Goal: Complete application form: Complete application form

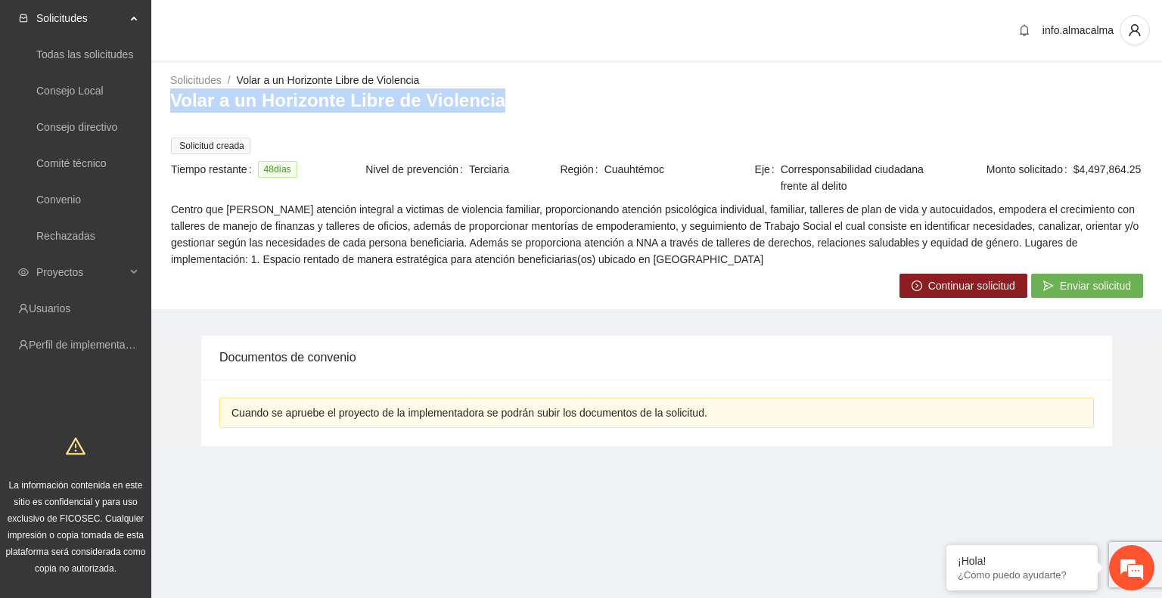
click at [953, 282] on span "Continuar solicitud" at bounding box center [971, 286] width 87 height 17
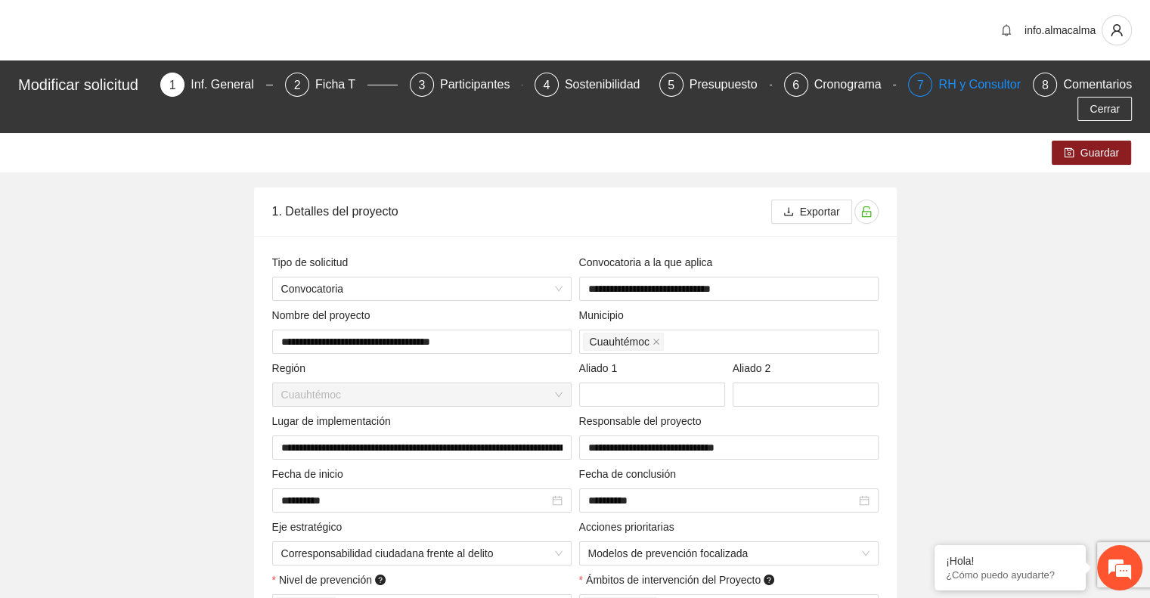
click at [958, 89] on div "RH y Consultores" at bounding box center [992, 85] width 107 height 24
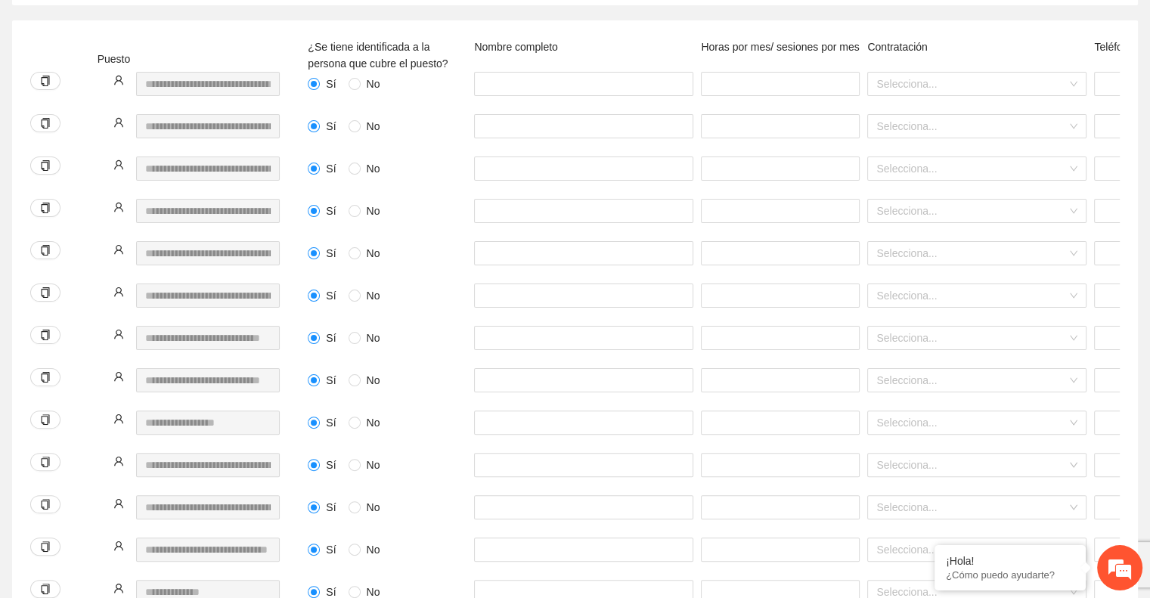
scroll to position [318, 0]
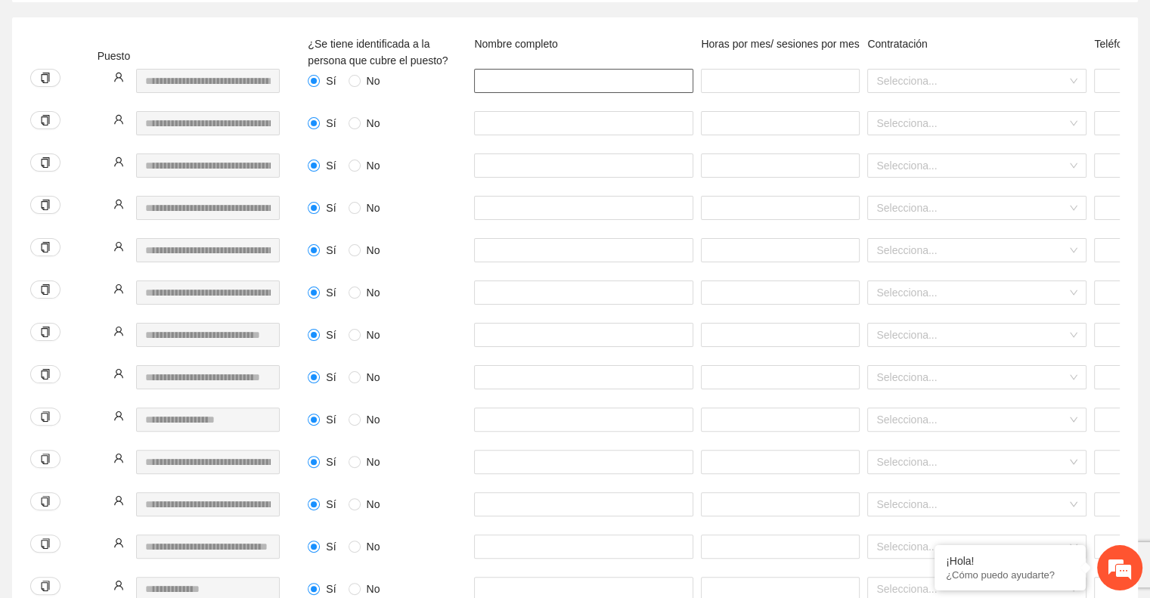
click at [563, 69] on input "text" at bounding box center [583, 81] width 219 height 24
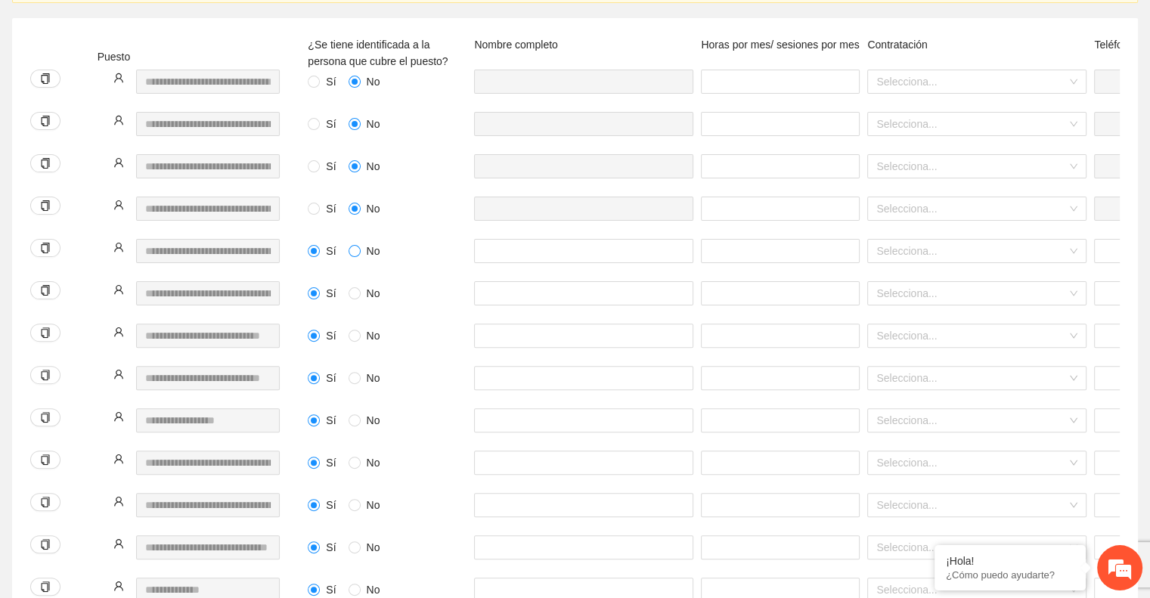
click at [354, 245] on span at bounding box center [355, 251] width 12 height 12
click at [353, 287] on span at bounding box center [355, 293] width 12 height 12
click at [357, 326] on div "Sí No" at bounding box center [387, 345] width 166 height 42
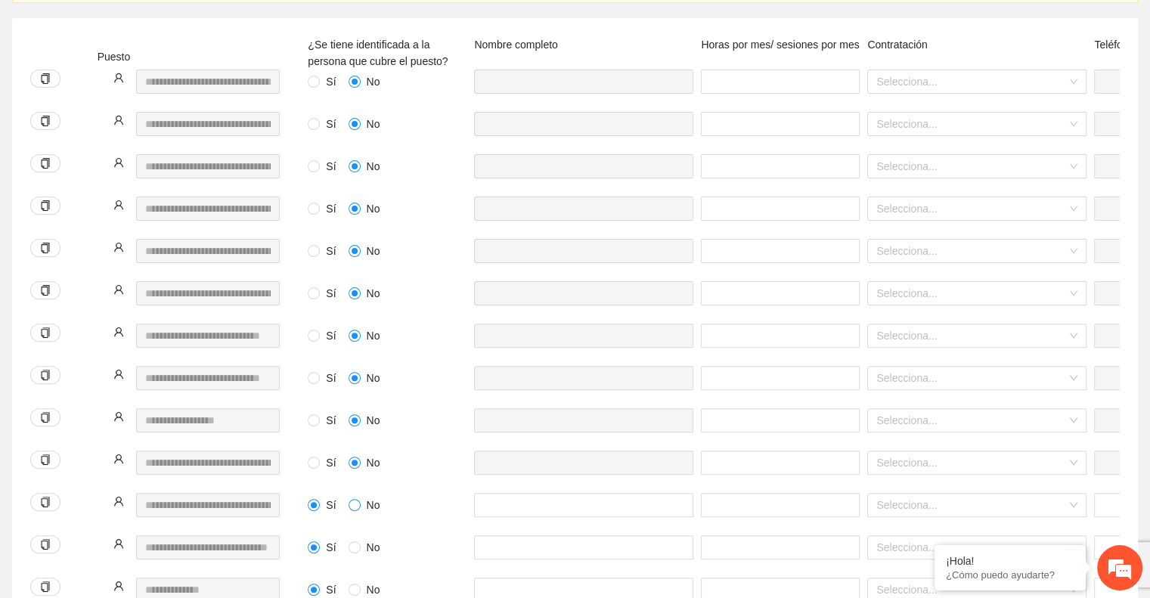
click at [357, 499] on span at bounding box center [355, 505] width 12 height 12
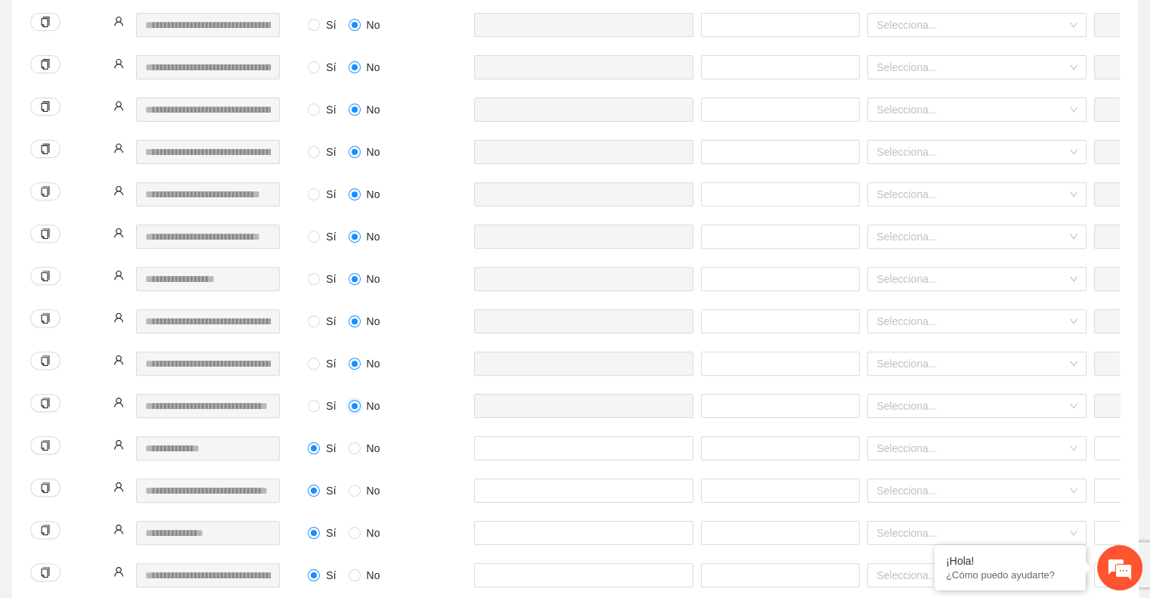
scroll to position [538, 0]
click at [357, 484] on span at bounding box center [355, 490] width 12 height 12
click at [357, 563] on div "Sí No" at bounding box center [387, 575] width 159 height 24
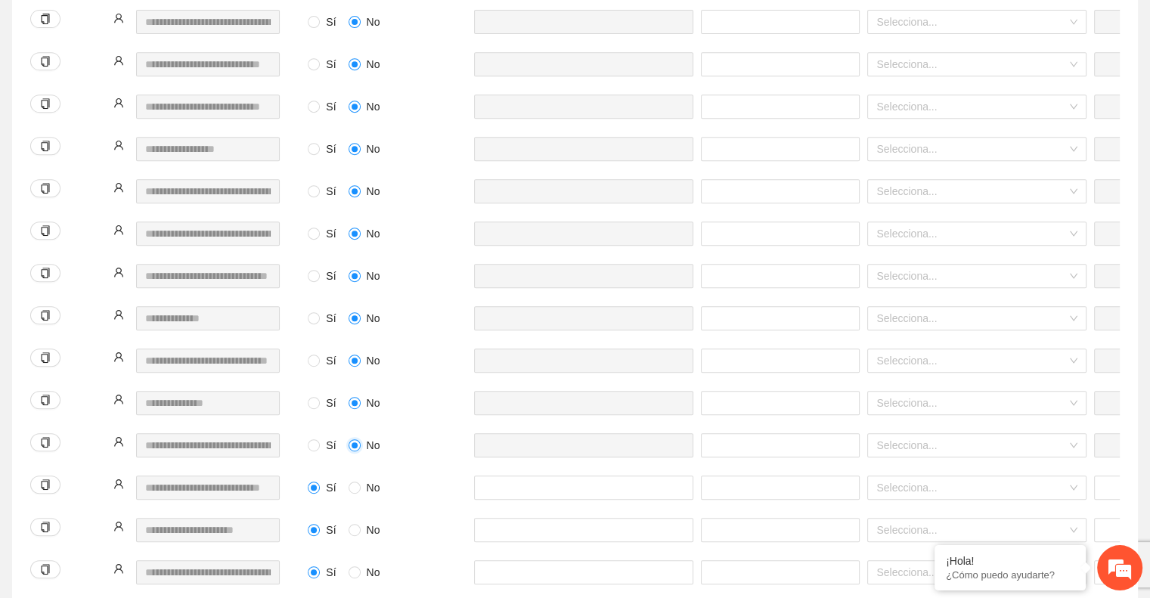
scroll to position [668, 0]
click at [352, 523] on span at bounding box center [355, 529] width 12 height 12
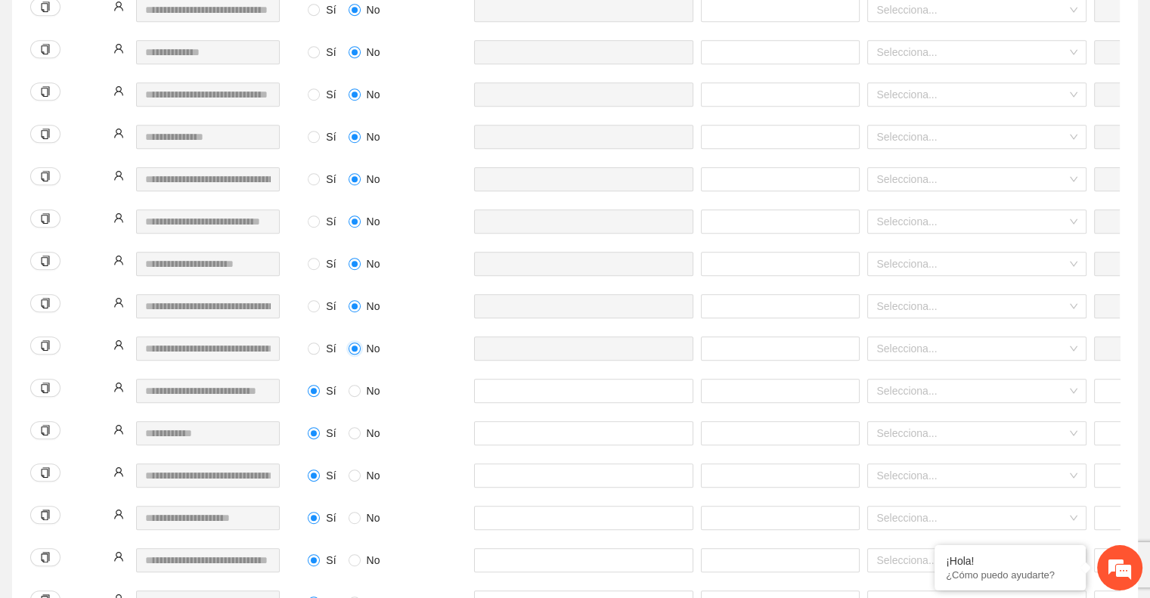
scroll to position [971, 0]
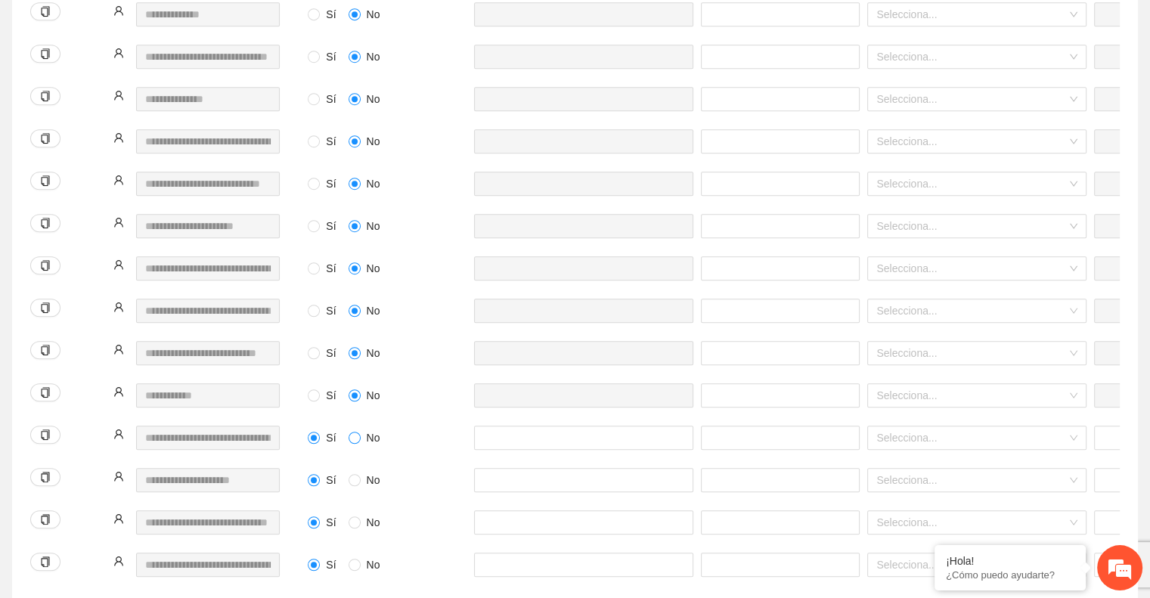
click at [355, 432] on span at bounding box center [355, 438] width 12 height 12
click at [353, 511] on div "Sí No" at bounding box center [387, 523] width 159 height 24
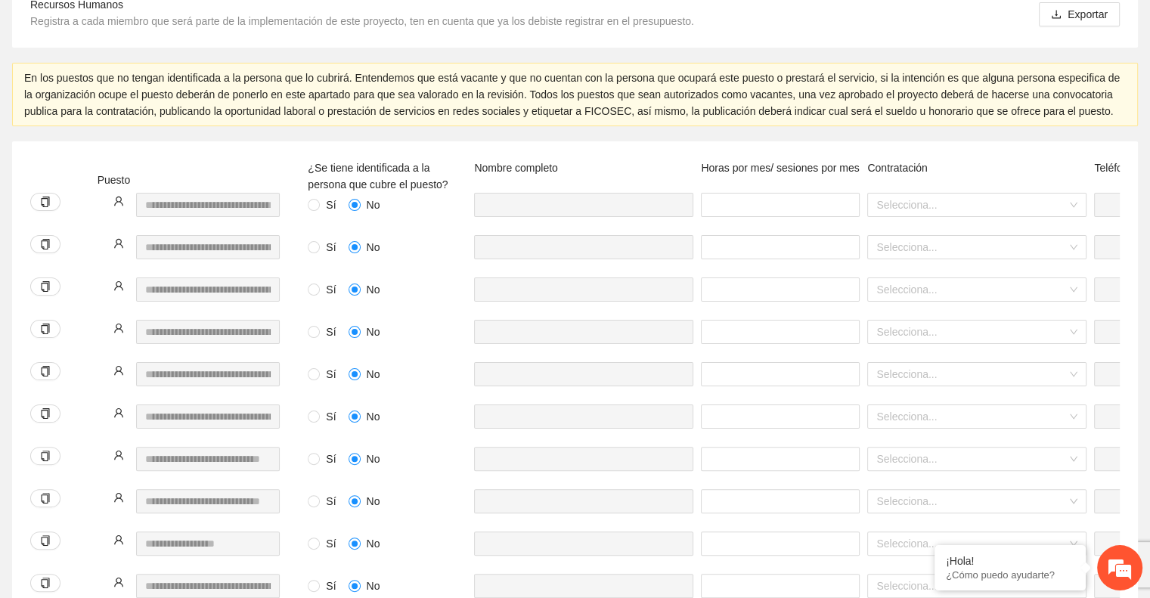
scroll to position [275, 0]
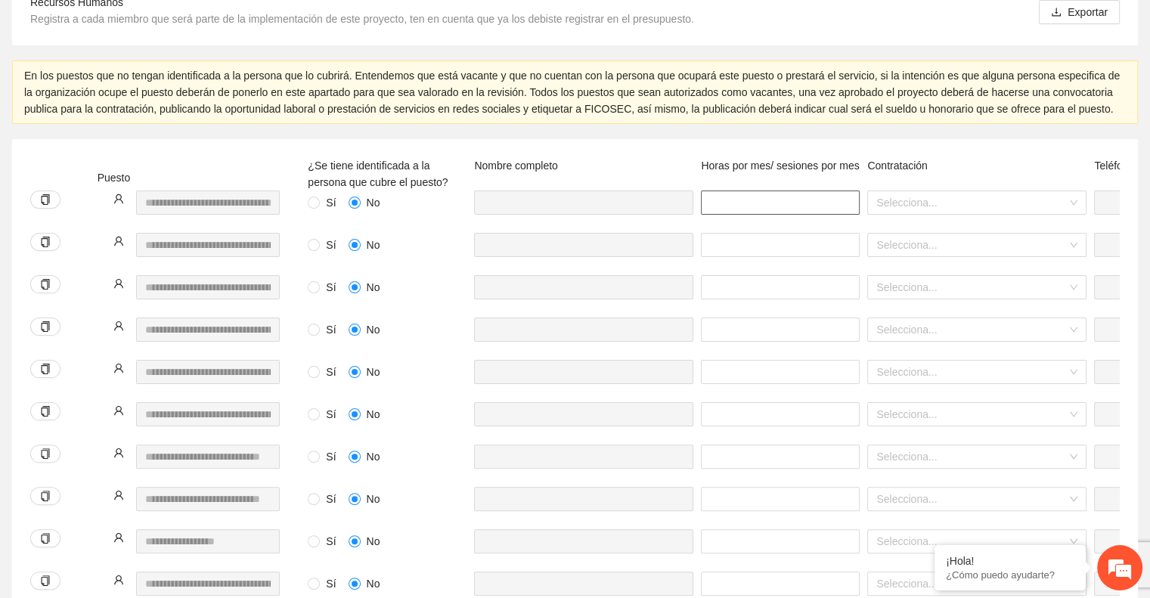
click at [753, 191] on input "number" at bounding box center [780, 203] width 159 height 24
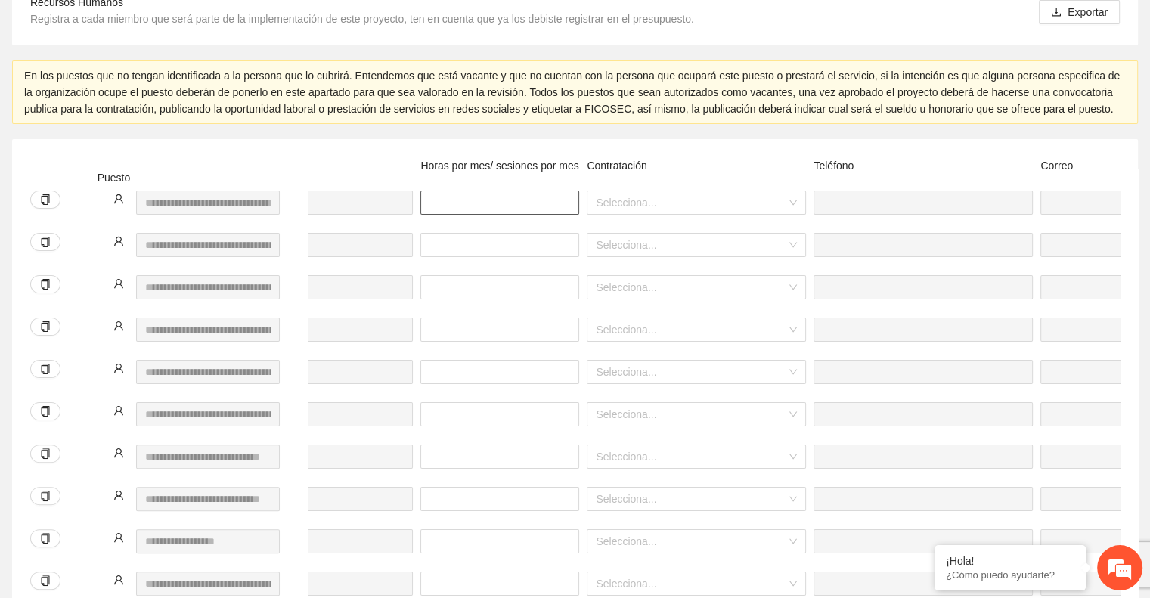
scroll to position [0, 281]
click at [753, 191] on input "search" at bounding box center [690, 202] width 191 height 23
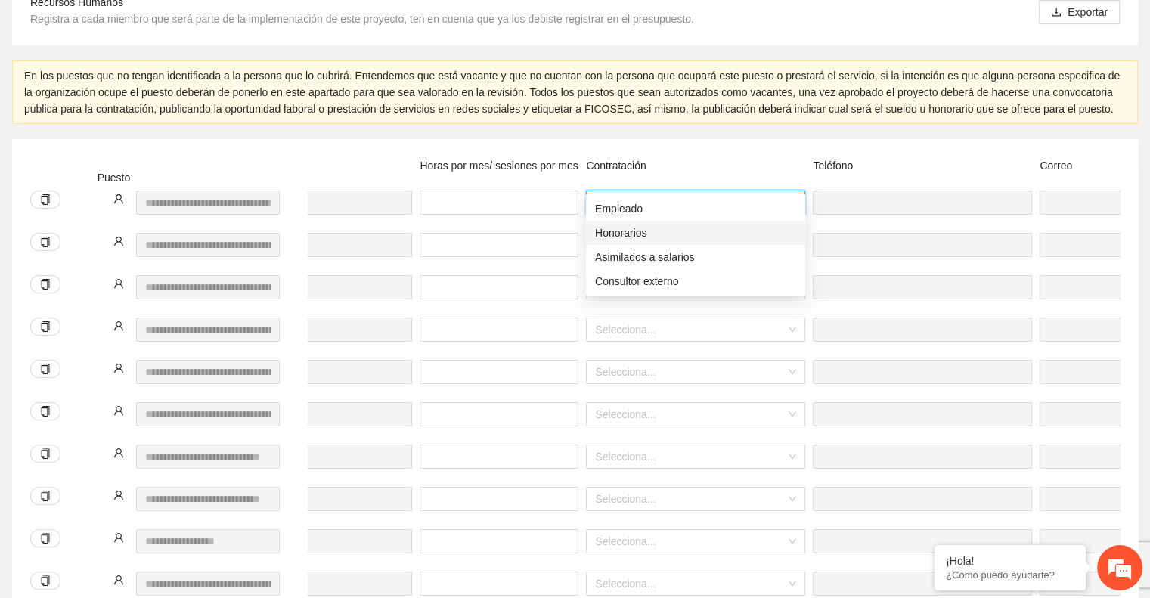
click at [718, 234] on div "Honorarios" at bounding box center [695, 233] width 201 height 17
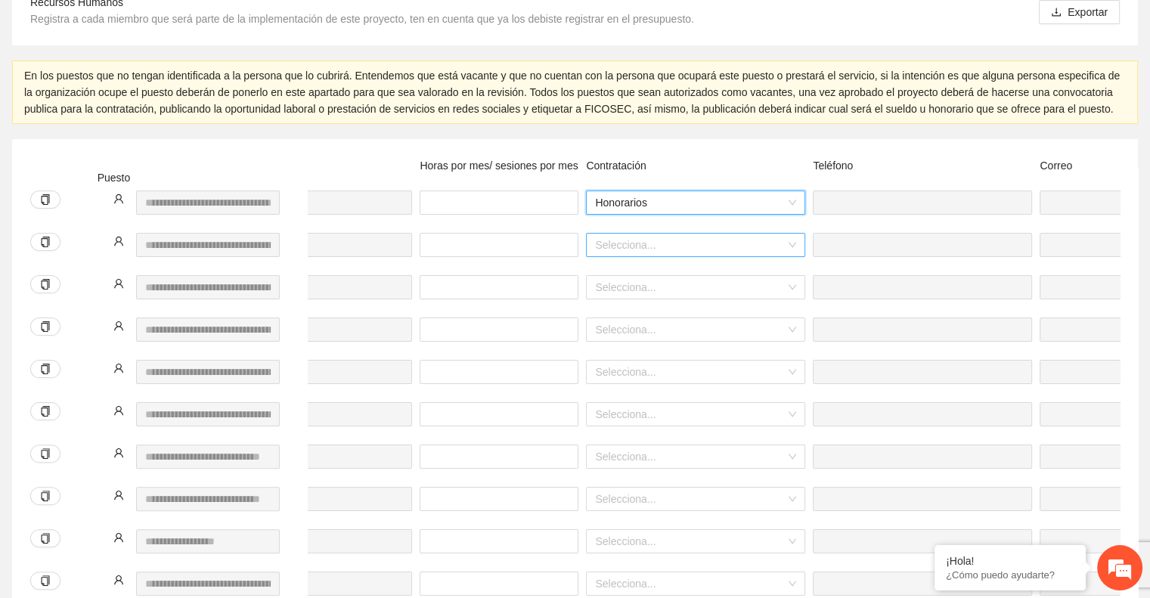
click at [699, 234] on input "search" at bounding box center [690, 245] width 191 height 23
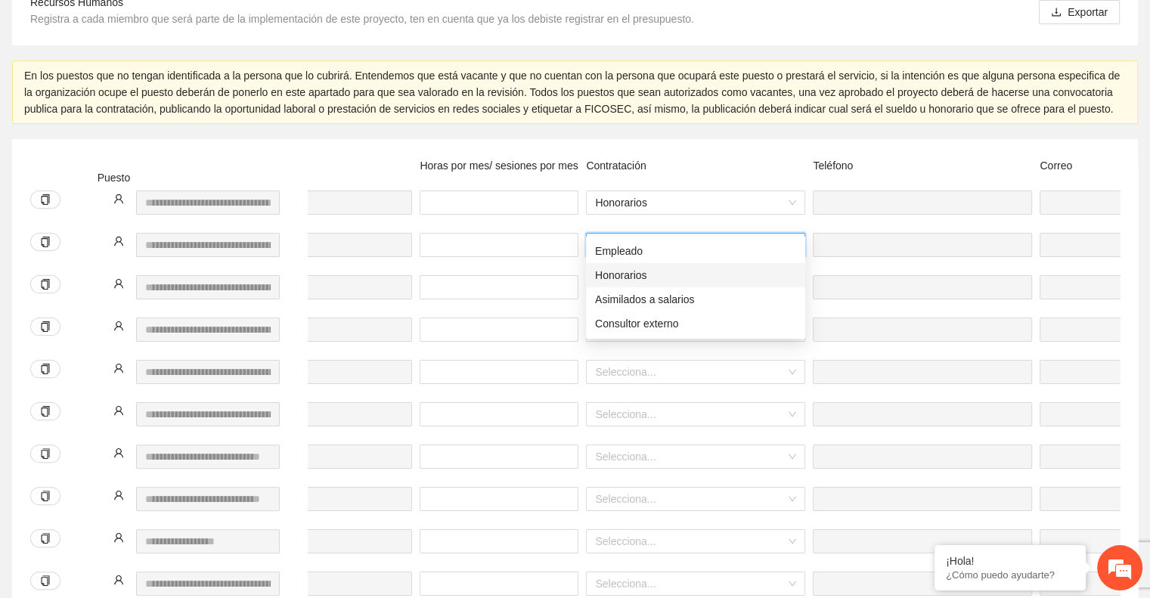
click at [696, 272] on div "Honorarios" at bounding box center [695, 275] width 201 height 17
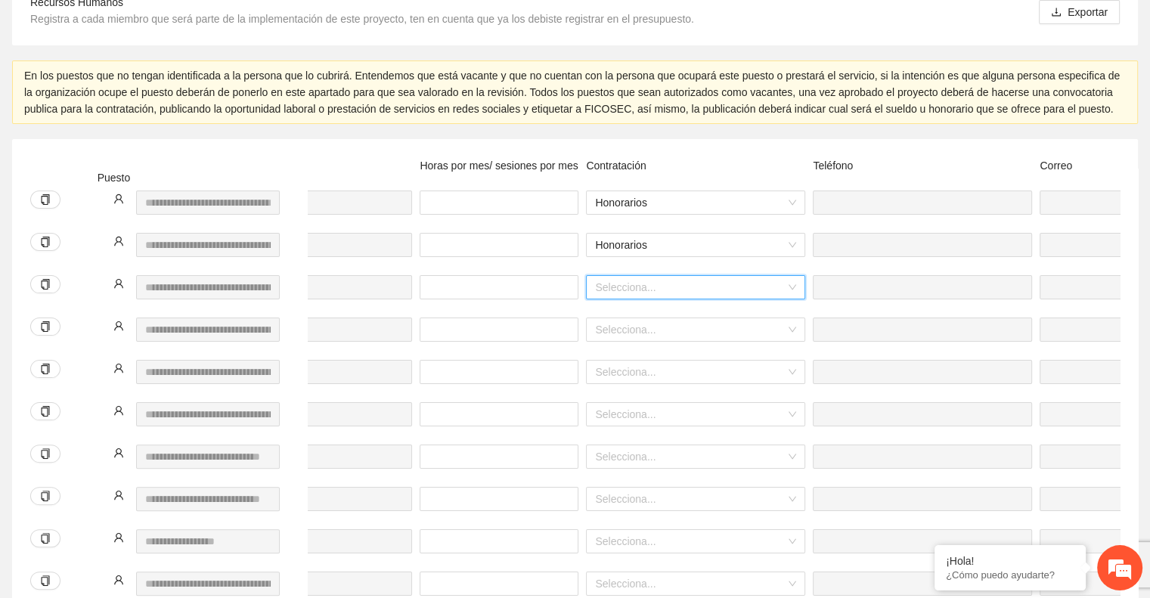
click at [669, 276] on input "search" at bounding box center [690, 287] width 191 height 23
click at [659, 326] on div "Honorarios" at bounding box center [695, 318] width 219 height 24
click at [641, 318] on input "search" at bounding box center [690, 329] width 191 height 23
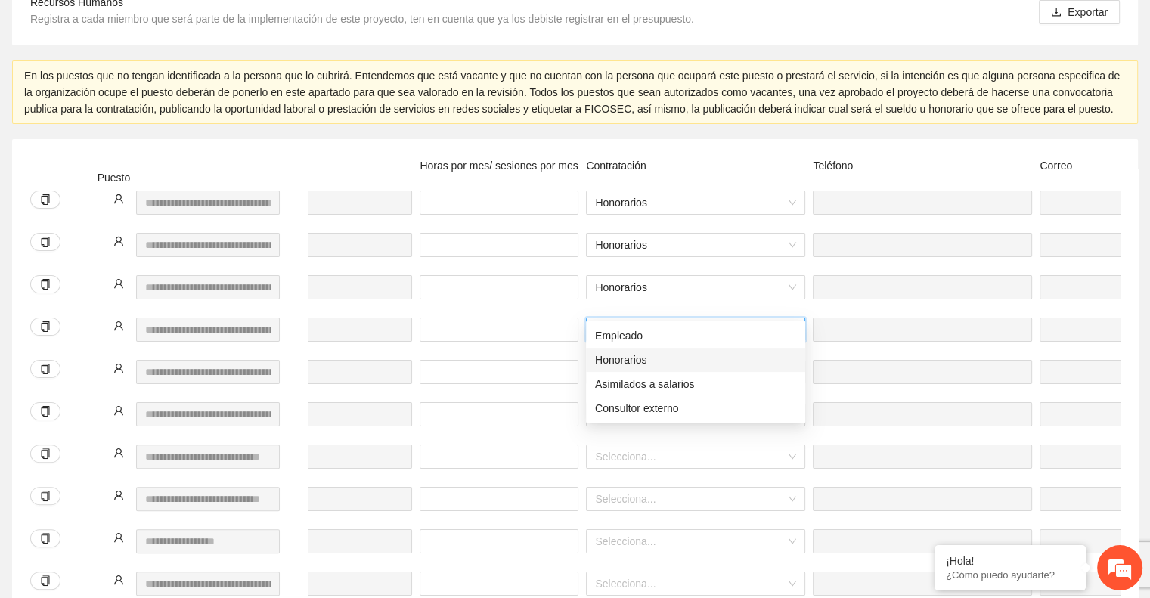
click at [653, 356] on div "Honorarios" at bounding box center [695, 360] width 201 height 17
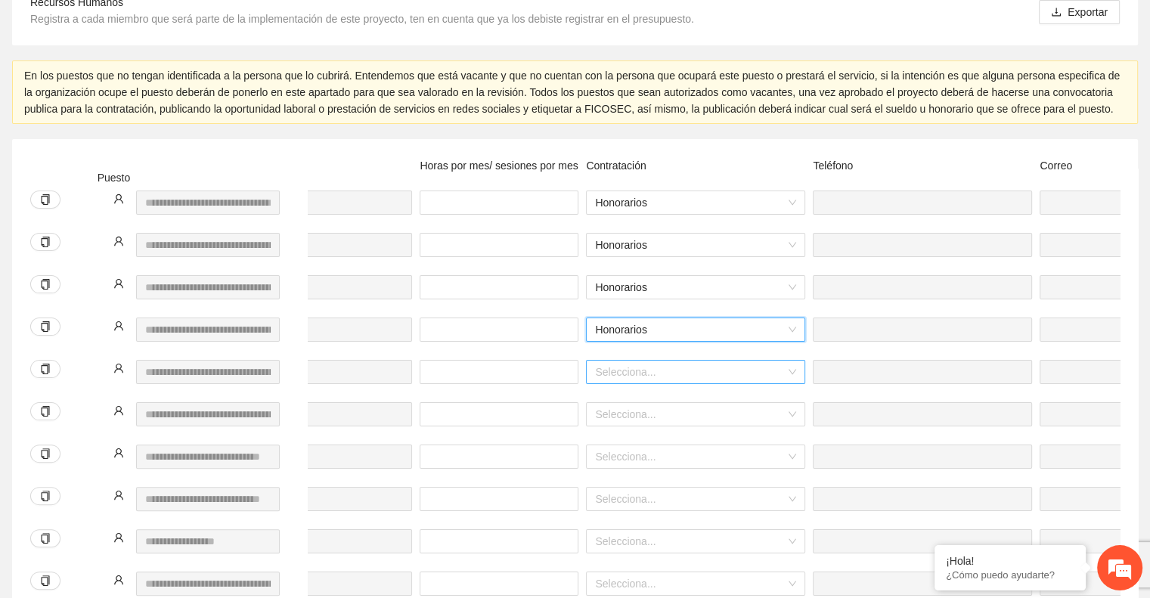
click at [643, 361] on input "search" at bounding box center [690, 372] width 191 height 23
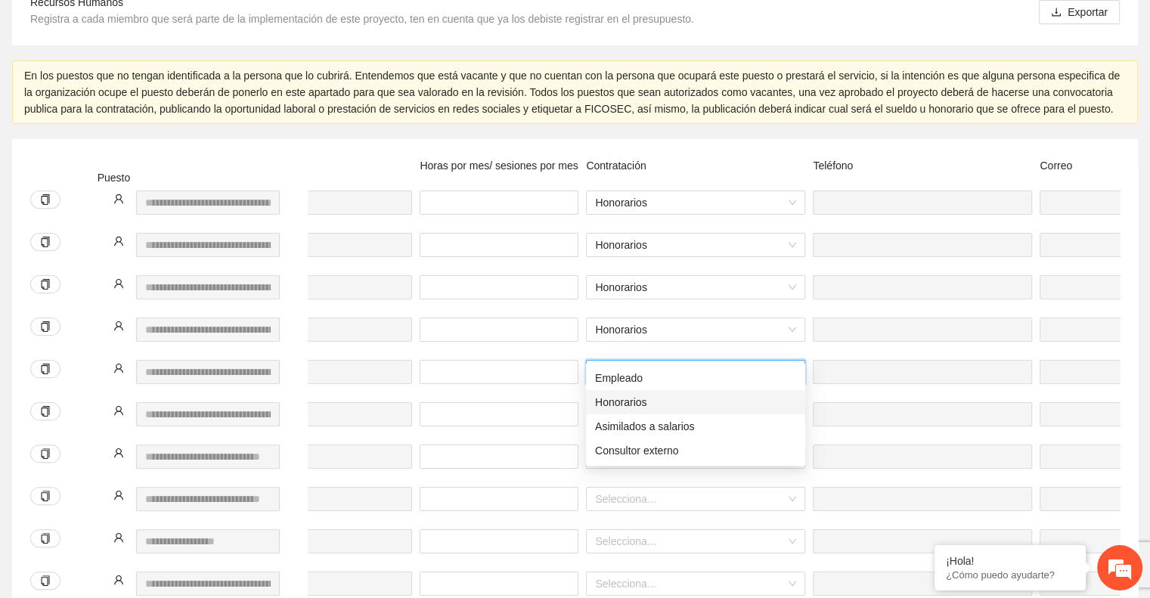
click at [649, 403] on div "Honorarios" at bounding box center [695, 402] width 201 height 17
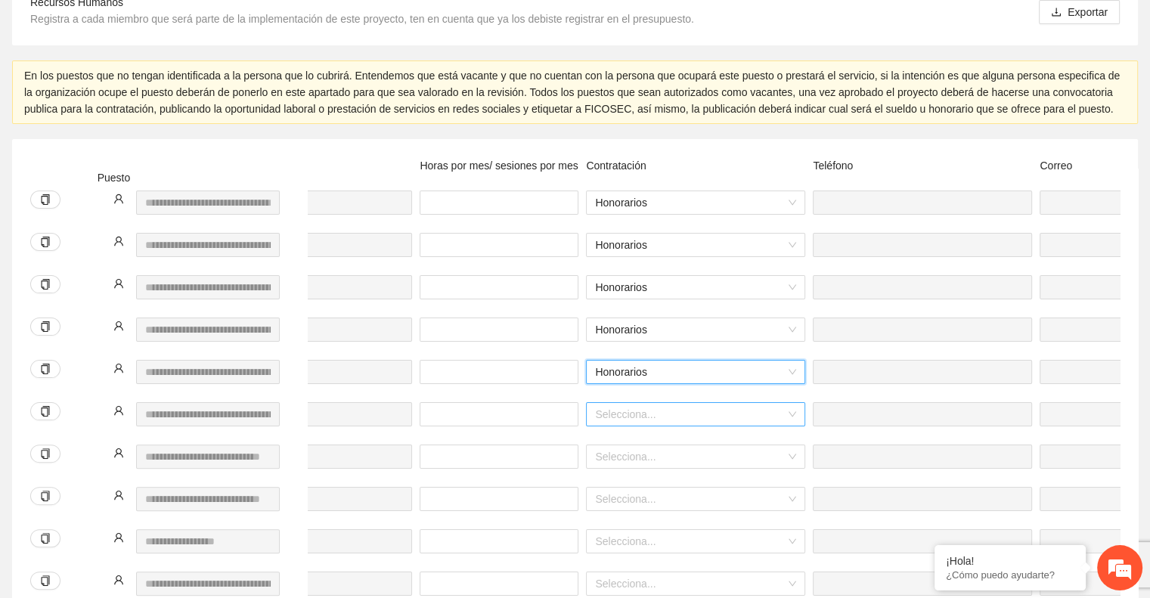
click at [638, 403] on input "search" at bounding box center [690, 414] width 191 height 23
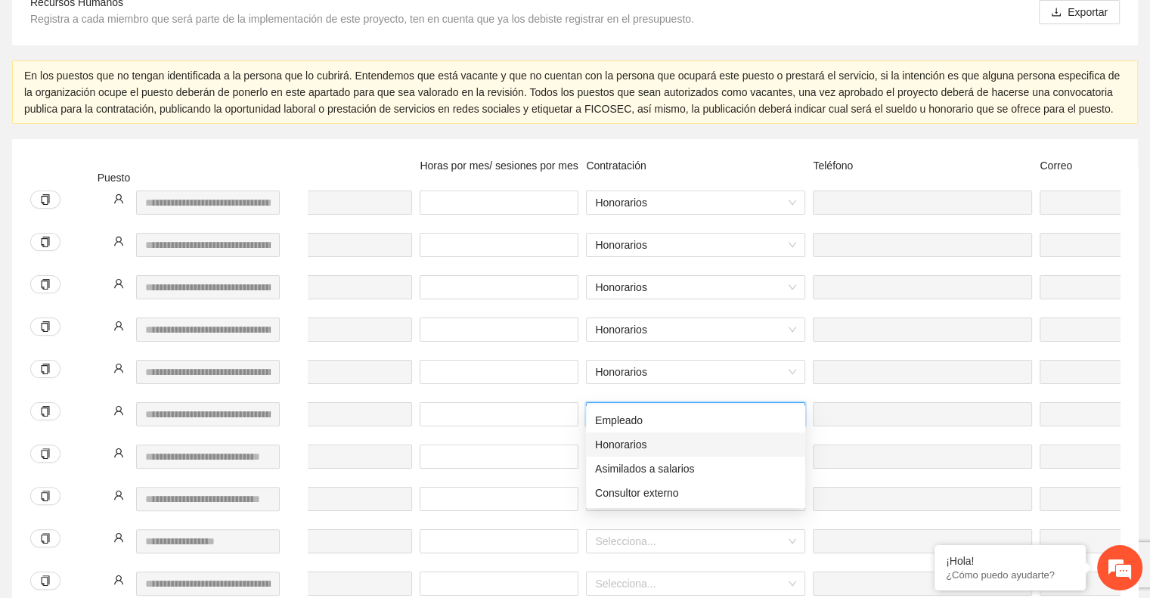
click at [649, 452] on div "Honorarios" at bounding box center [695, 444] width 201 height 17
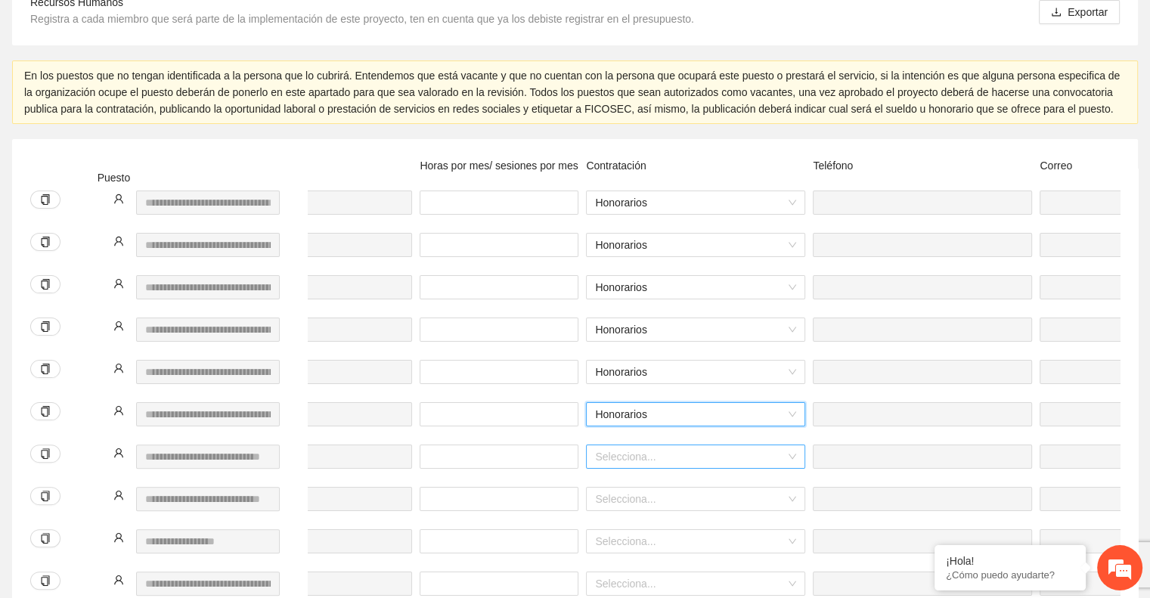
click at [625, 445] on input "search" at bounding box center [690, 456] width 191 height 23
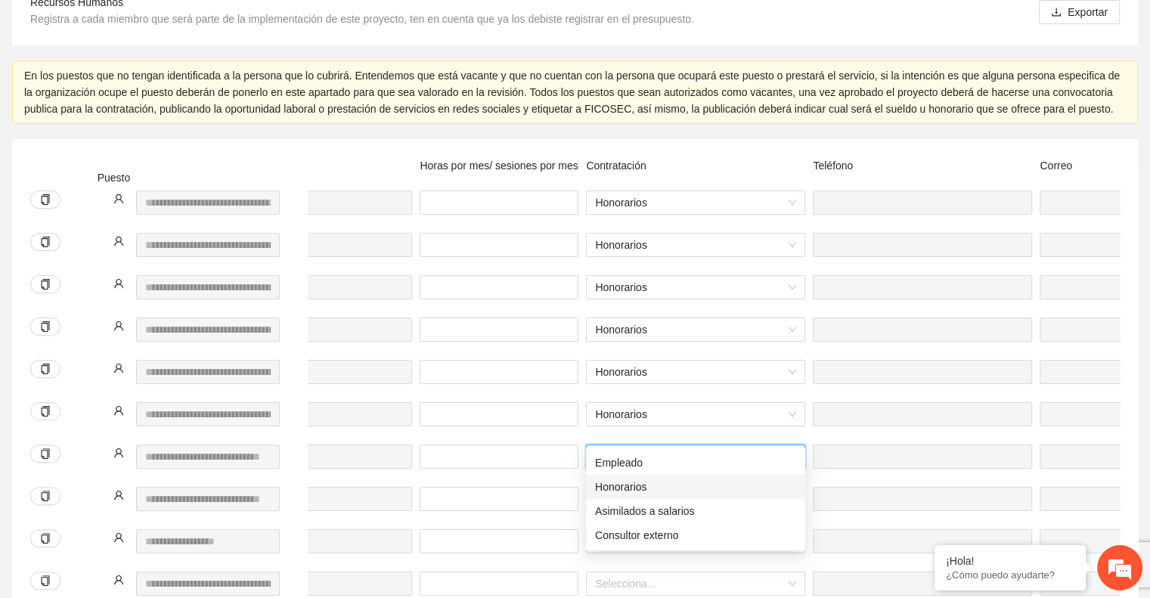
click at [644, 484] on div "Honorarios" at bounding box center [695, 487] width 201 height 17
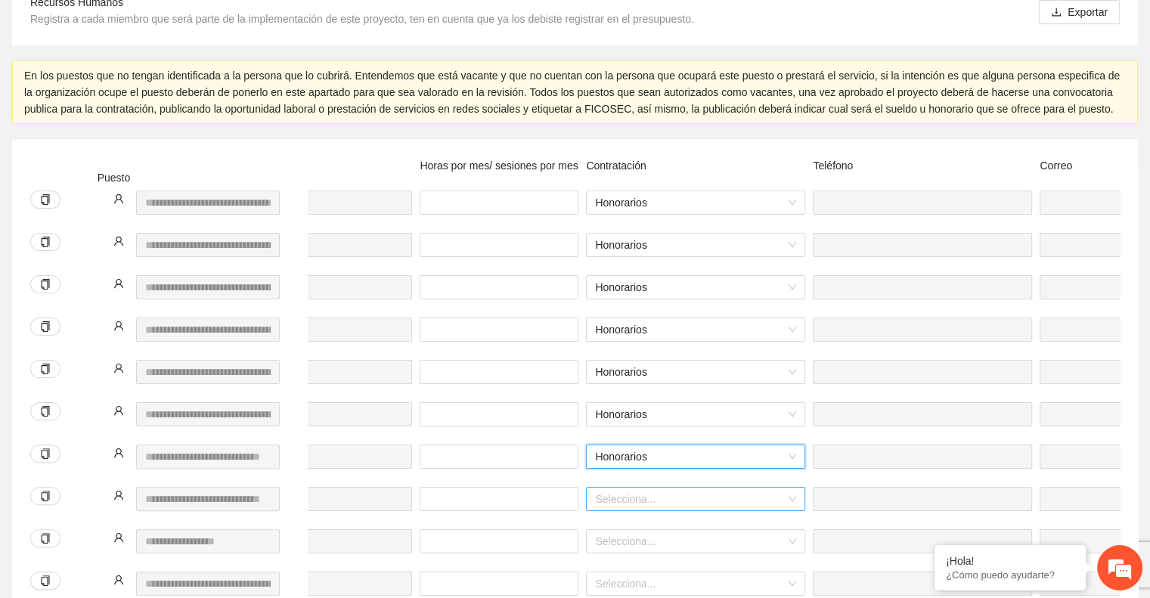
click at [638, 488] on input "search" at bounding box center [690, 499] width 191 height 23
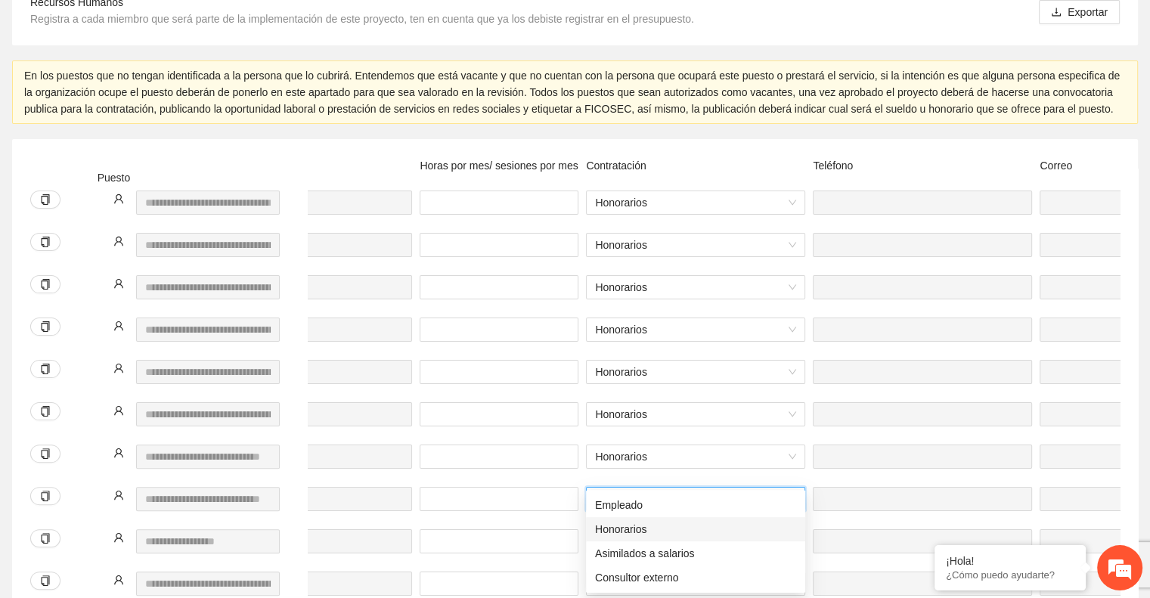
click at [641, 529] on div "Honorarios" at bounding box center [695, 529] width 201 height 17
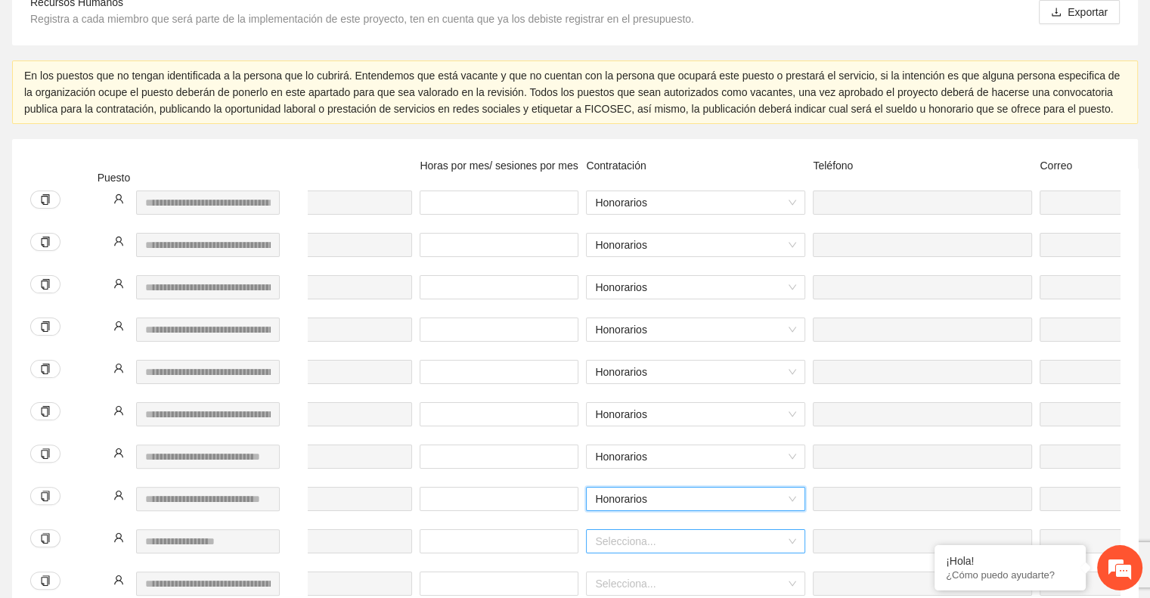
click at [656, 530] on input "search" at bounding box center [690, 541] width 191 height 23
click at [653, 565] on div "Honorarios" at bounding box center [695, 571] width 201 height 17
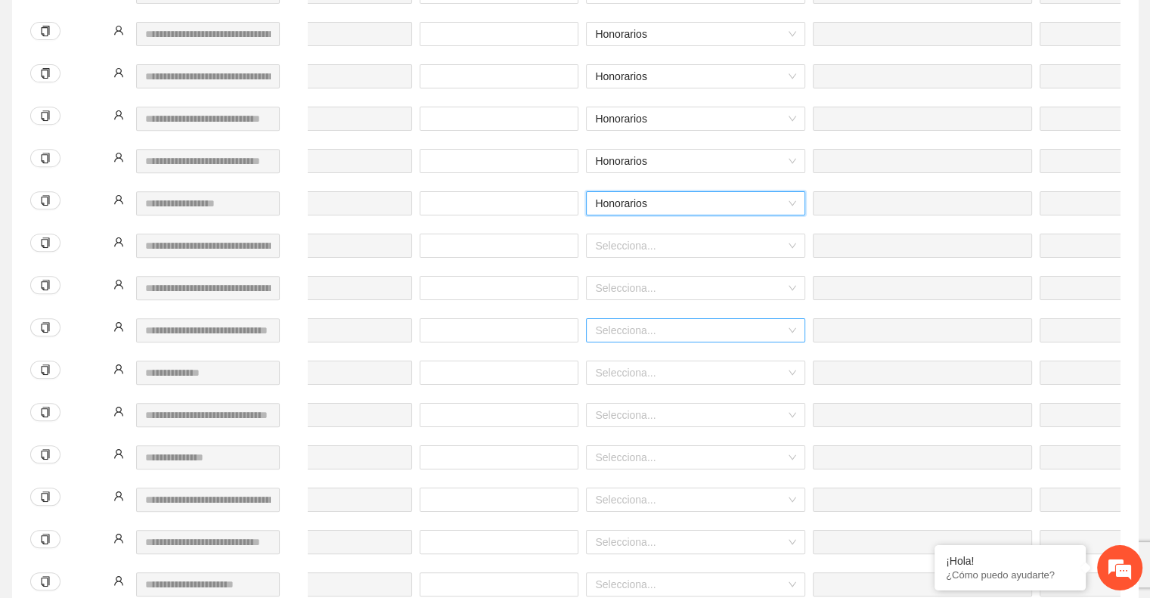
scroll to position [613, 0]
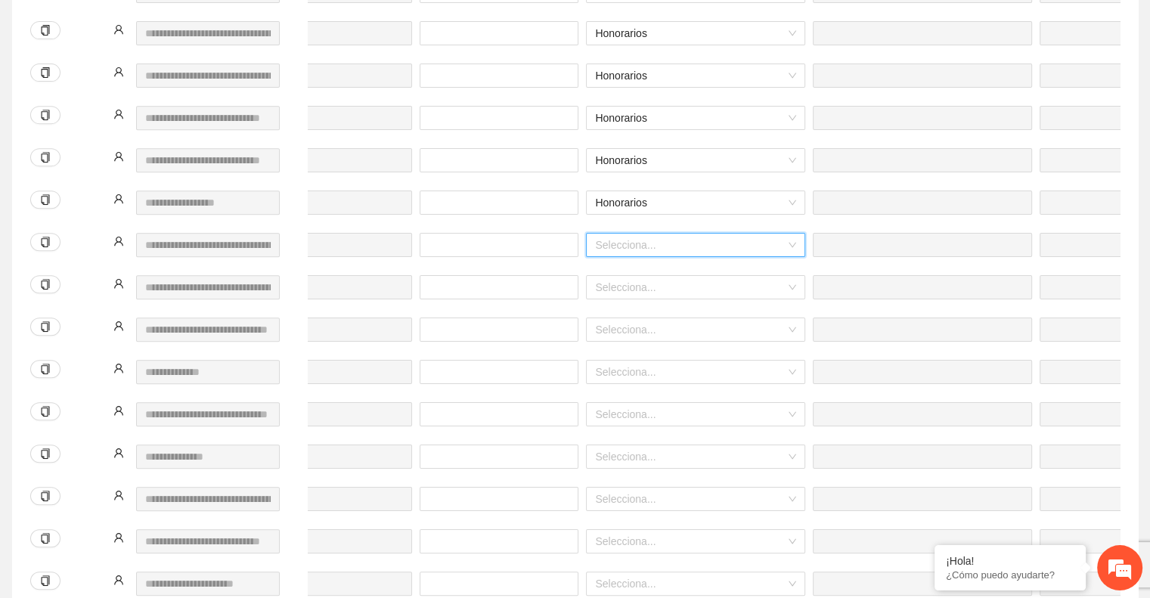
click at [653, 234] on input "search" at bounding box center [690, 245] width 191 height 23
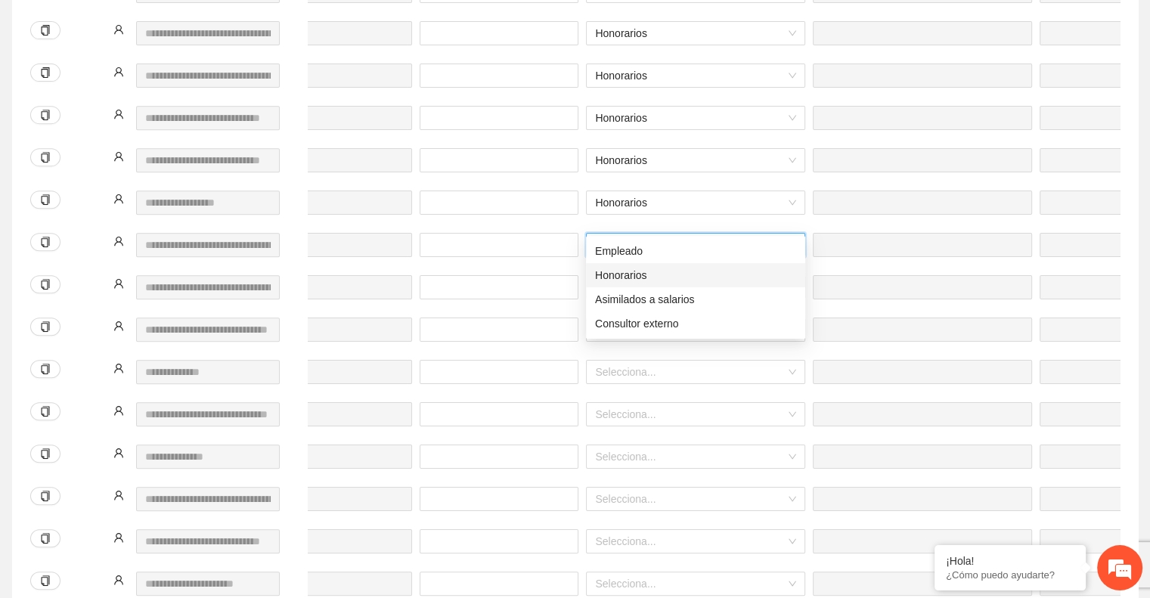
click at [650, 278] on div "Honorarios" at bounding box center [695, 275] width 201 height 17
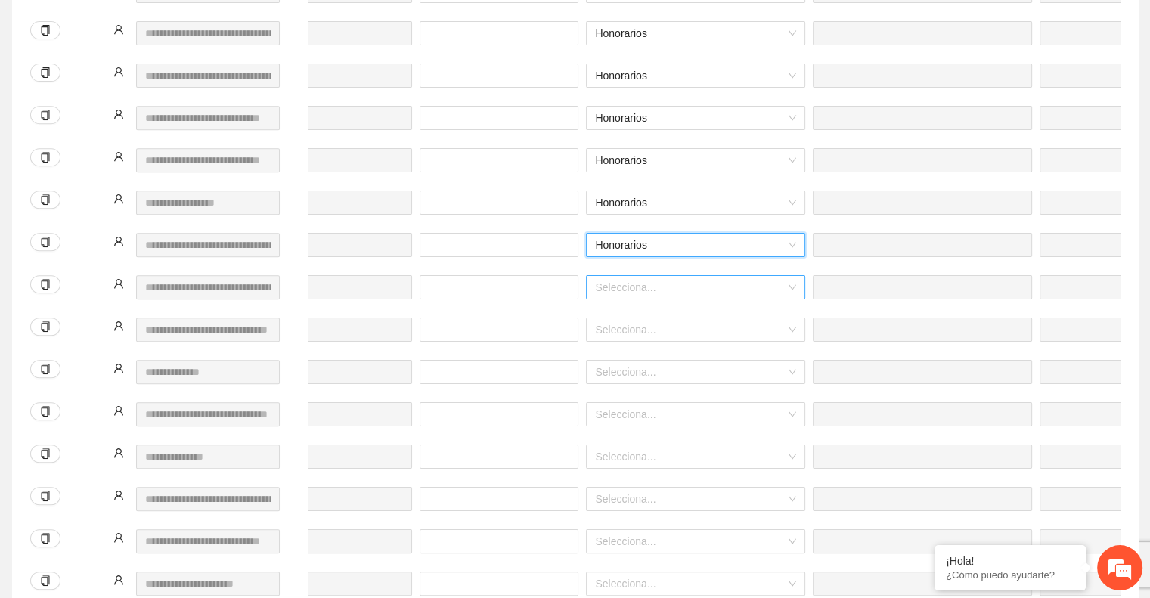
click at [633, 276] on input "search" at bounding box center [690, 287] width 191 height 23
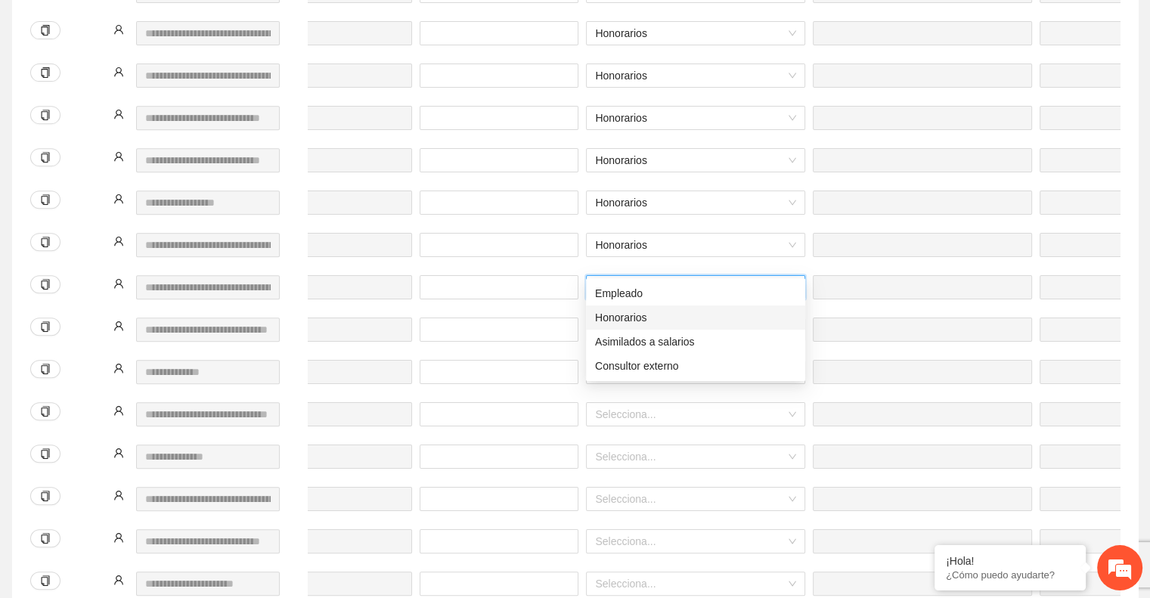
click at [650, 316] on div "Honorarios" at bounding box center [695, 317] width 201 height 17
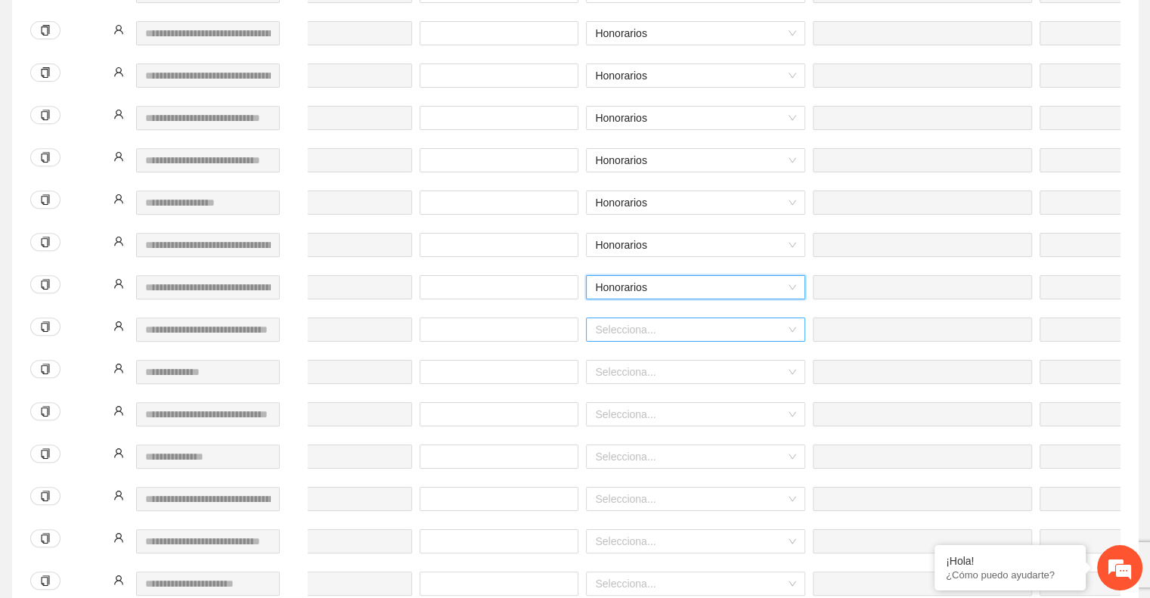
click at [629, 318] on input "search" at bounding box center [690, 329] width 191 height 23
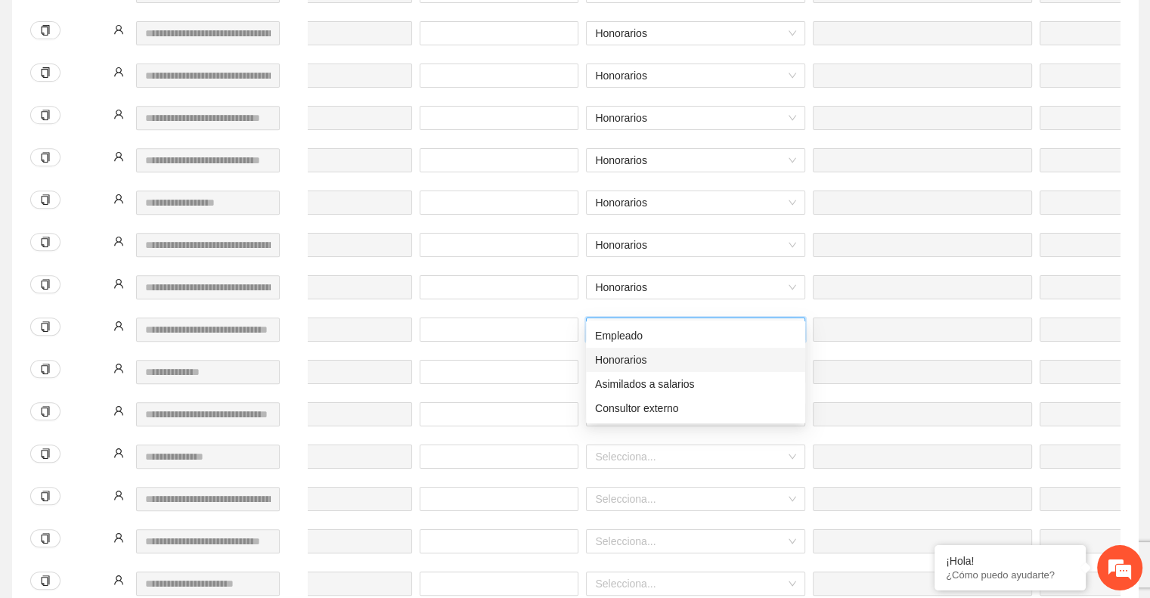
click at [641, 350] on div "Honorarios" at bounding box center [695, 360] width 219 height 24
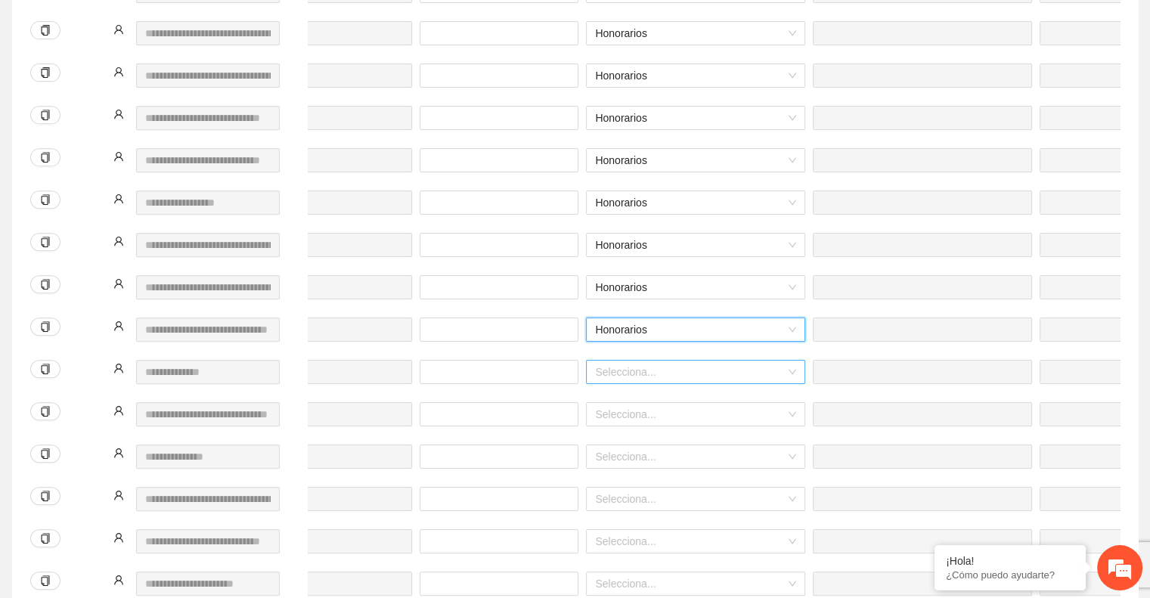
click at [634, 361] on input "search" at bounding box center [690, 372] width 191 height 23
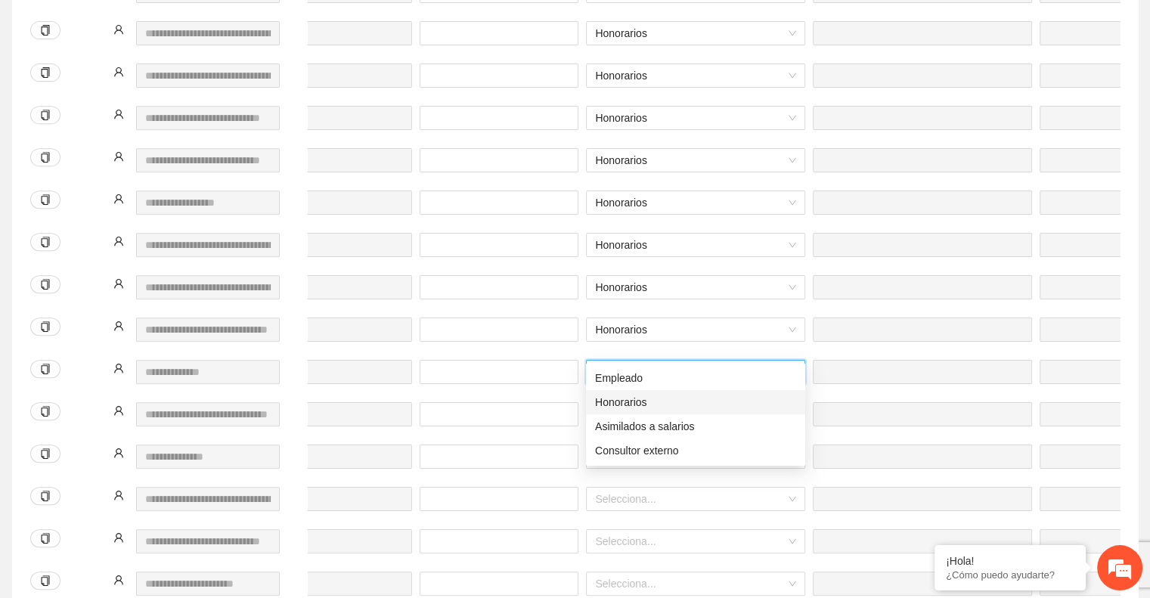
click at [648, 396] on div "Honorarios" at bounding box center [695, 402] width 201 height 17
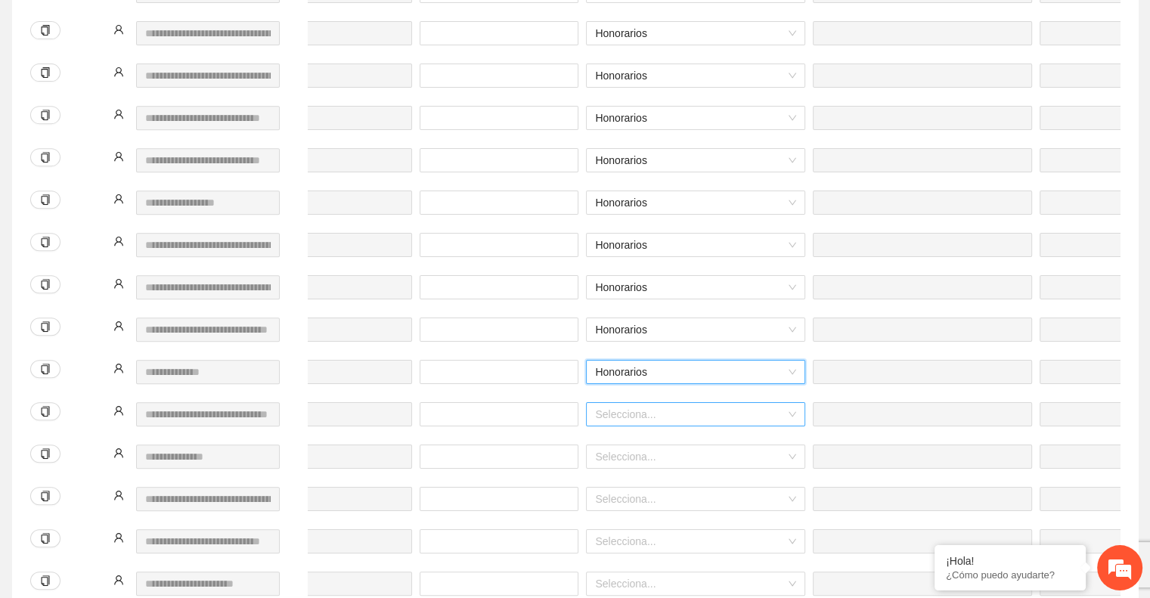
click at [637, 403] on input "search" at bounding box center [690, 414] width 191 height 23
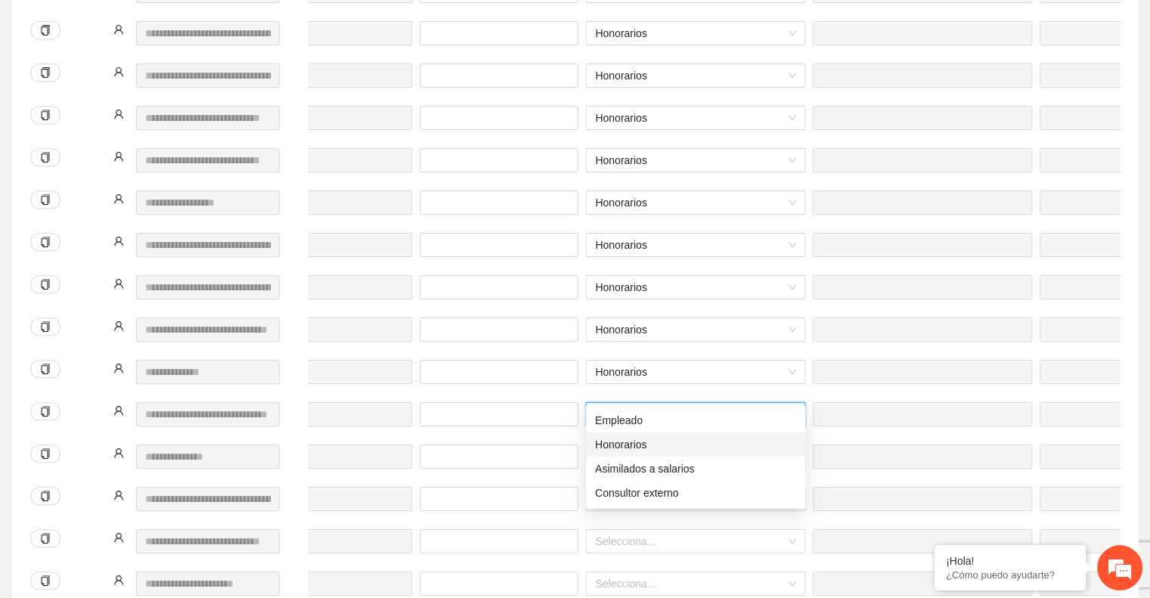
click at [643, 451] on div "Honorarios" at bounding box center [695, 444] width 201 height 17
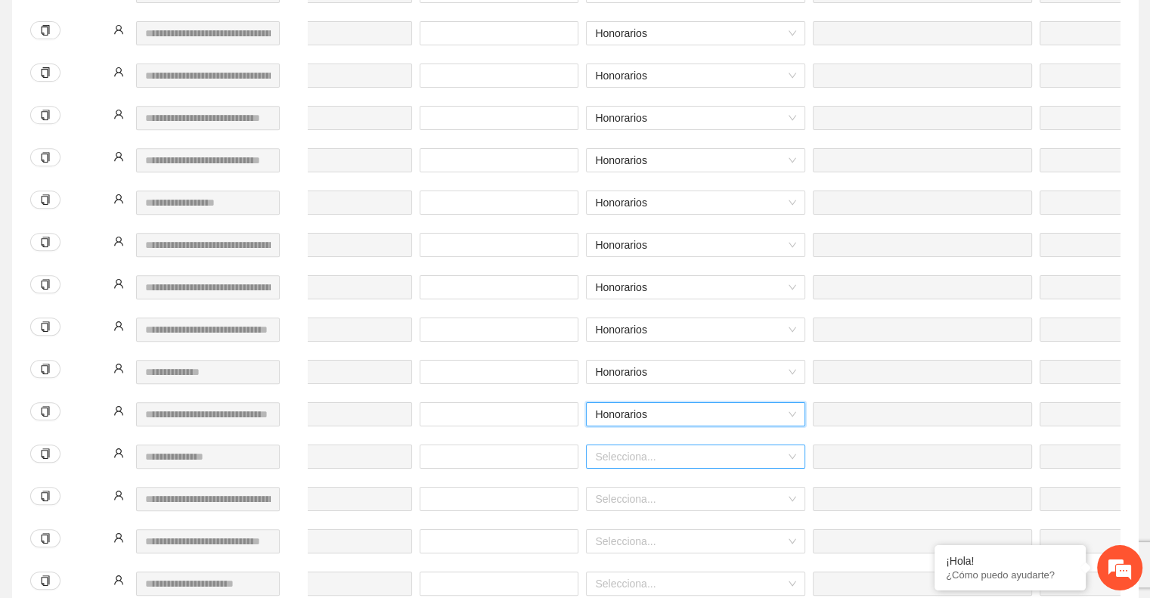
click at [632, 445] on input "search" at bounding box center [690, 456] width 191 height 23
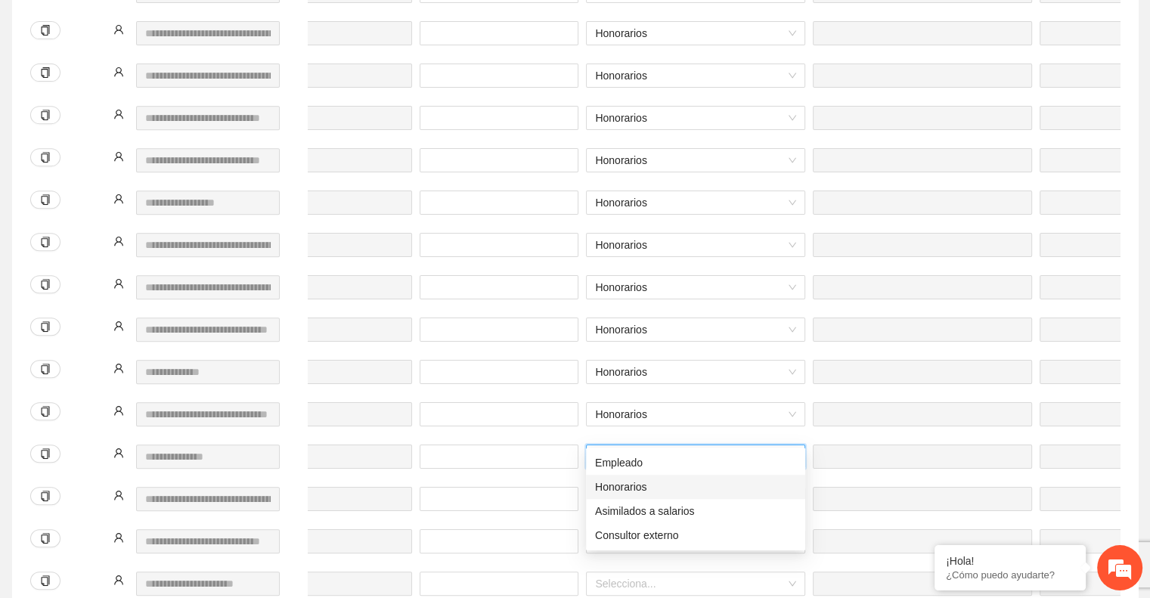
click at [652, 486] on div "Honorarios" at bounding box center [695, 487] width 201 height 17
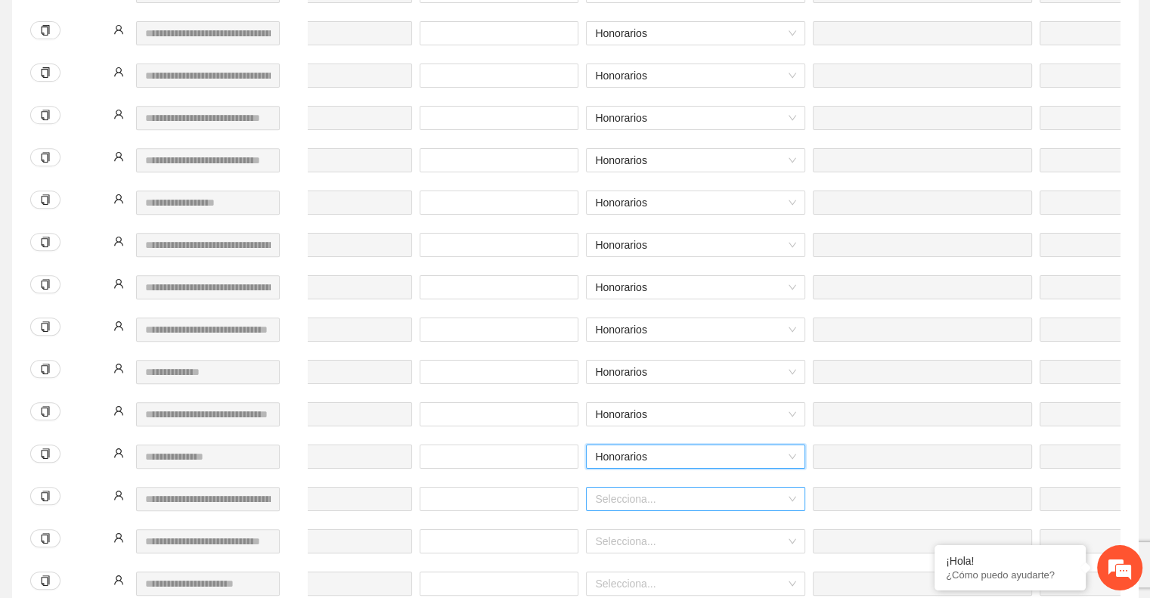
click at [642, 488] on input "search" at bounding box center [690, 499] width 191 height 23
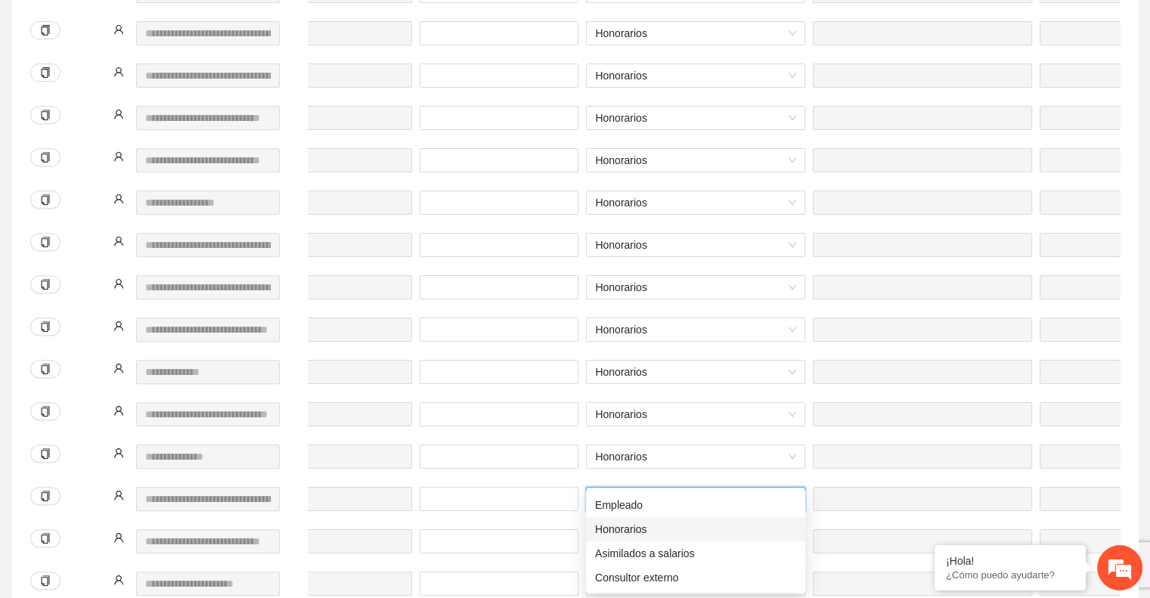
click at [656, 526] on div "Honorarios" at bounding box center [695, 529] width 201 height 17
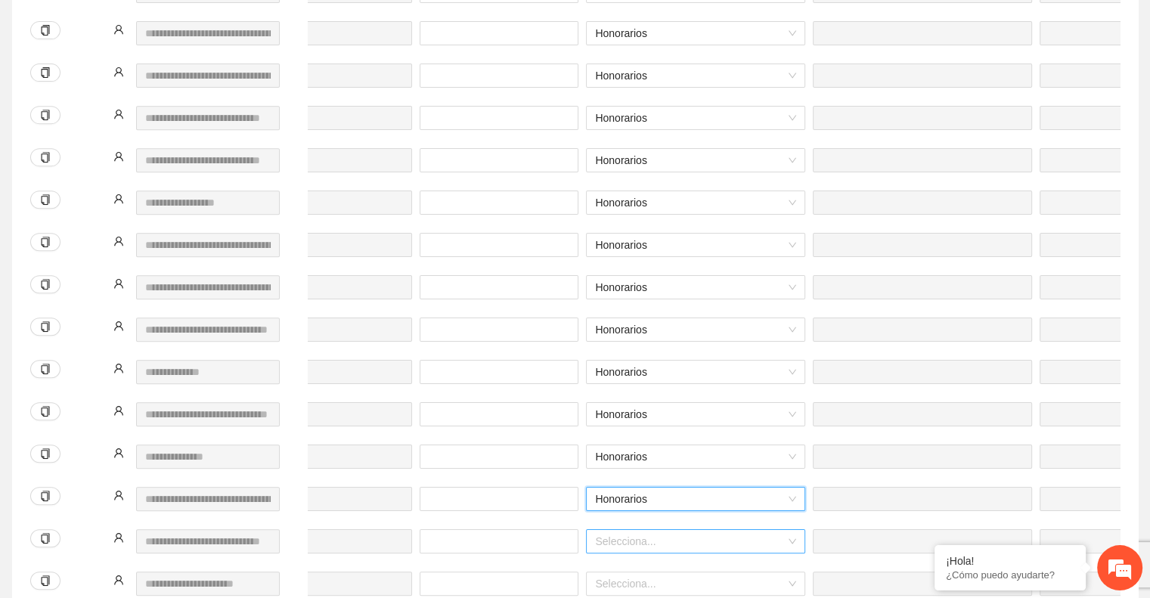
click at [644, 530] on input "search" at bounding box center [690, 541] width 191 height 23
click at [659, 569] on div "Honorarios" at bounding box center [695, 571] width 201 height 17
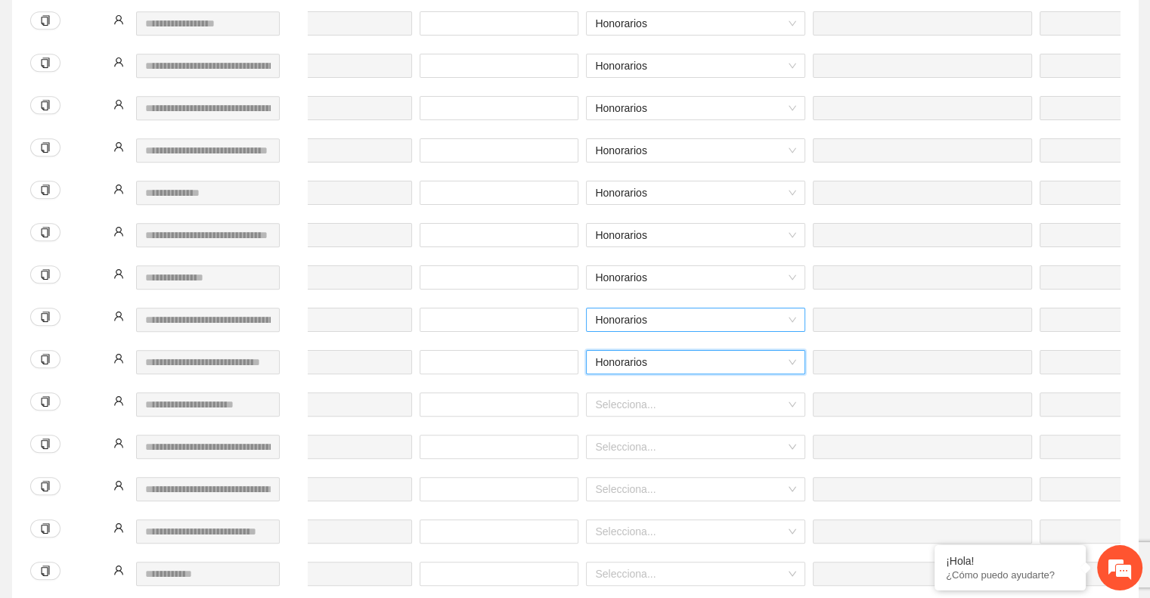
scroll to position [793, 0]
click at [663, 393] on div "Selecciona..." at bounding box center [695, 414] width 227 height 42
click at [648, 393] on input "search" at bounding box center [690, 404] width 191 height 23
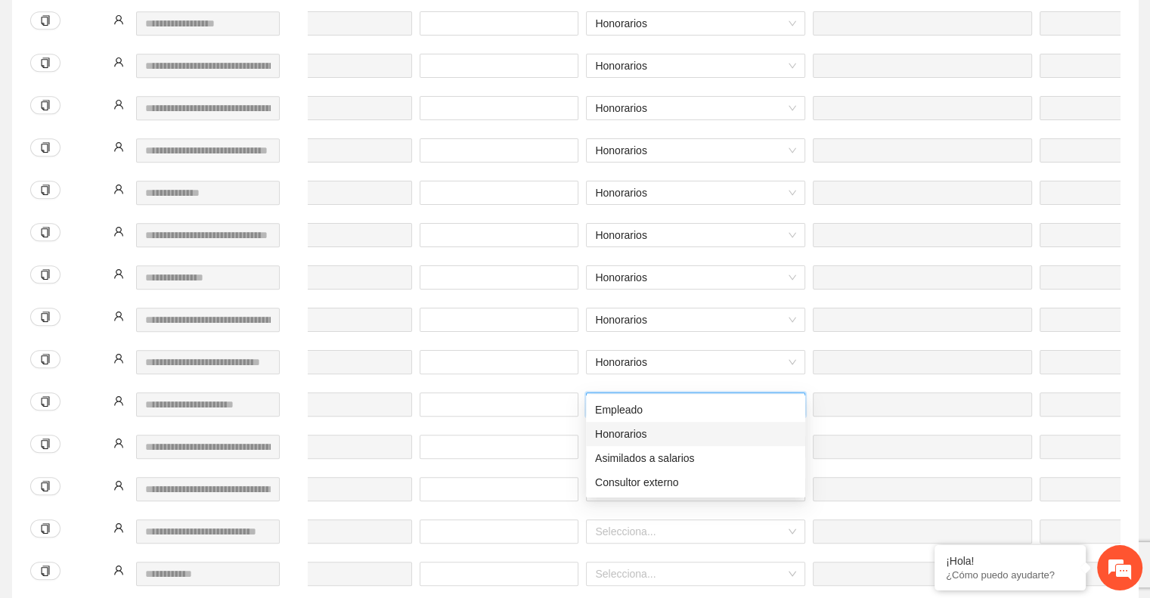
click at [652, 434] on div "Honorarios" at bounding box center [695, 434] width 201 height 17
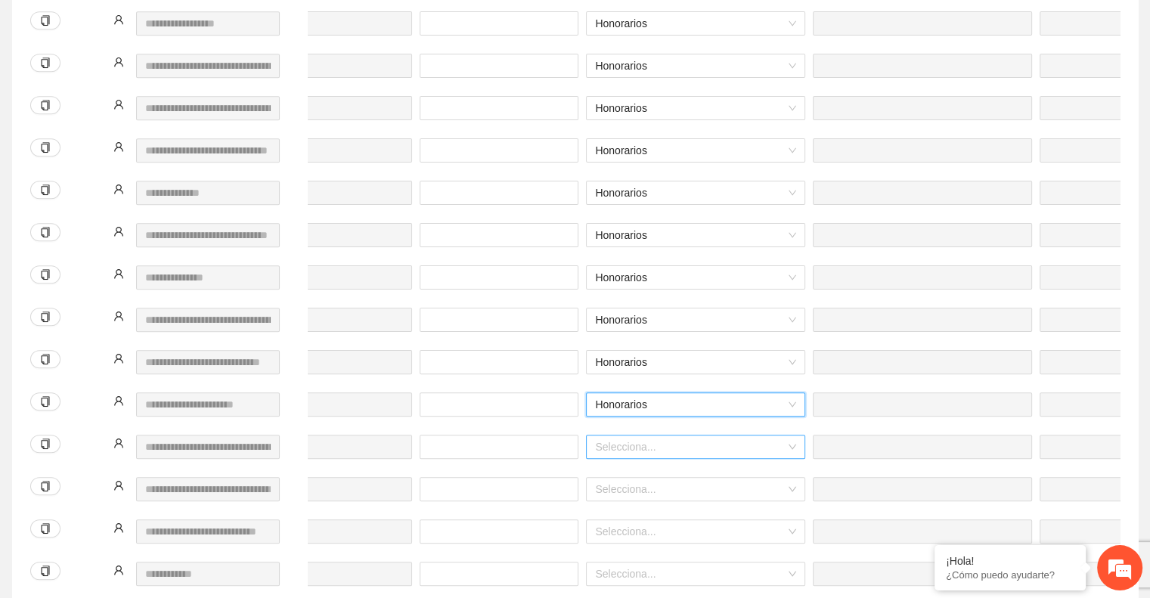
click at [666, 436] on input "search" at bounding box center [690, 447] width 191 height 23
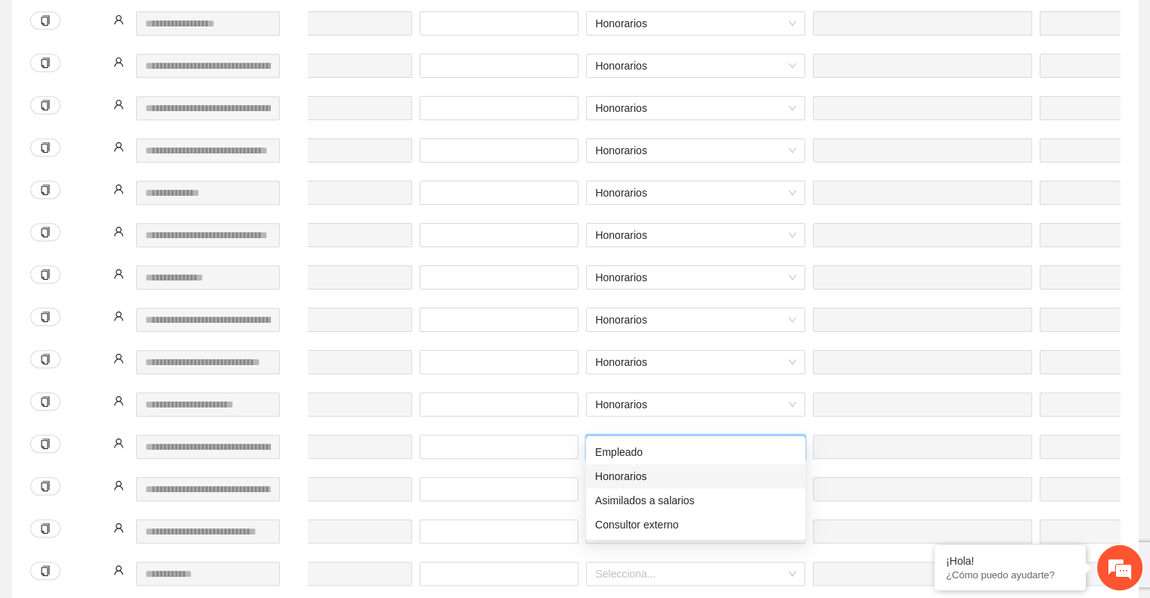
click at [666, 468] on div "Honorarios" at bounding box center [695, 476] width 201 height 17
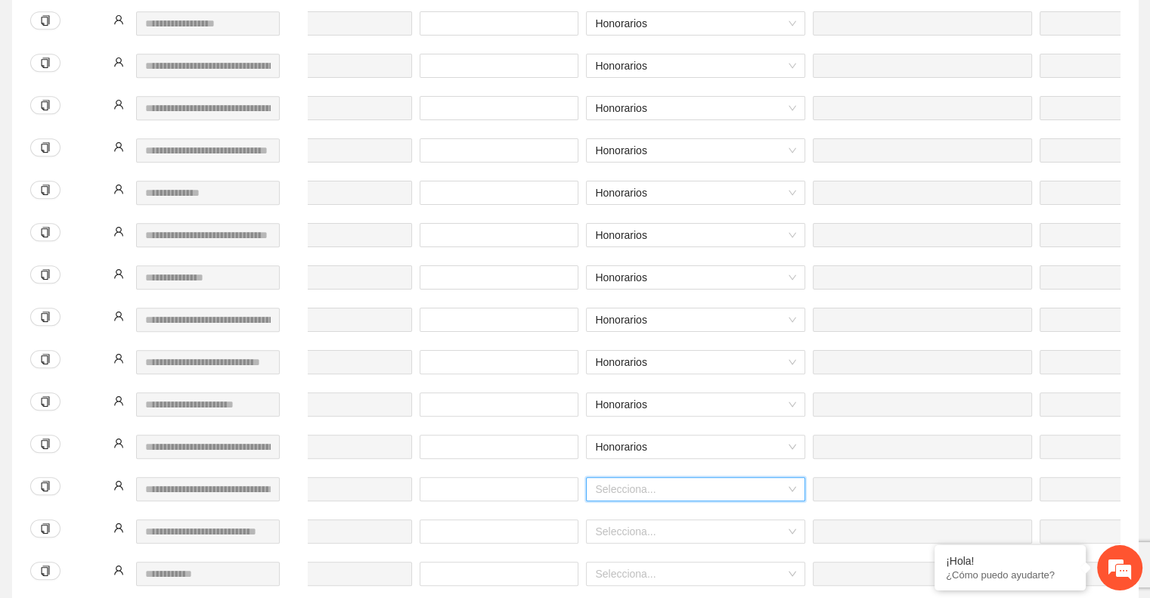
click at [647, 478] on input "search" at bounding box center [690, 489] width 191 height 23
click at [657, 517] on div "Honorarios" at bounding box center [695, 519] width 201 height 17
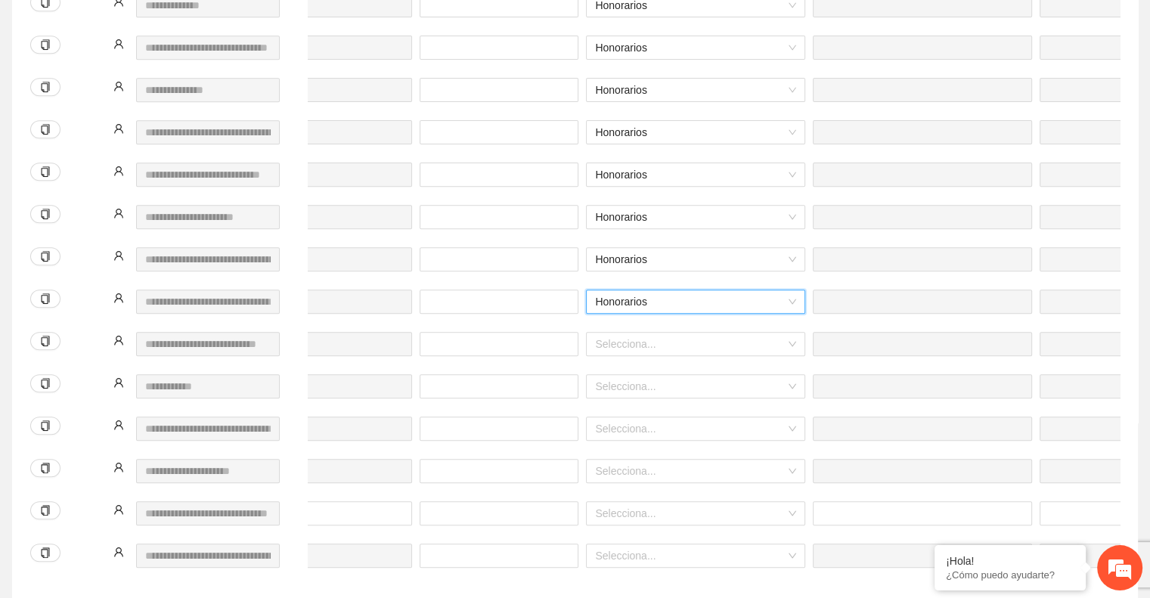
scroll to position [982, 0]
click at [632, 331] on input "search" at bounding box center [690, 342] width 191 height 23
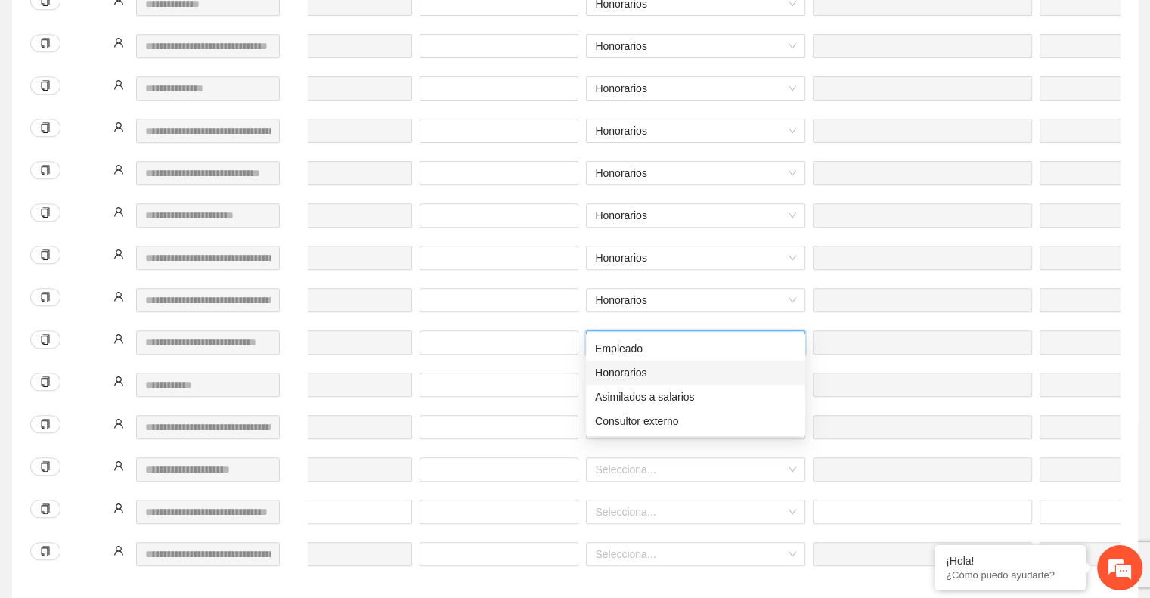
click at [642, 368] on div "Honorarios" at bounding box center [695, 373] width 201 height 17
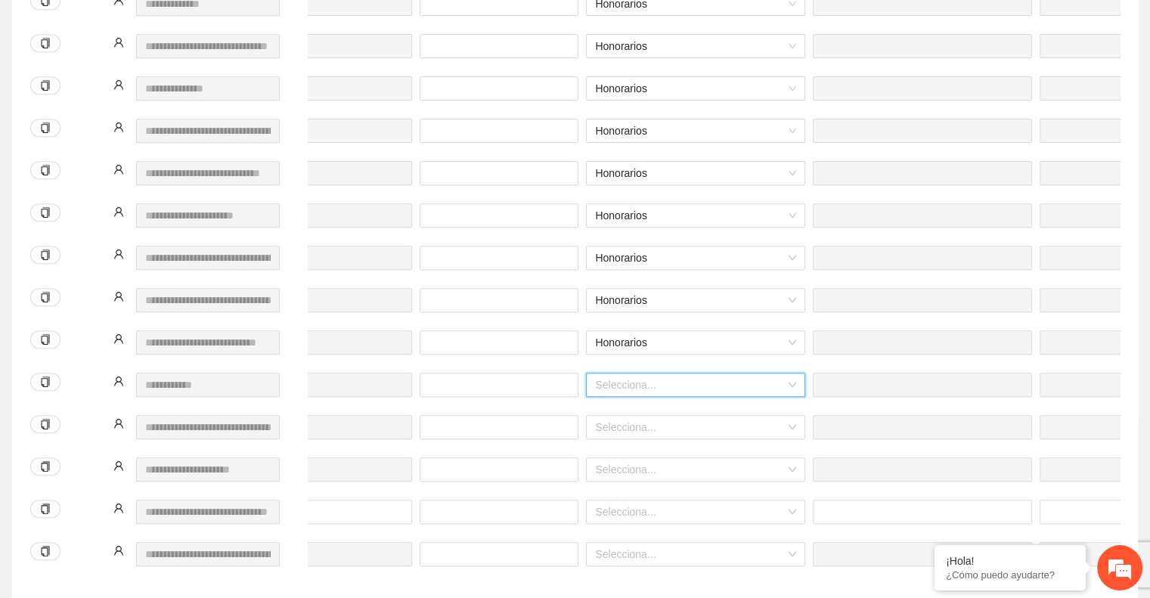
click at [626, 374] on input "search" at bounding box center [690, 385] width 191 height 23
click at [633, 407] on div "Honorarios" at bounding box center [695, 415] width 201 height 17
click at [625, 416] on input "search" at bounding box center [690, 427] width 191 height 23
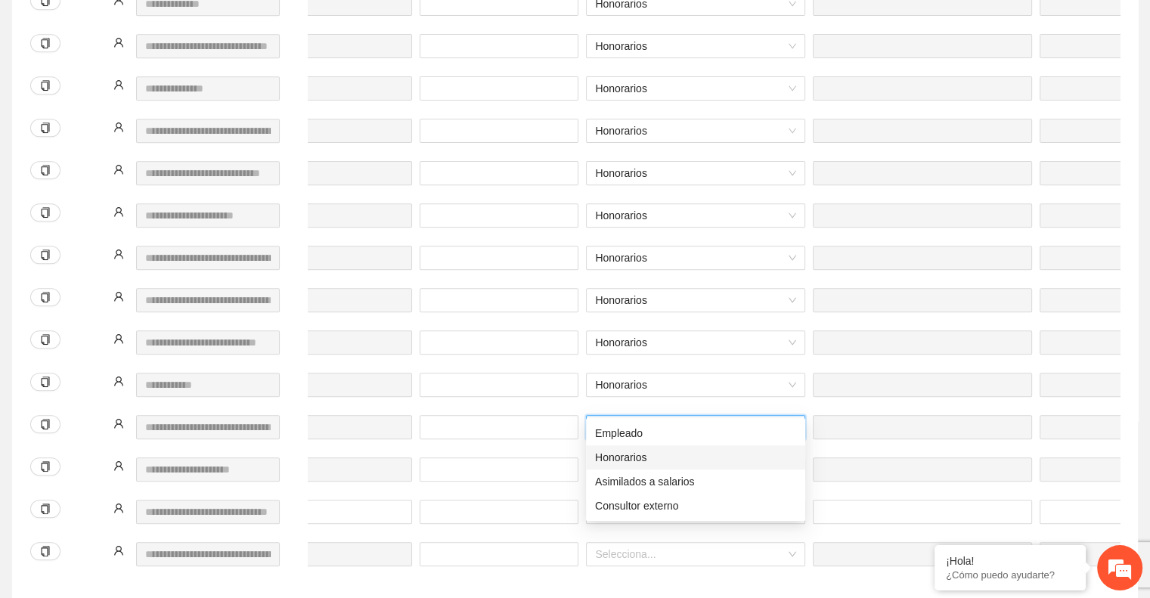
click at [637, 457] on div "Honorarios" at bounding box center [695, 457] width 201 height 17
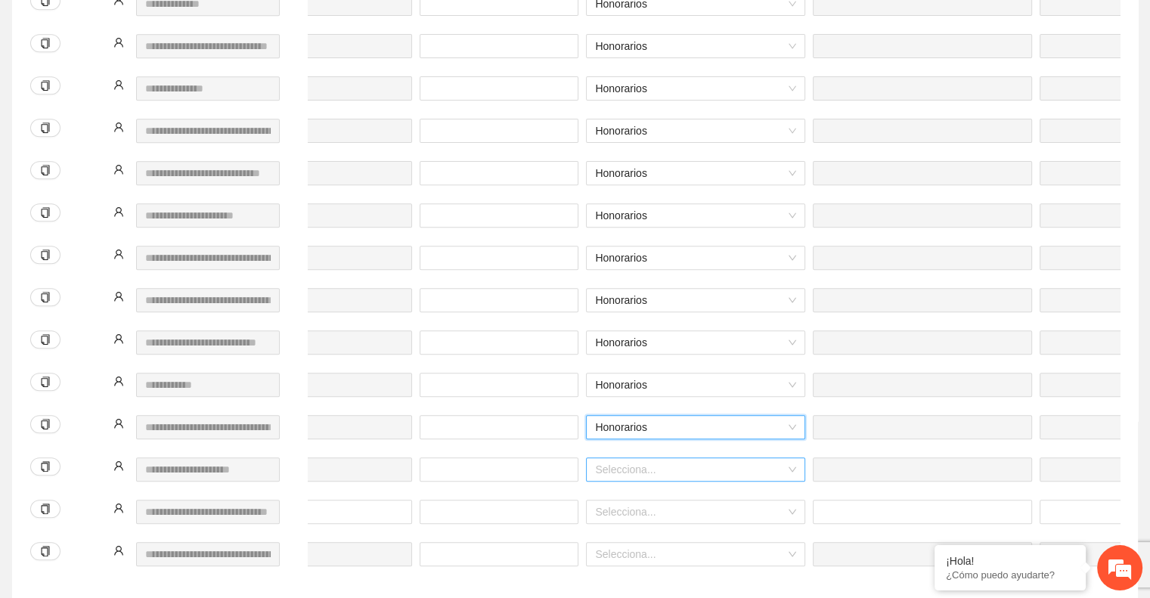
click at [615, 458] on input "search" at bounding box center [690, 469] width 191 height 23
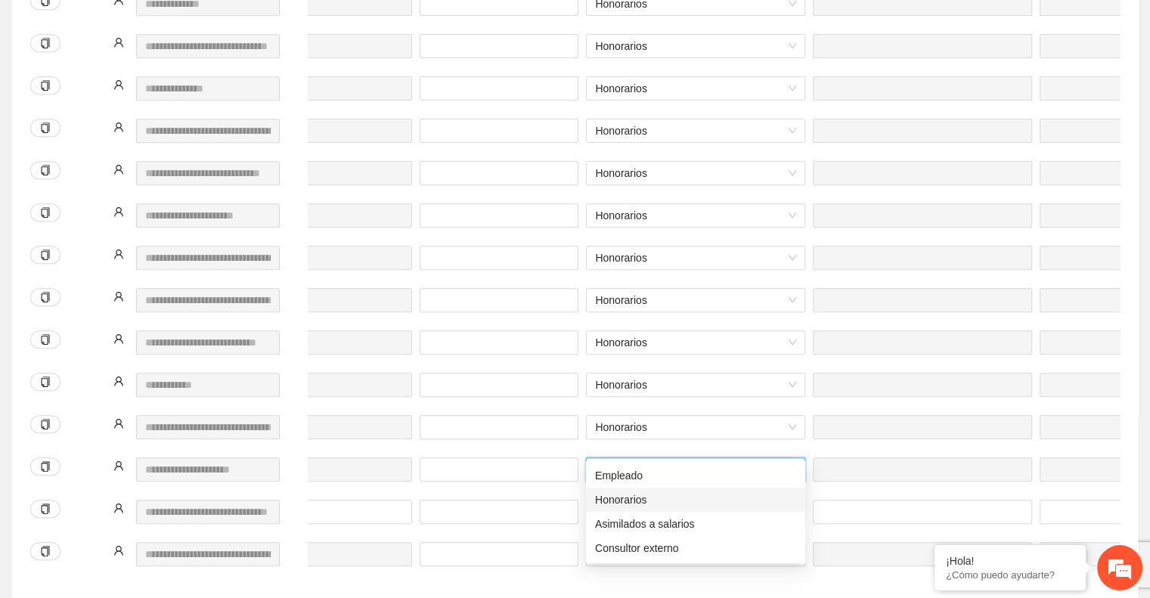
click at [632, 498] on div "Honorarios" at bounding box center [695, 500] width 201 height 17
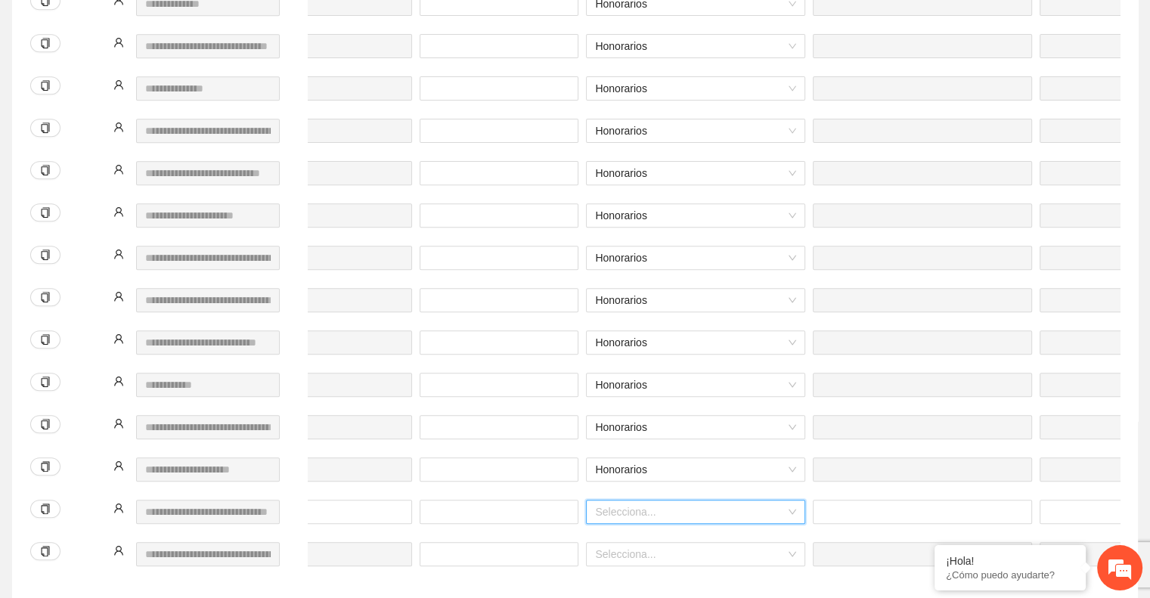
click at [623, 501] on input "search" at bounding box center [690, 512] width 191 height 23
click at [633, 541] on div "Honorarios" at bounding box center [695, 542] width 201 height 17
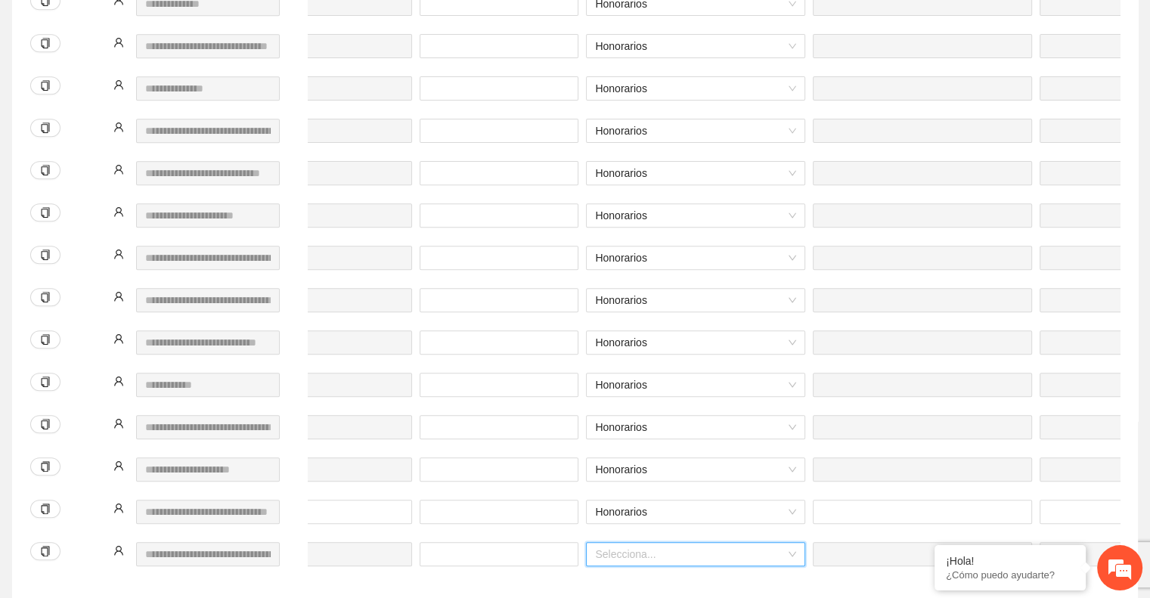
click at [623, 543] on input "search" at bounding box center [690, 554] width 191 height 23
click at [659, 586] on div "Honorarios" at bounding box center [695, 584] width 201 height 17
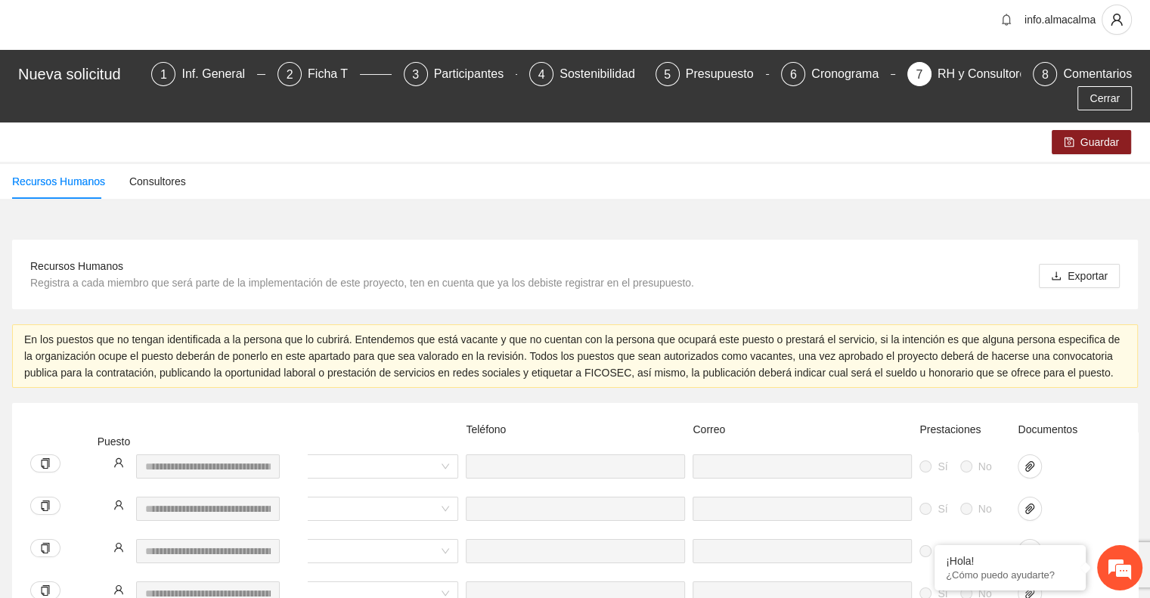
scroll to position [5, 0]
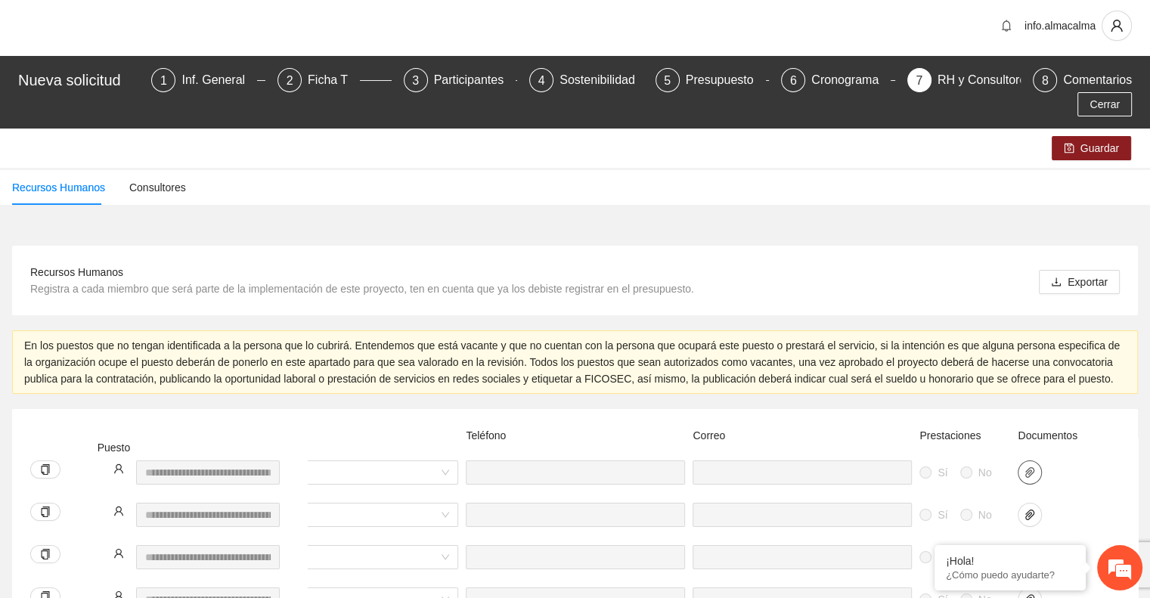
click at [1029, 461] on button "button" at bounding box center [1030, 473] width 24 height 24
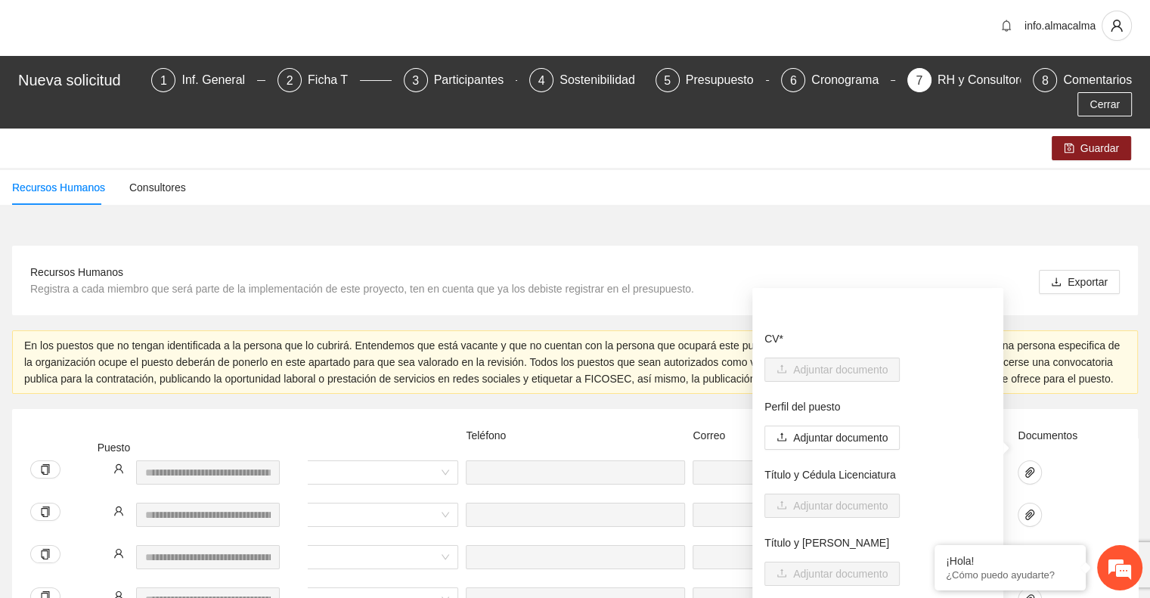
click at [1070, 434] on div "Documentos" at bounding box center [1052, 443] width 76 height 33
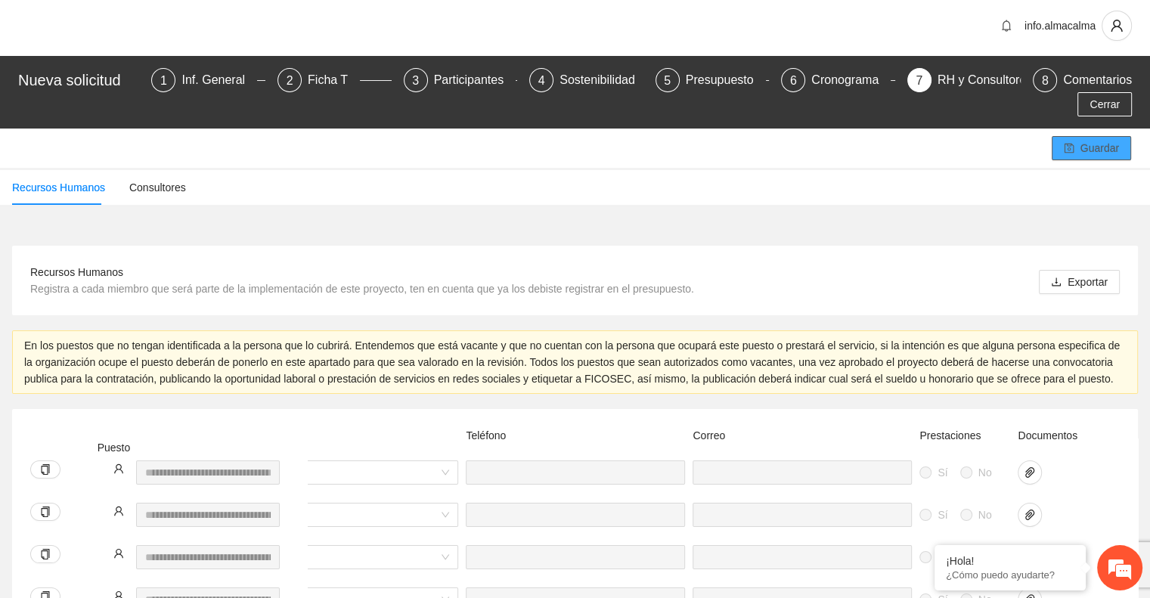
click at [1074, 144] on icon "save" at bounding box center [1069, 149] width 10 height 10
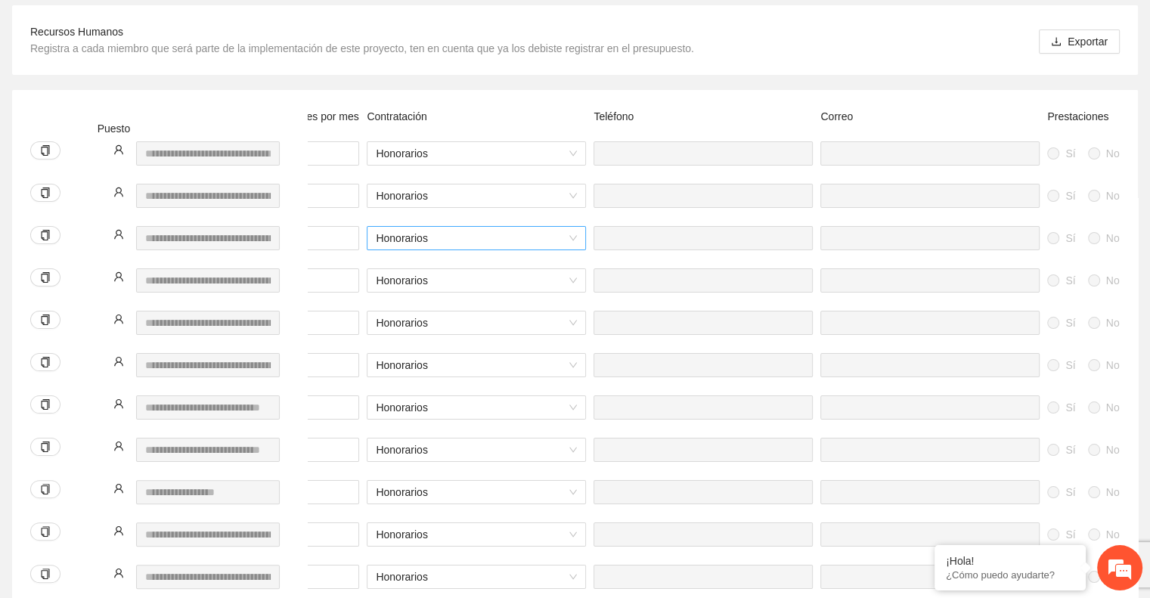
scroll to position [0, 628]
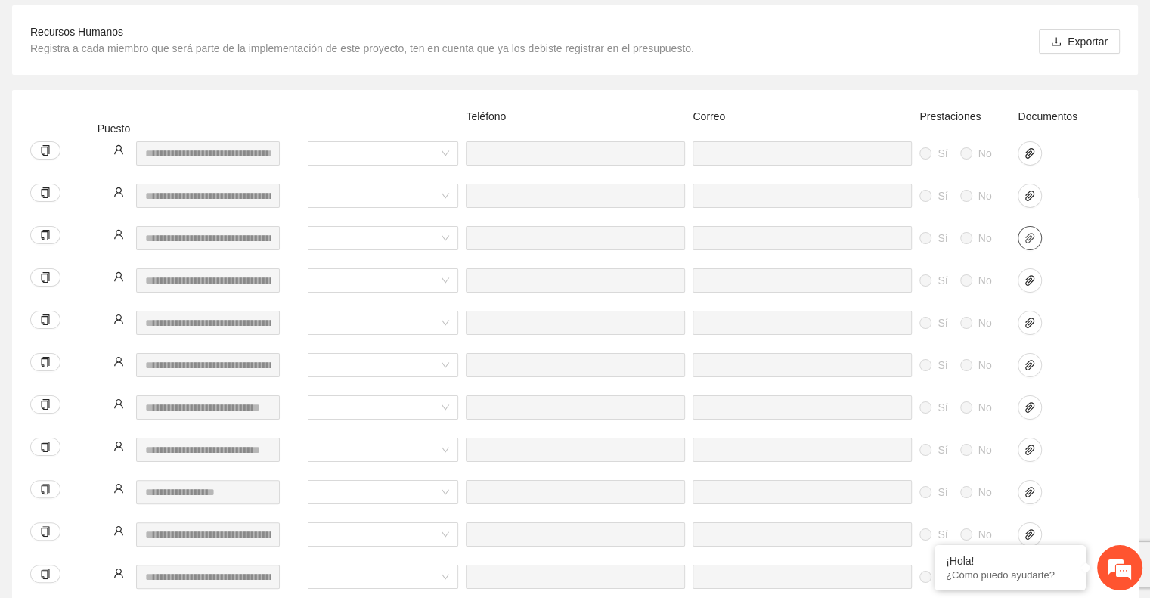
click at [1029, 233] on icon "paper-clip" at bounding box center [1030, 238] width 9 height 11
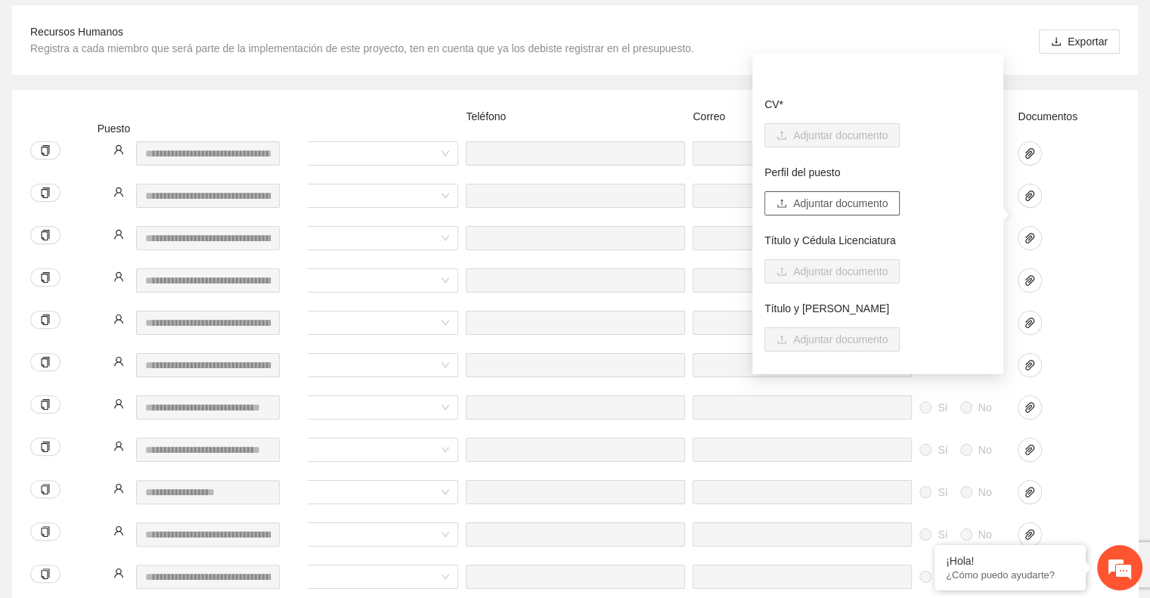
click at [864, 206] on span "Adjuntar documento" at bounding box center [840, 203] width 95 height 17
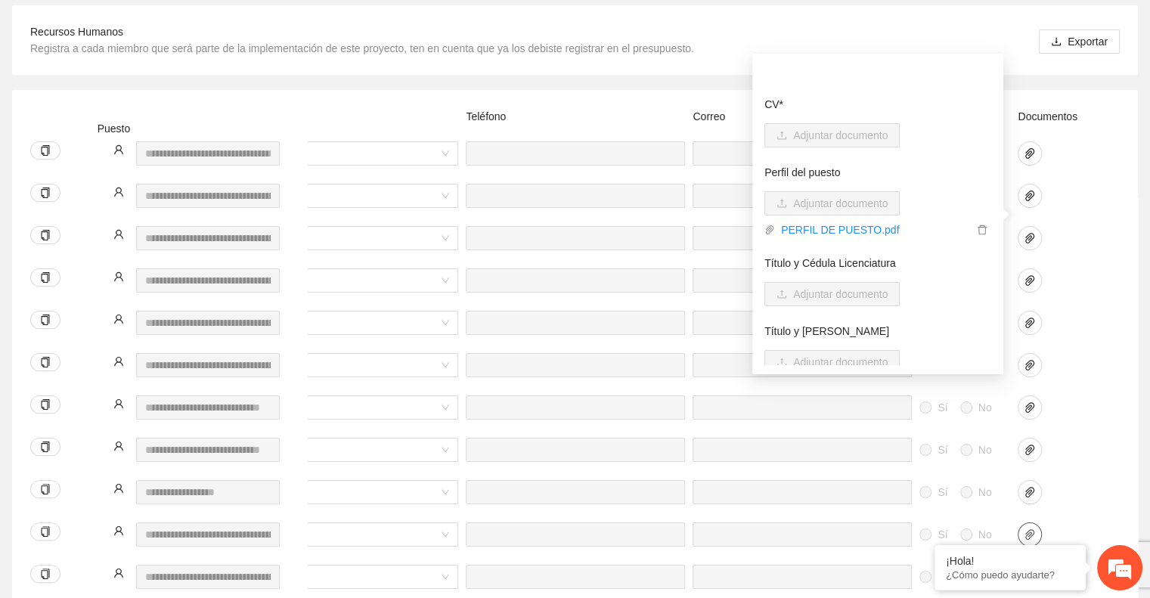
click at [1035, 523] on button "button" at bounding box center [1030, 535] width 24 height 24
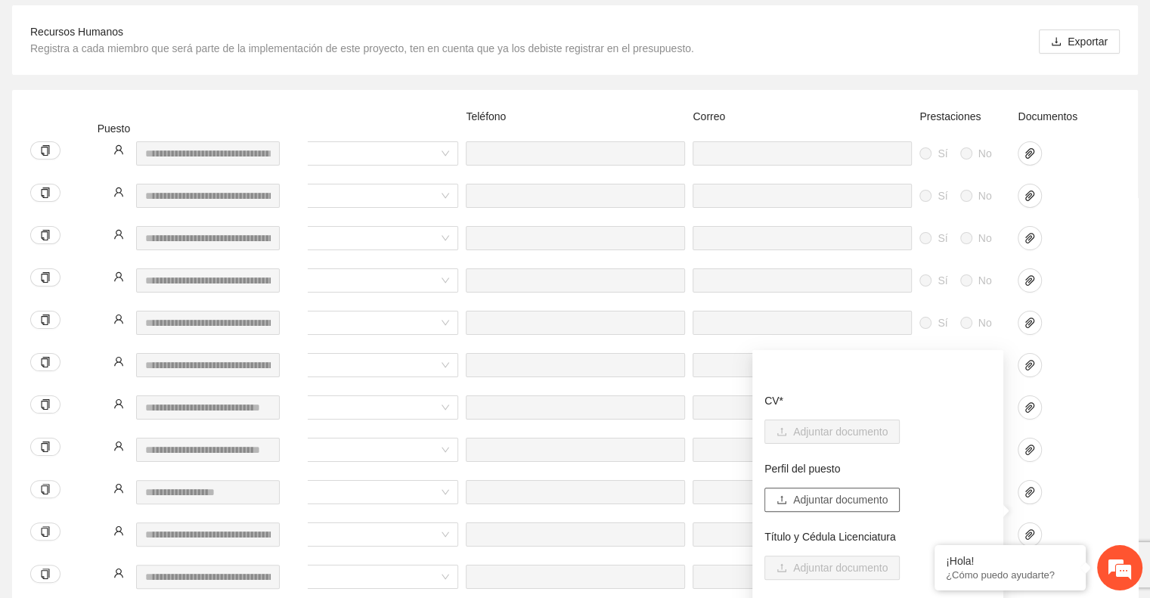
click at [823, 500] on span "Adjuntar documento" at bounding box center [840, 500] width 95 height 17
click at [1068, 190] on div at bounding box center [1052, 205] width 76 height 42
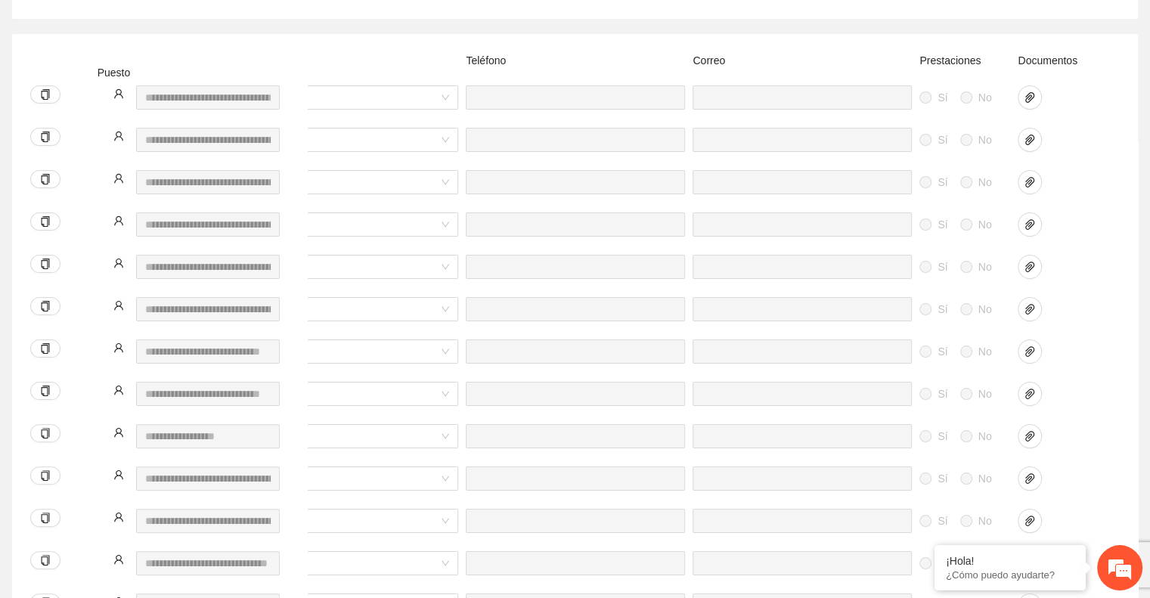
scroll to position [0, 0]
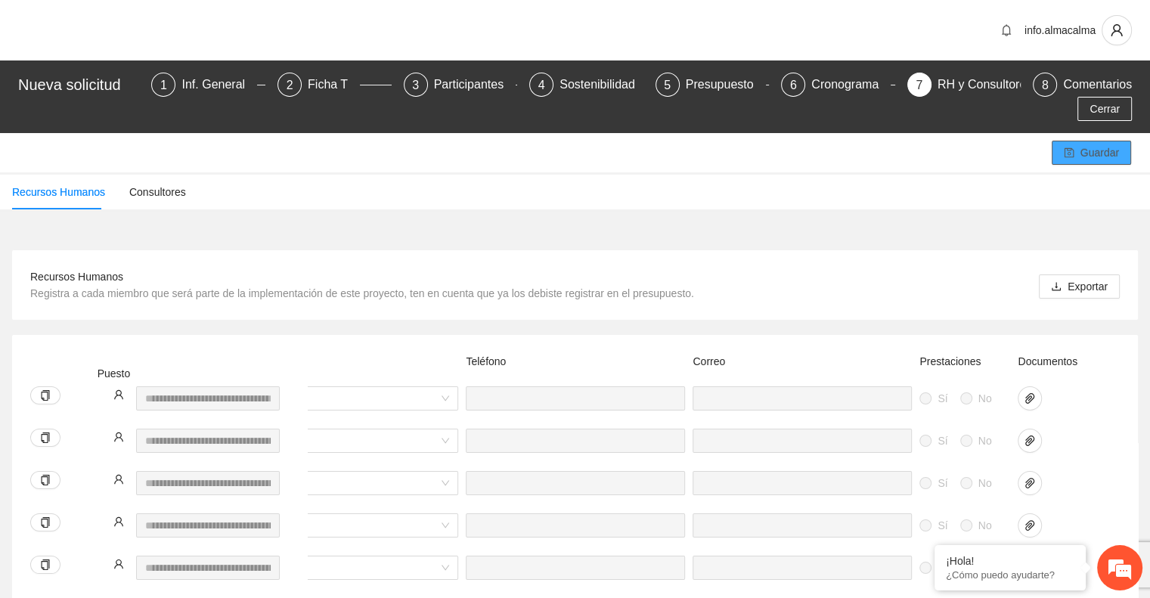
click at [1068, 147] on icon "save" at bounding box center [1069, 152] width 11 height 11
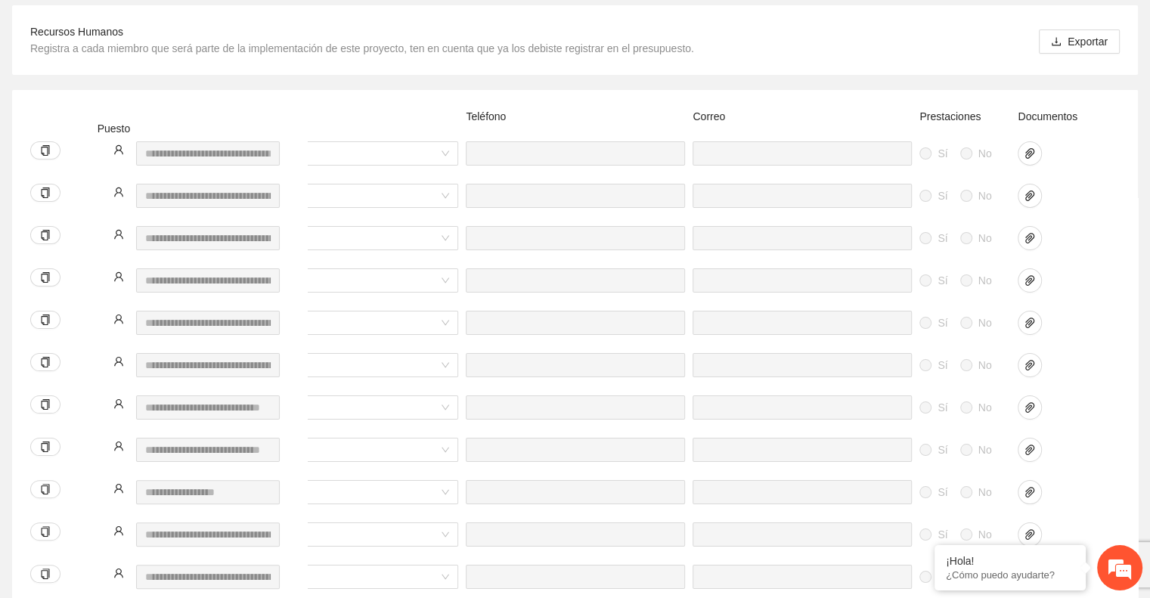
scroll to position [245, 0]
click at [1032, 232] on icon "paper-clip" at bounding box center [1030, 238] width 12 height 12
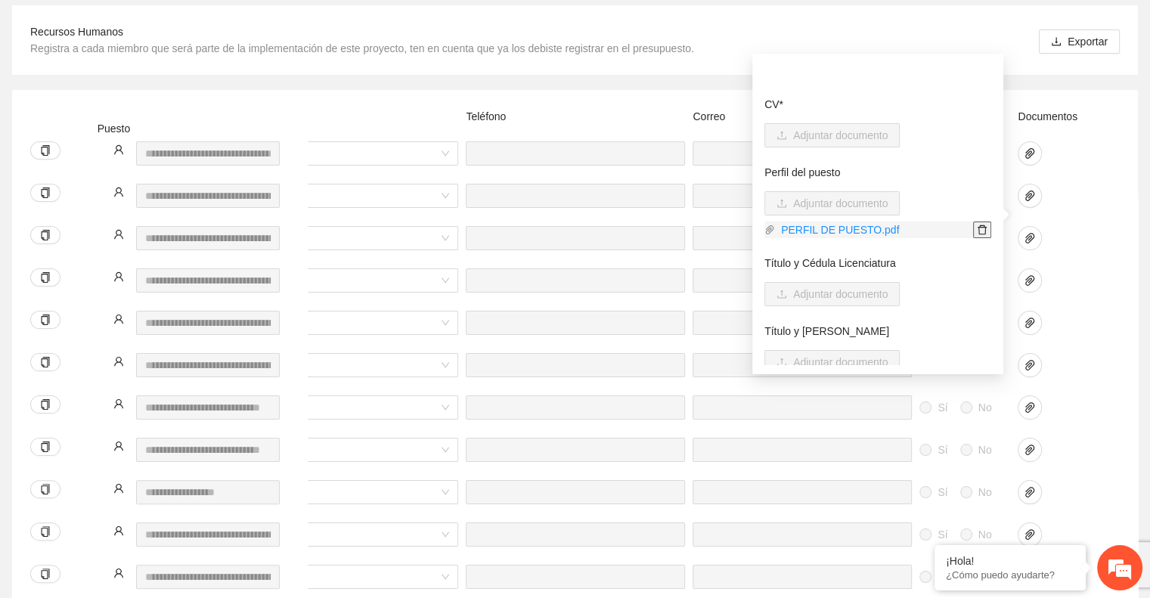
click at [977, 231] on icon "delete" at bounding box center [982, 230] width 11 height 11
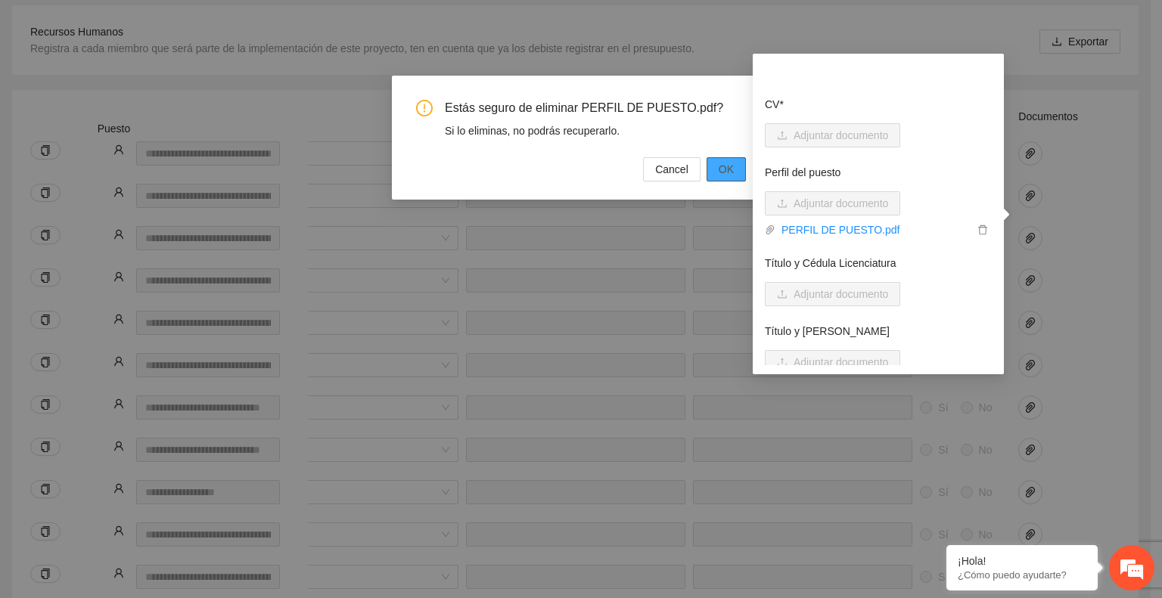
click at [729, 172] on span "OK" at bounding box center [725, 169] width 15 height 17
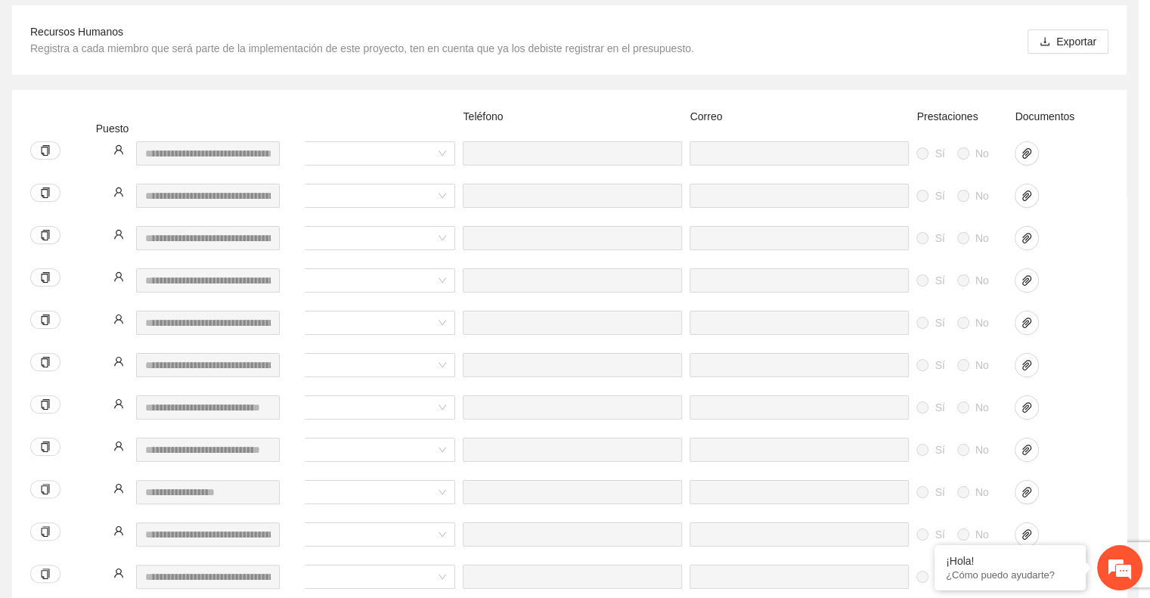
scroll to position [0, 620]
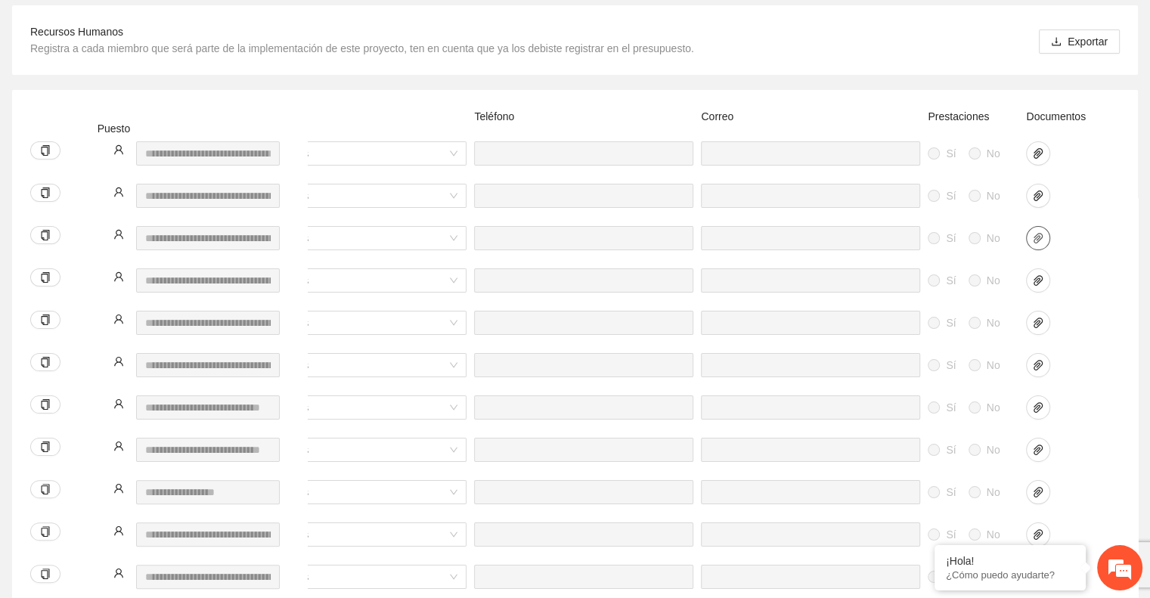
click at [1034, 232] on icon "paper-clip" at bounding box center [1038, 238] width 12 height 12
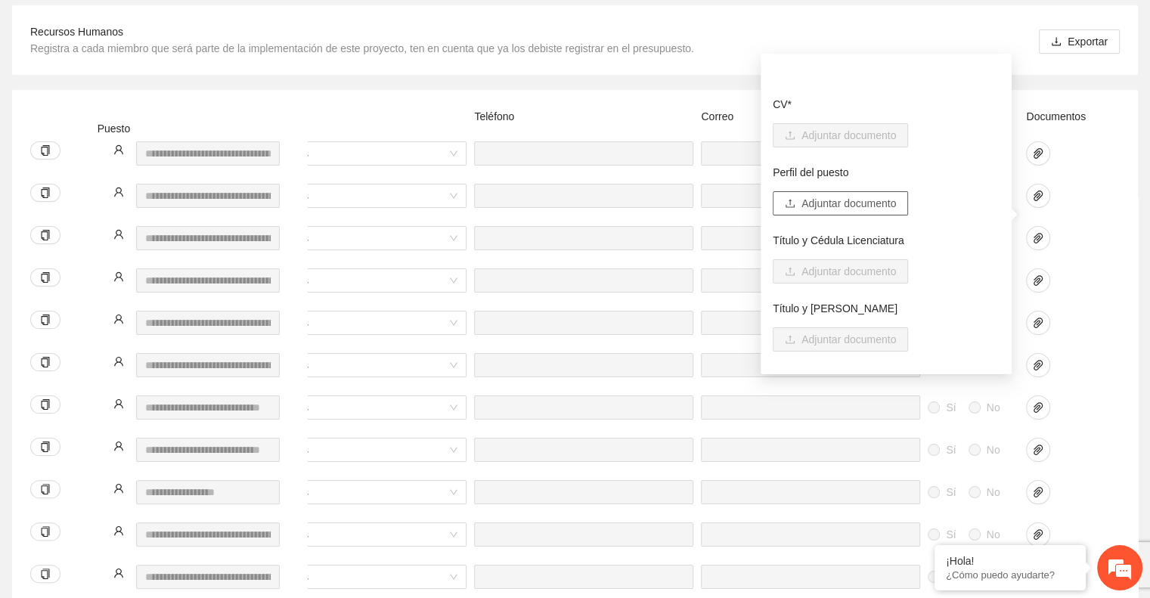
click at [865, 201] on span "Adjuntar documento" at bounding box center [849, 203] width 95 height 17
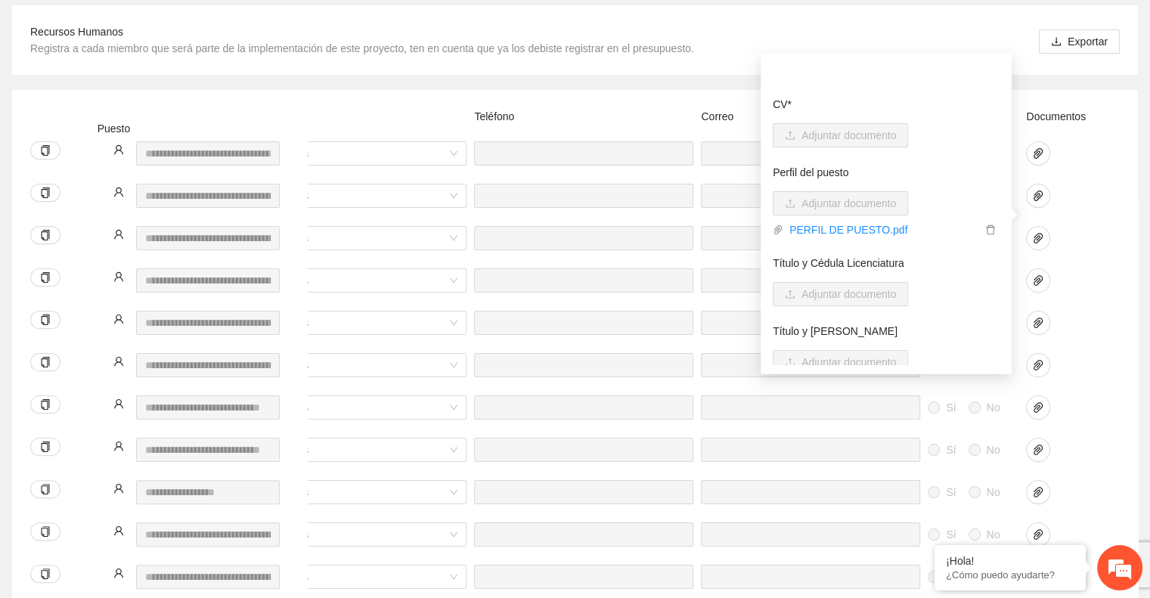
click at [1068, 438] on div at bounding box center [1060, 450] width 68 height 24
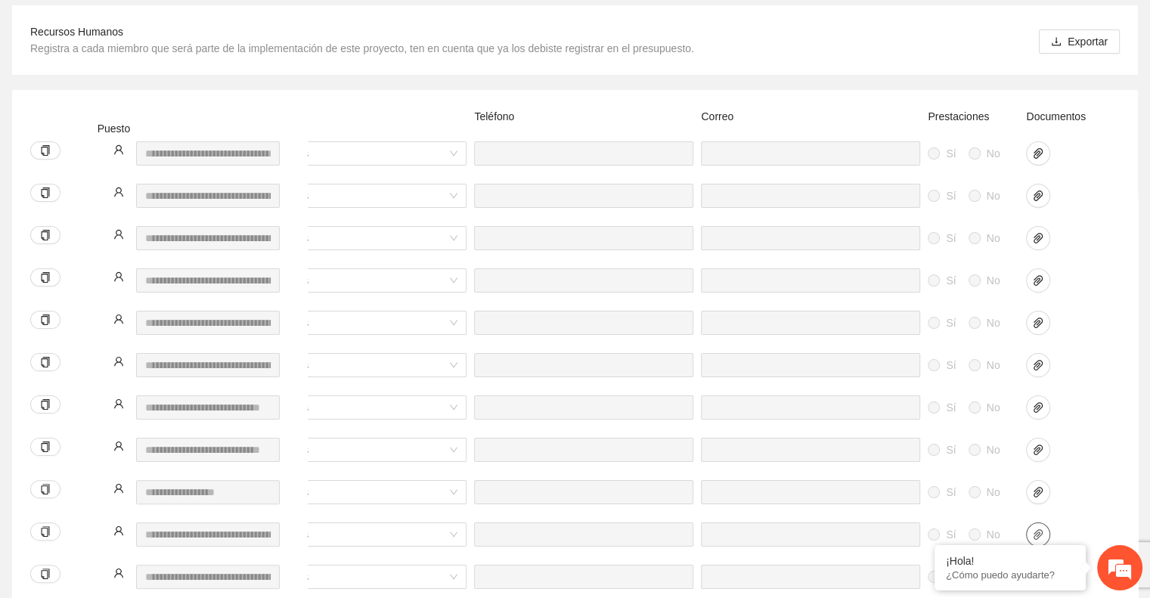
click at [1038, 529] on icon "paper-clip" at bounding box center [1038, 534] width 9 height 11
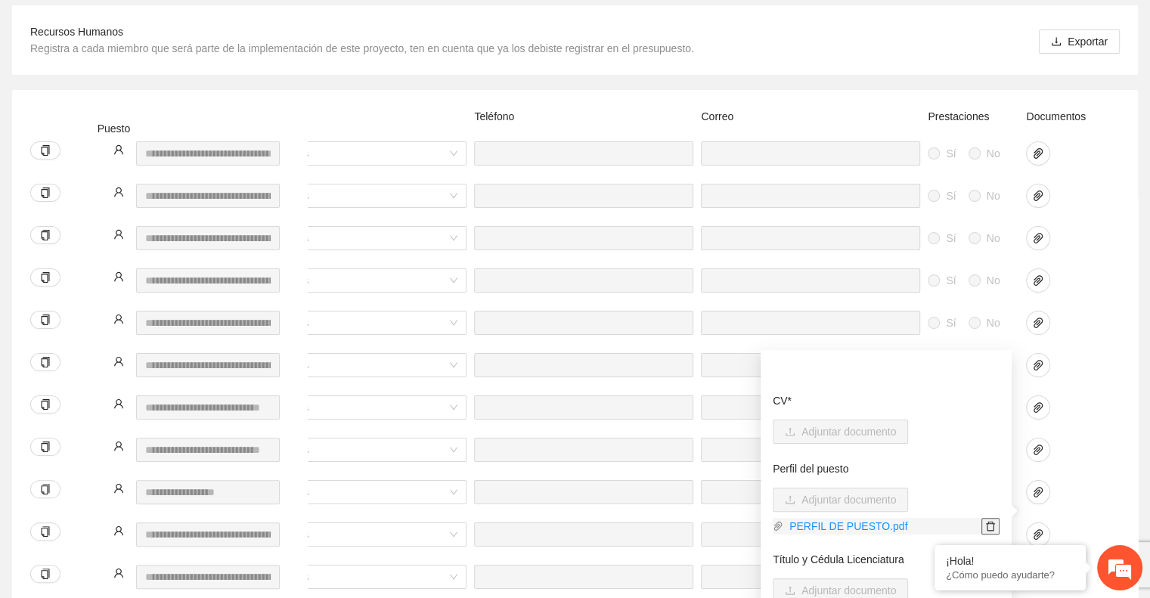
click at [985, 523] on icon "delete" at bounding box center [990, 526] width 11 height 11
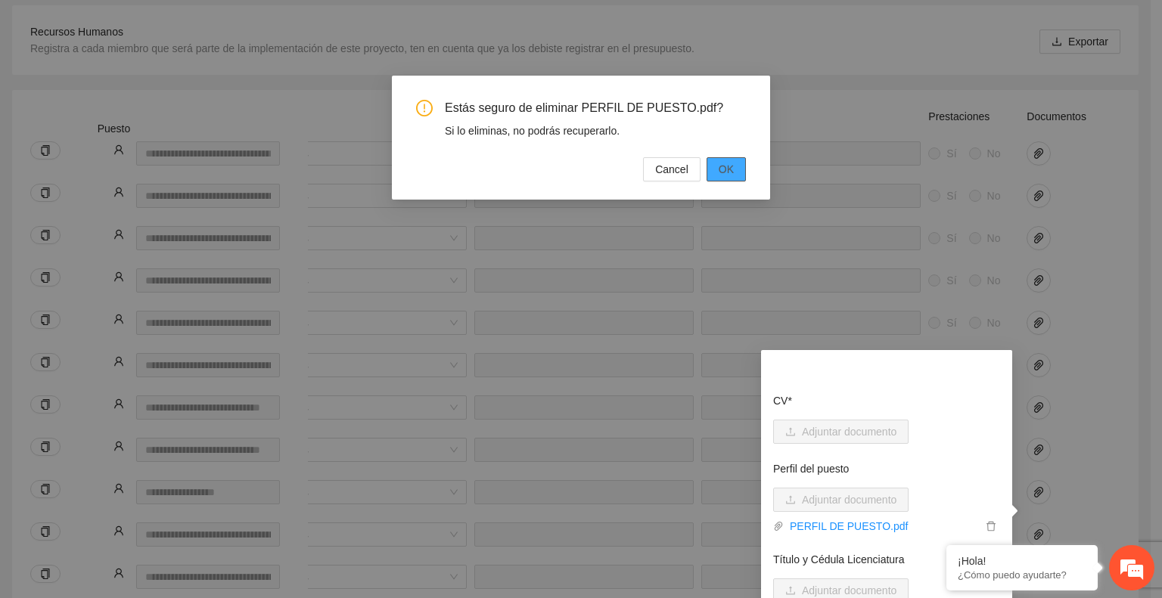
click at [728, 165] on span "OK" at bounding box center [725, 169] width 15 height 17
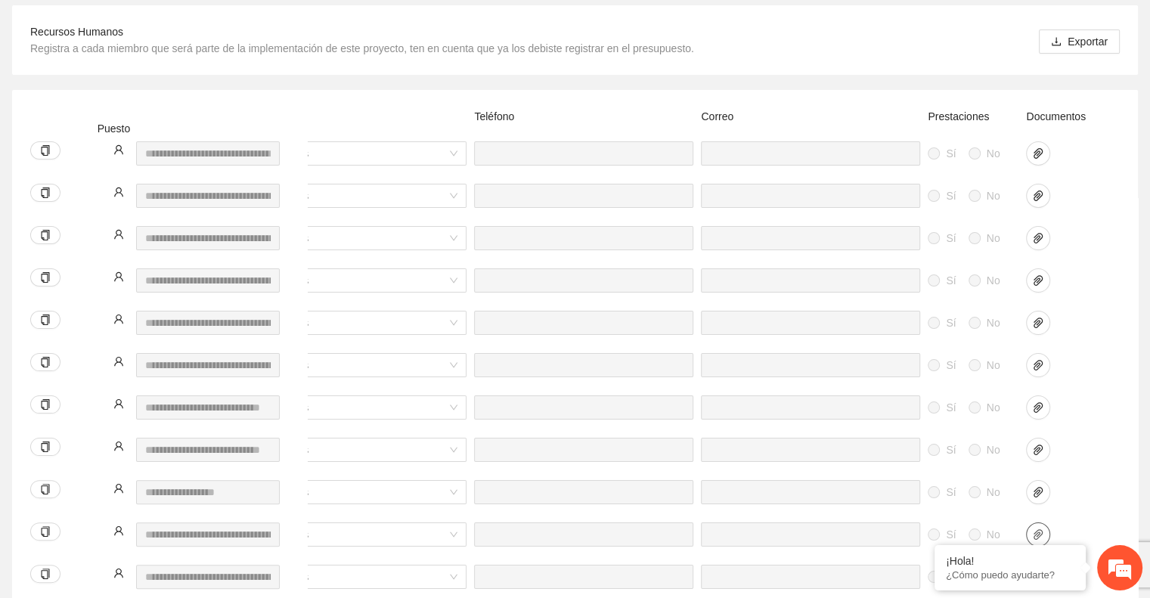
click at [1041, 529] on icon "paper-clip" at bounding box center [1038, 535] width 12 height 12
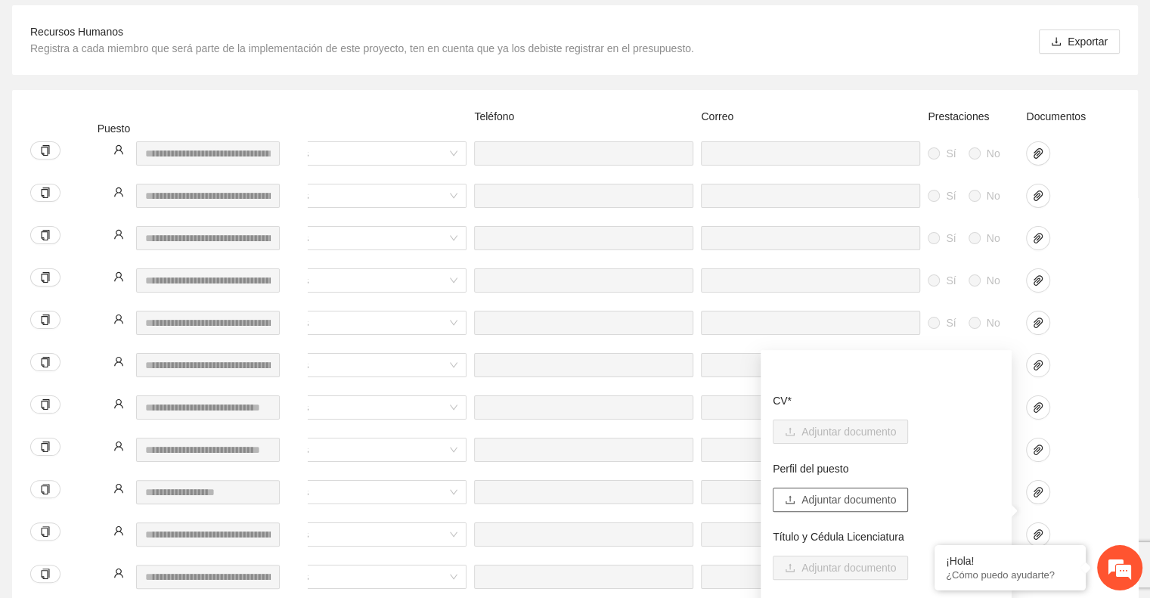
click at [844, 504] on span "Adjuntar documento" at bounding box center [849, 500] width 95 height 17
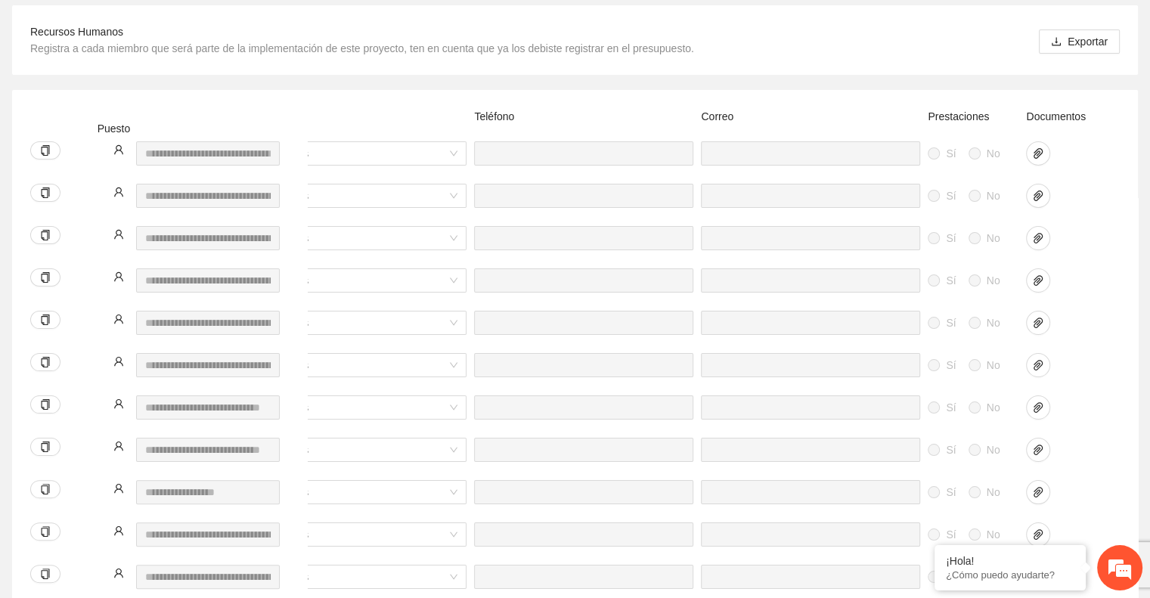
click at [1098, 480] on div at bounding box center [1061, 501] width 76 height 42
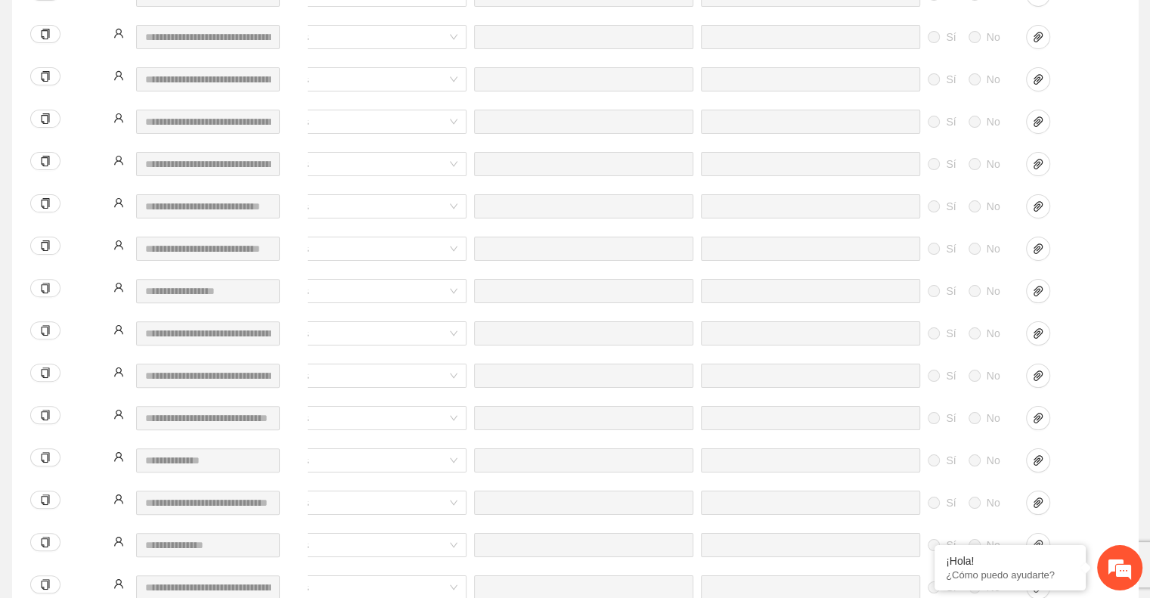
scroll to position [0, 0]
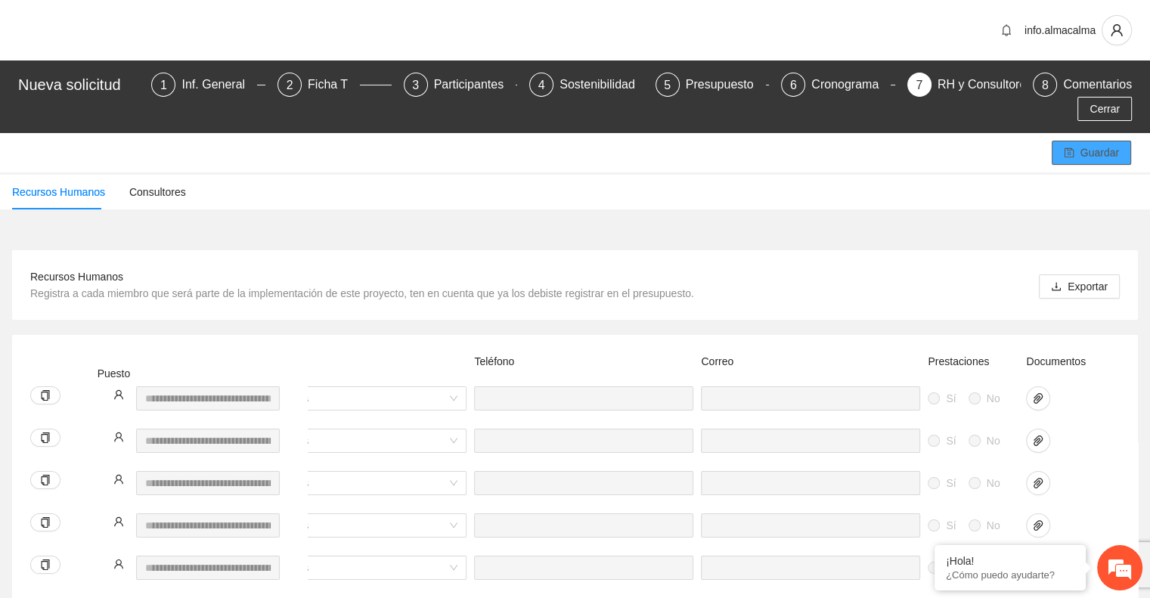
click at [1083, 144] on span "Guardar" at bounding box center [1100, 152] width 39 height 17
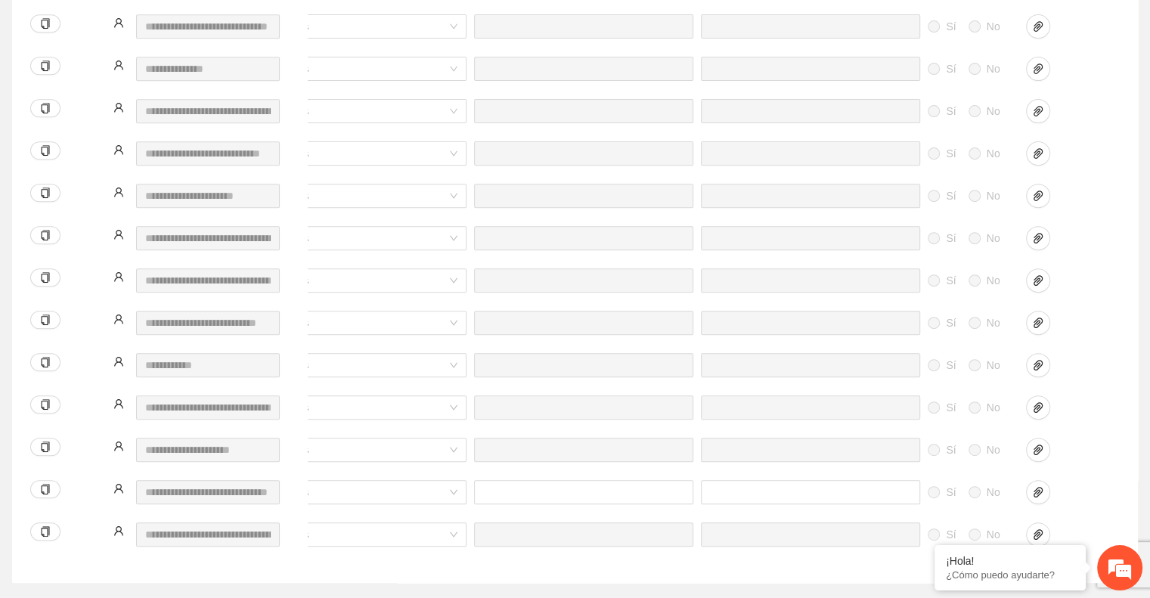
scroll to position [952, 0]
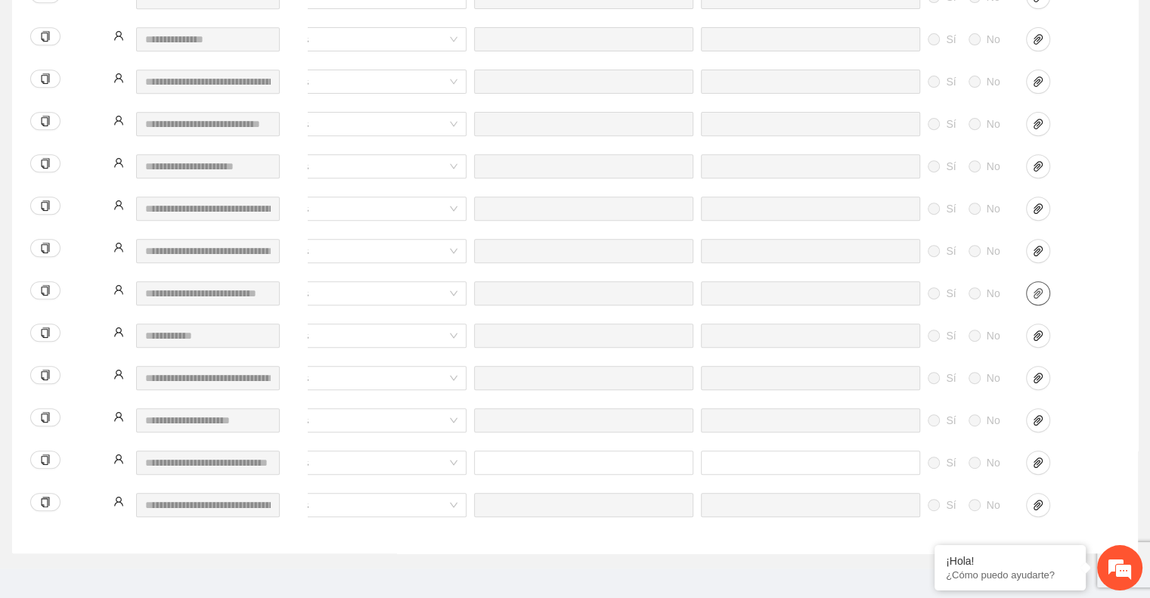
click at [1044, 287] on icon "paper-clip" at bounding box center [1038, 293] width 12 height 12
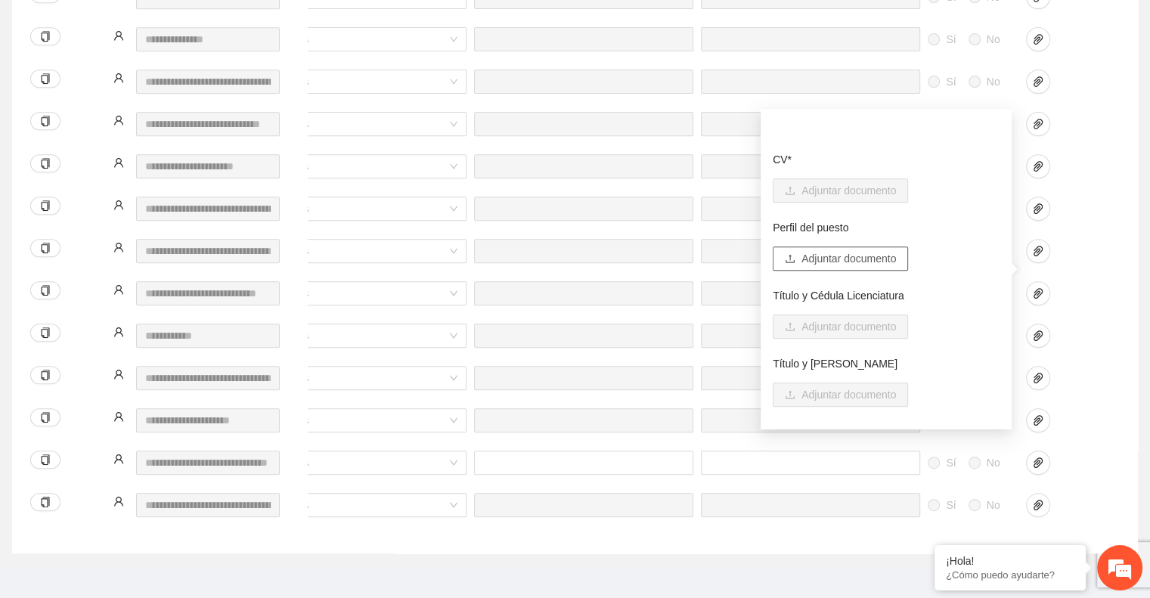
click at [847, 265] on span "Adjuntar documento" at bounding box center [849, 258] width 95 height 17
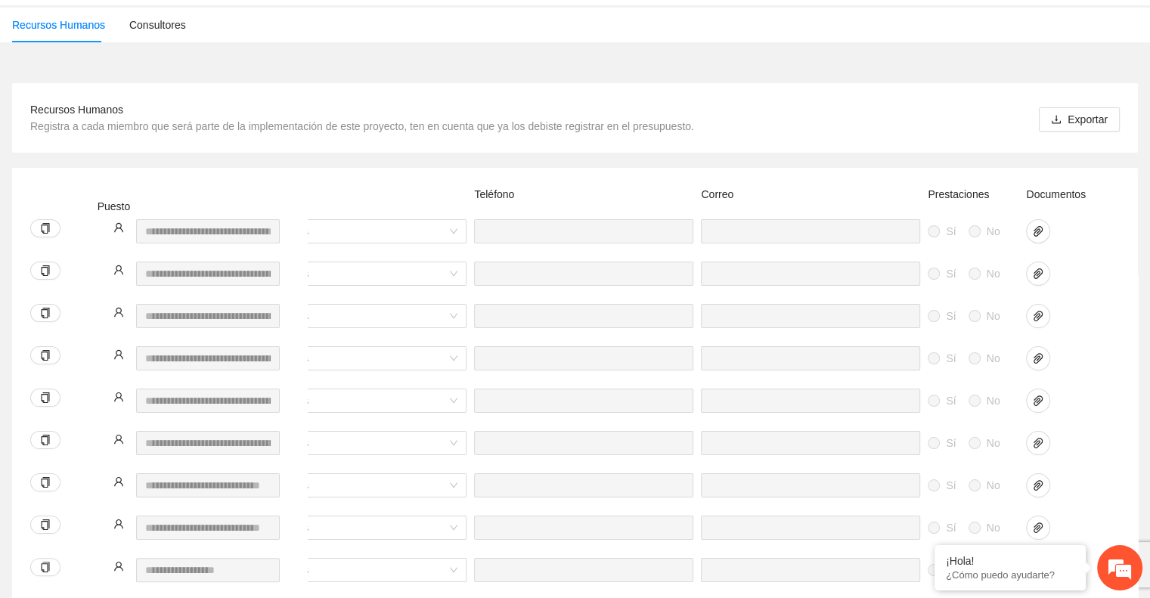
scroll to position [0, 0]
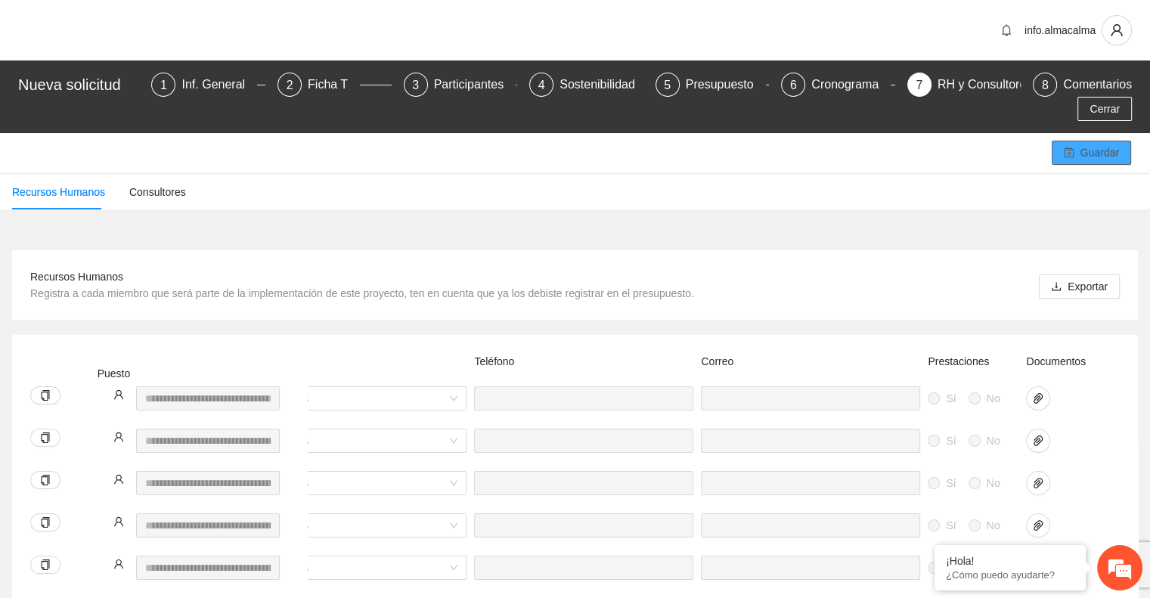
click at [1087, 144] on span "Guardar" at bounding box center [1100, 152] width 39 height 17
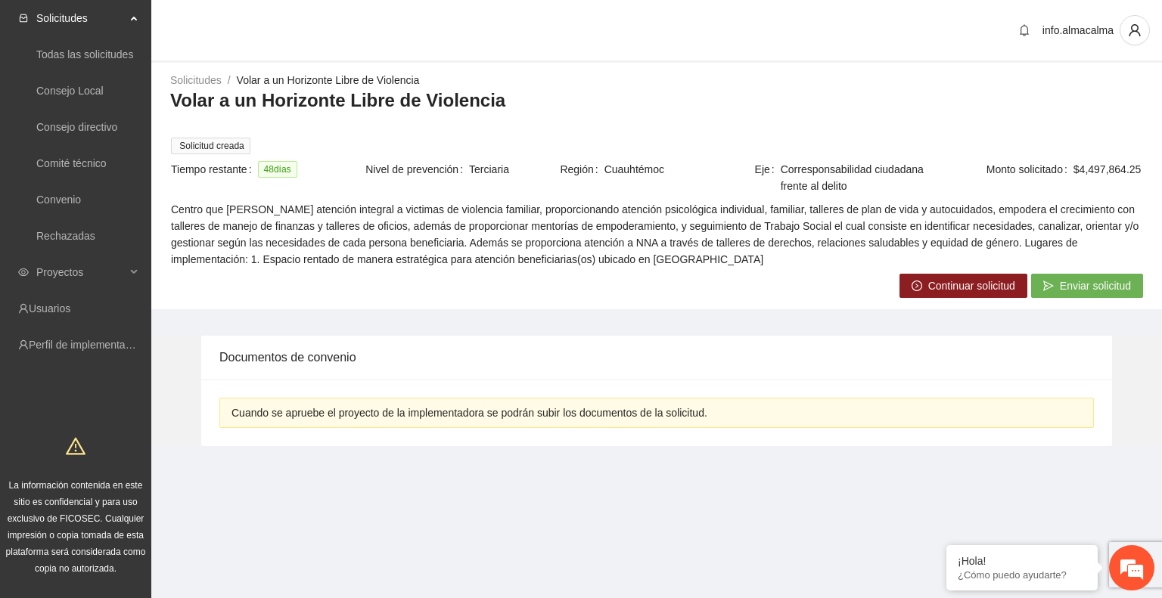
click at [934, 290] on span "Continuar solicitud" at bounding box center [971, 286] width 87 height 17
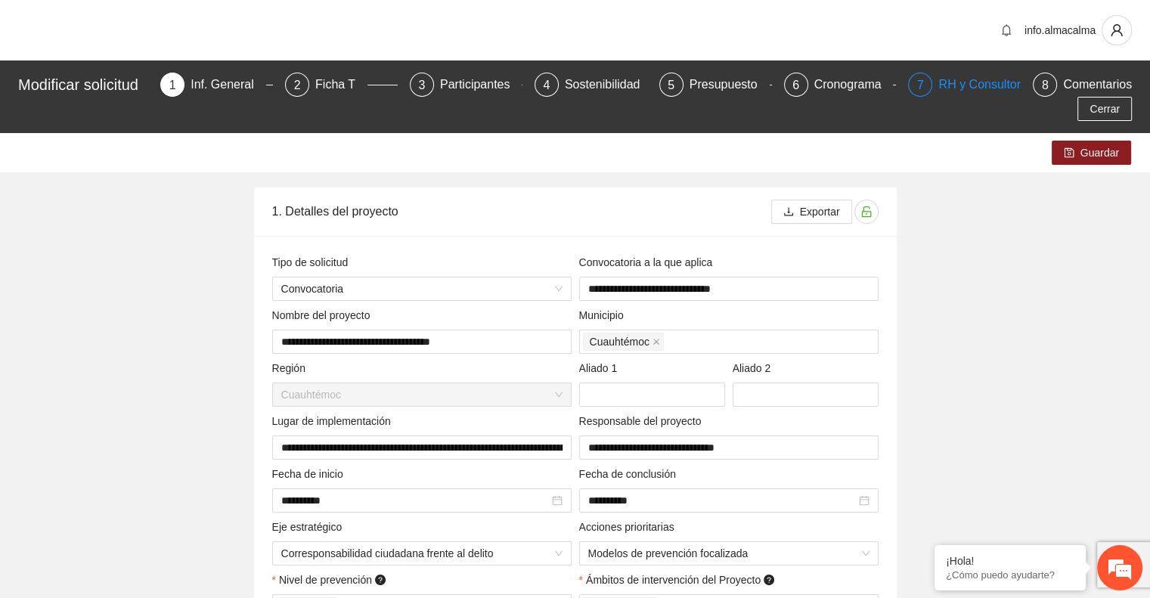
click at [953, 80] on div "RH y Consultores" at bounding box center [992, 85] width 107 height 24
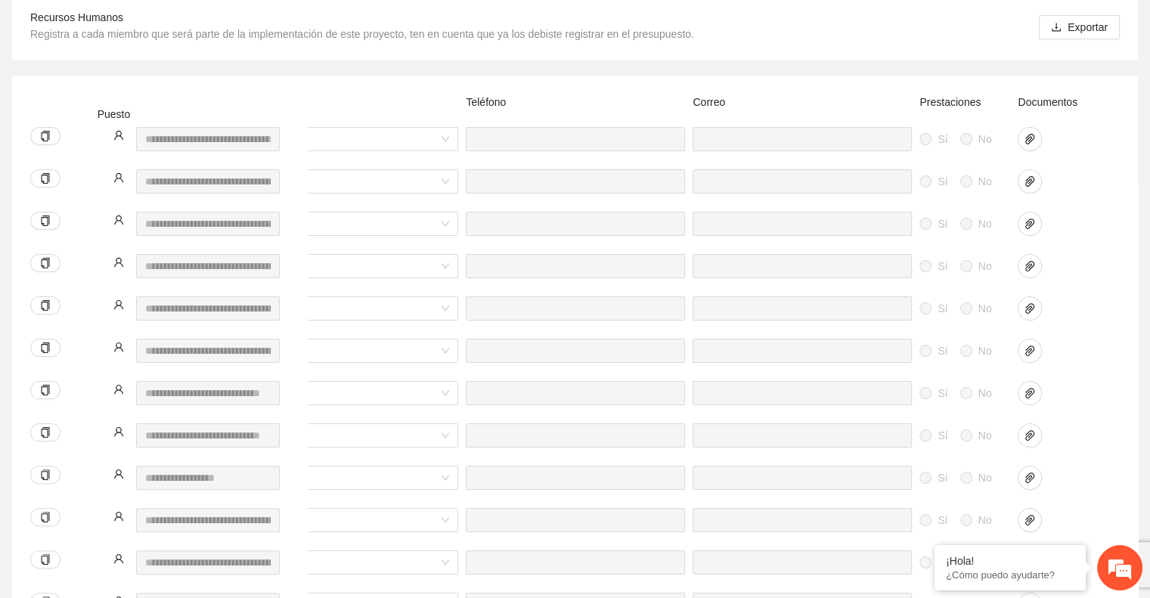
scroll to position [263, 0]
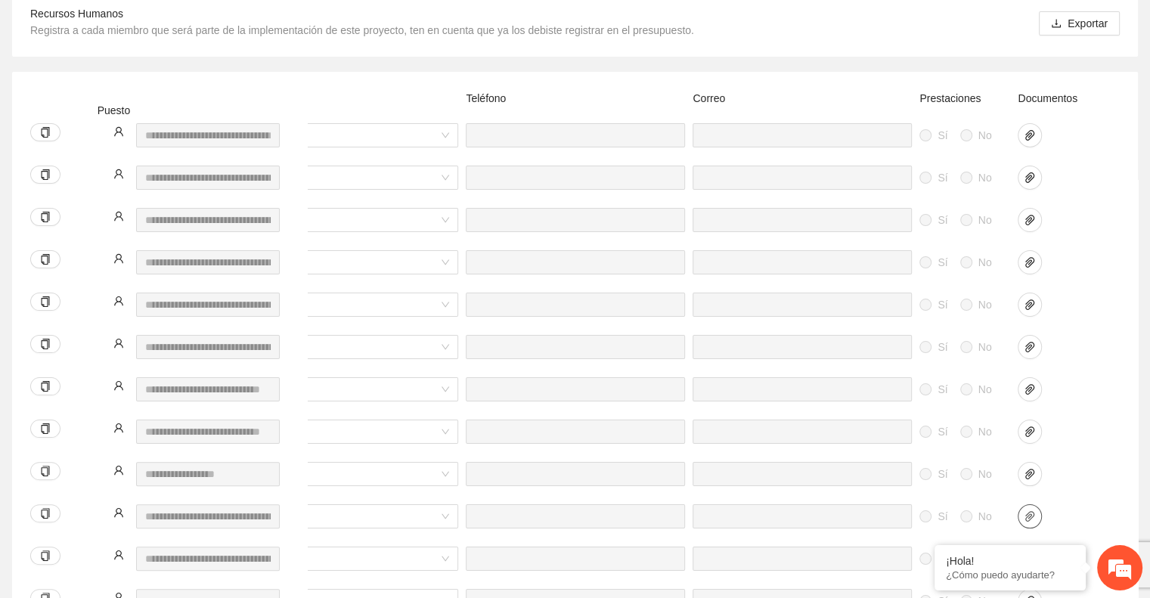
click at [1029, 504] on button "button" at bounding box center [1030, 516] width 24 height 24
click at [1085, 504] on div at bounding box center [1052, 516] width 68 height 24
click at [1032, 511] on icon "paper-clip" at bounding box center [1030, 516] width 9 height 11
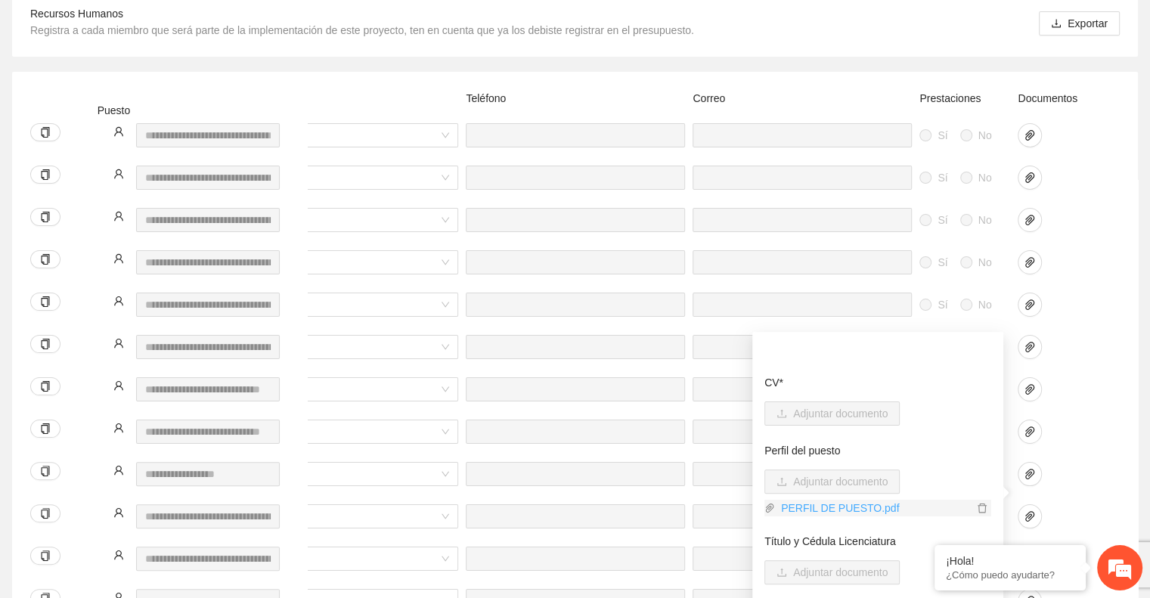
click at [861, 511] on link "PERFIL DE PUESTO.pdf" at bounding box center [874, 508] width 198 height 17
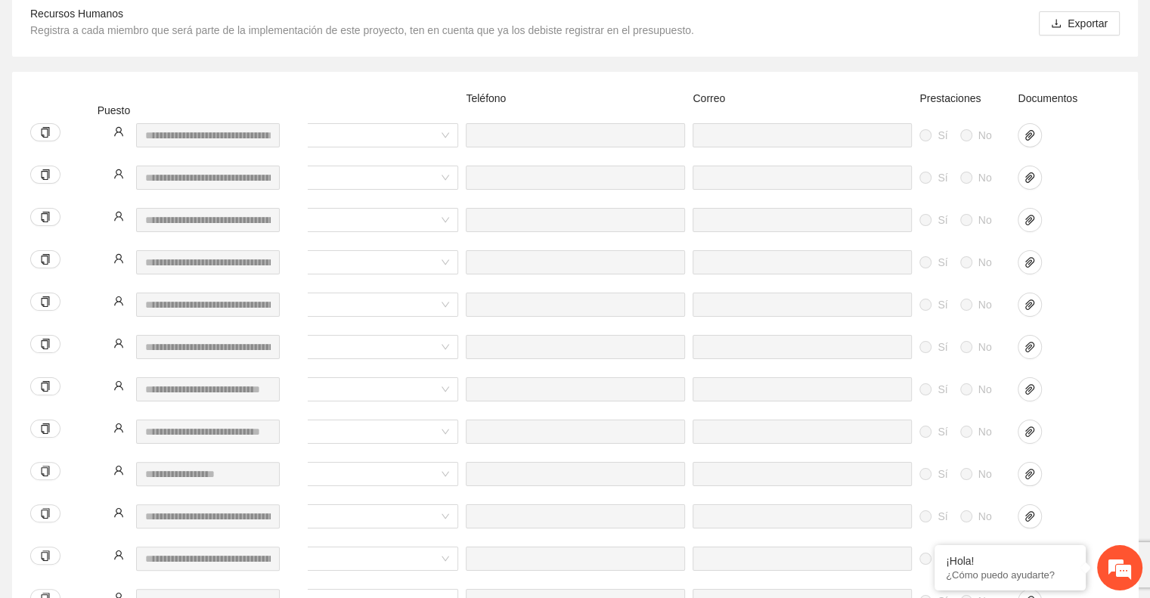
click at [1083, 378] on div at bounding box center [1052, 398] width 76 height 42
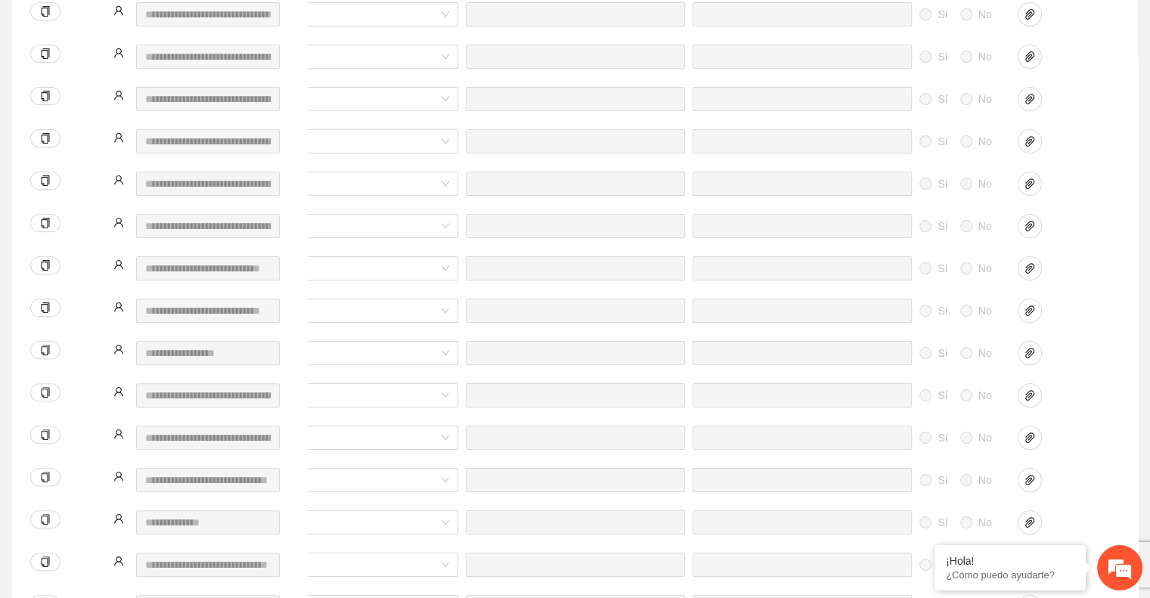
scroll to position [375, 0]
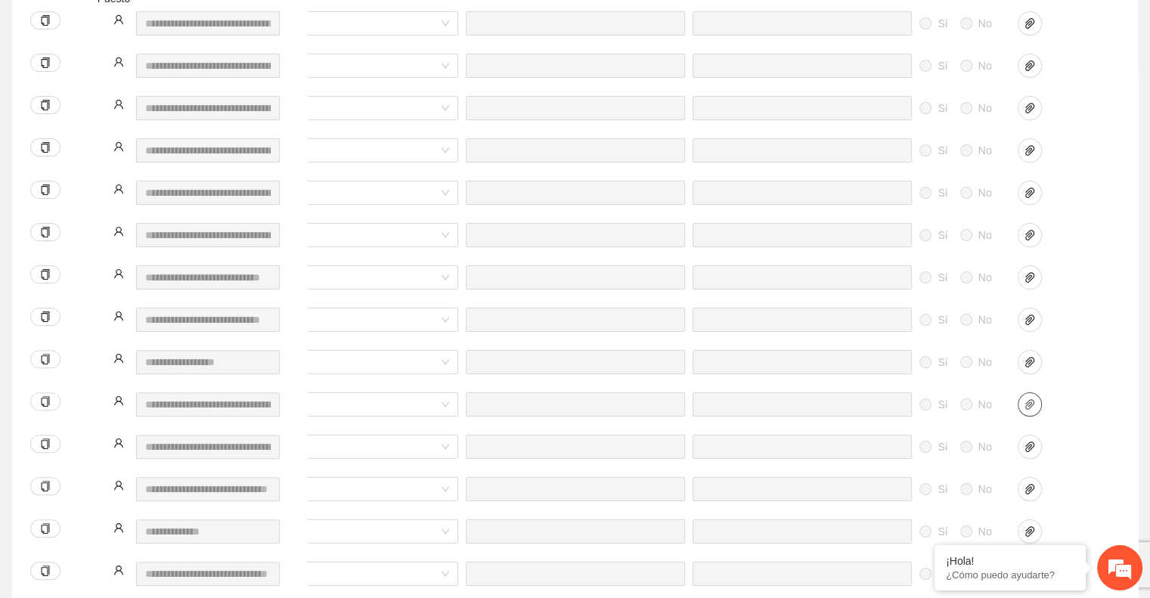
click at [1032, 399] on icon "paper-clip" at bounding box center [1030, 404] width 9 height 11
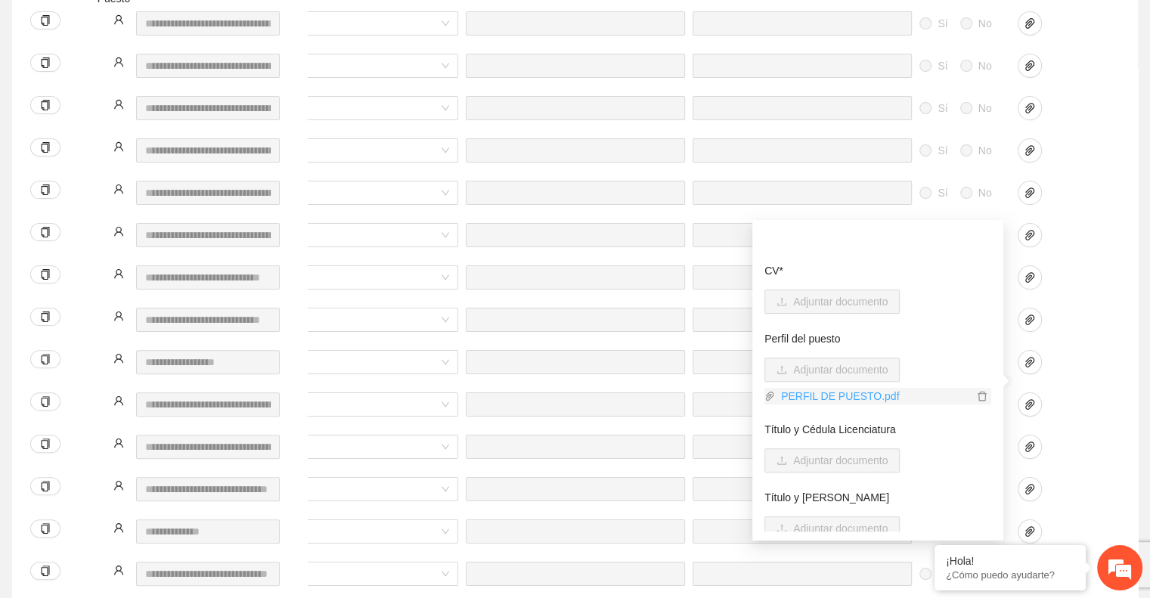
click at [877, 396] on link "PERFIL DE PUESTO.pdf" at bounding box center [874, 396] width 198 height 17
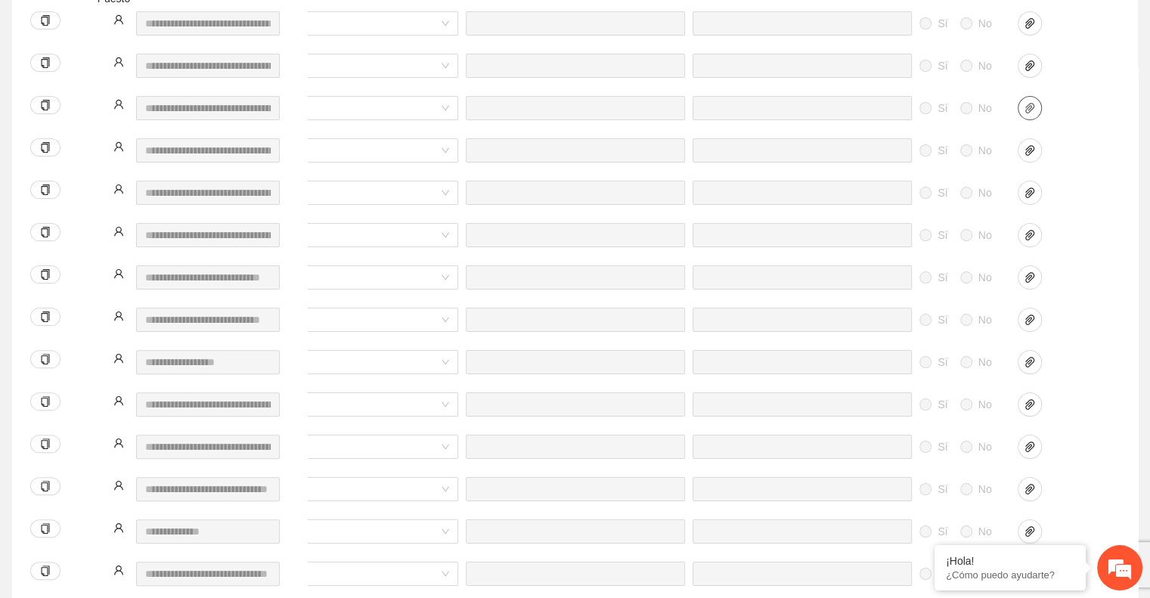
click at [1039, 102] on span "paper-clip" at bounding box center [1030, 108] width 23 height 12
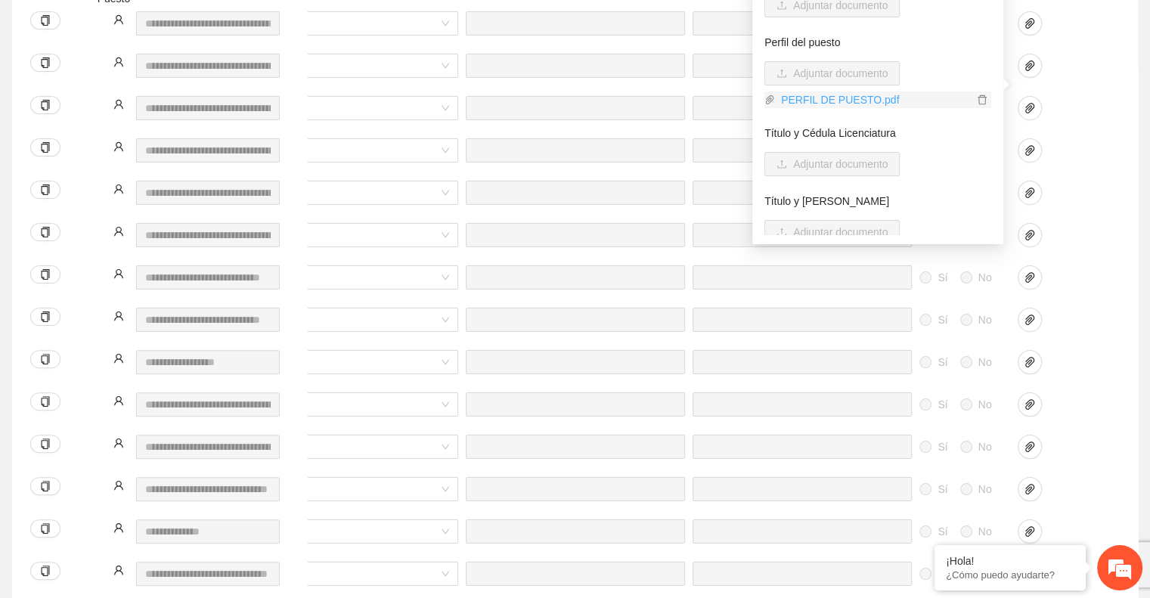
click at [863, 98] on link "PERFIL DE PUESTO.pdf" at bounding box center [874, 100] width 198 height 17
click at [1069, 350] on div at bounding box center [1052, 362] width 68 height 24
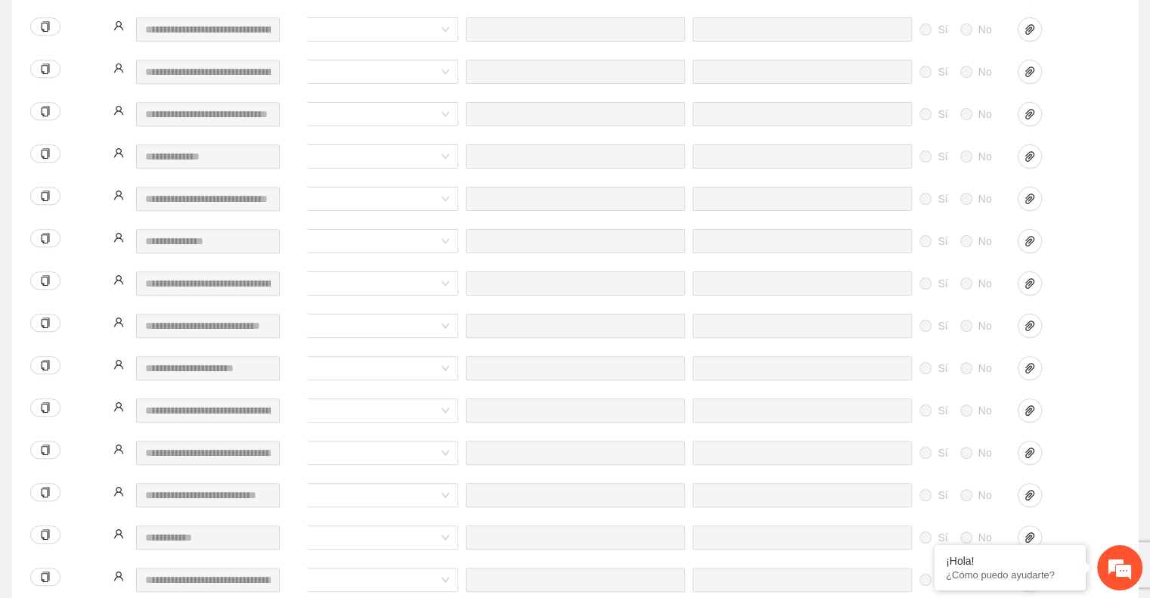
scroll to position [750, 0]
click at [1029, 489] on icon "paper-clip" at bounding box center [1030, 495] width 12 height 12
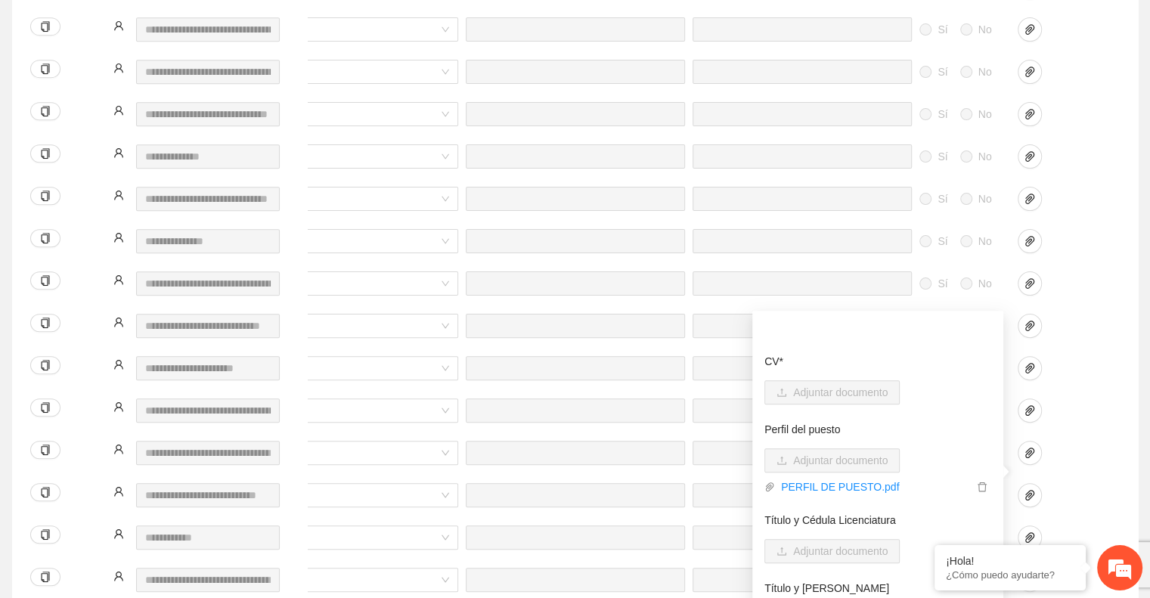
click at [1078, 441] on div at bounding box center [1052, 453] width 68 height 24
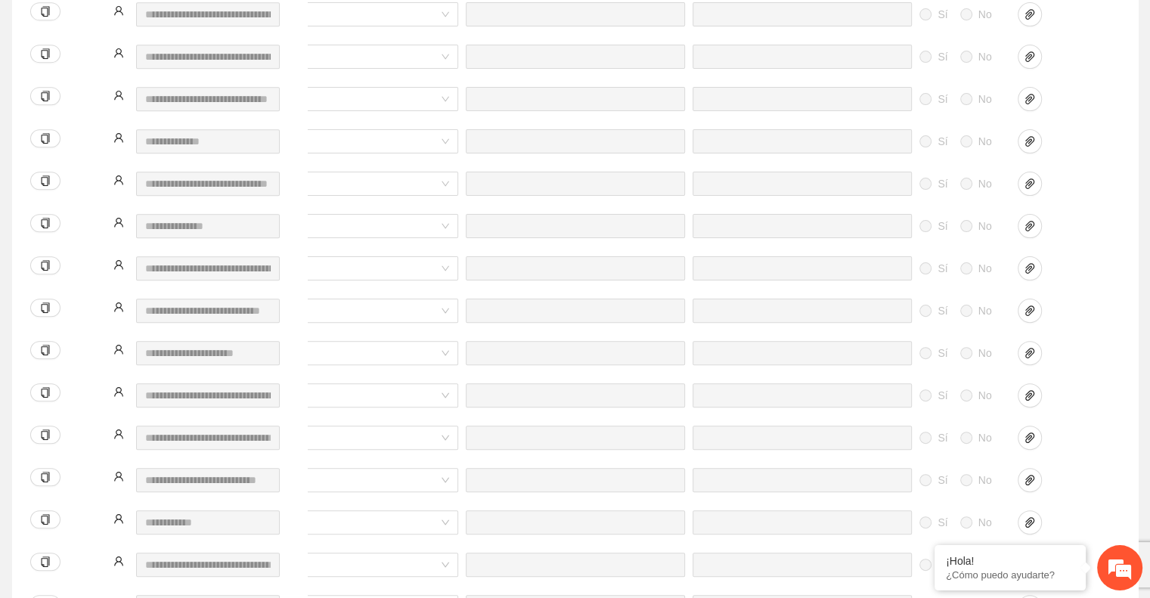
scroll to position [799, 0]
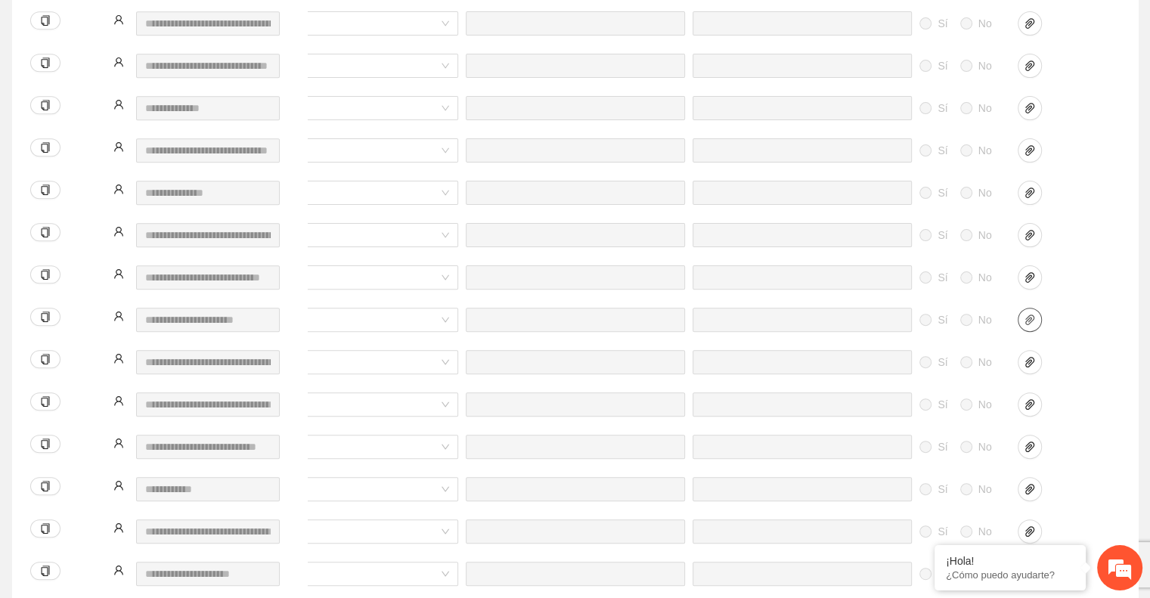
click at [1035, 314] on icon "paper-clip" at bounding box center [1030, 320] width 12 height 12
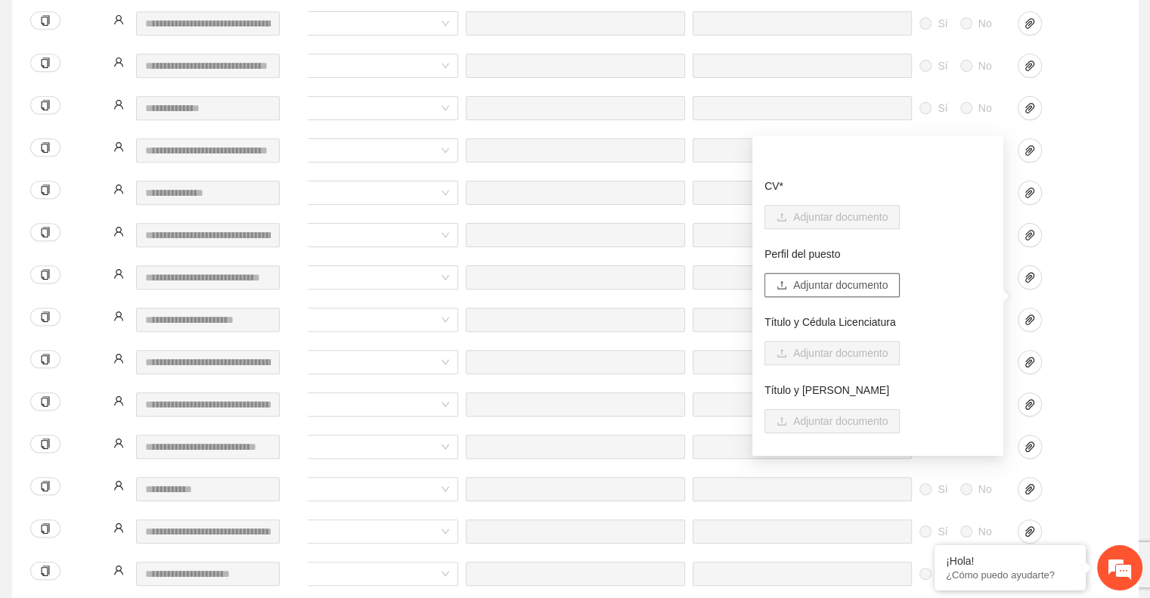
click at [835, 284] on span "Adjuntar documento" at bounding box center [840, 285] width 95 height 17
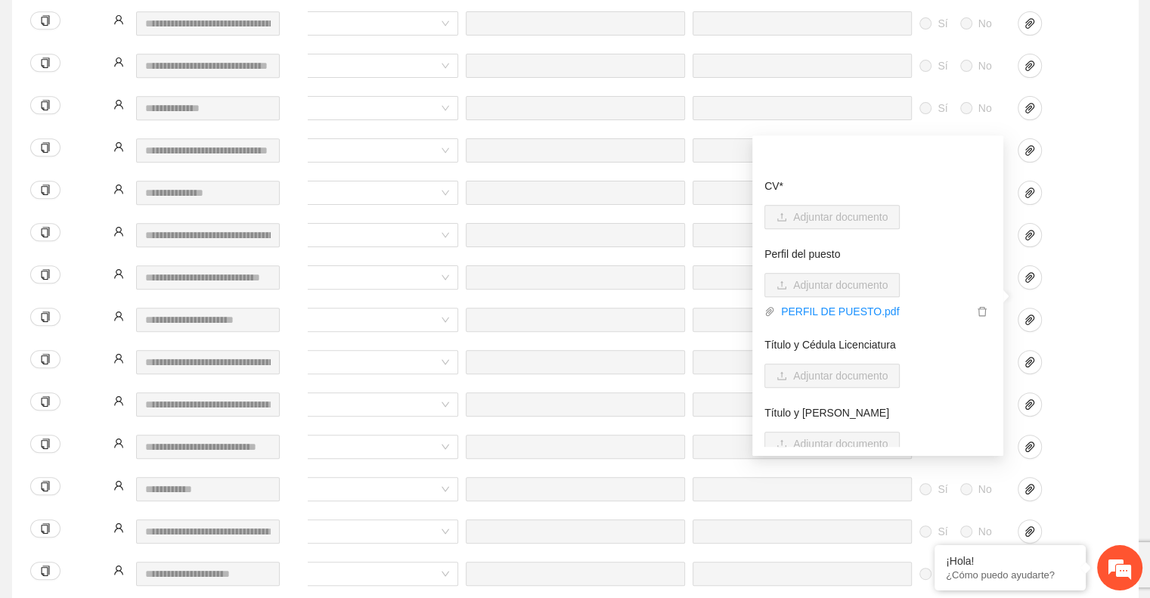
click at [1075, 350] on div at bounding box center [1052, 362] width 68 height 24
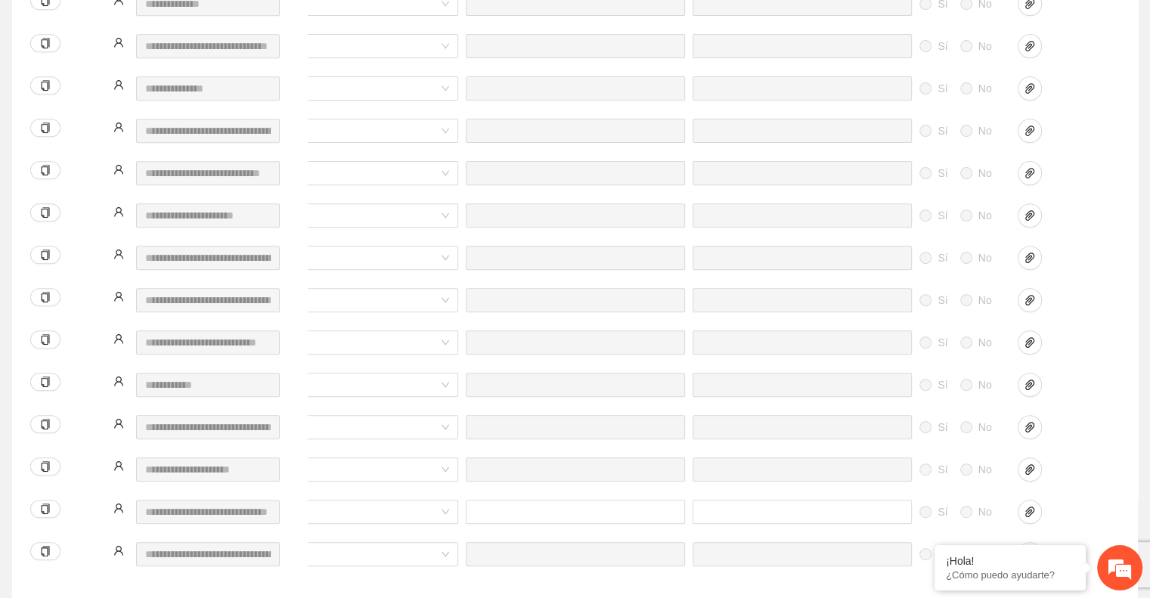
scroll to position [914, 0]
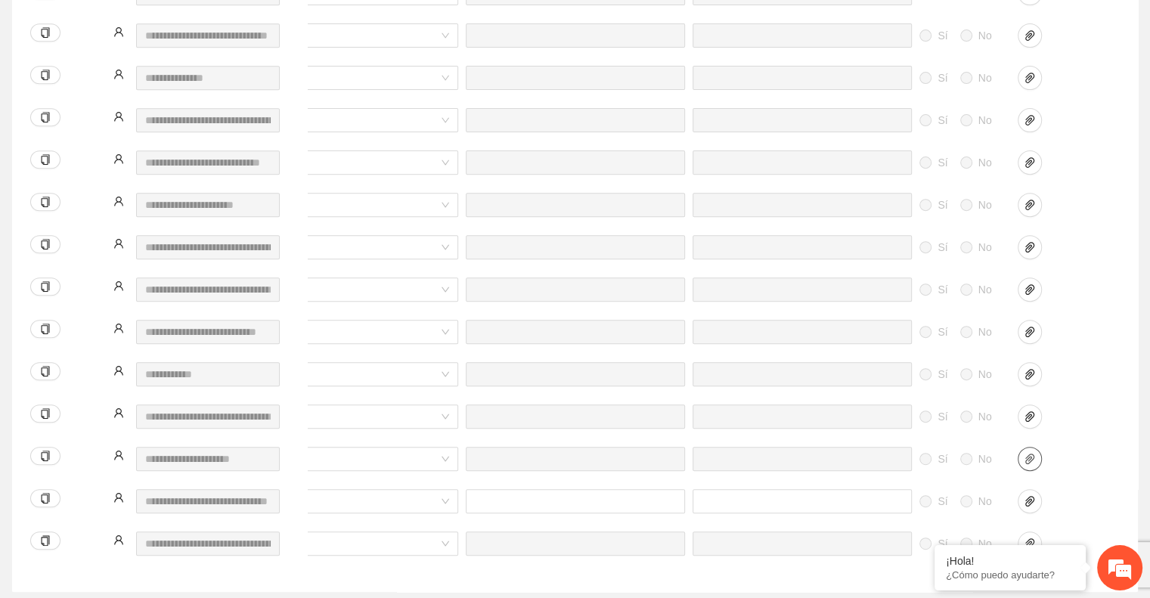
click at [1035, 453] on icon "paper-clip" at bounding box center [1030, 459] width 12 height 12
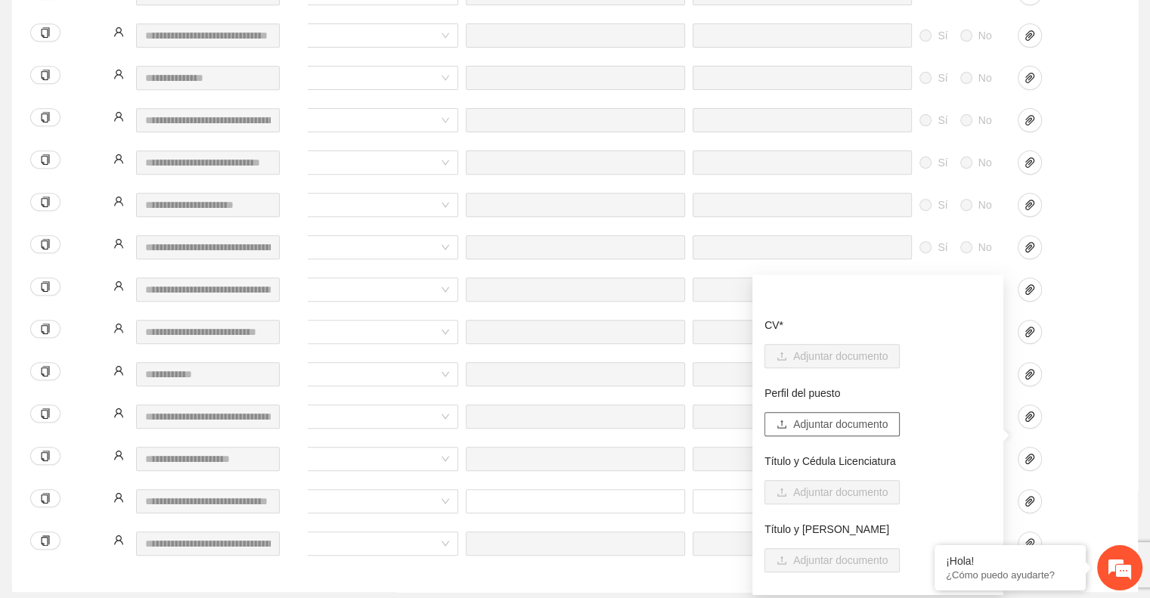
click at [848, 421] on span "Adjuntar documento" at bounding box center [840, 424] width 95 height 17
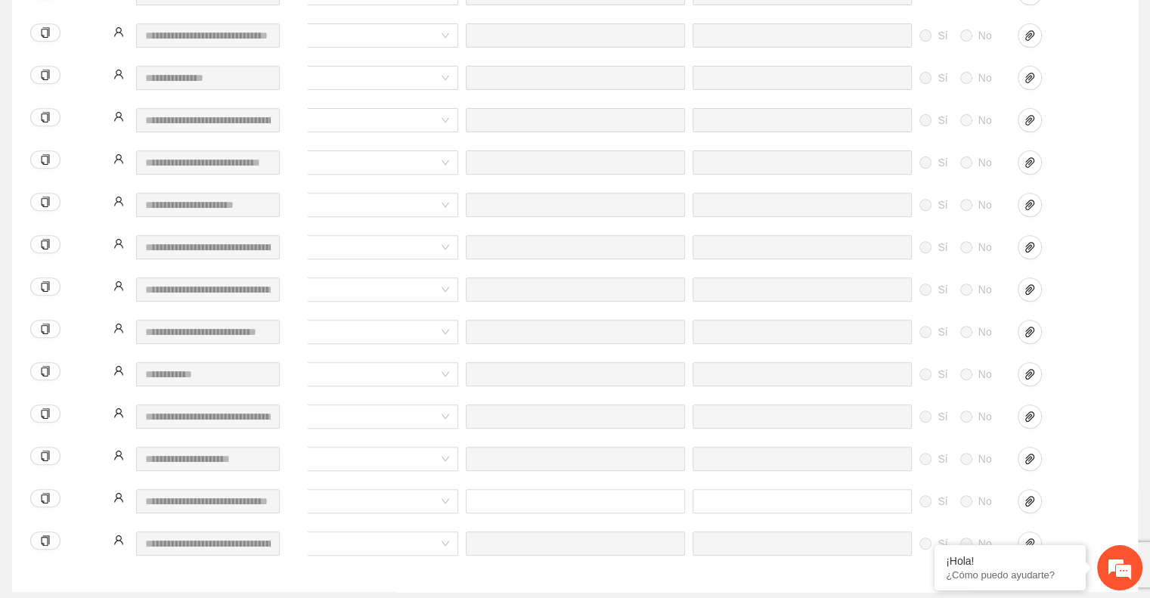
click at [1109, 450] on div "Sí No Honorarios Sí No" at bounding box center [398, 468] width 1445 height 42
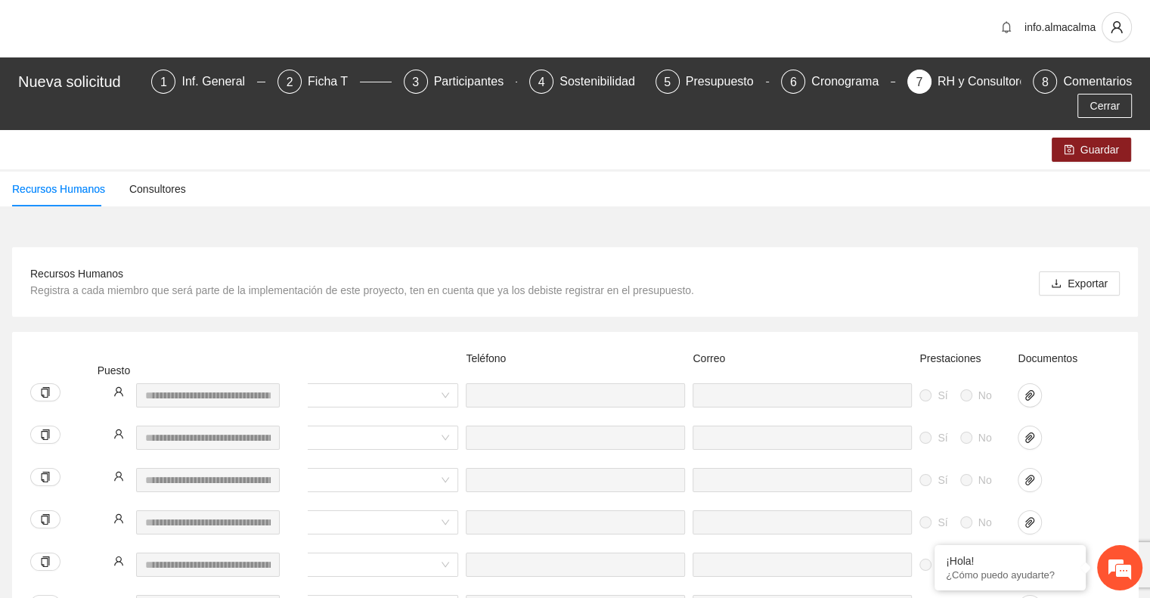
scroll to position [0, 0]
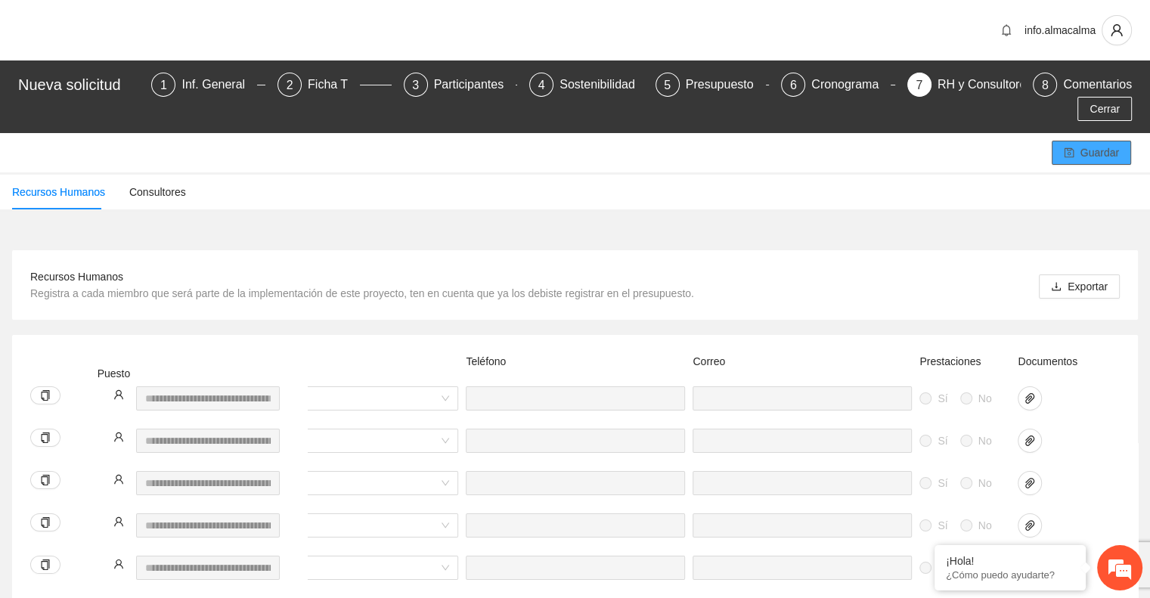
click at [1073, 147] on icon "save" at bounding box center [1069, 152] width 11 height 11
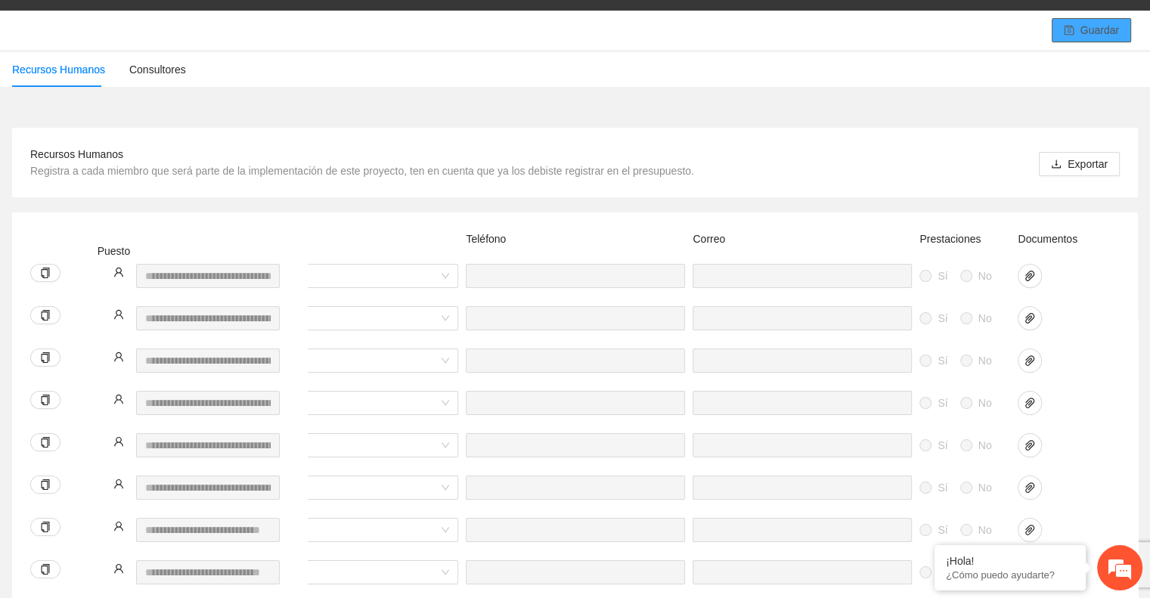
scroll to position [123, 0]
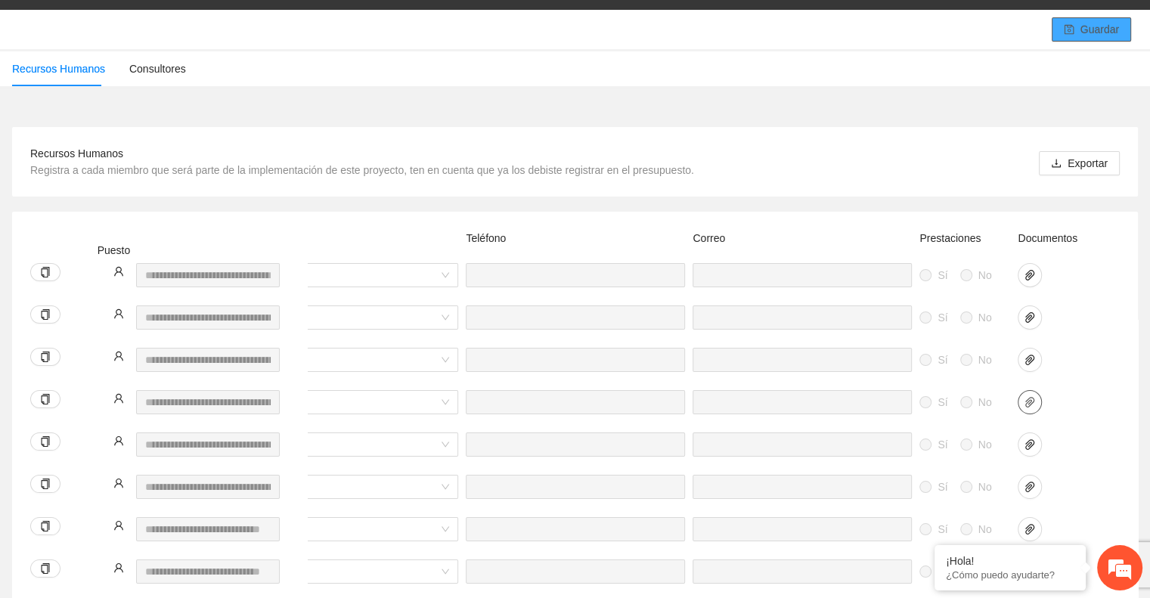
click at [1024, 396] on icon "paper-clip" at bounding box center [1030, 402] width 12 height 12
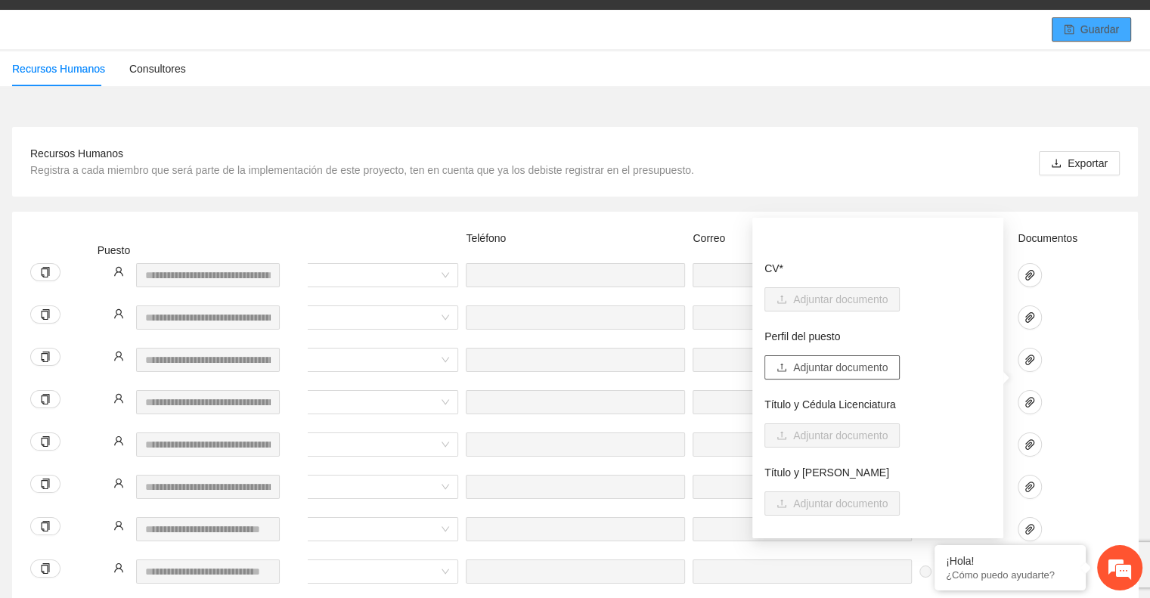
click at [844, 371] on span "Adjuntar documento" at bounding box center [840, 367] width 95 height 17
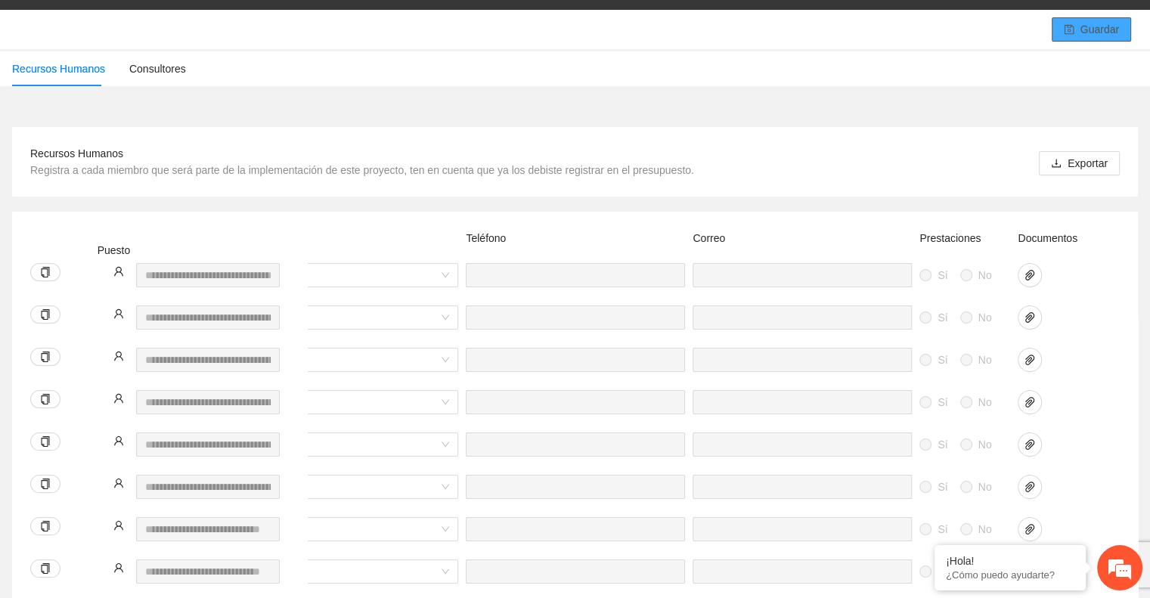
click at [1073, 436] on div at bounding box center [1052, 454] width 76 height 42
click at [1032, 482] on icon "paper-clip" at bounding box center [1030, 487] width 9 height 11
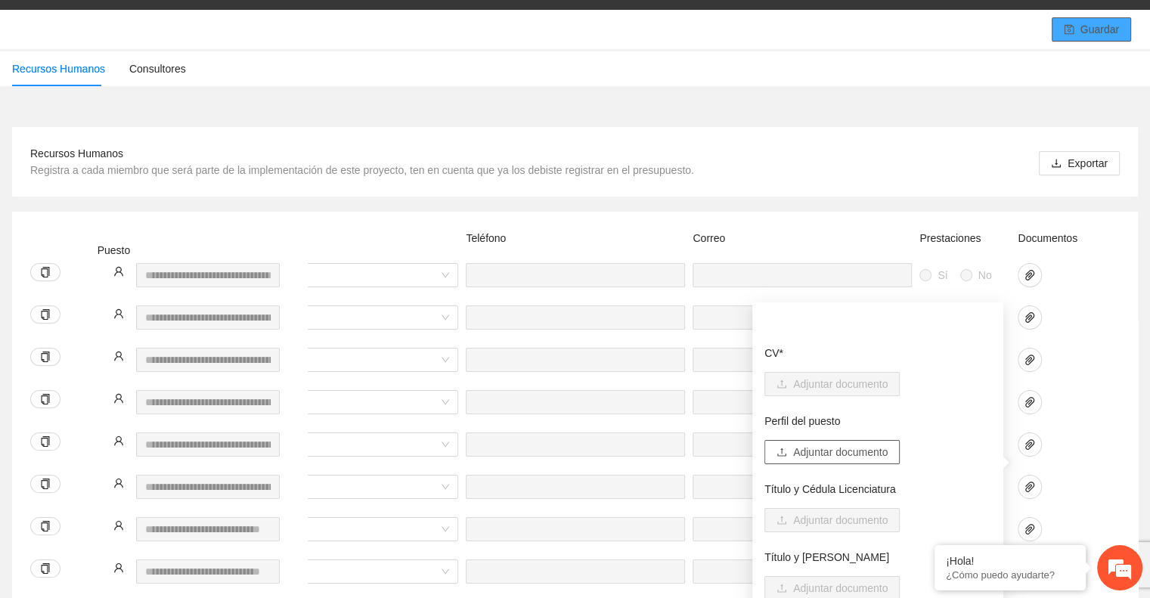
click at [861, 461] on button "Adjuntar documento" at bounding box center [832, 452] width 135 height 24
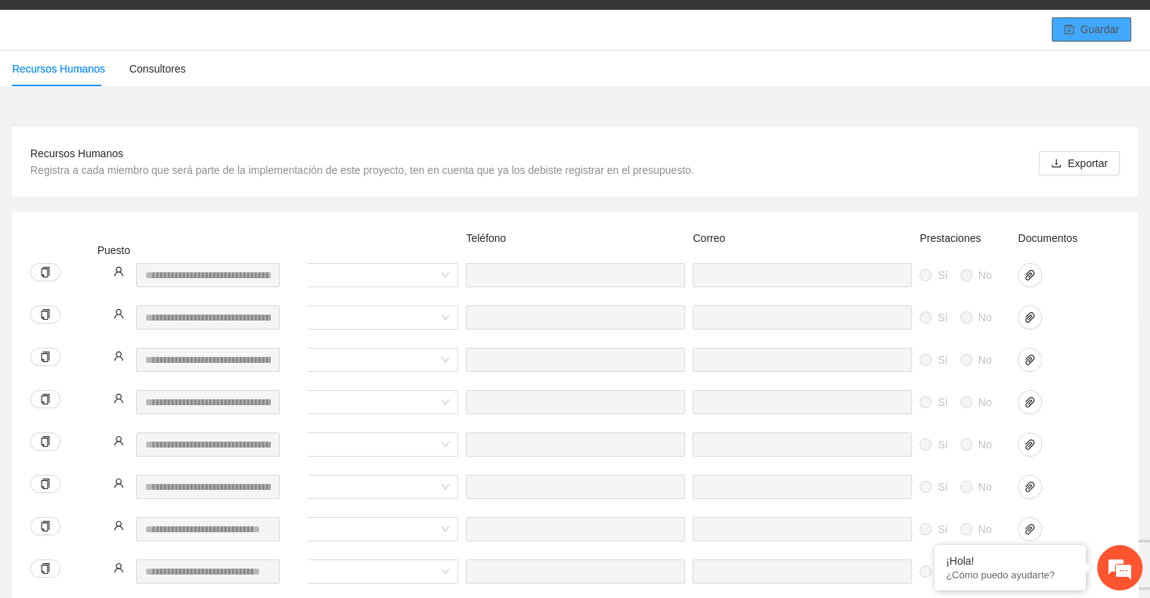
click at [1071, 476] on div at bounding box center [1052, 496] width 76 height 42
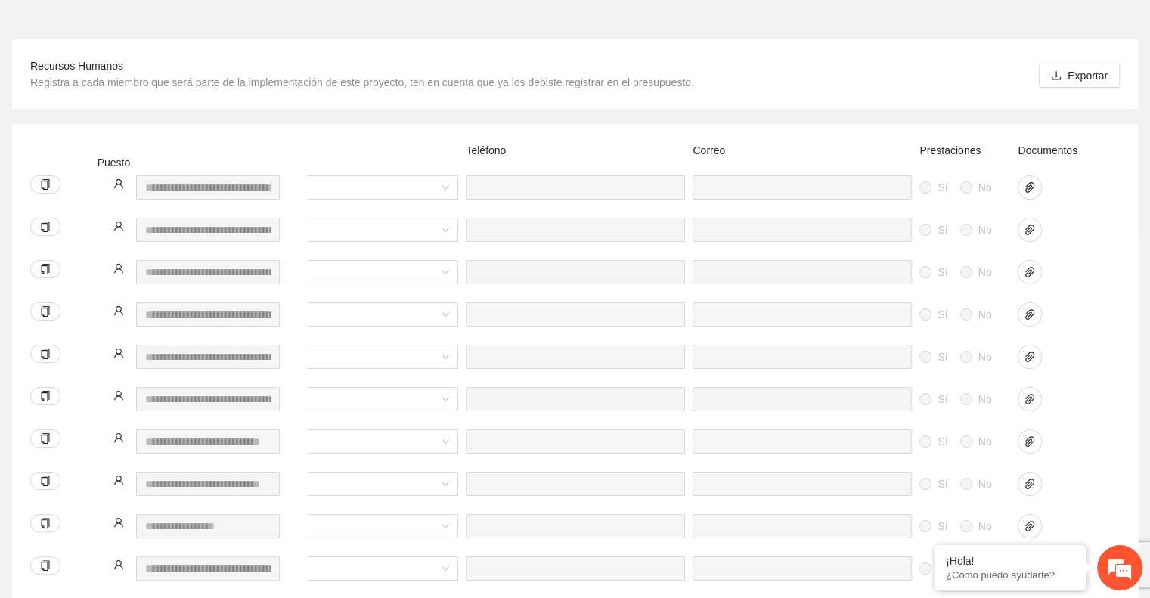
scroll to position [215, 0]
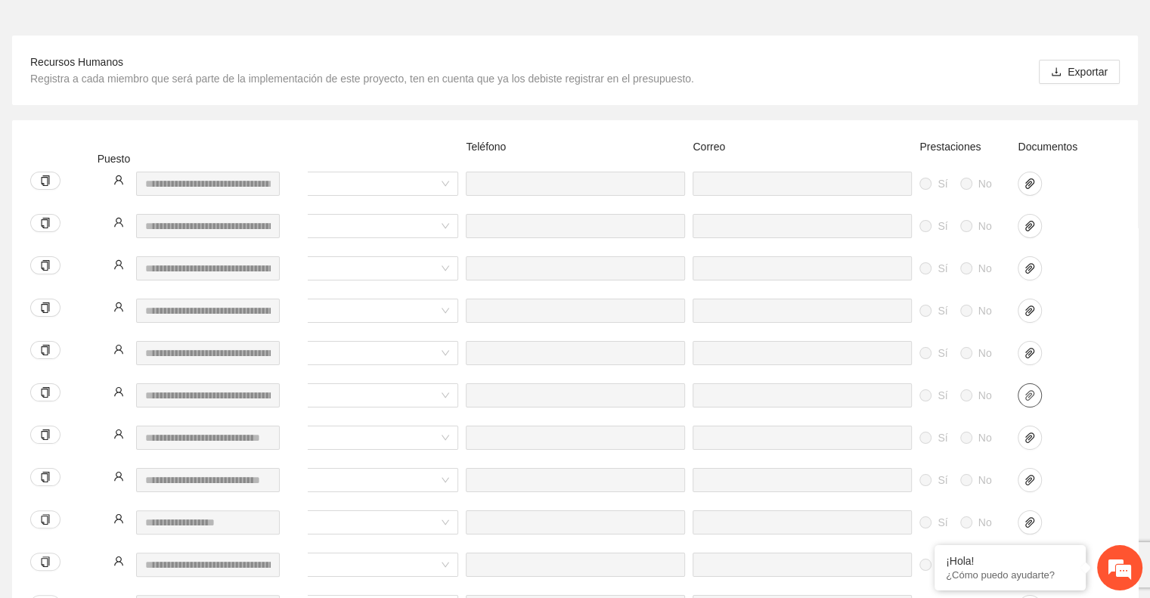
click at [1032, 389] on icon "paper-clip" at bounding box center [1030, 395] width 12 height 12
click at [1029, 432] on icon "paper-clip" at bounding box center [1030, 438] width 12 height 12
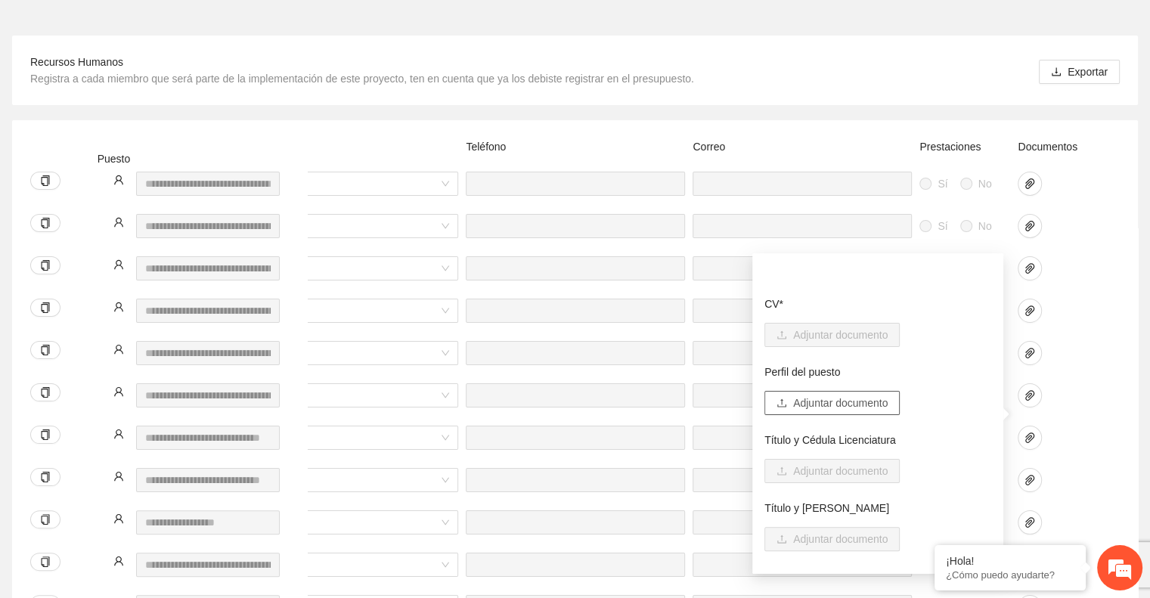
click at [853, 406] on span "Adjuntar documento" at bounding box center [840, 403] width 95 height 17
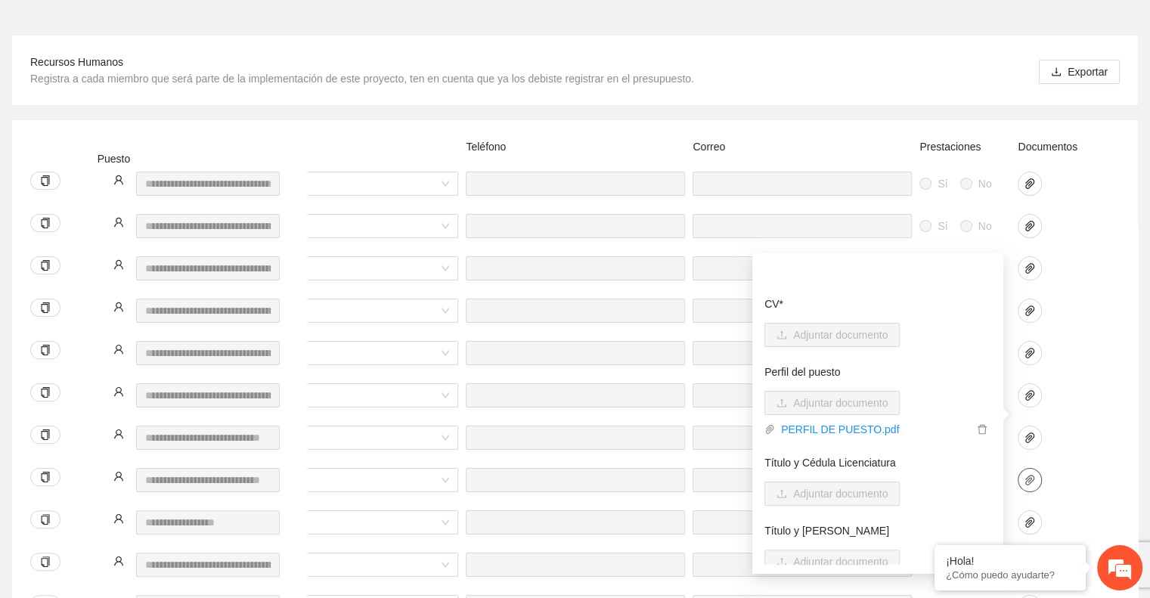
click at [1032, 475] on icon "paper-clip" at bounding box center [1030, 480] width 9 height 11
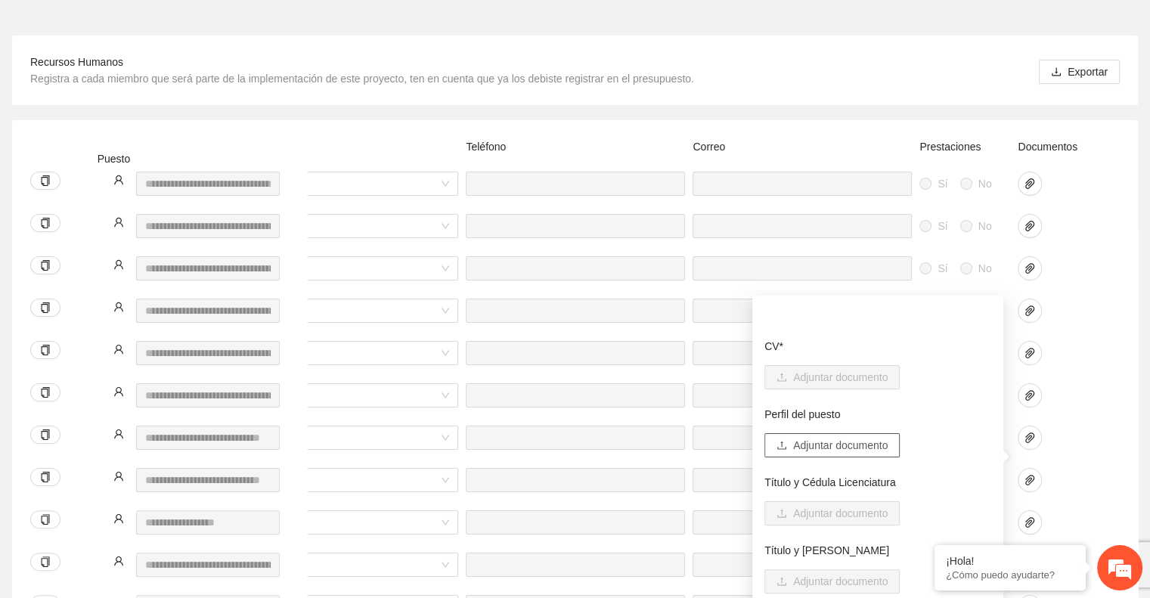
click at [886, 442] on span "Adjuntar documento" at bounding box center [840, 445] width 95 height 17
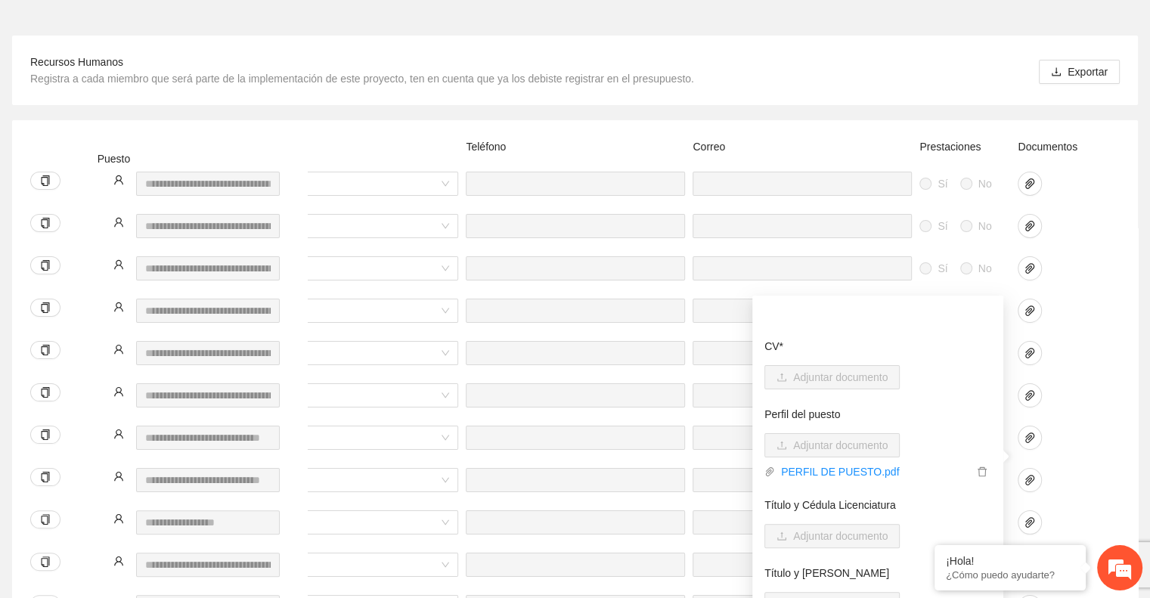
click at [1062, 511] on div at bounding box center [1052, 523] width 68 height 24
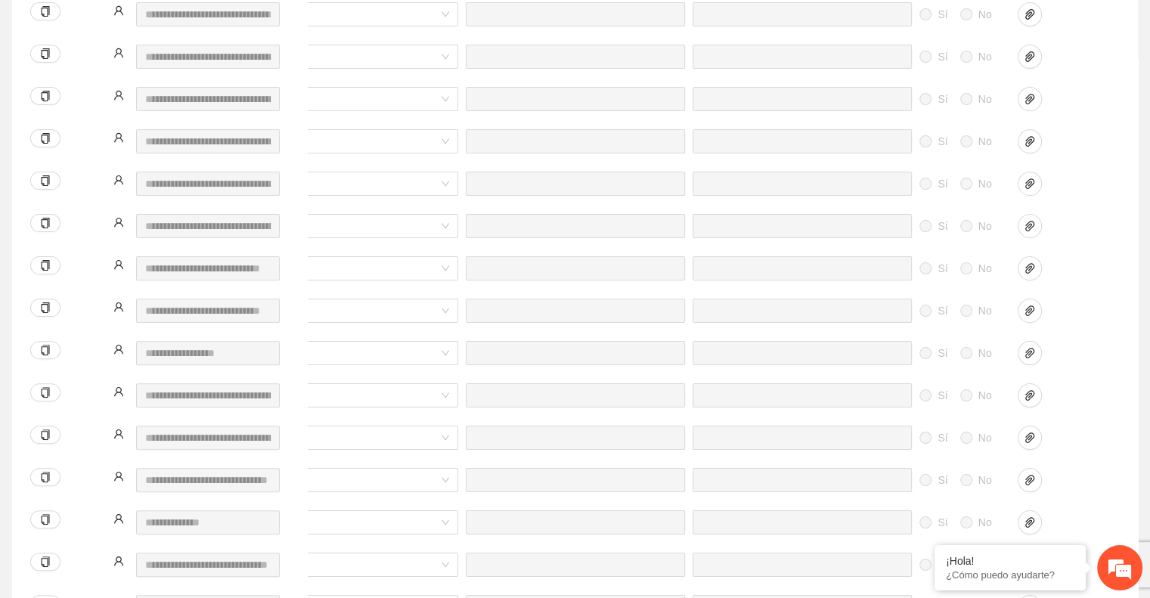
scroll to position [390, 0]
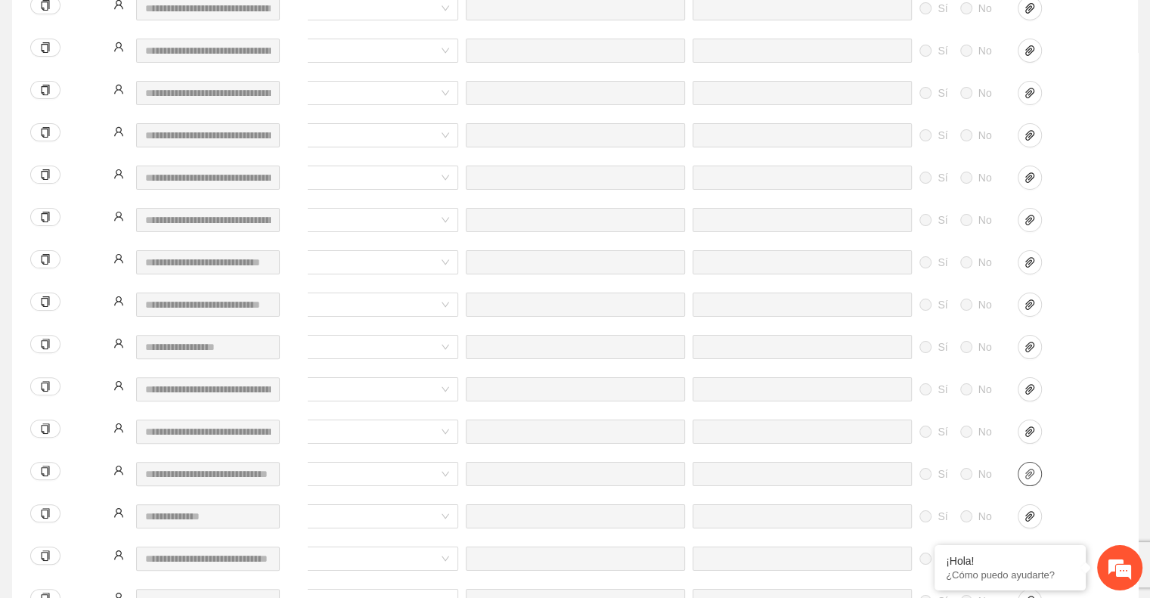
click at [1020, 462] on button "button" at bounding box center [1030, 474] width 24 height 24
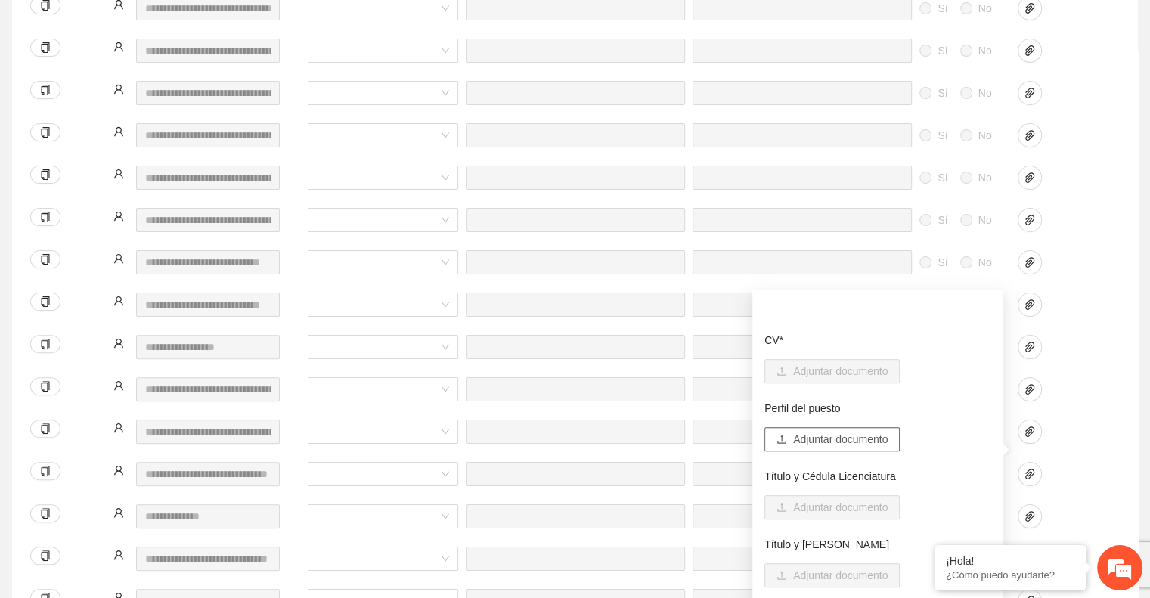
click at [879, 445] on span "Adjuntar documento" at bounding box center [840, 439] width 95 height 17
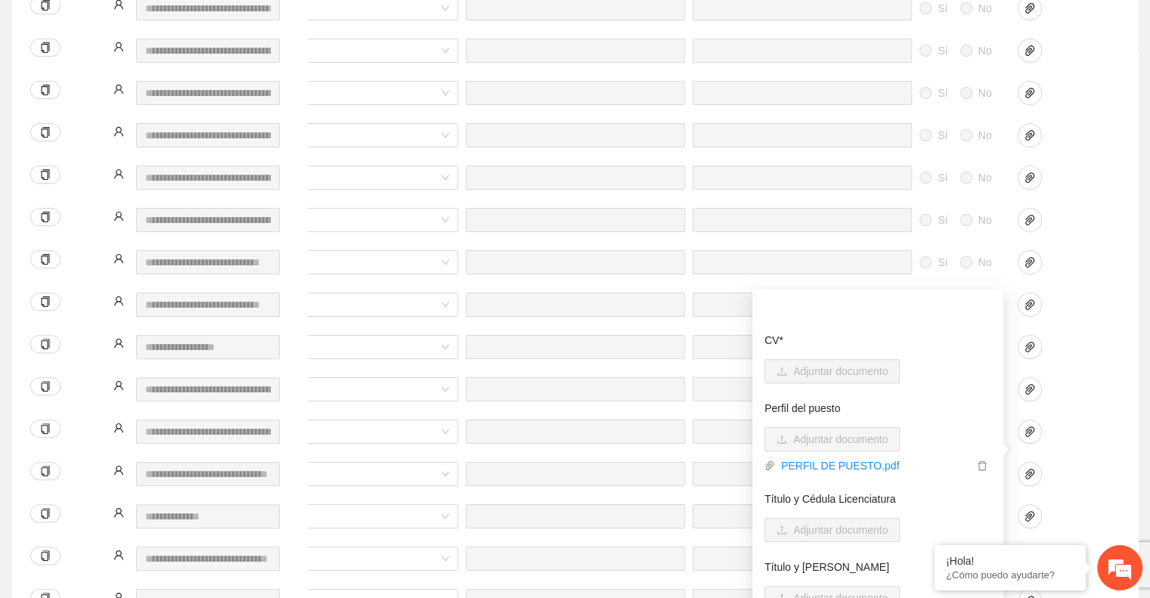
click at [1095, 463] on div "Sí No Honorarios Sí No" at bounding box center [398, 483] width 1445 height 42
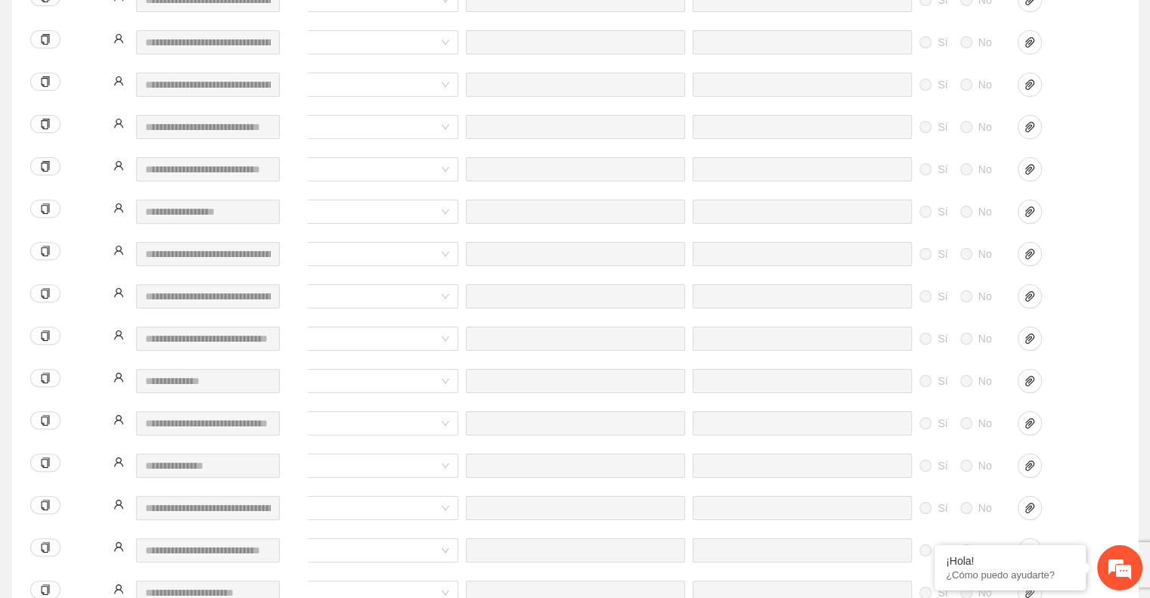
scroll to position [541, 0]
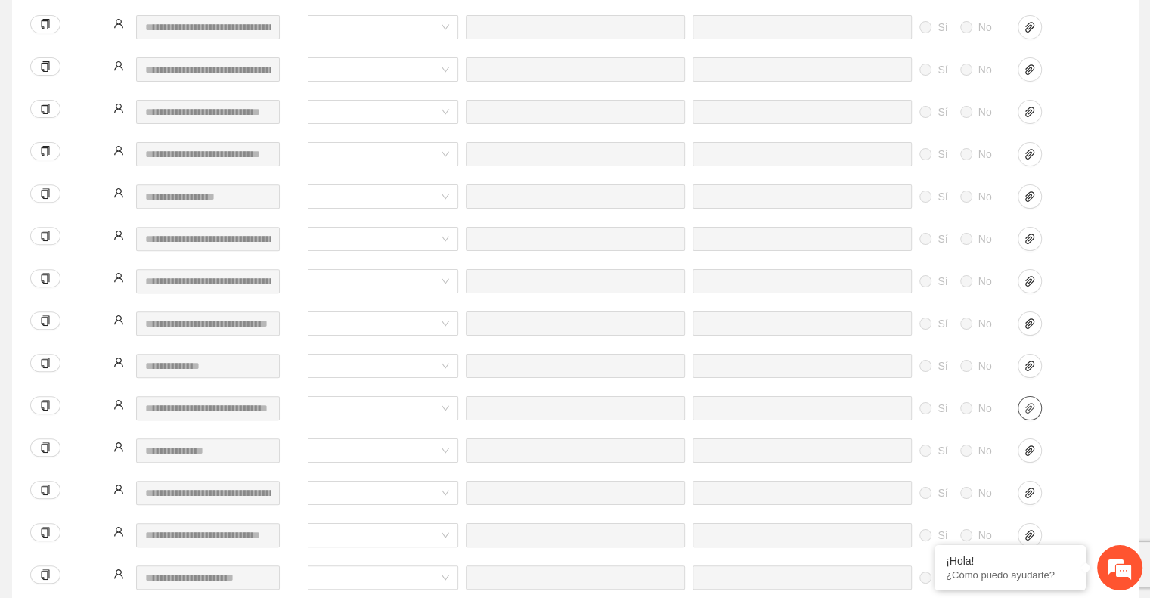
click at [1029, 403] on icon "paper-clip" at bounding box center [1030, 408] width 9 height 11
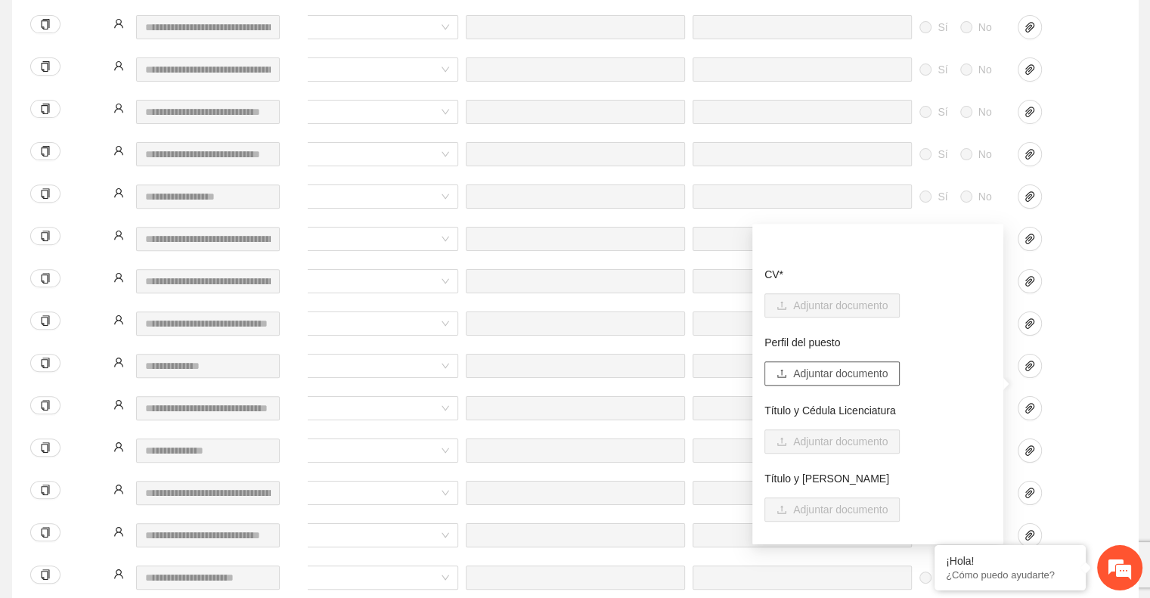
click at [880, 377] on span "Adjuntar documento" at bounding box center [840, 373] width 95 height 17
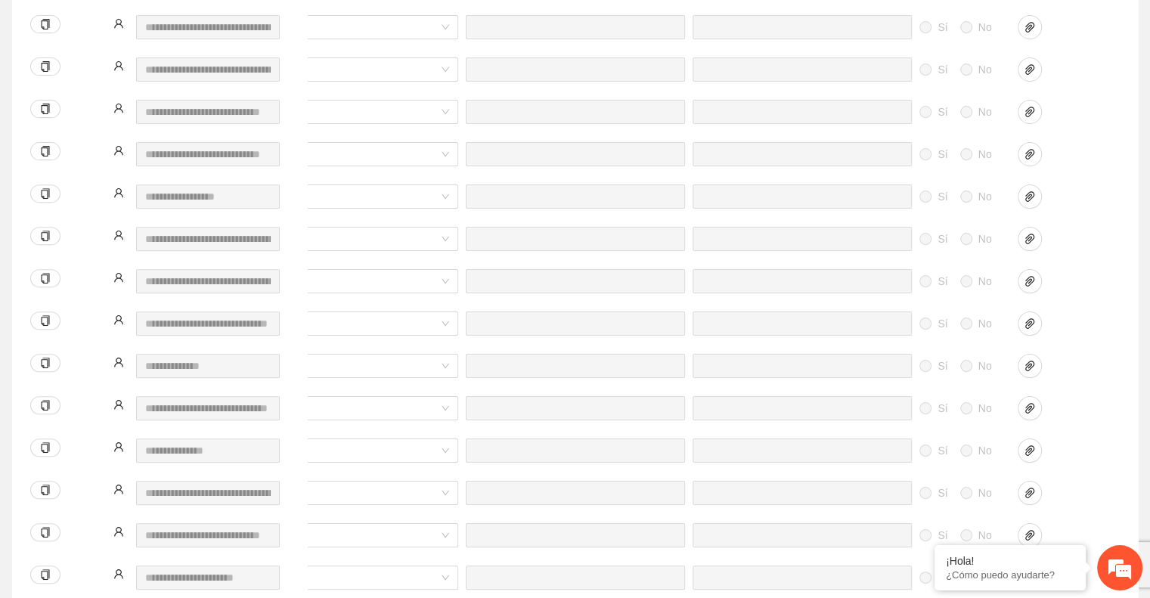
click at [1057, 481] on div at bounding box center [1052, 493] width 68 height 24
click at [1029, 529] on icon "paper-clip" at bounding box center [1030, 535] width 12 height 12
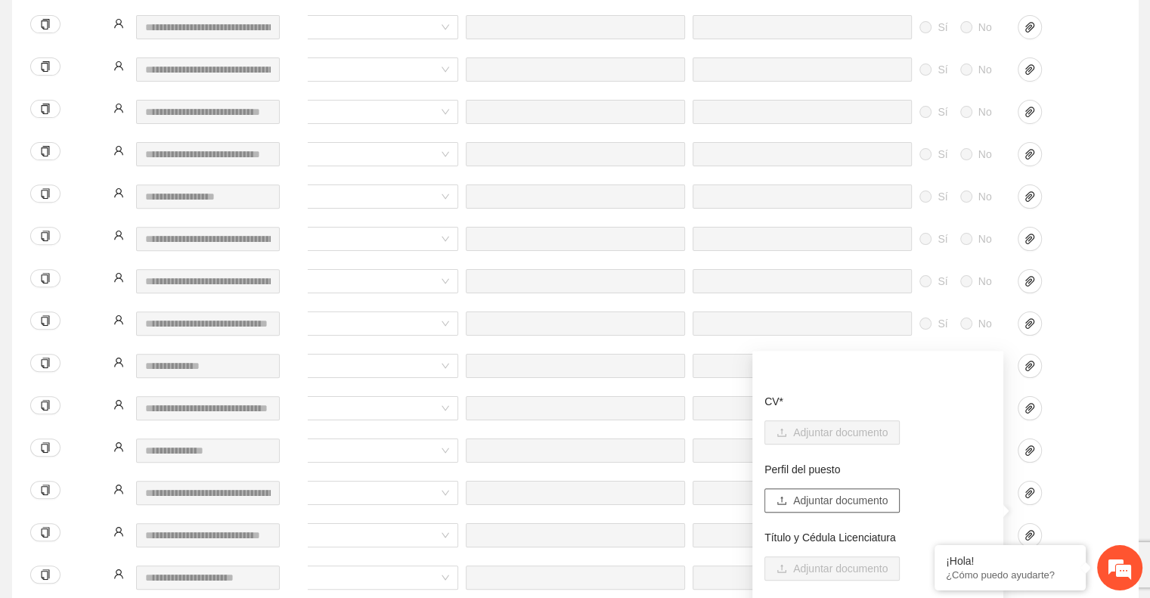
click at [843, 496] on span "Adjuntar documento" at bounding box center [840, 500] width 95 height 17
click at [1088, 439] on div at bounding box center [1052, 460] width 76 height 42
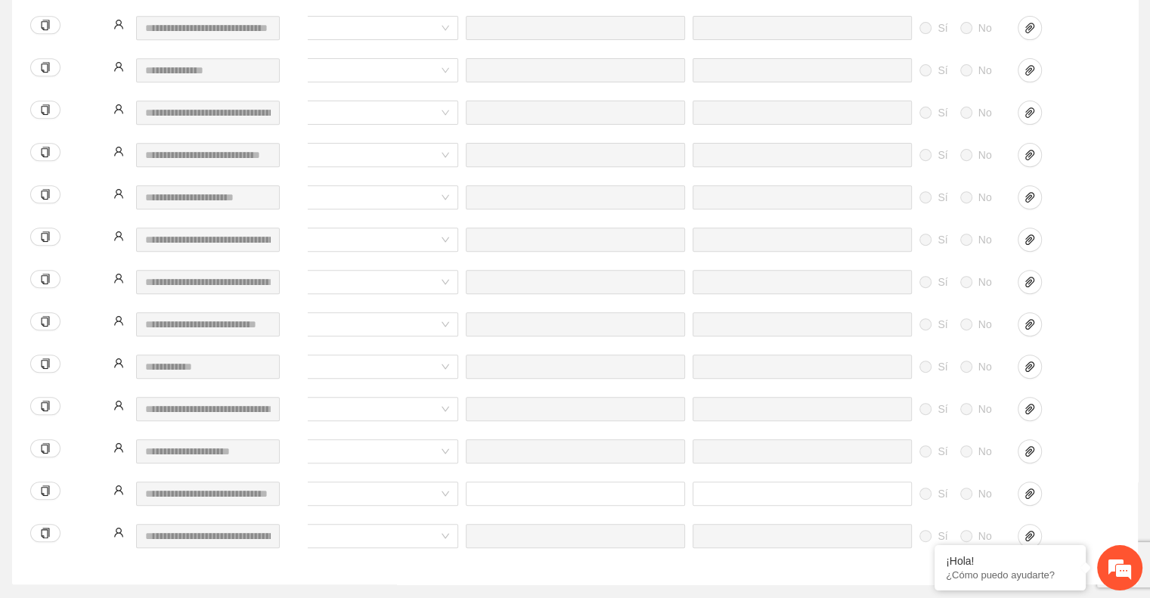
scroll to position [922, 0]
click at [1032, 275] on icon "paper-clip" at bounding box center [1030, 281] width 12 height 12
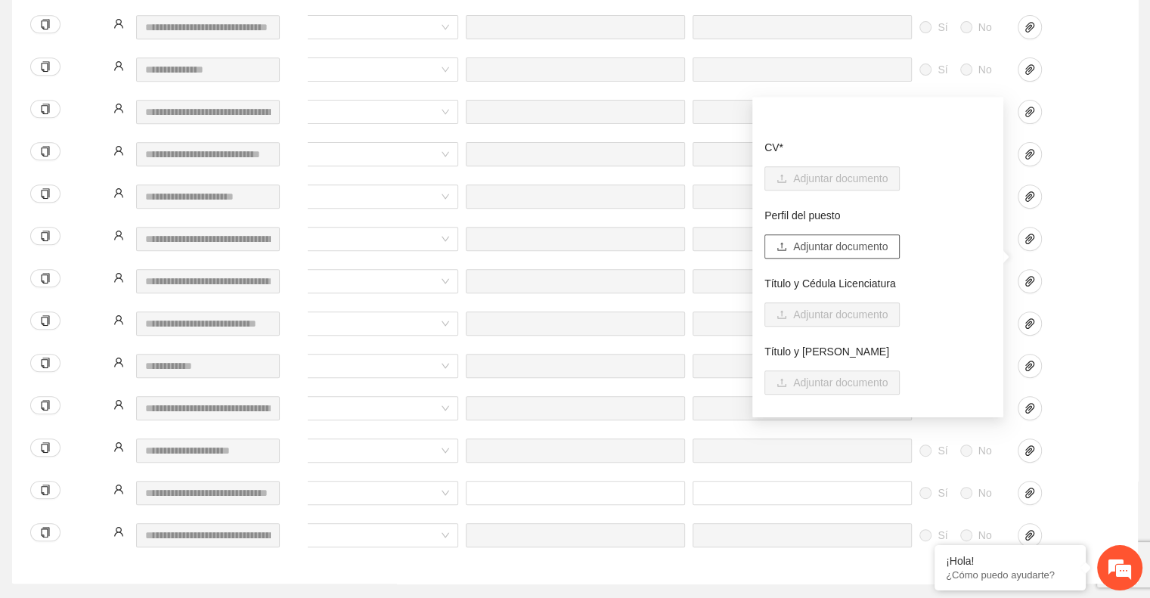
click at [858, 245] on span "Adjuntar documento" at bounding box center [840, 246] width 95 height 17
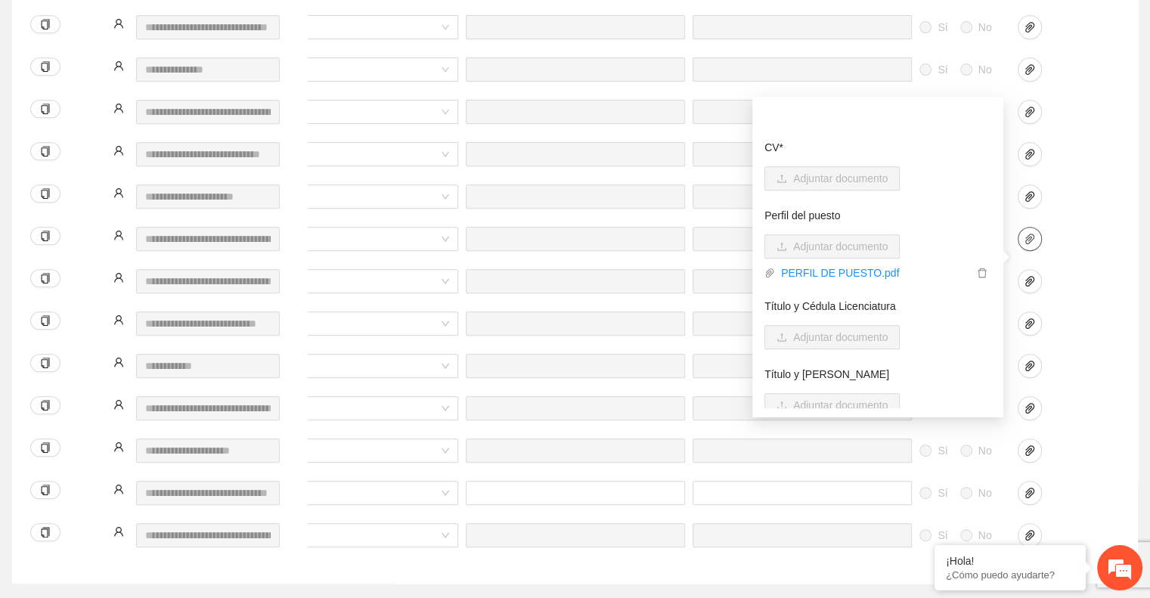
click at [1024, 233] on icon "paper-clip" at bounding box center [1030, 239] width 12 height 12
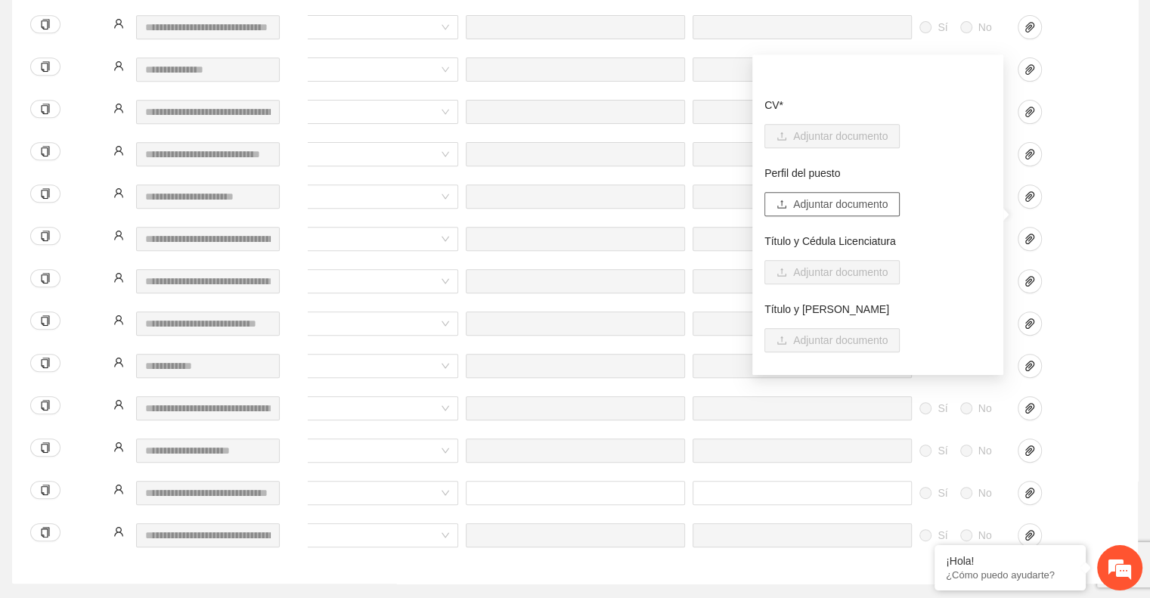
click at [826, 208] on span "Adjuntar documento" at bounding box center [840, 204] width 95 height 17
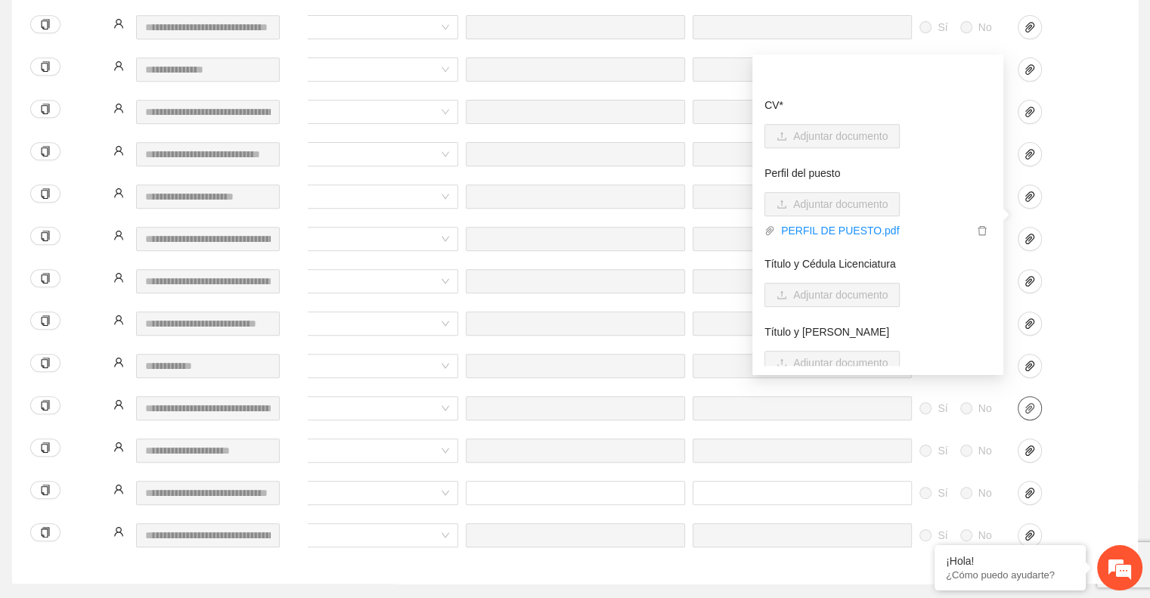
click at [1027, 402] on icon "paper-clip" at bounding box center [1030, 408] width 12 height 12
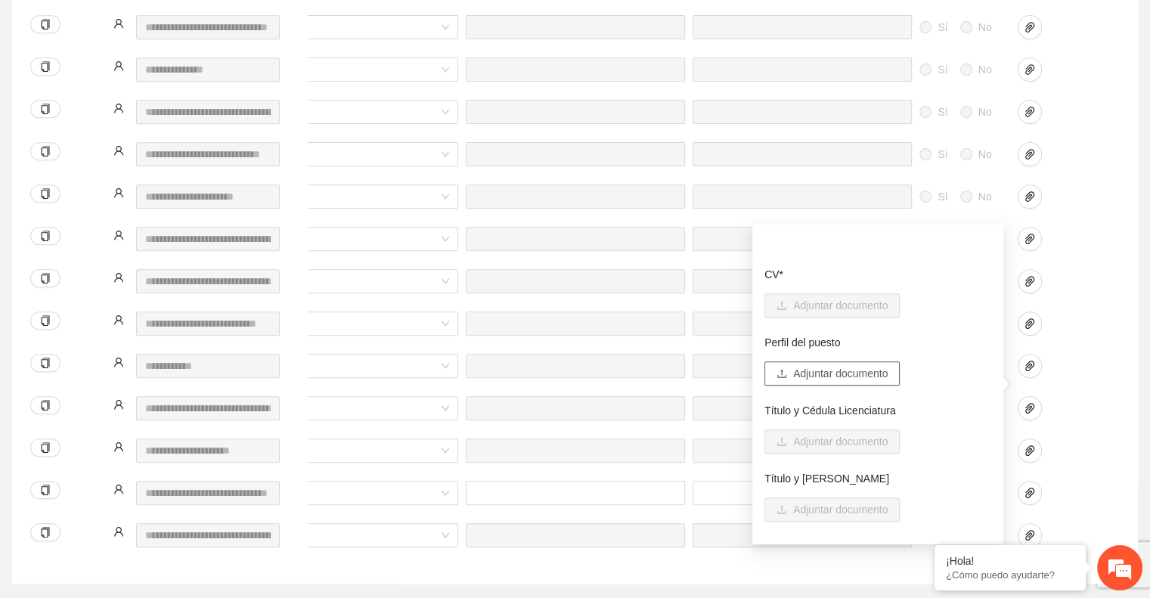
click at [861, 383] on button "Adjuntar documento" at bounding box center [832, 374] width 135 height 24
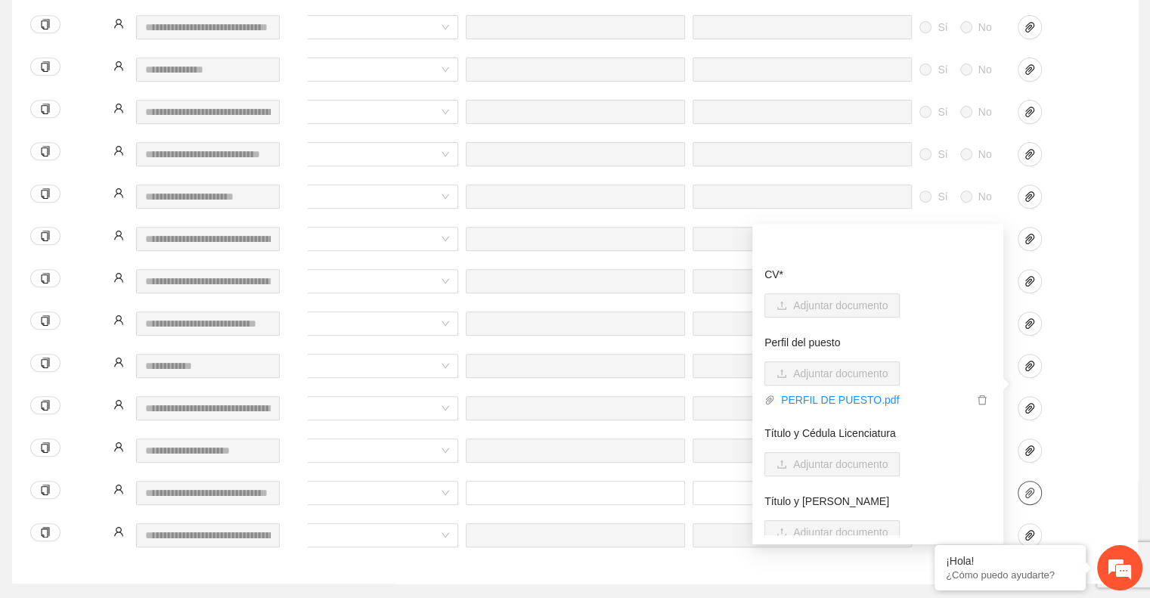
click at [1037, 487] on span "paper-clip" at bounding box center [1030, 493] width 23 height 12
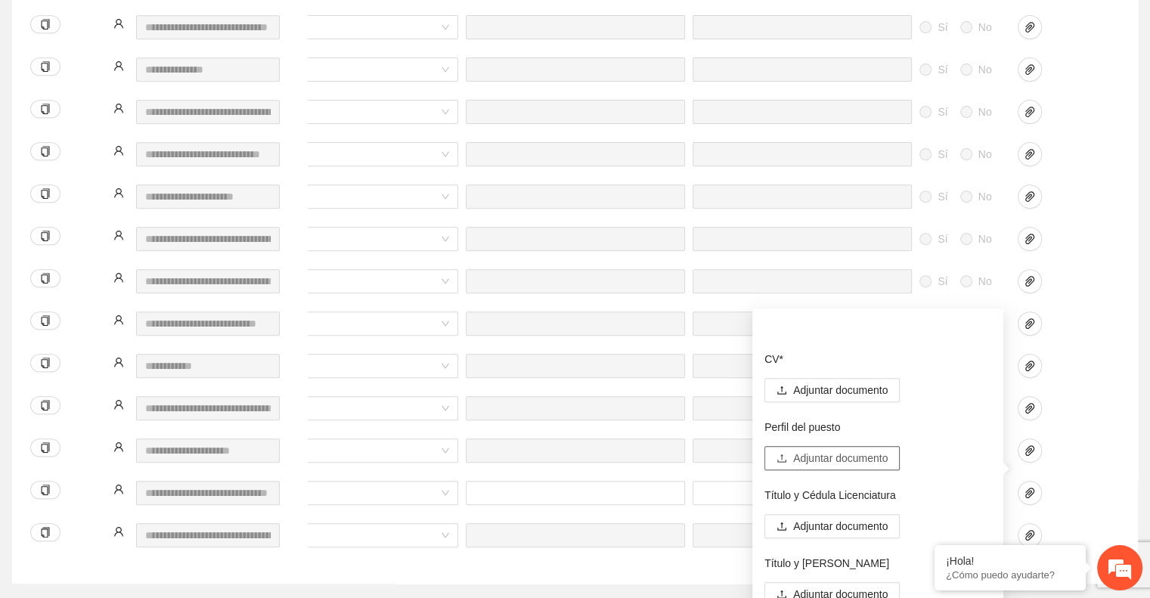
click at [828, 455] on span "Adjuntar documento" at bounding box center [840, 458] width 95 height 17
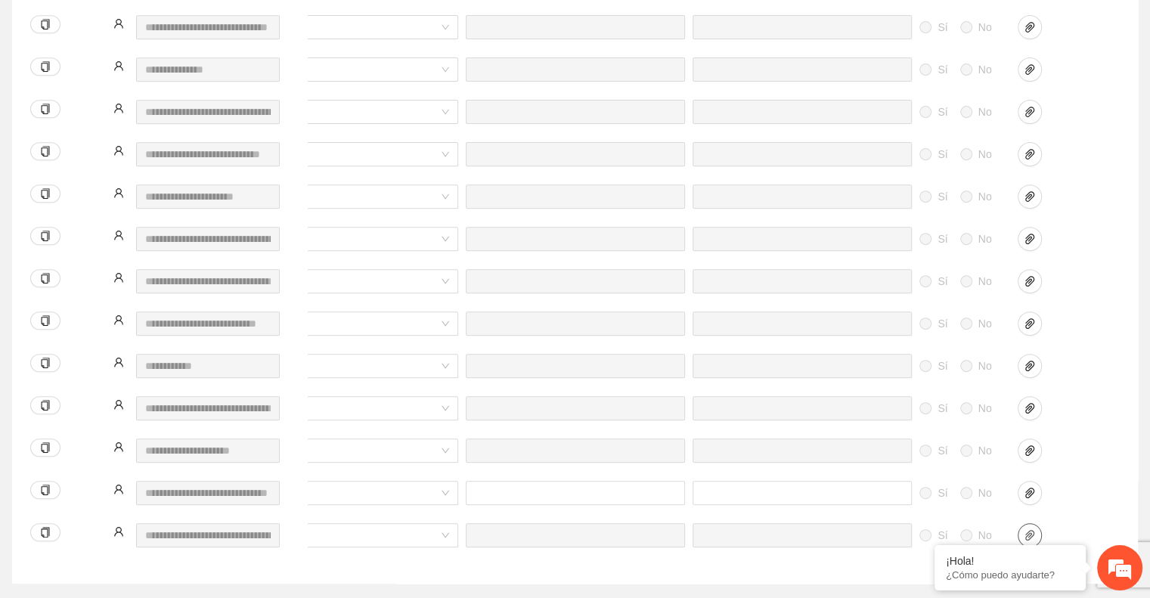
click at [1026, 529] on icon "paper-clip" at bounding box center [1030, 535] width 12 height 12
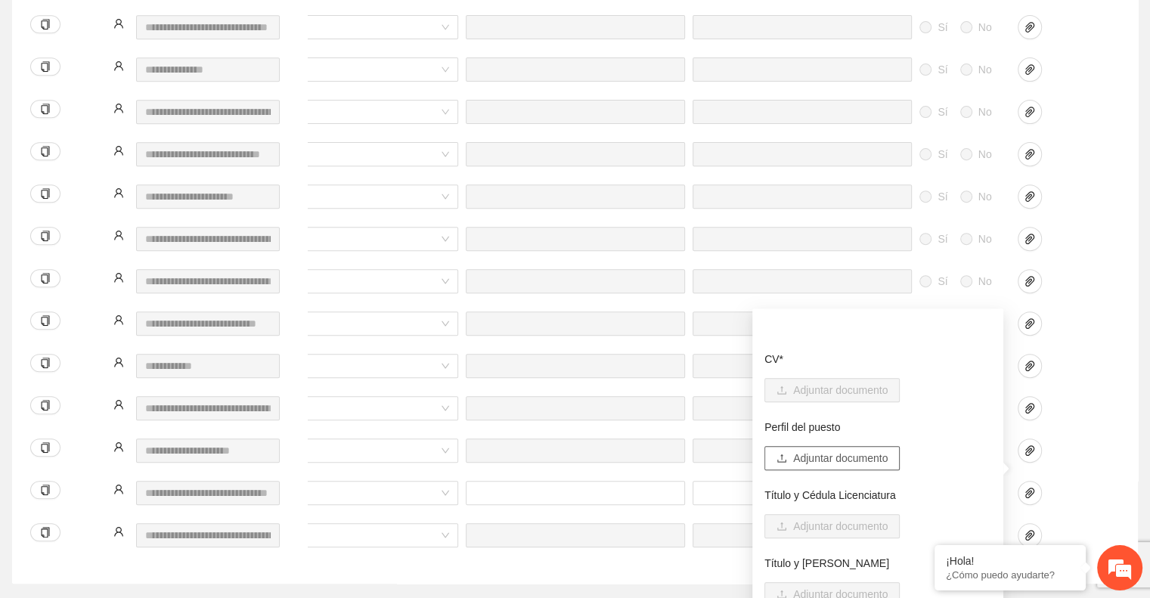
click at [817, 470] on button "Adjuntar documento" at bounding box center [832, 458] width 135 height 24
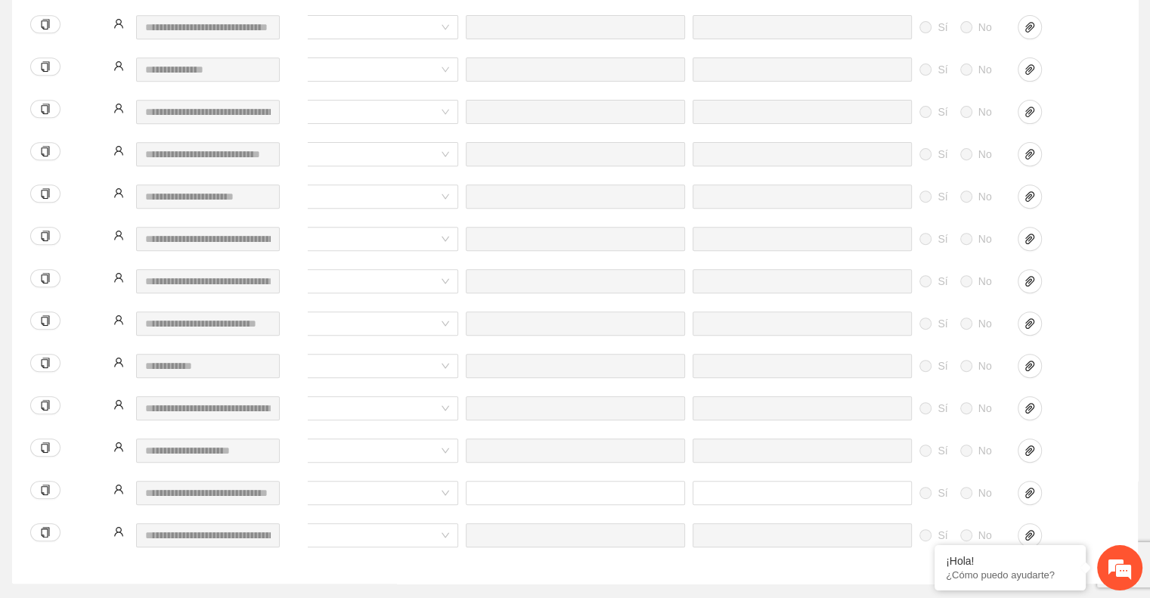
click at [1080, 439] on div at bounding box center [1052, 451] width 68 height 24
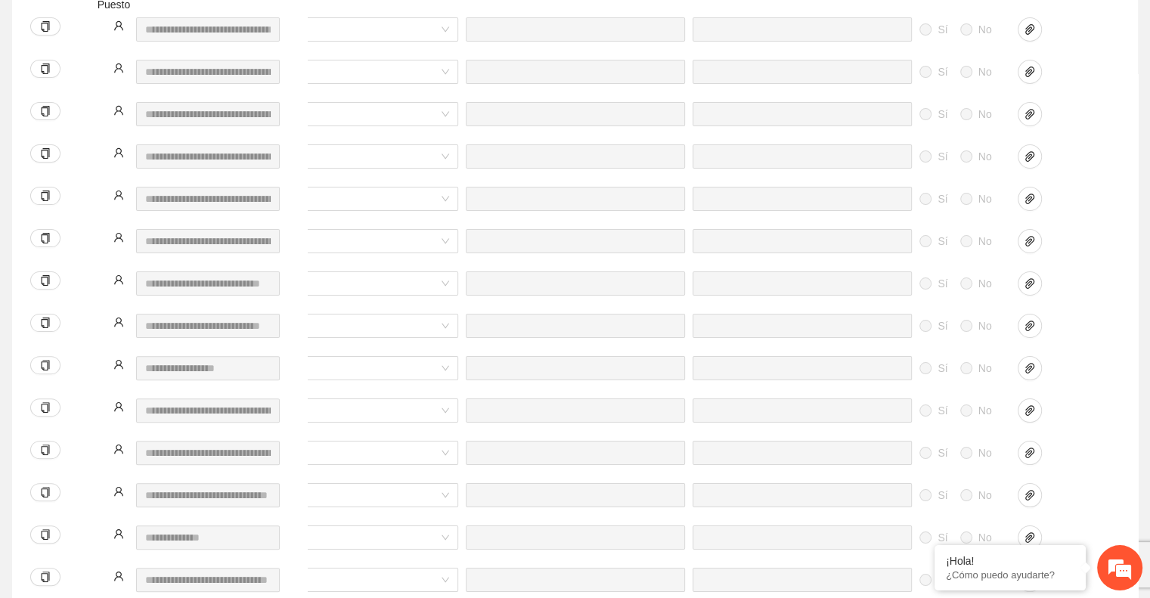
scroll to position [0, 0]
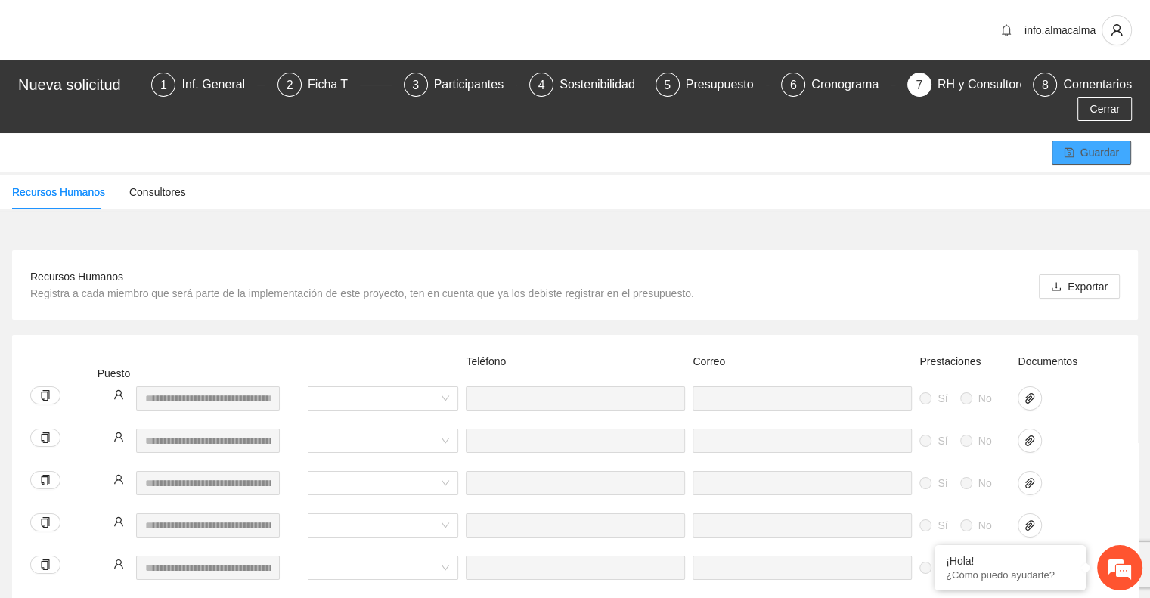
click at [1085, 144] on span "Guardar" at bounding box center [1100, 152] width 39 height 17
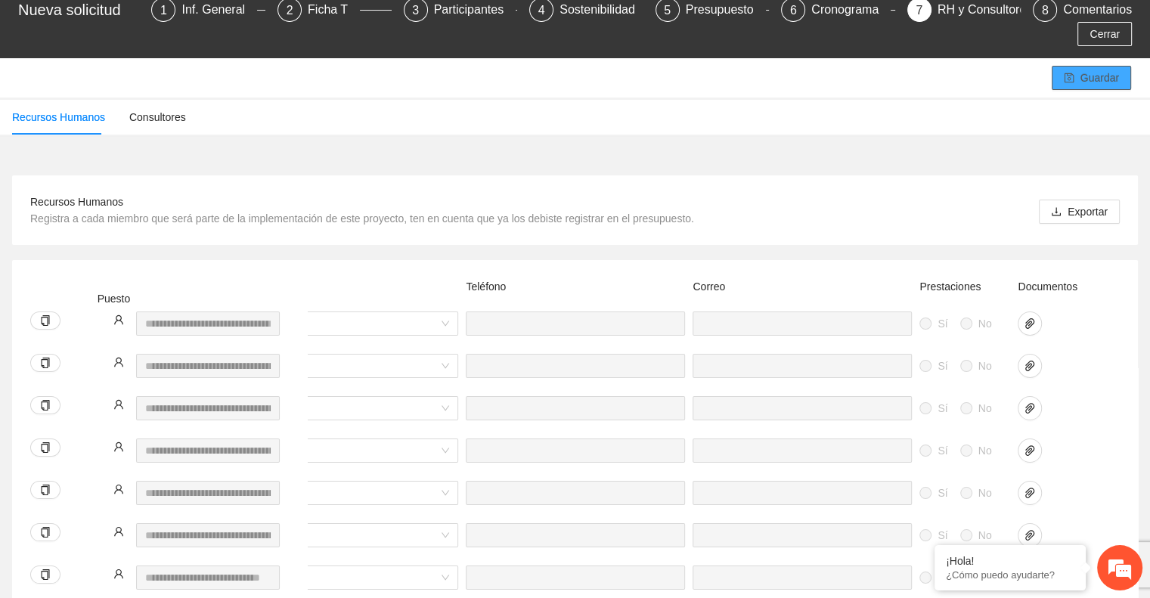
scroll to position [82, 0]
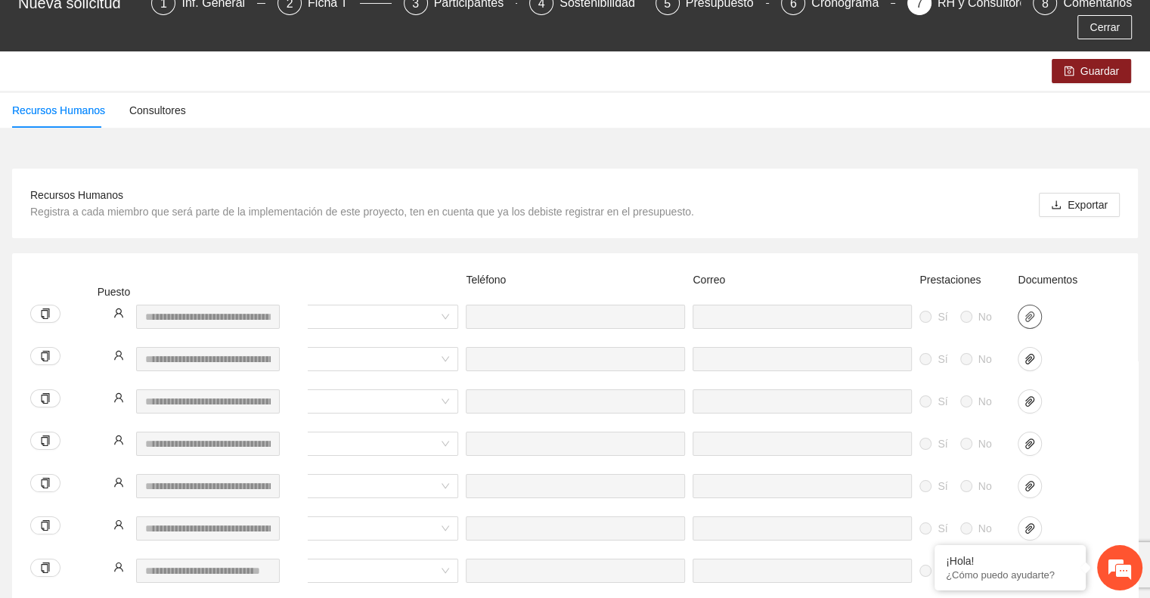
click at [1026, 311] on icon "paper-clip" at bounding box center [1030, 317] width 12 height 12
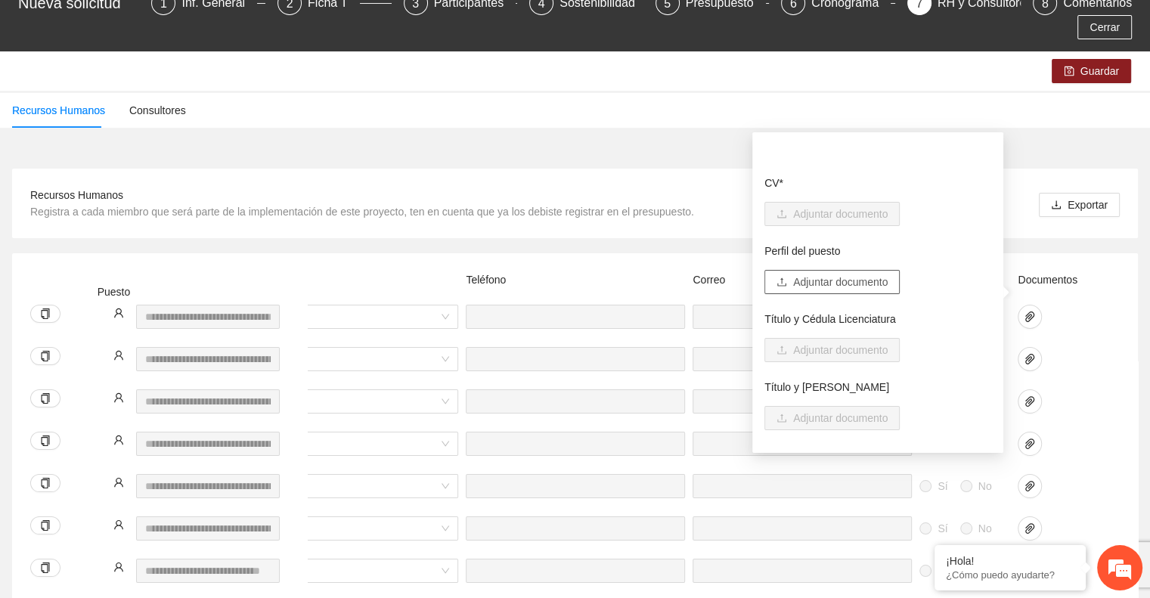
click at [856, 284] on span "Adjuntar documento" at bounding box center [840, 282] width 95 height 17
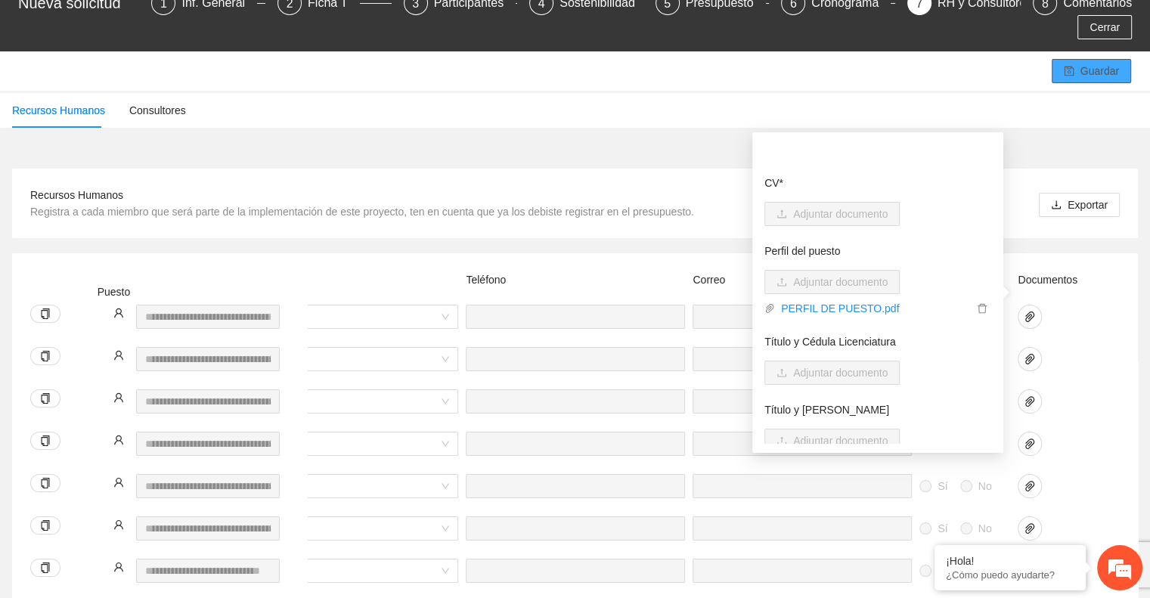
click at [1068, 66] on icon "save" at bounding box center [1069, 71] width 11 height 11
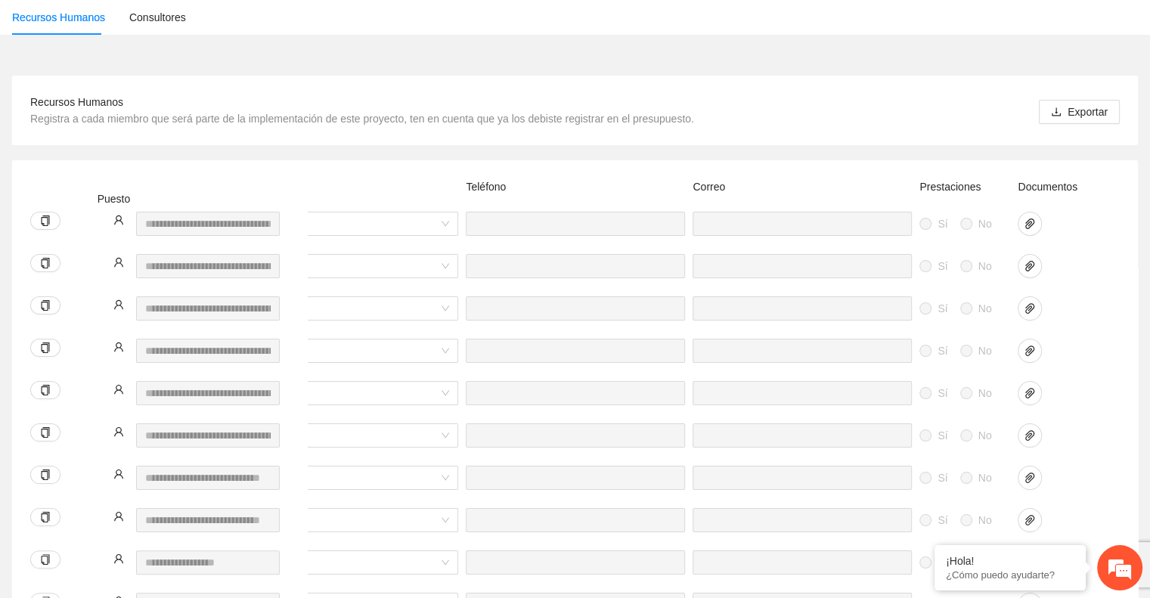
scroll to position [169, 0]
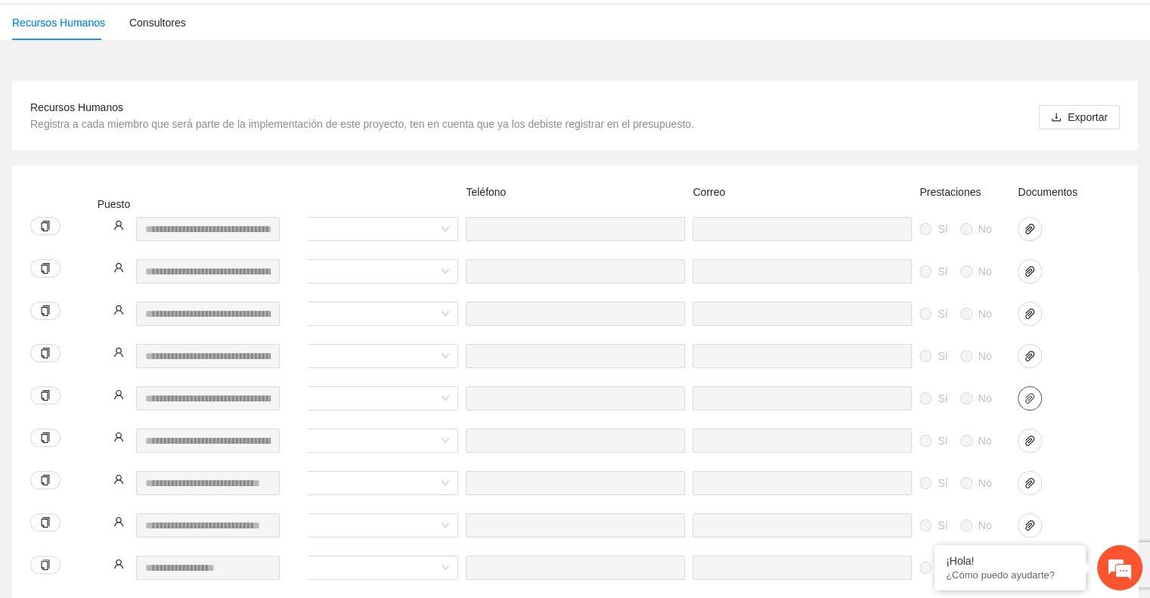
click at [1035, 393] on icon "paper-clip" at bounding box center [1030, 399] width 12 height 12
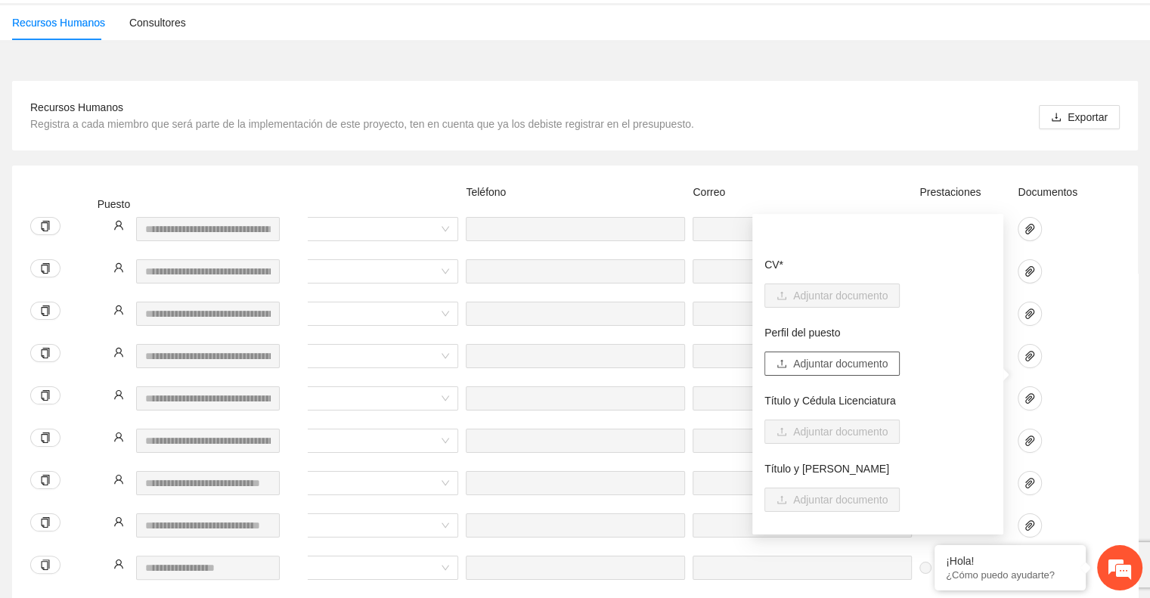
click at [874, 360] on span "Adjuntar documento" at bounding box center [840, 363] width 95 height 17
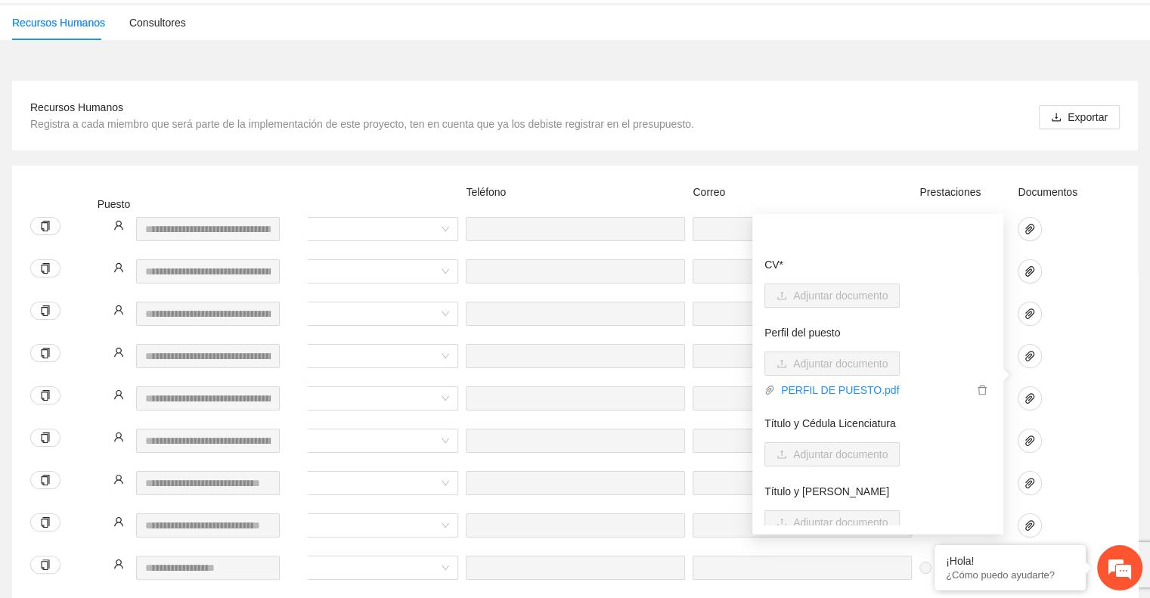
click at [1070, 436] on div at bounding box center [1052, 450] width 76 height 42
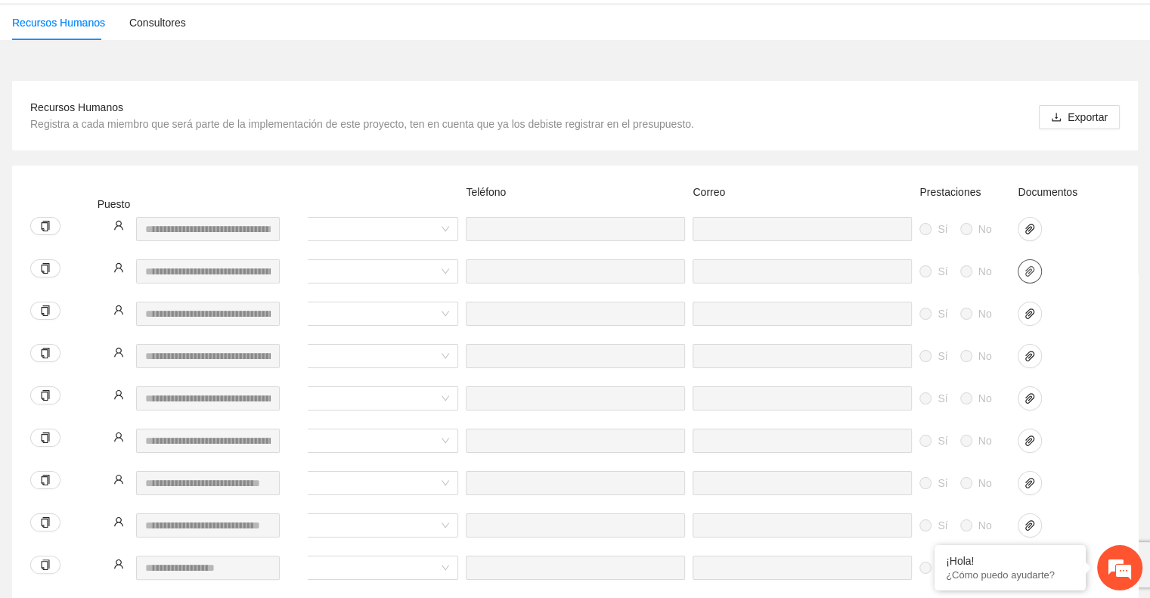
click at [1028, 265] on icon "paper-clip" at bounding box center [1030, 271] width 12 height 12
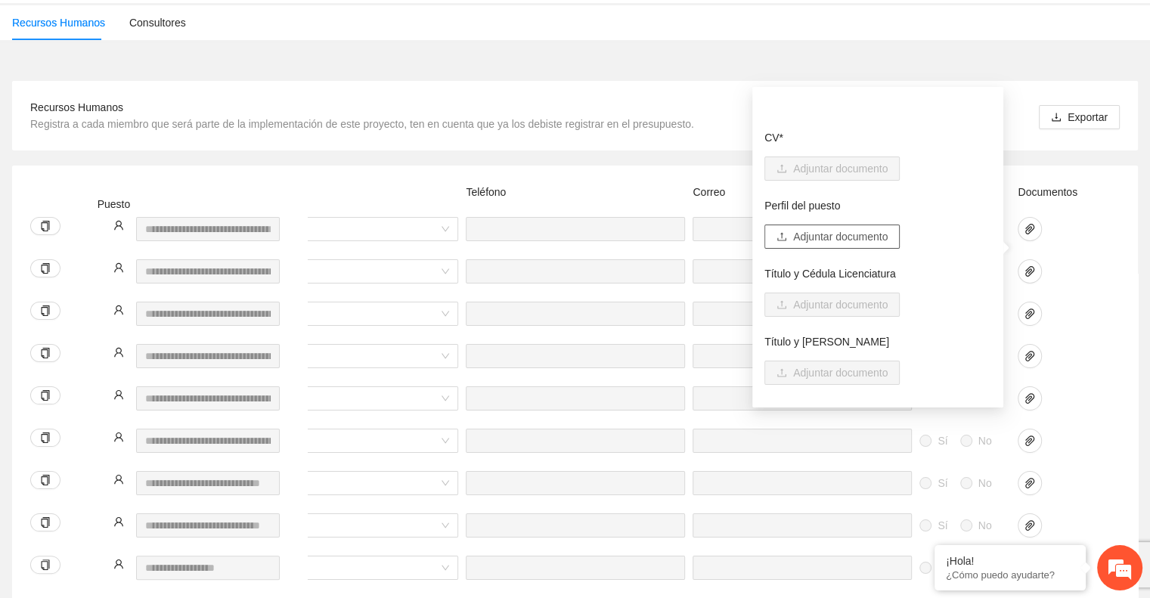
click at [865, 243] on span "Adjuntar documento" at bounding box center [840, 236] width 95 height 17
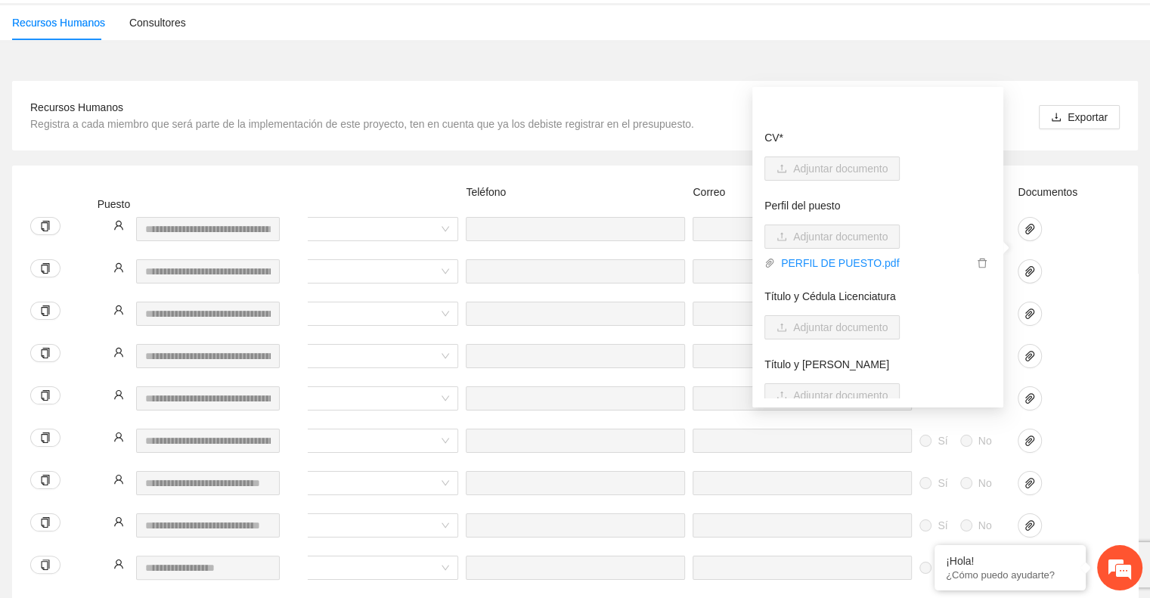
click at [1070, 347] on div at bounding box center [1052, 365] width 76 height 42
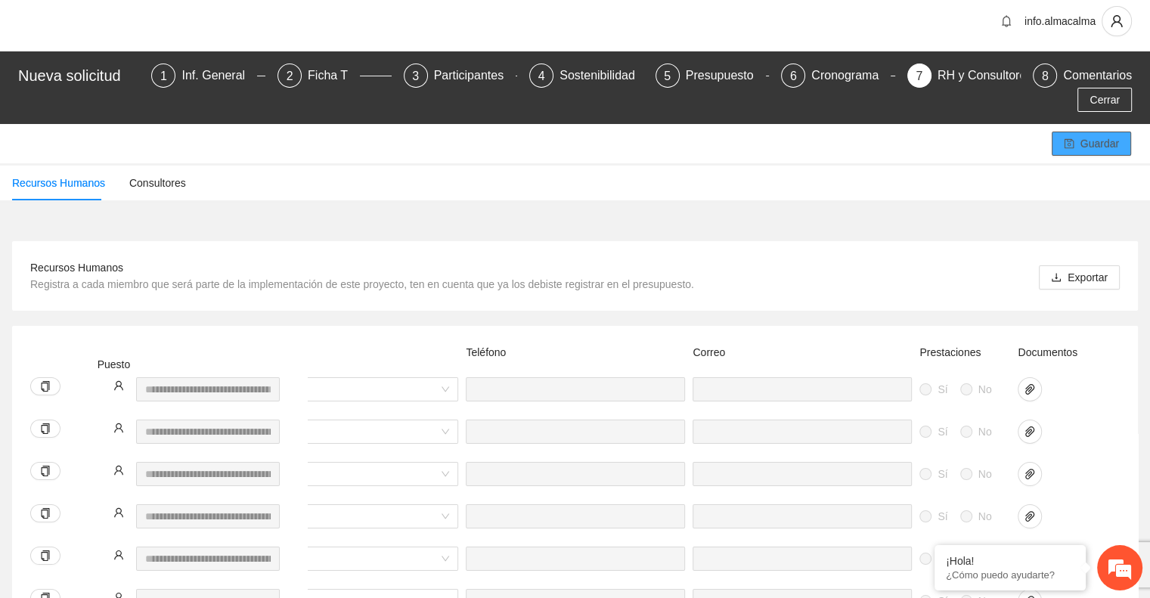
scroll to position [6, 0]
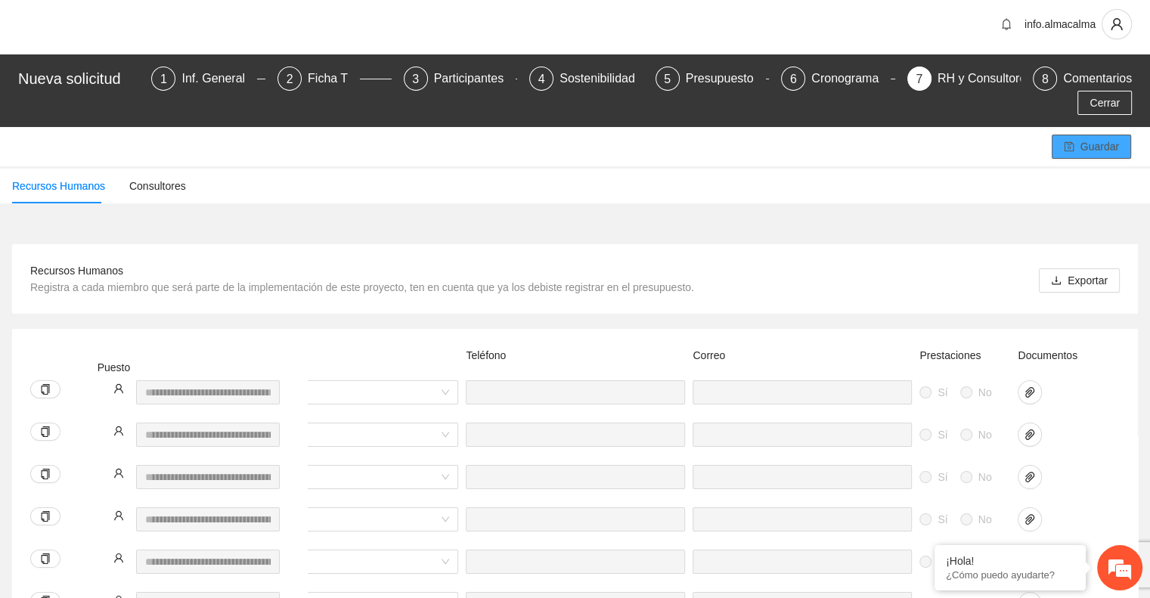
click at [1075, 141] on icon "save" at bounding box center [1069, 146] width 11 height 11
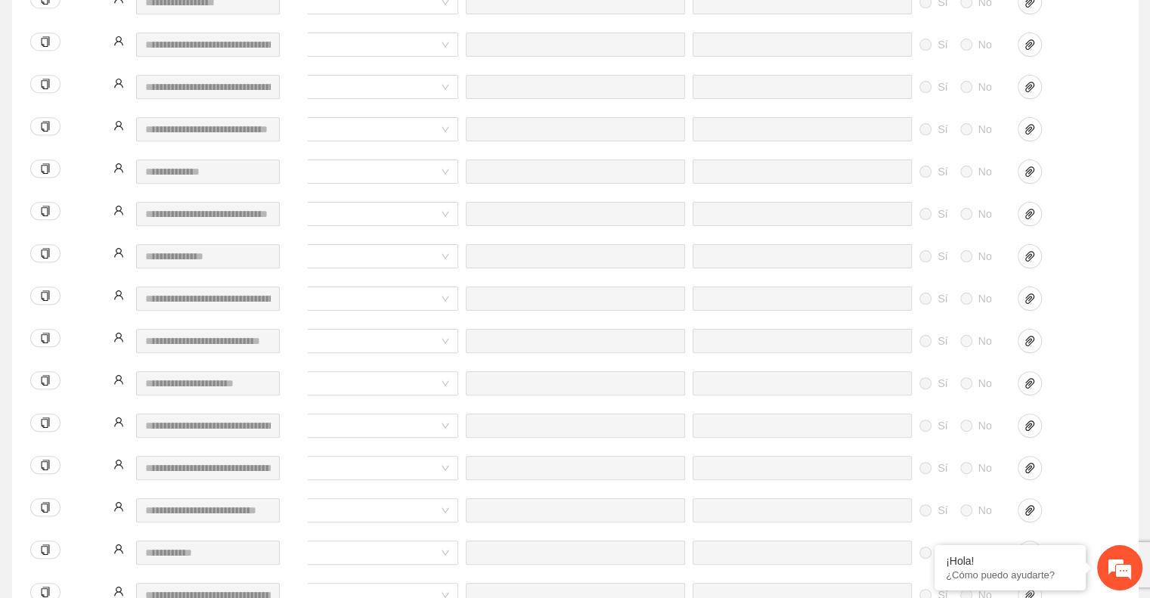
scroll to position [737, 0]
click at [1030, 545] on icon "paper-clip" at bounding box center [1030, 551] width 12 height 12
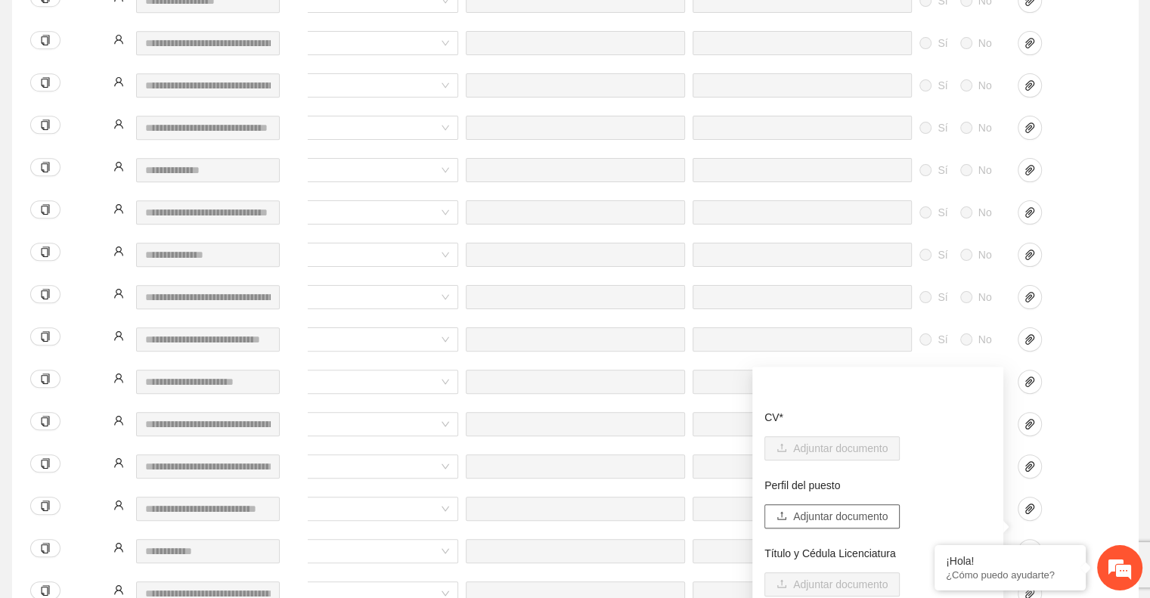
click at [840, 514] on span "Adjuntar documento" at bounding box center [840, 516] width 95 height 17
click at [1110, 412] on div "Sí No Honorarios Sí No" at bounding box center [398, 433] width 1445 height 42
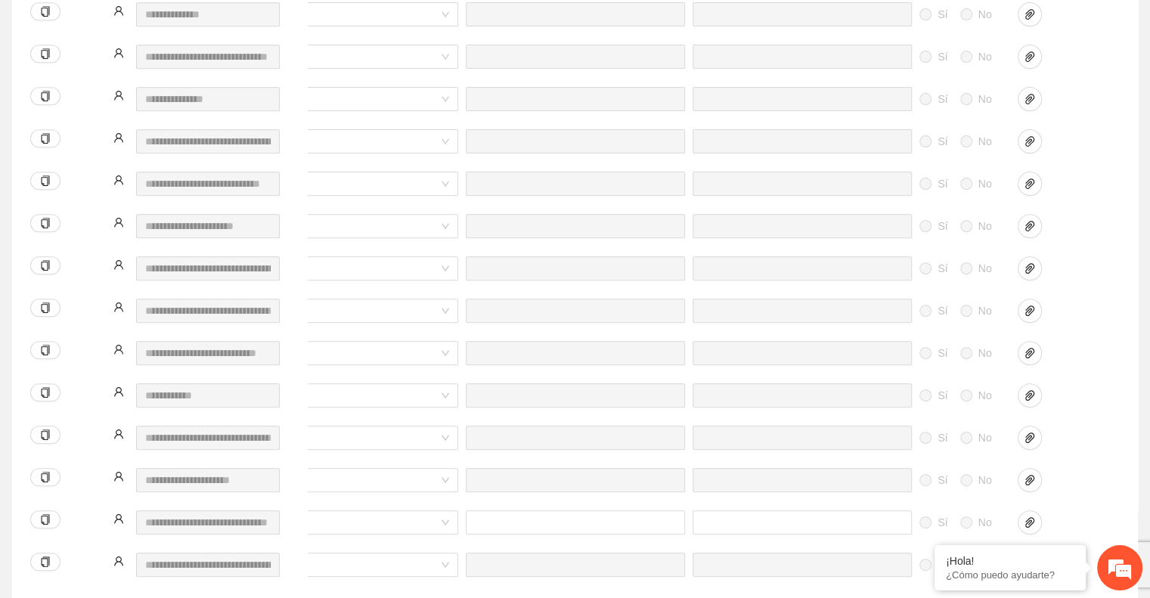
scroll to position [952, 0]
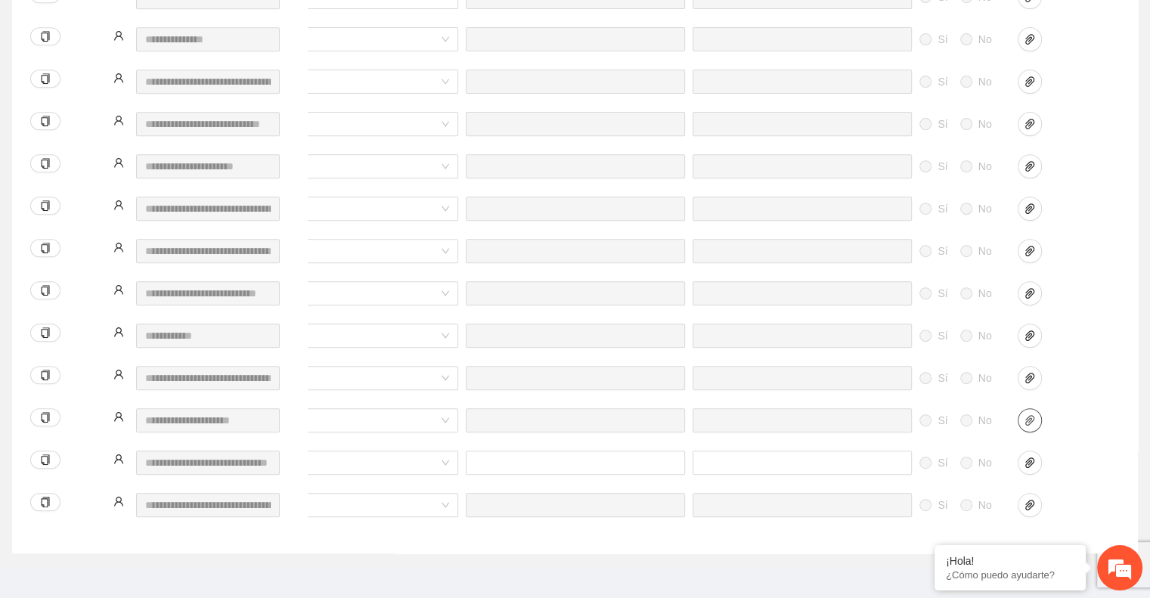
click at [1035, 414] on icon "paper-clip" at bounding box center [1030, 420] width 12 height 12
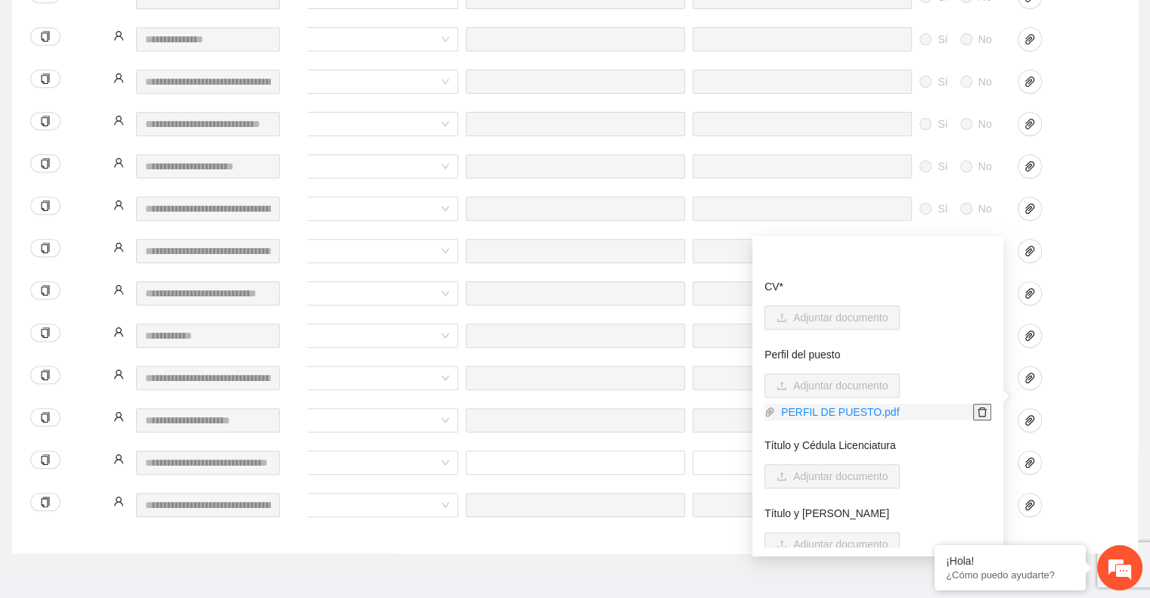
click at [977, 411] on icon "delete" at bounding box center [982, 412] width 11 height 11
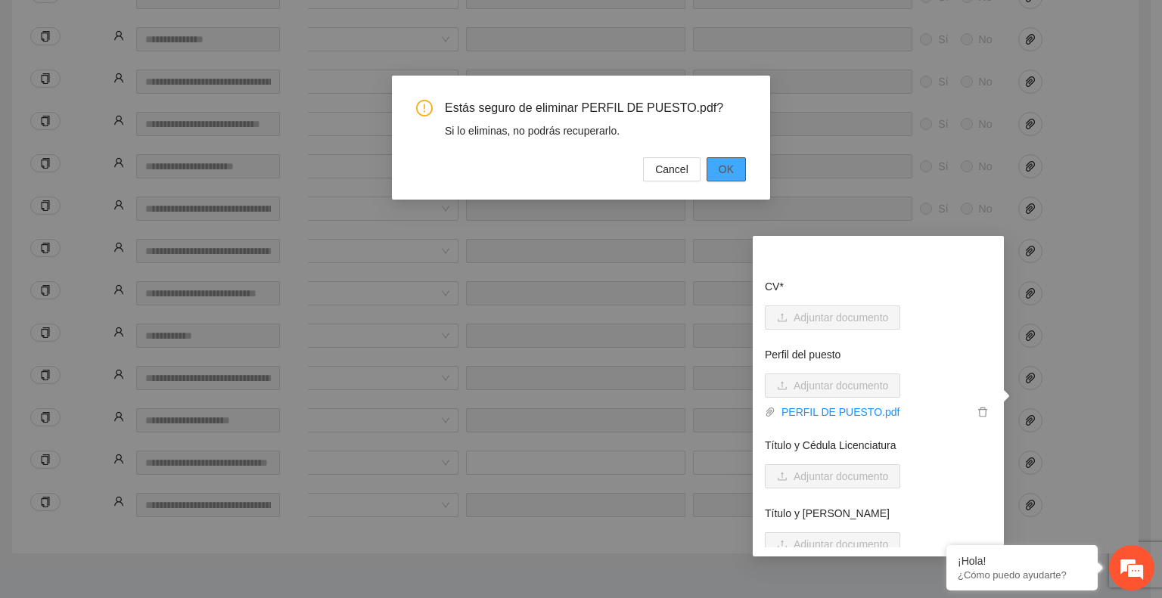
click at [728, 162] on span "OK" at bounding box center [725, 169] width 15 height 17
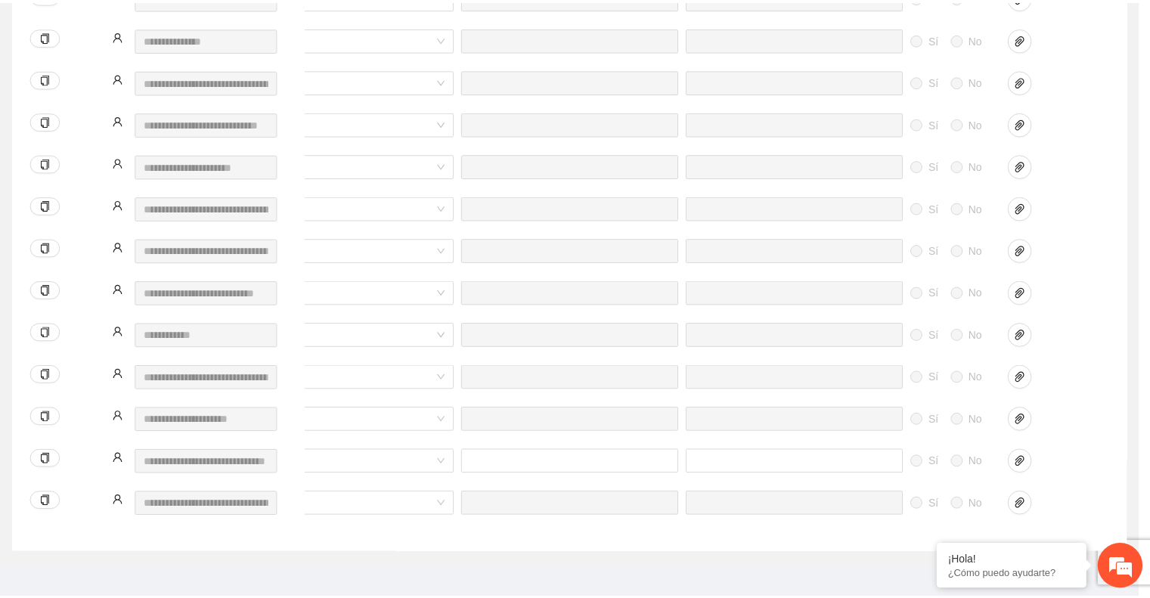
scroll to position [0, 620]
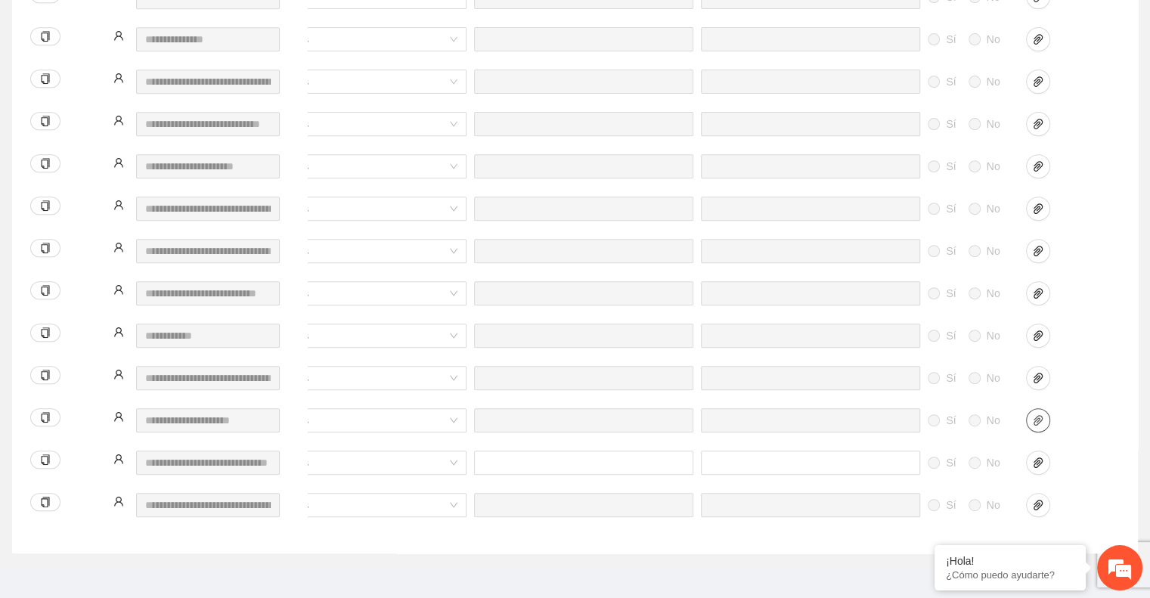
click at [1036, 414] on icon "paper-clip" at bounding box center [1038, 420] width 12 height 12
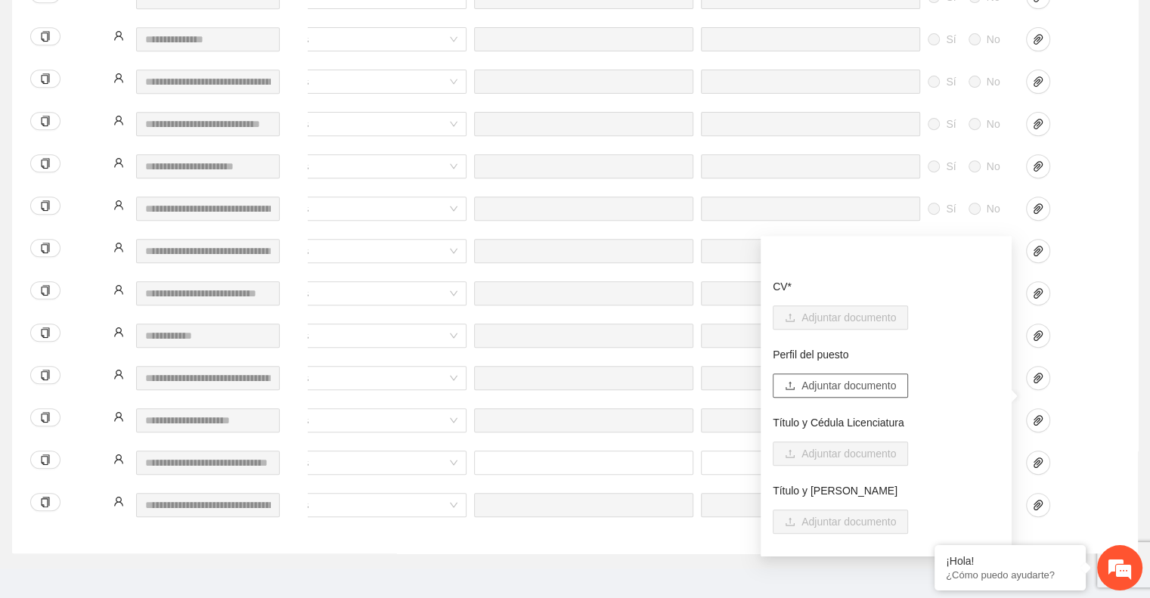
click at [880, 386] on span "Adjuntar documento" at bounding box center [849, 385] width 95 height 17
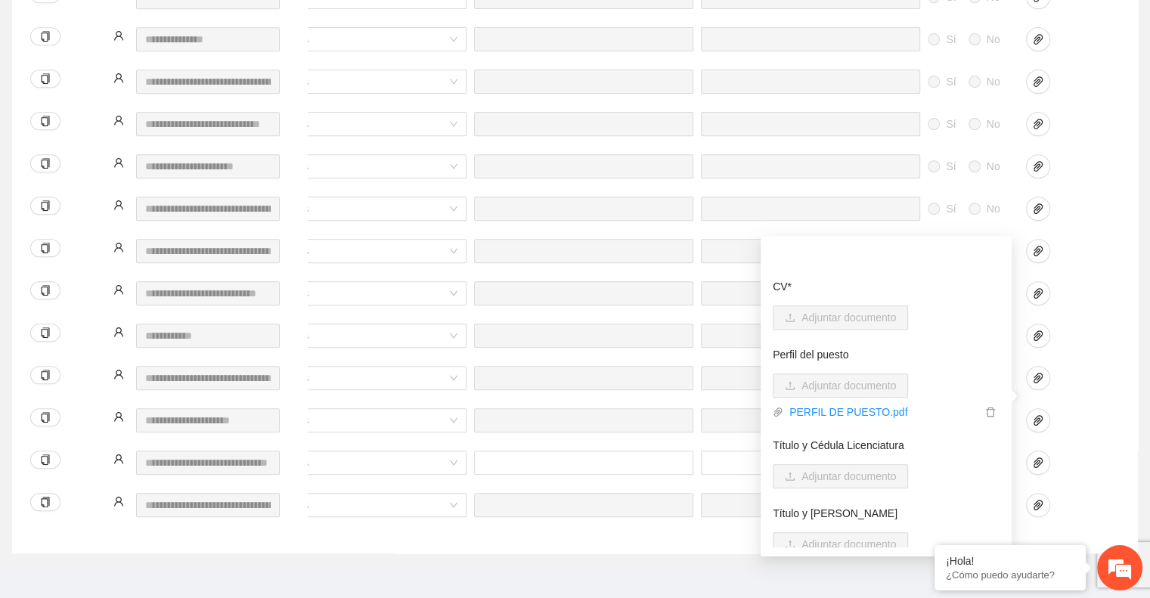
click at [1065, 408] on div at bounding box center [1060, 420] width 68 height 24
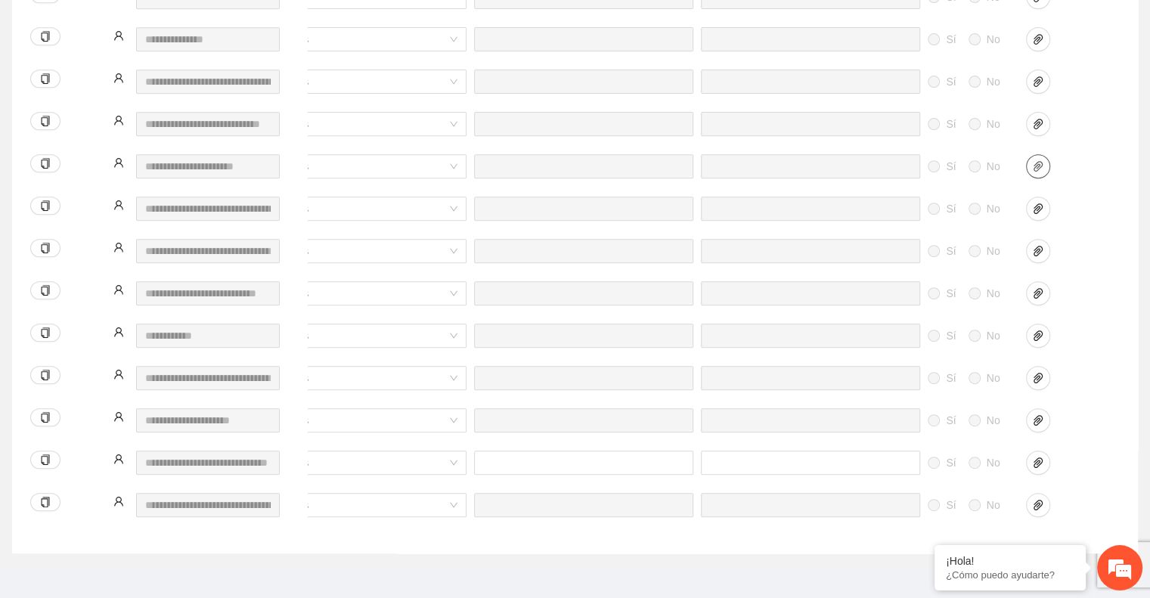
click at [1038, 160] on icon "paper-clip" at bounding box center [1038, 166] width 12 height 12
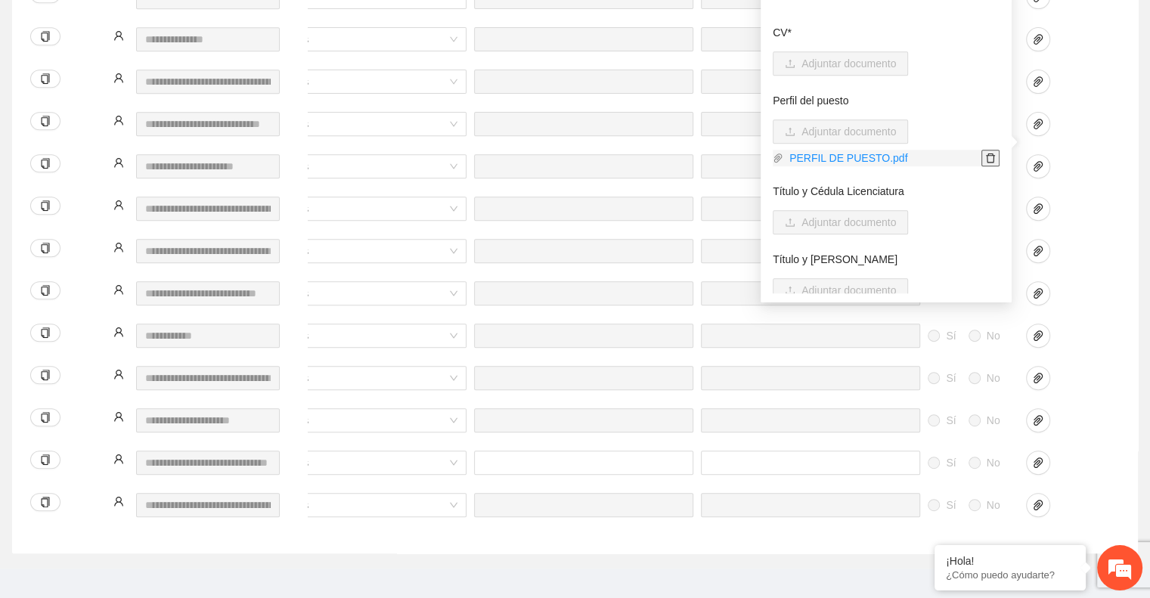
click at [985, 156] on icon "delete" at bounding box center [990, 158] width 11 height 11
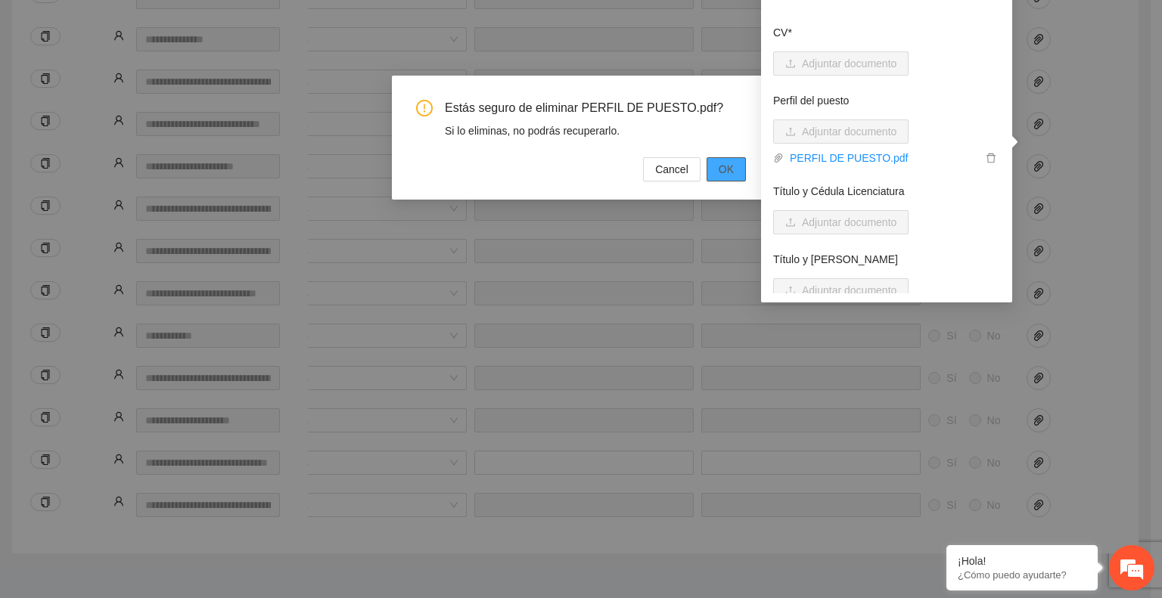
click at [723, 169] on span "OK" at bounding box center [725, 169] width 15 height 17
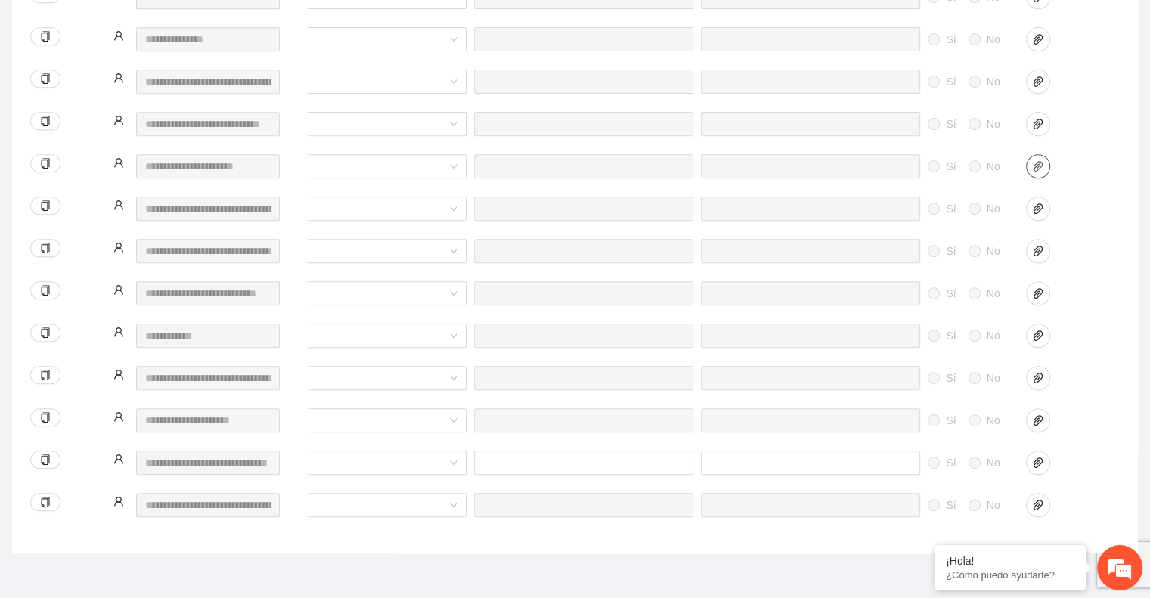
click at [1043, 160] on icon "paper-clip" at bounding box center [1038, 166] width 12 height 12
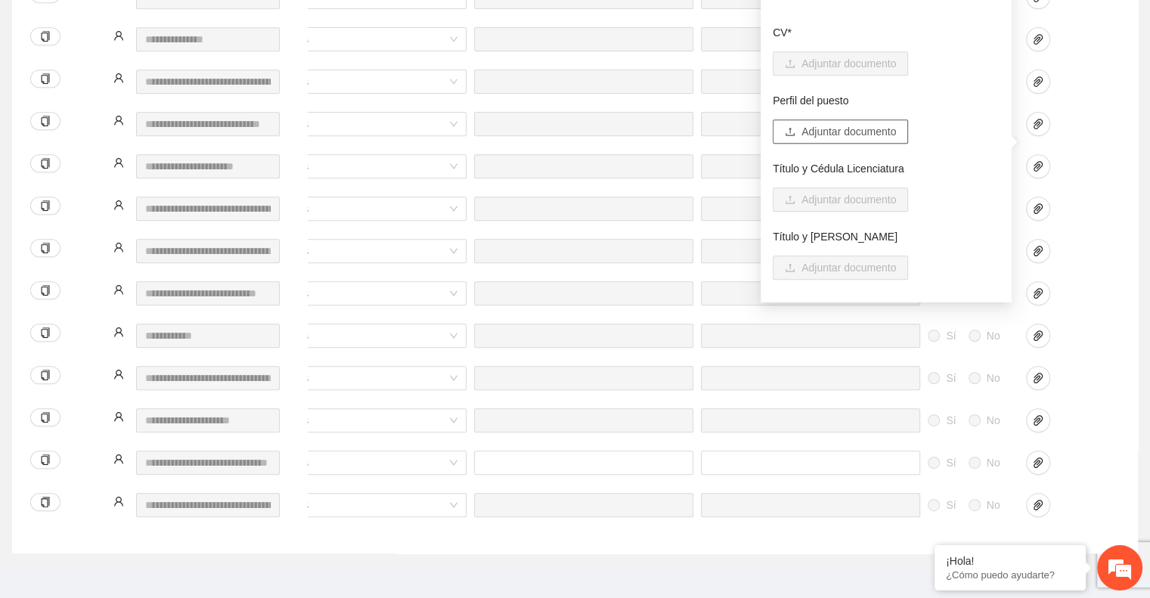
click at [811, 126] on span "Adjuntar documento" at bounding box center [849, 131] width 95 height 17
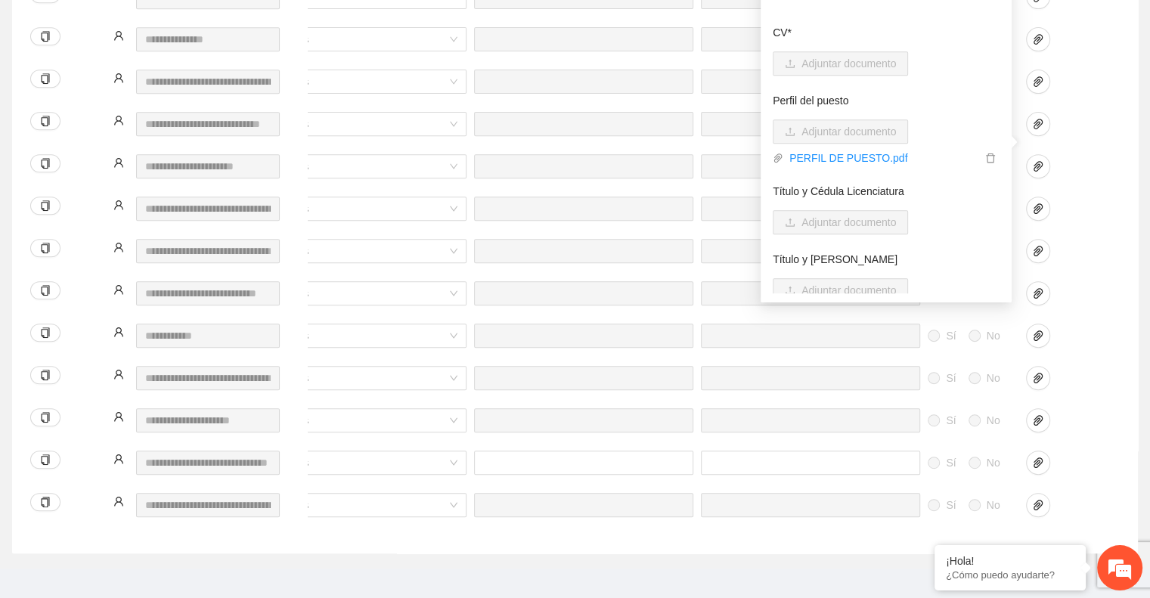
click at [1097, 281] on div at bounding box center [1061, 302] width 76 height 42
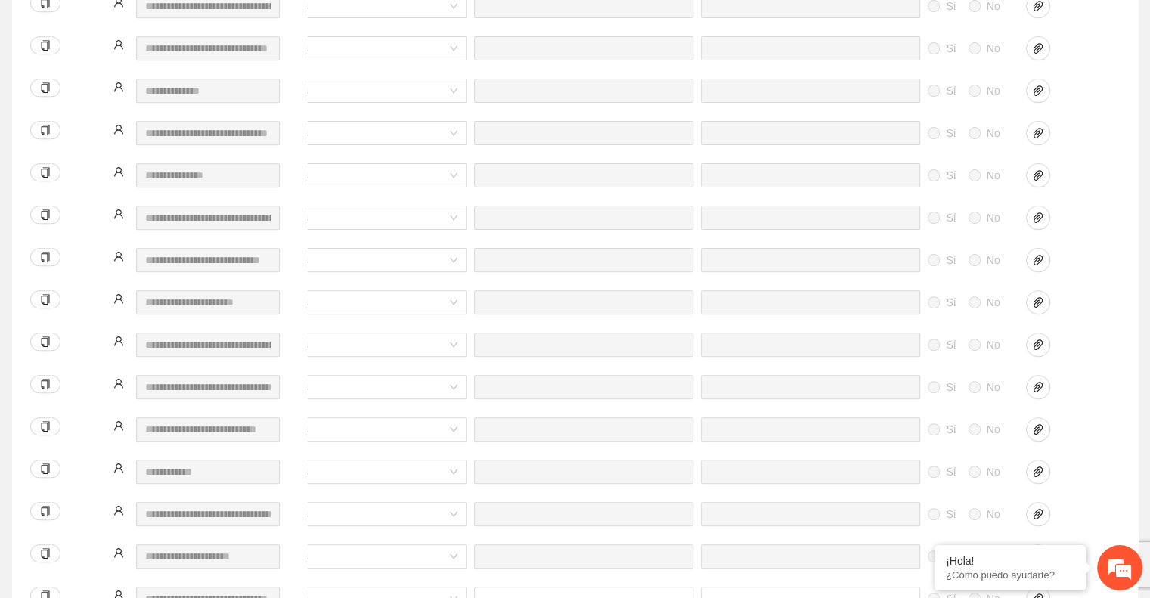
scroll to position [812, 0]
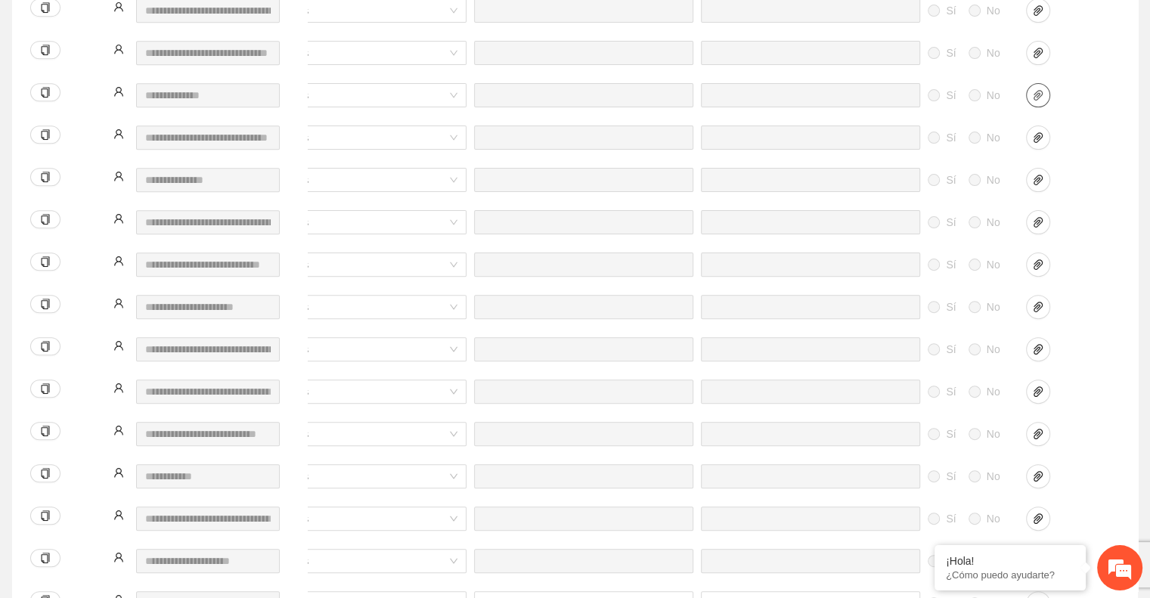
click at [1047, 89] on span "paper-clip" at bounding box center [1038, 95] width 23 height 12
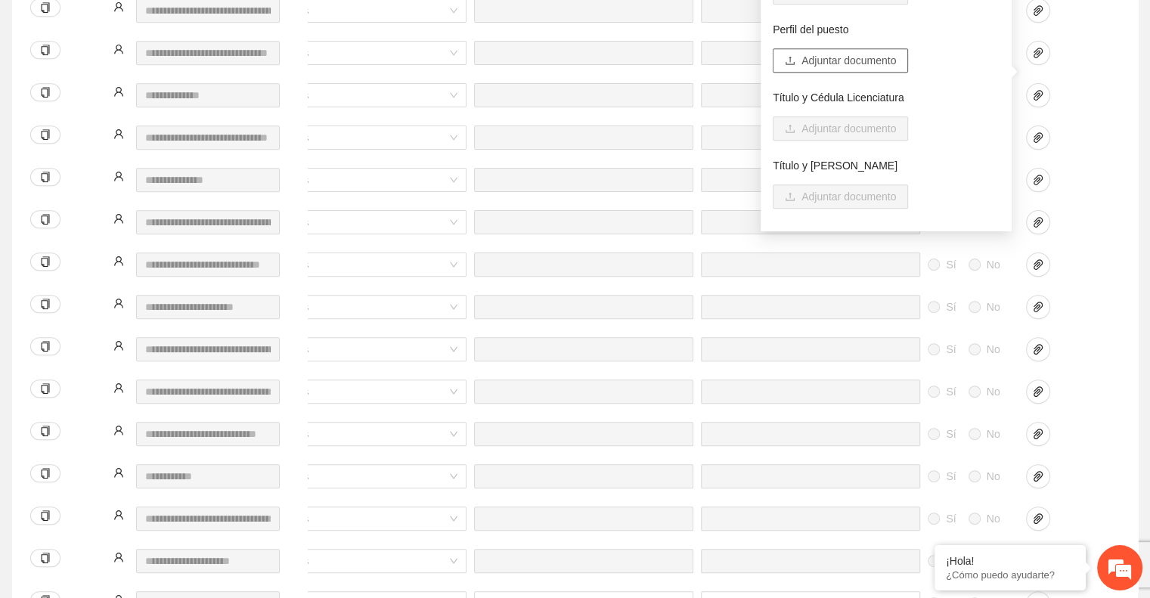
click at [818, 64] on span "Adjuntar documento" at bounding box center [849, 60] width 95 height 17
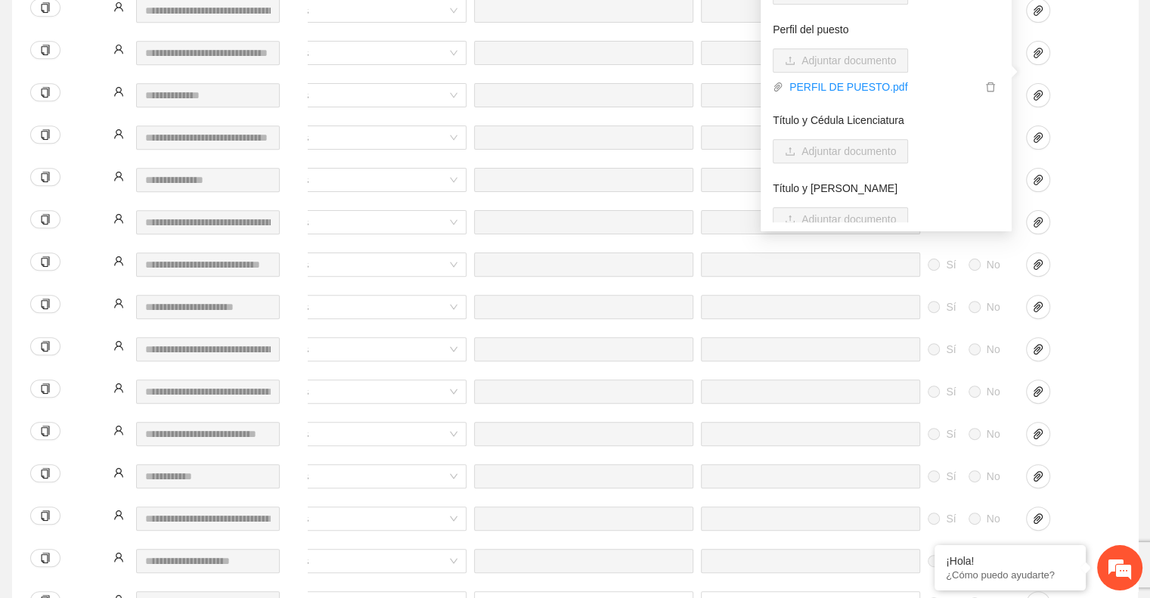
click at [1089, 253] on div at bounding box center [1060, 265] width 68 height 24
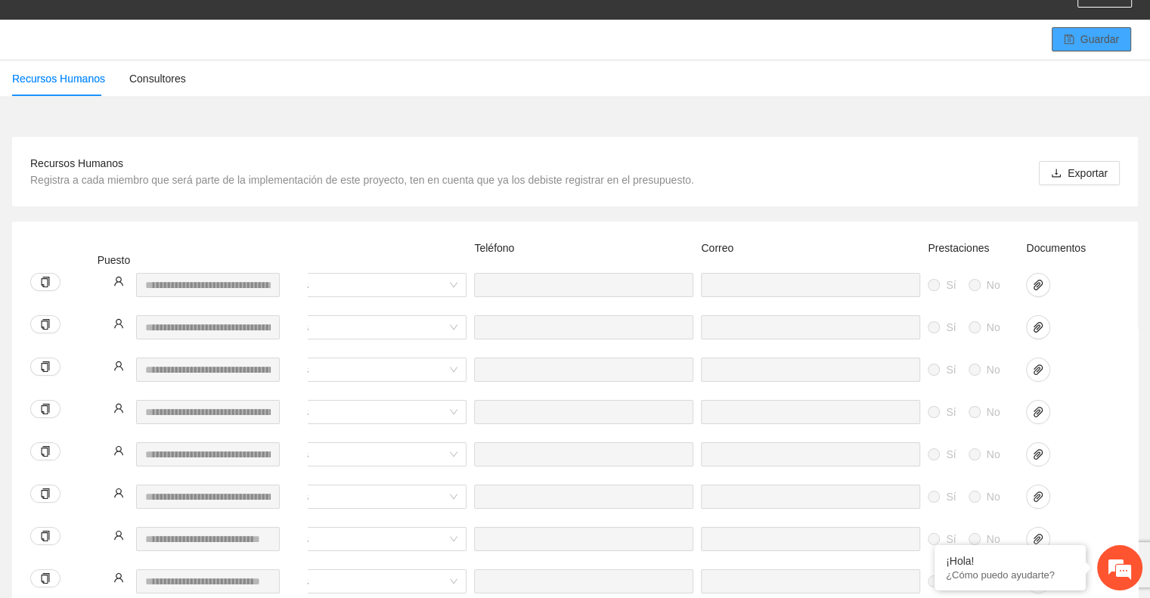
scroll to position [112, 0]
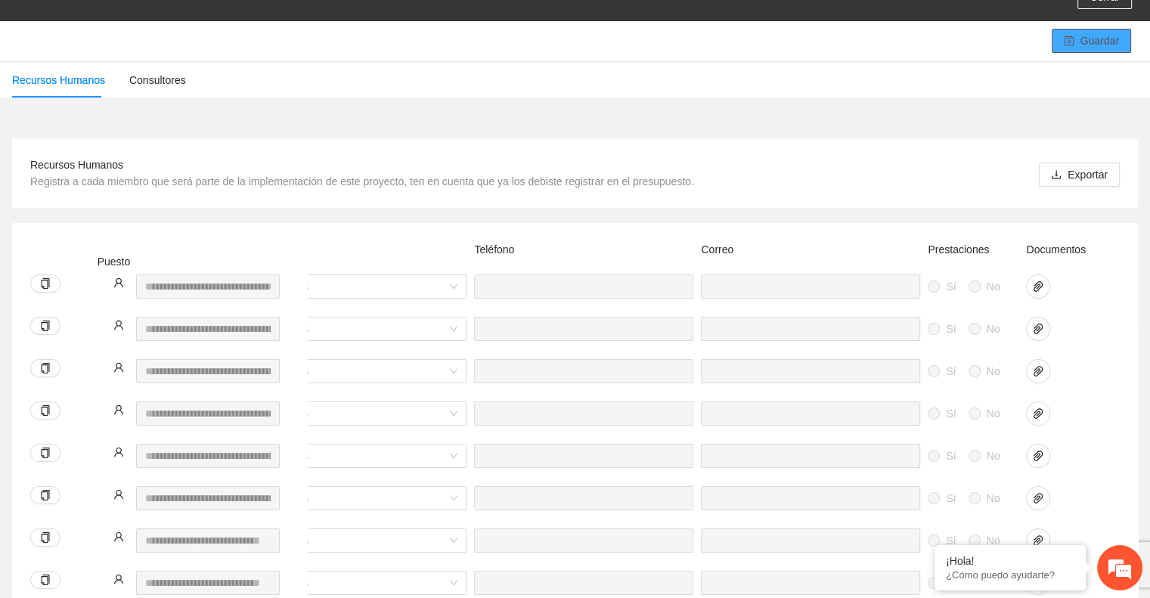
click at [1074, 36] on icon "save" at bounding box center [1069, 41] width 10 height 10
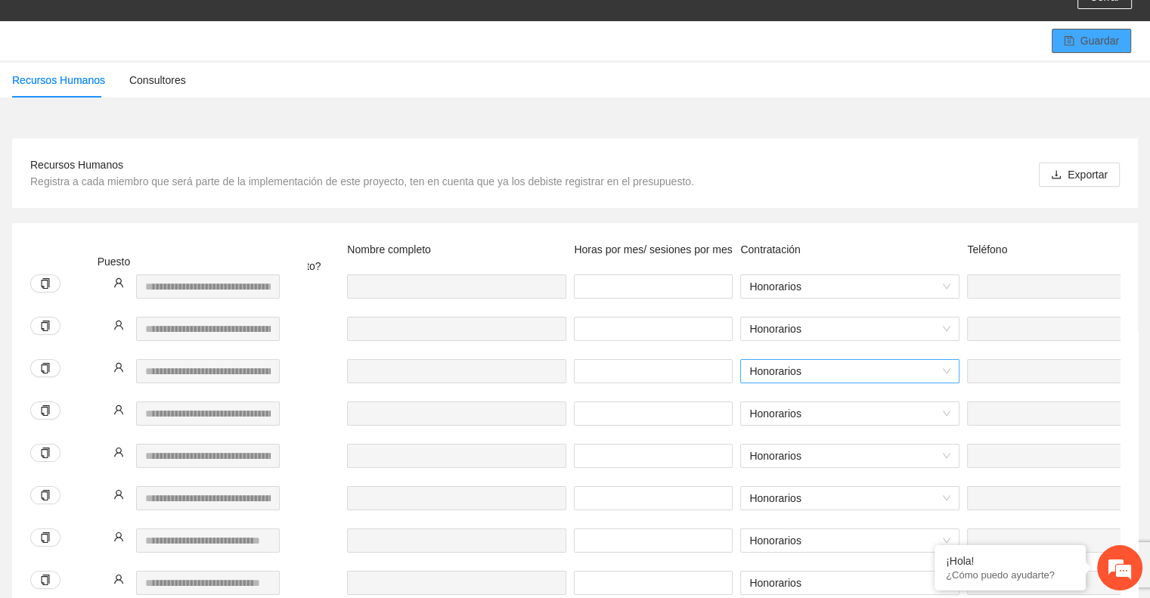
scroll to position [0, 0]
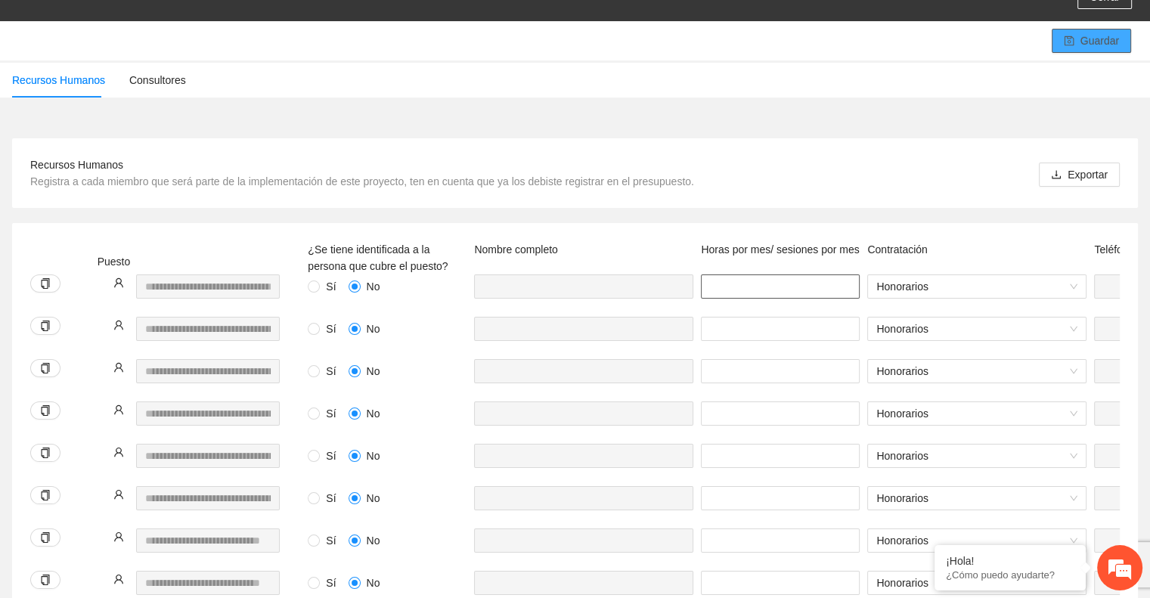
click at [736, 275] on input "number" at bounding box center [780, 287] width 159 height 24
click at [743, 275] on input "number" at bounding box center [780, 287] width 159 height 24
type input "**"
click at [739, 359] on input "number" at bounding box center [780, 371] width 159 height 24
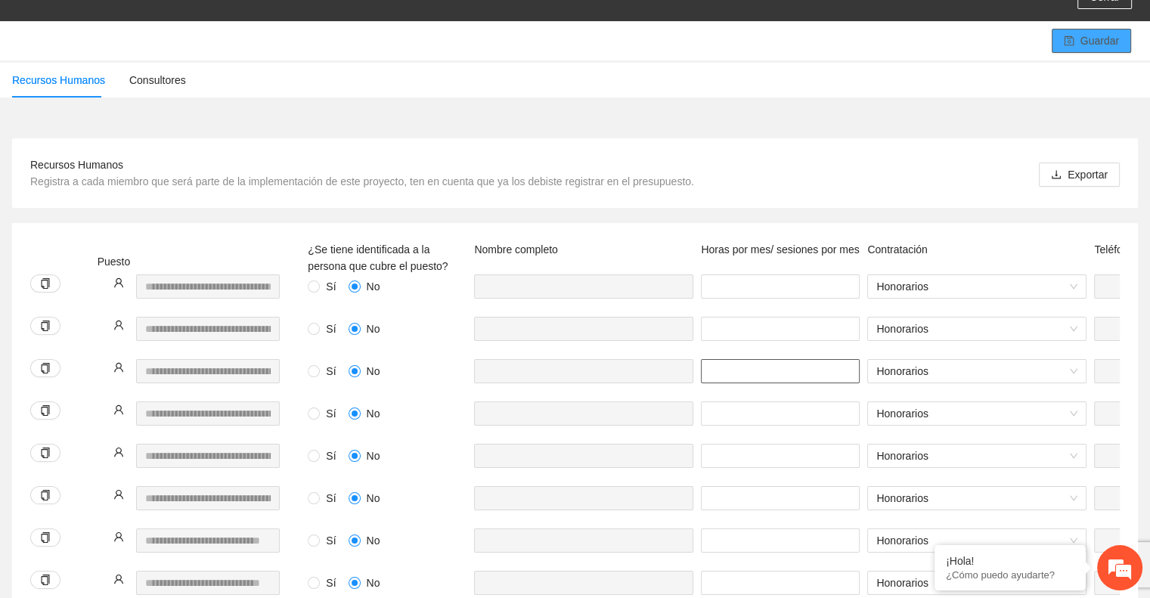
click at [728, 359] on input "number" at bounding box center [780, 371] width 159 height 24
type input "***"
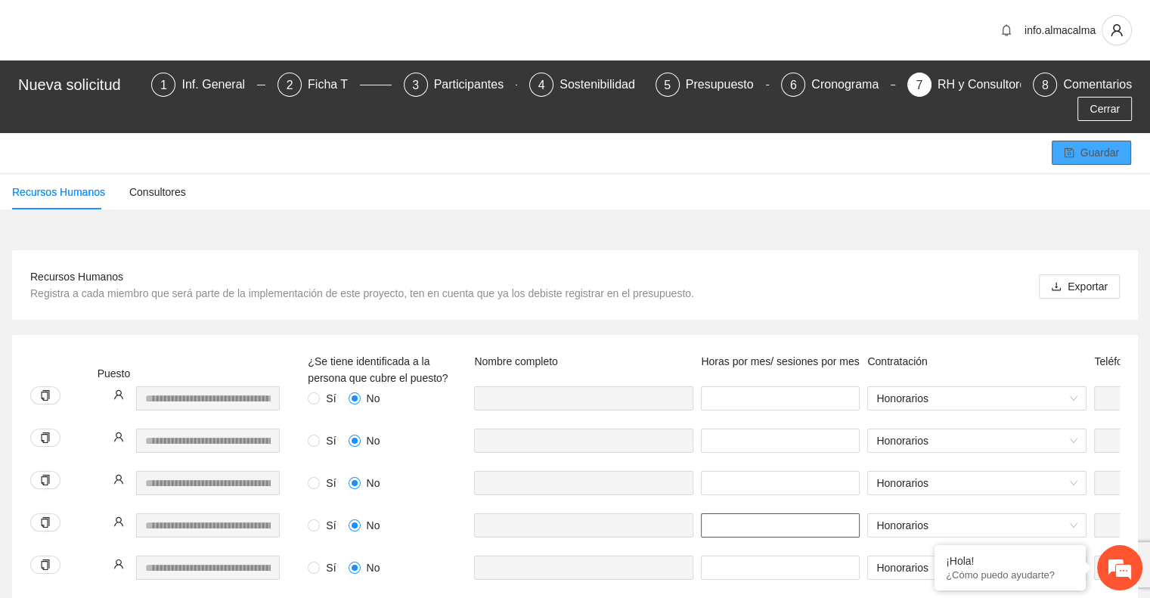
click at [738, 514] on input "number" at bounding box center [780, 526] width 159 height 24
click at [790, 514] on input "number" at bounding box center [780, 526] width 159 height 24
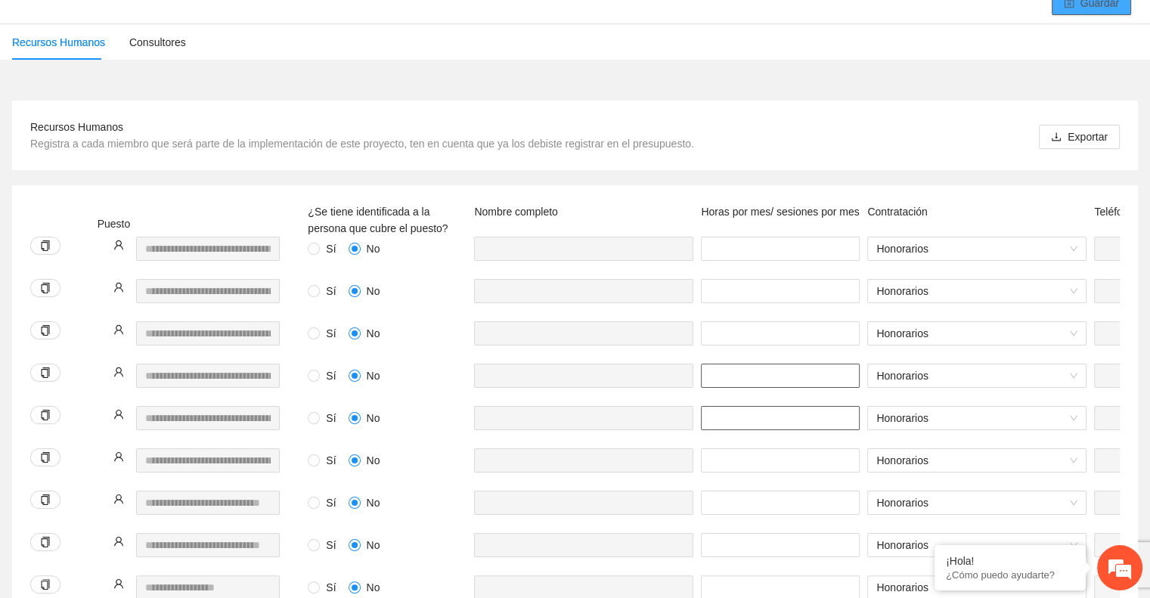
scroll to position [151, 0]
type input "**"
click at [749, 448] on input "number" at bounding box center [780, 460] width 159 height 24
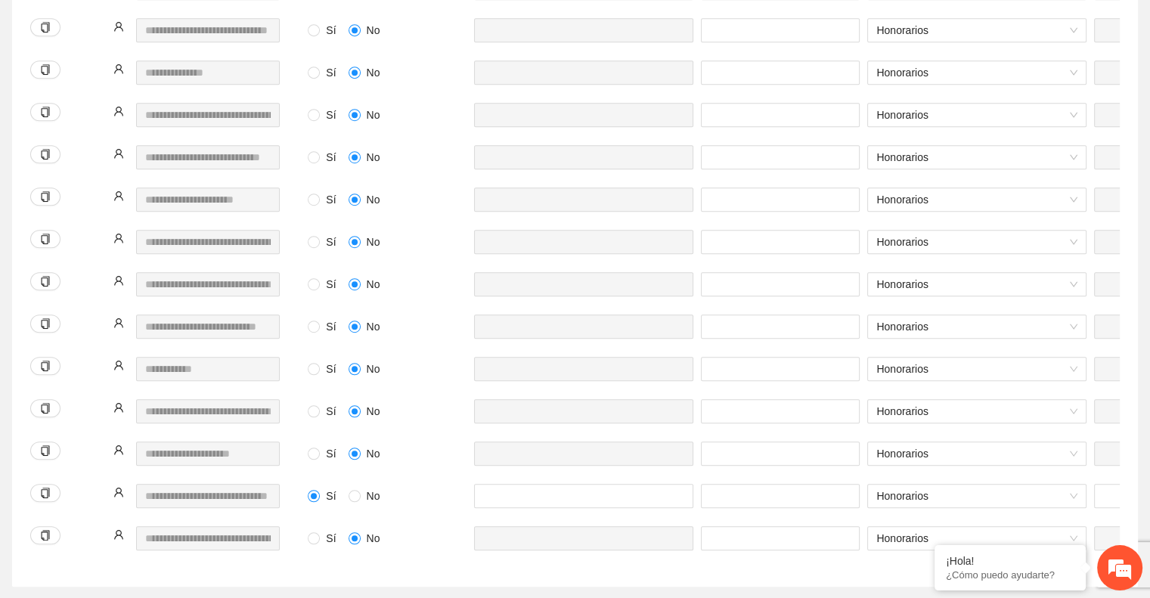
scroll to position [926, 0]
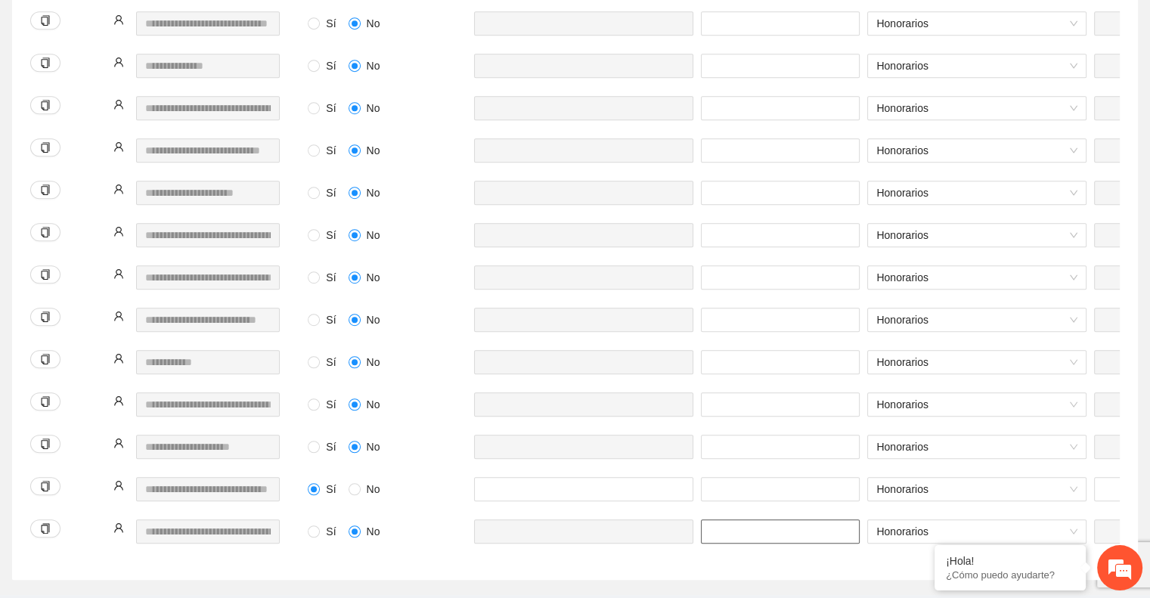
type input "**"
click at [742, 520] on input "number" at bounding box center [780, 532] width 159 height 24
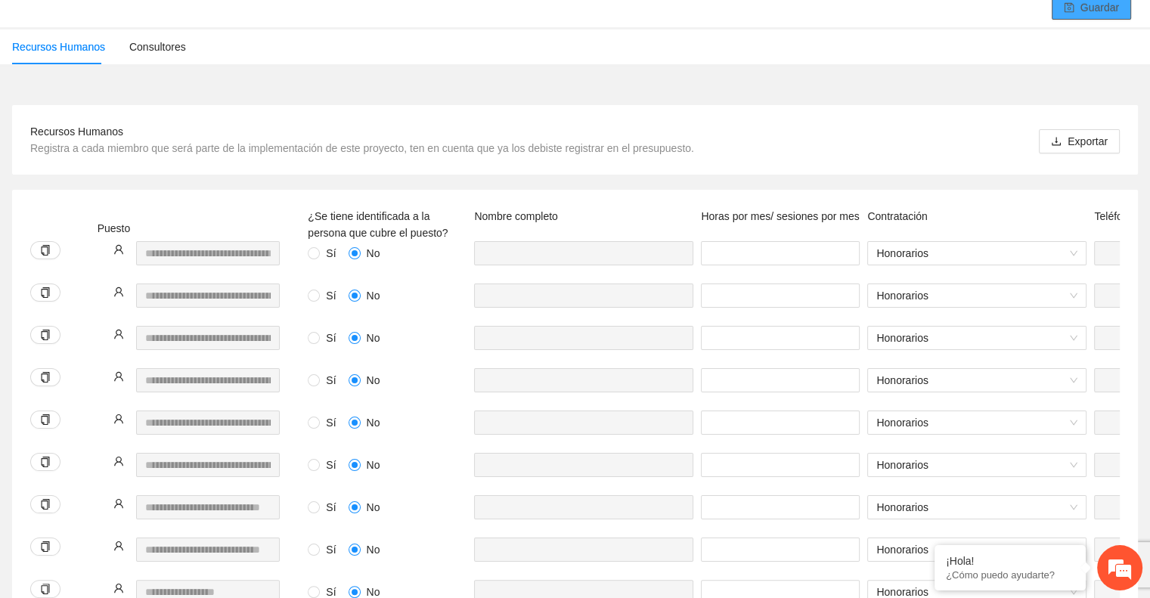
scroll to position [0, 0]
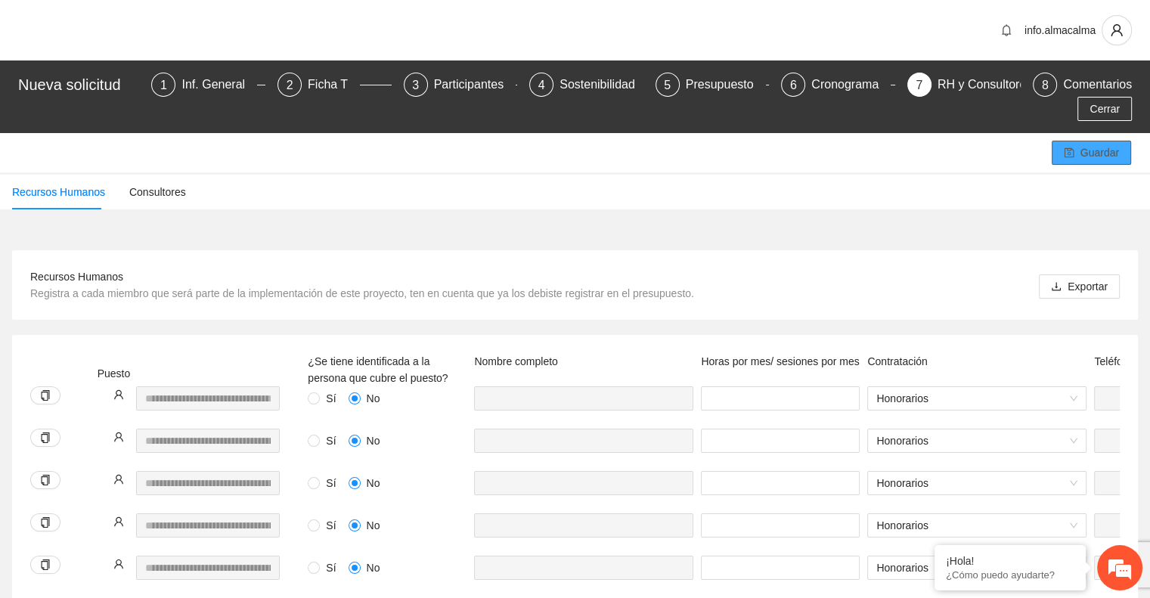
type input "**"
click at [1071, 148] on icon "save" at bounding box center [1069, 153] width 10 height 10
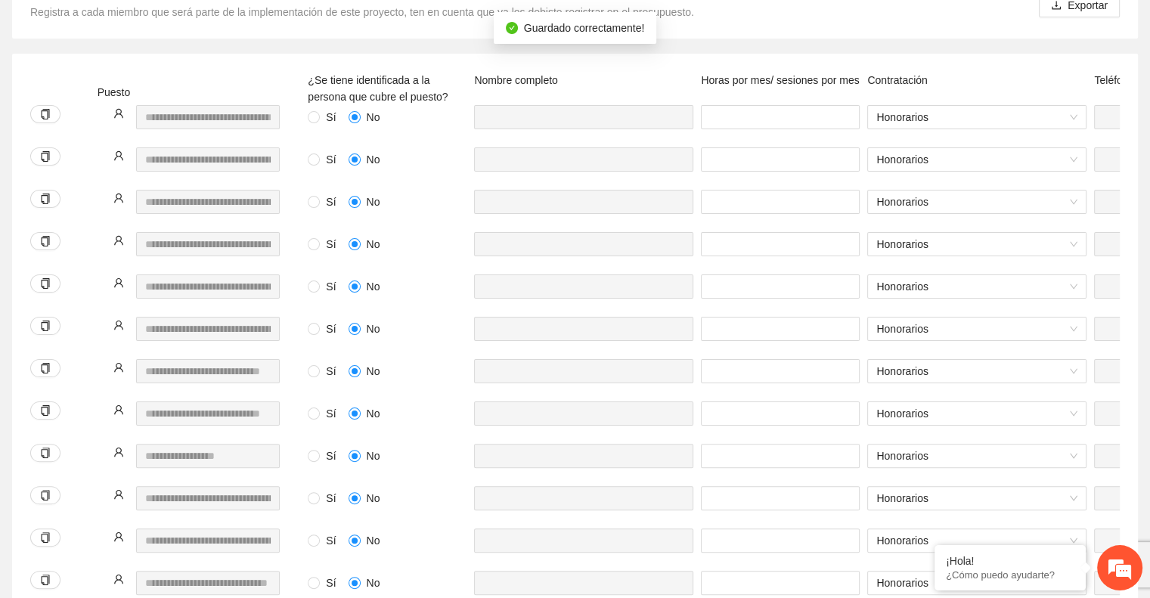
scroll to position [284, 0]
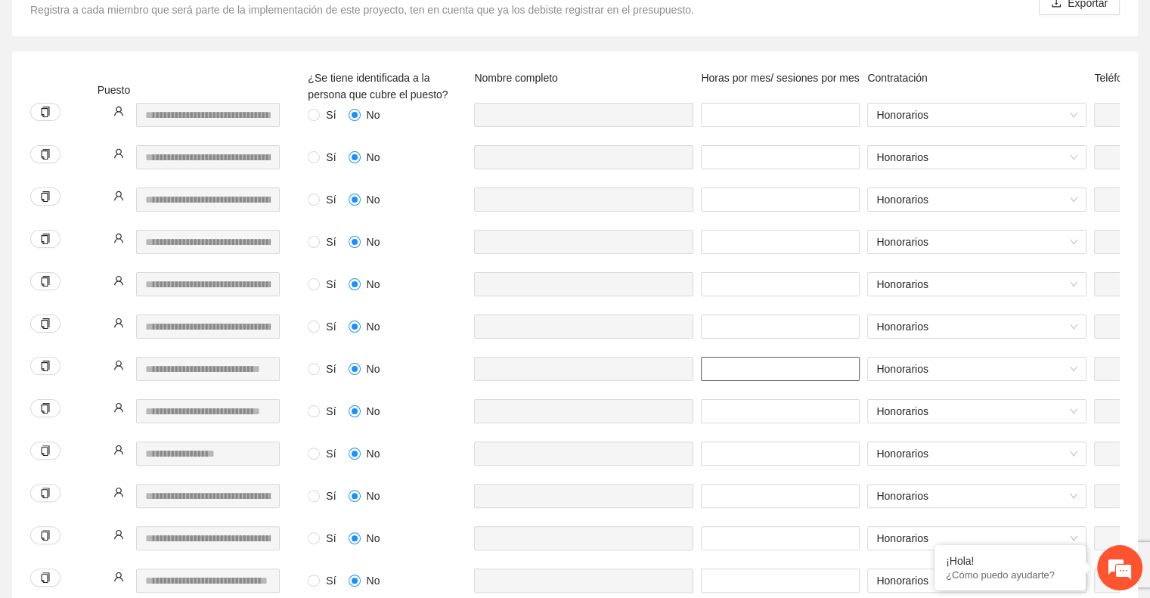
click at [798, 357] on input "number" at bounding box center [780, 369] width 159 height 24
click at [762, 357] on input "number" at bounding box center [780, 369] width 159 height 24
type input "*"
click at [740, 399] on input "number" at bounding box center [780, 411] width 159 height 24
click at [793, 399] on input "number" at bounding box center [780, 411] width 159 height 24
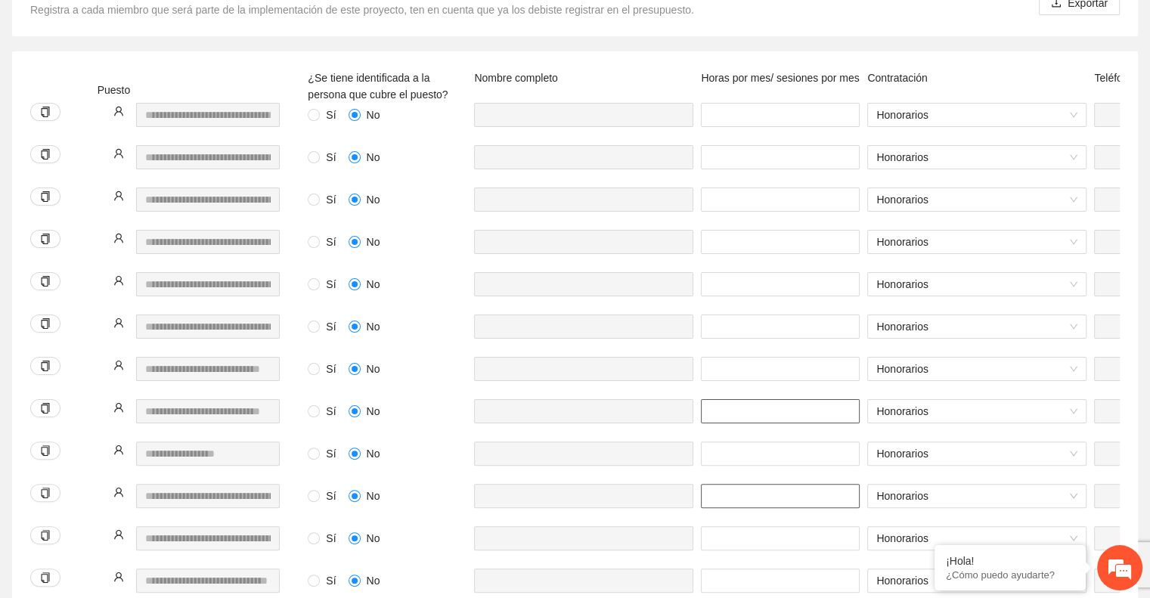
type input "*"
click at [739, 484] on input "number" at bounding box center [780, 496] width 159 height 24
click at [800, 484] on input "number" at bounding box center [780, 496] width 159 height 24
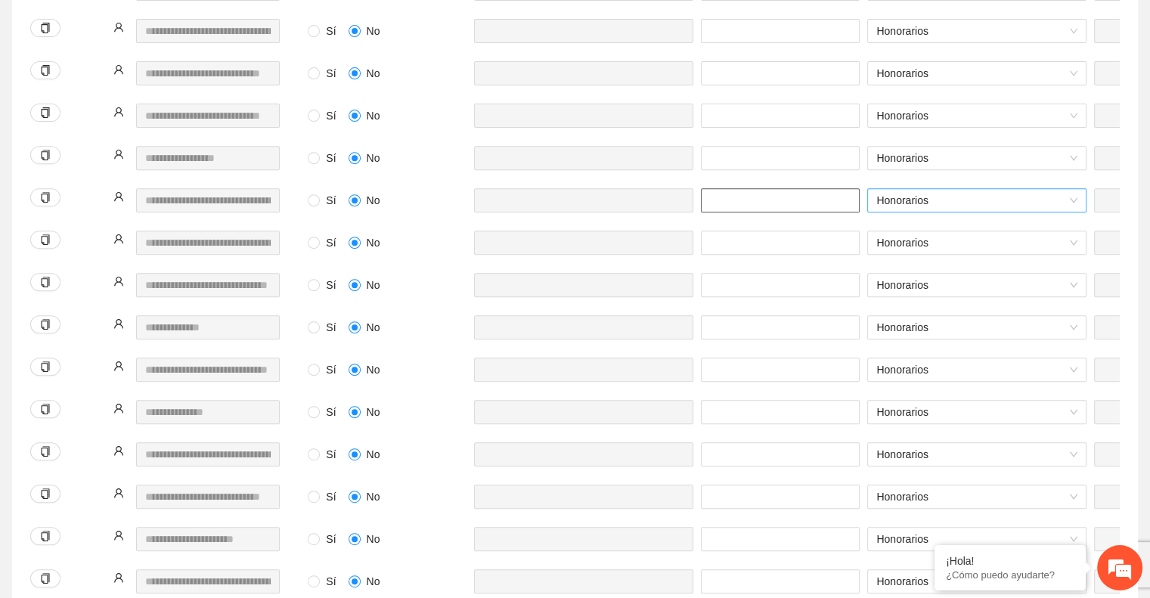
scroll to position [580, 0]
type input "**"
click at [727, 272] on input "number" at bounding box center [780, 284] width 159 height 24
click at [774, 357] on input "number" at bounding box center [780, 369] width 159 height 24
type input "**"
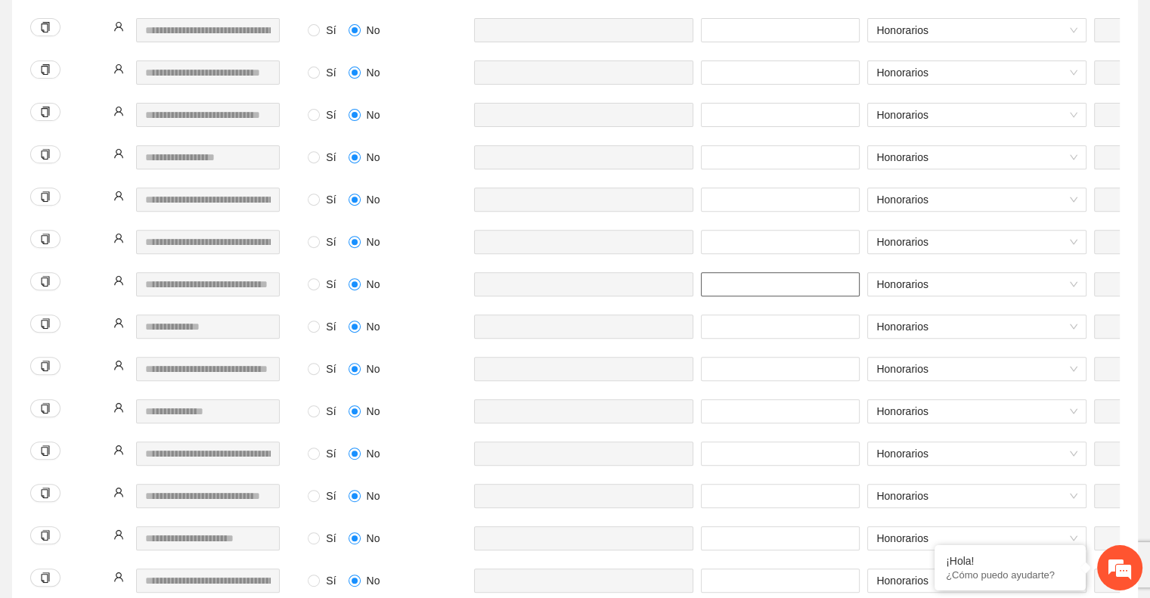
click at [723, 272] on input "number" at bounding box center [780, 284] width 159 height 24
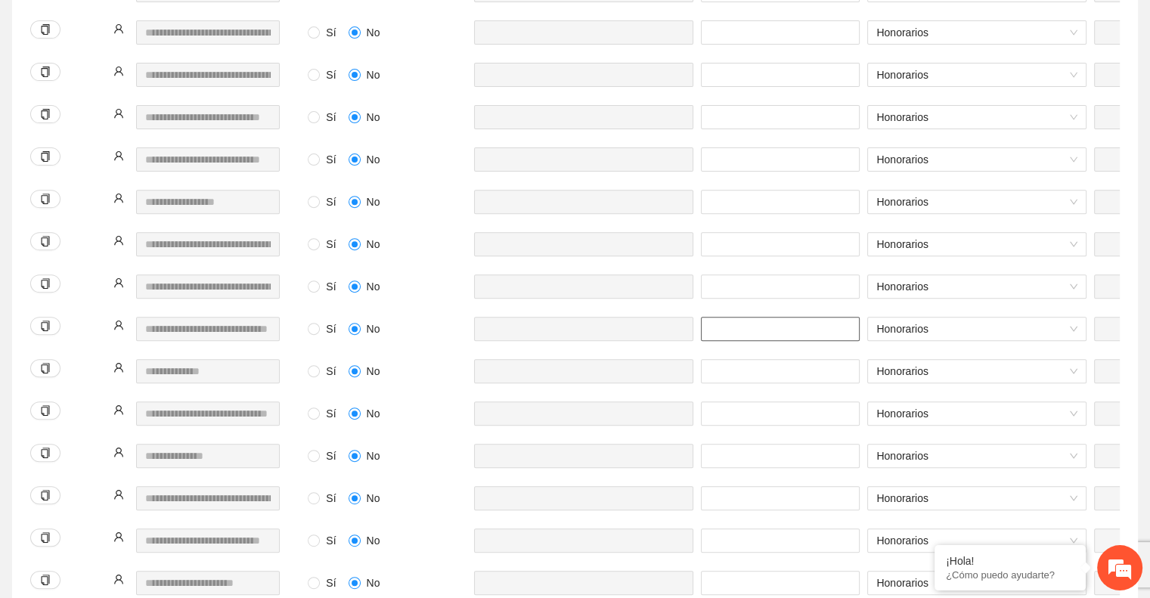
scroll to position [535, 0]
type input "**"
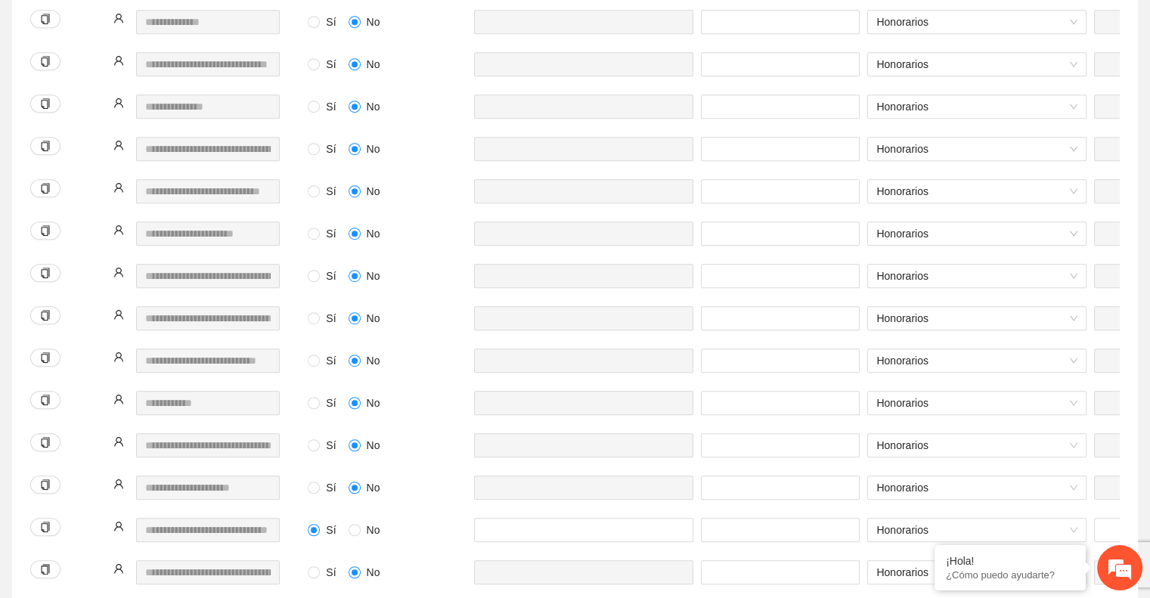
scroll to position [892, 0]
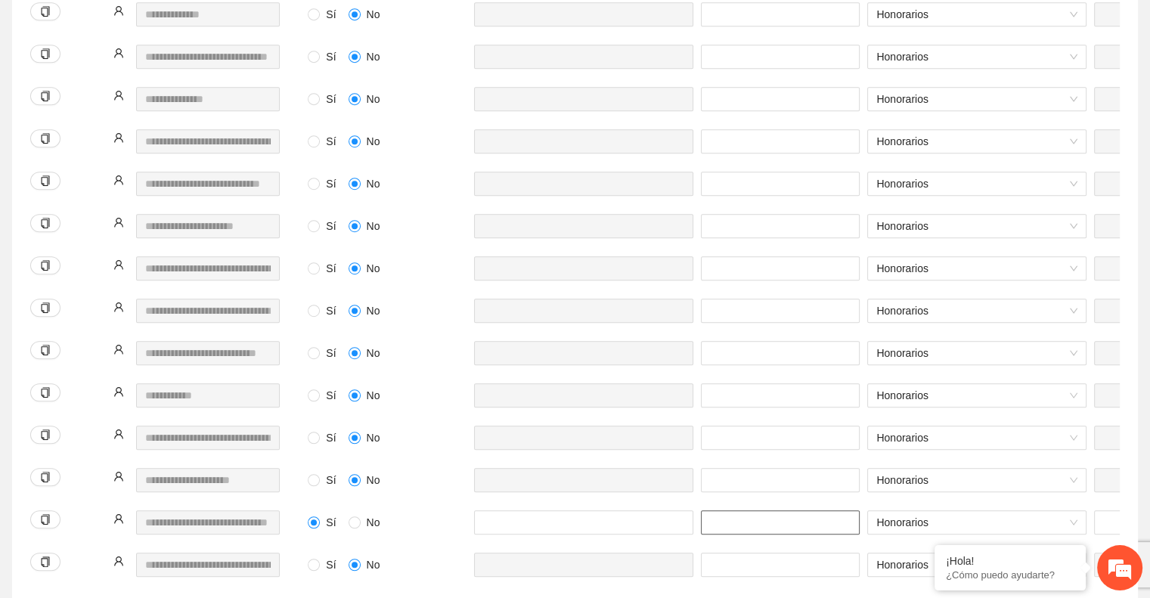
click at [730, 511] on input "number" at bounding box center [780, 523] width 159 height 24
type input "**"
click at [614, 483] on div at bounding box center [583, 489] width 227 height 42
click at [796, 468] on input "number" at bounding box center [780, 480] width 159 height 24
type input "*"
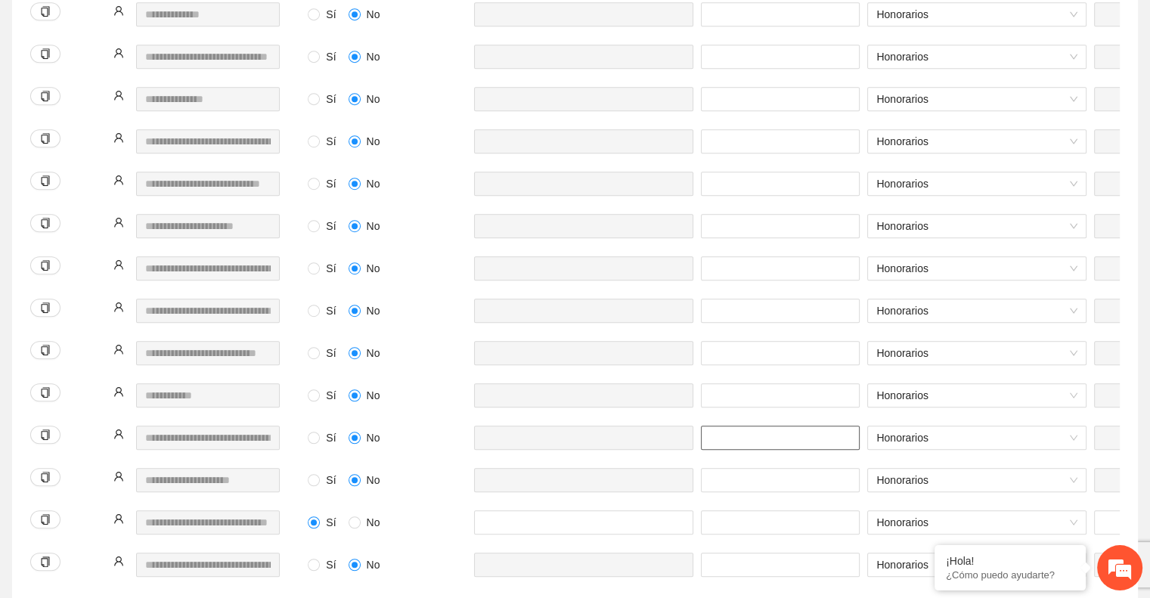
click at [706, 426] on input "number" at bounding box center [780, 438] width 159 height 24
type input "*"
click at [731, 383] on input "number" at bounding box center [780, 395] width 159 height 24
click at [748, 299] on input "number" at bounding box center [780, 311] width 159 height 24
type input "*"
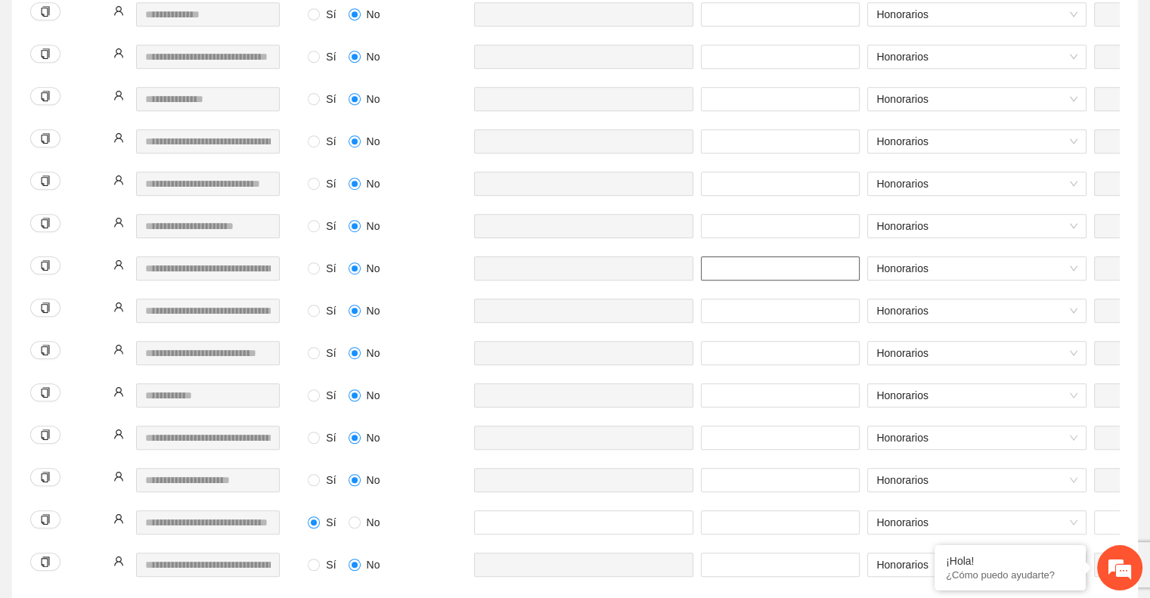
click at [741, 256] on input "number" at bounding box center [780, 268] width 159 height 24
type input "*"
click at [752, 172] on input "number" at bounding box center [780, 184] width 159 height 24
click at [723, 172] on input "number" at bounding box center [780, 184] width 159 height 24
type input "*"
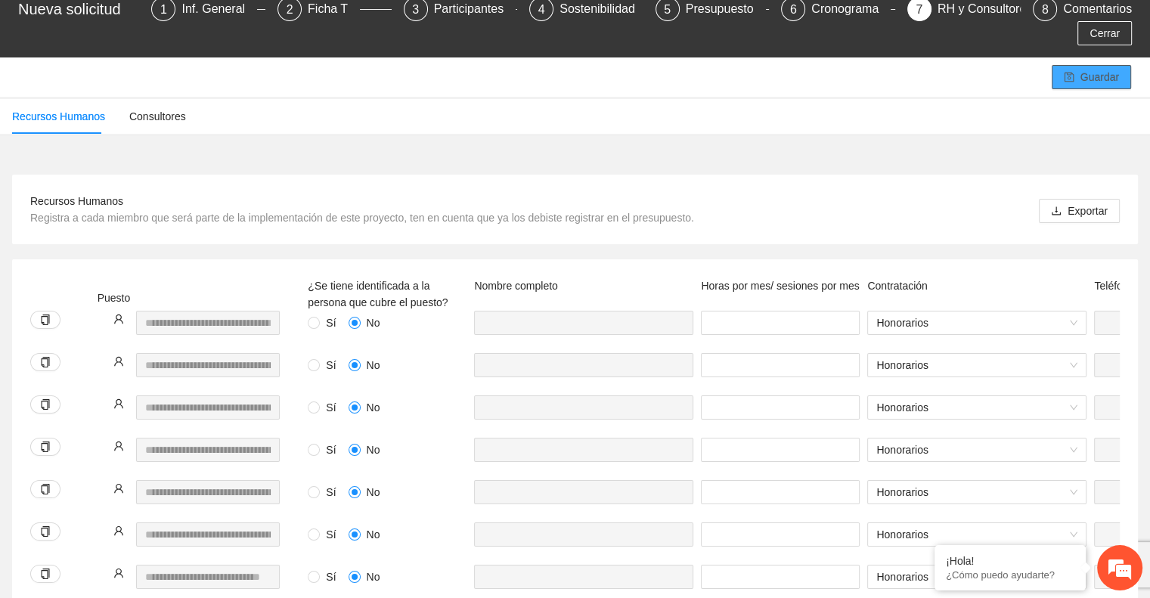
scroll to position [65, 0]
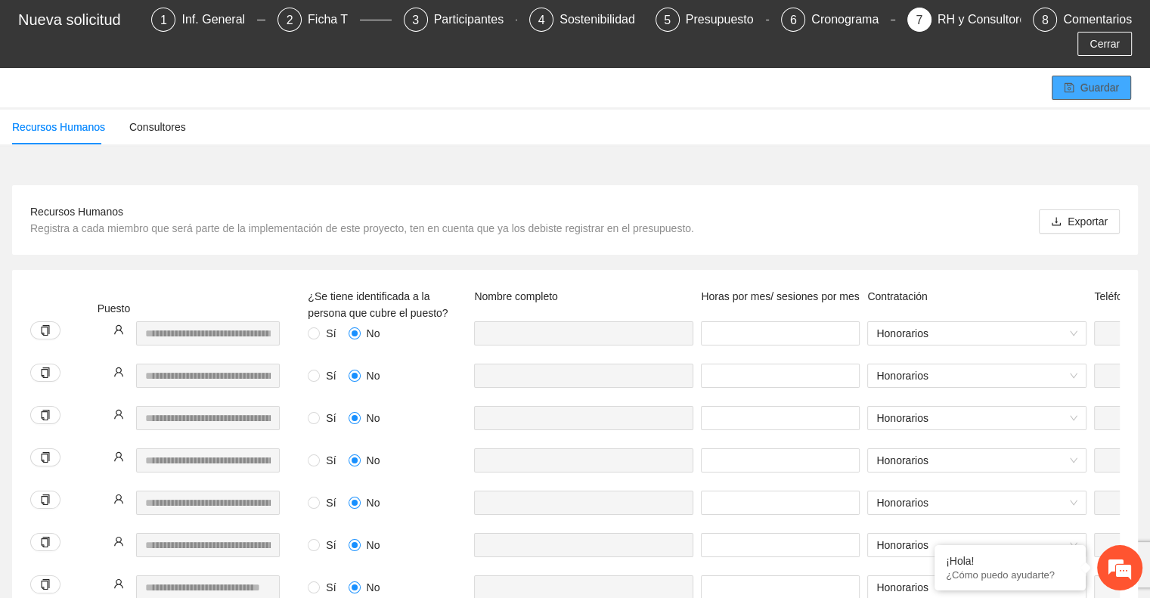
click at [1074, 83] on icon "save" at bounding box center [1069, 88] width 10 height 10
click at [712, 364] on input "number" at bounding box center [780, 376] width 159 height 24
type input "*"
click at [716, 491] on input "number" at bounding box center [780, 503] width 159 height 24
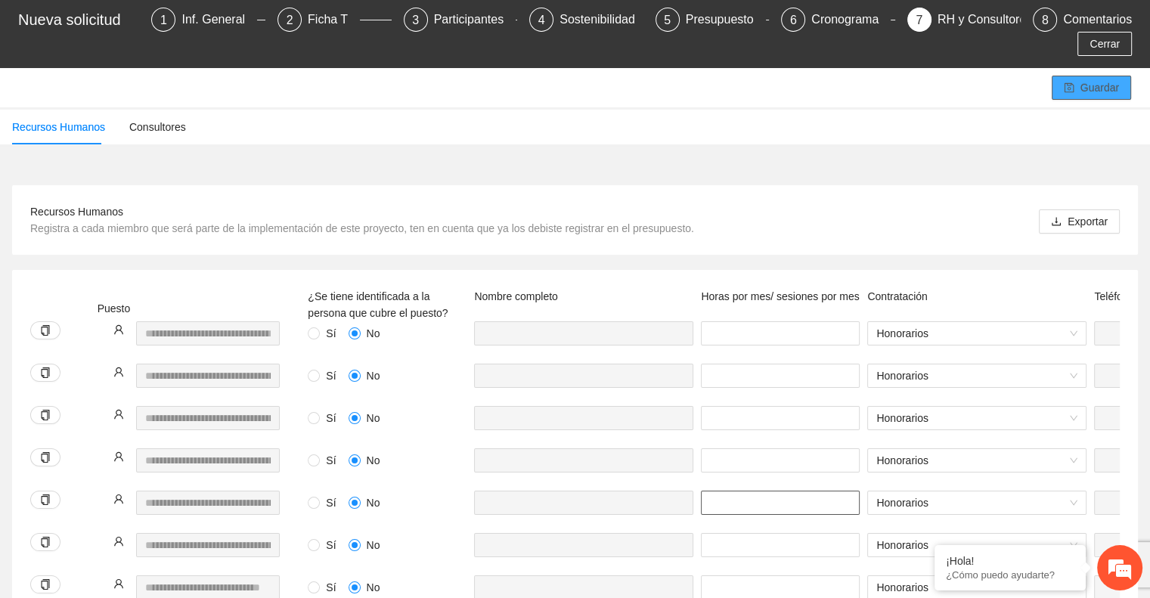
type input "*"
click at [1087, 79] on span "Guardar" at bounding box center [1100, 87] width 39 height 17
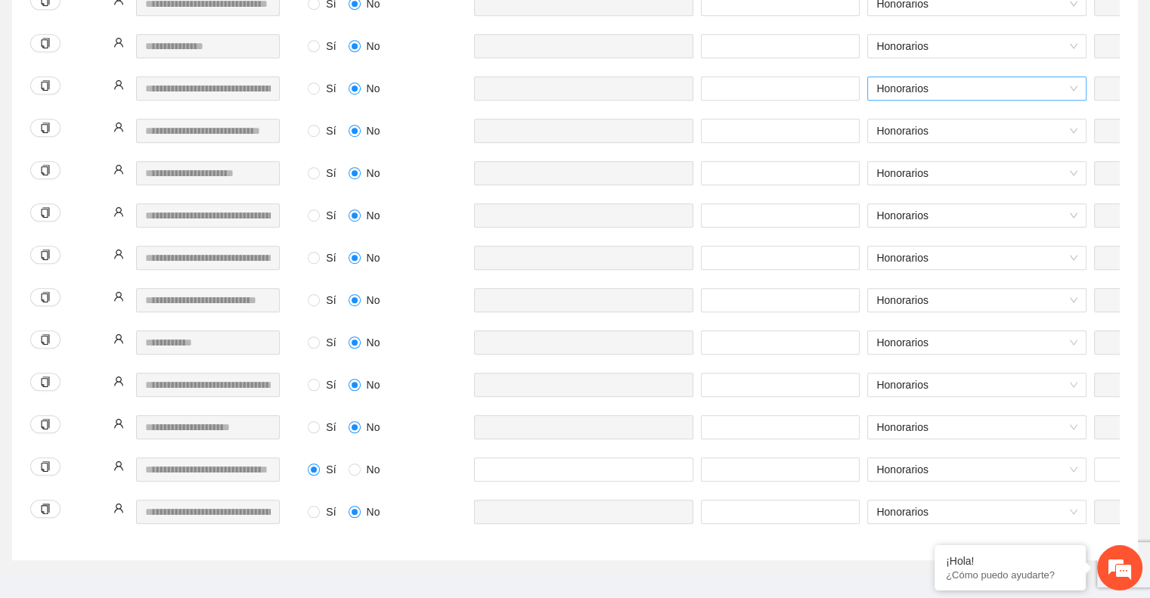
scroll to position [952, 0]
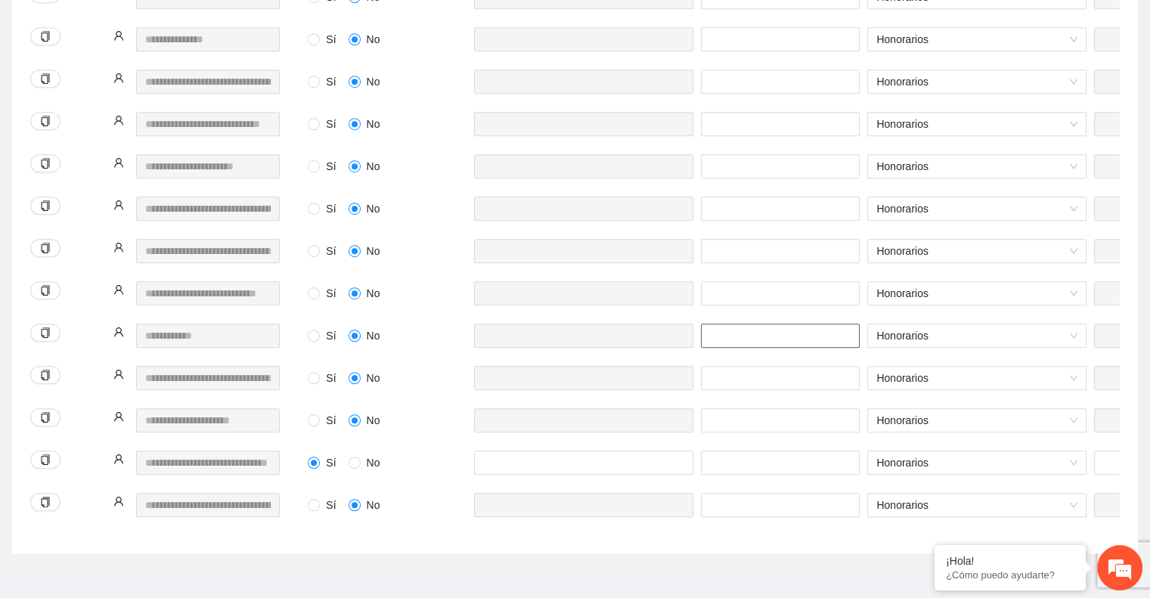
click at [747, 324] on input "number" at bounding box center [780, 336] width 159 height 24
type input "***"
click at [715, 27] on input "number" at bounding box center [780, 39] width 159 height 24
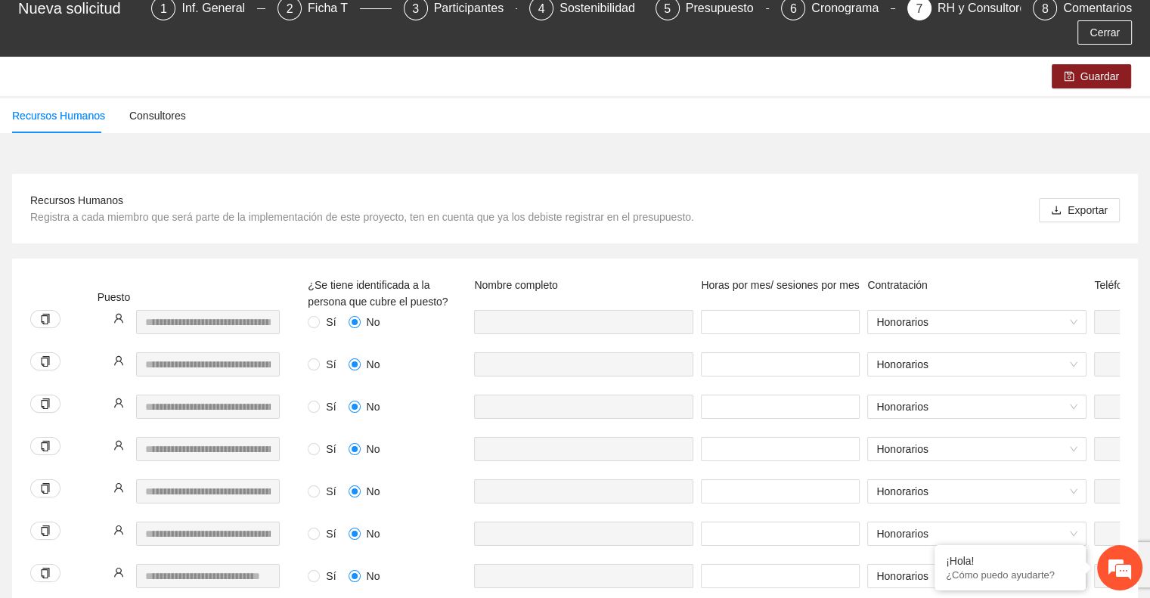
scroll to position [61, 0]
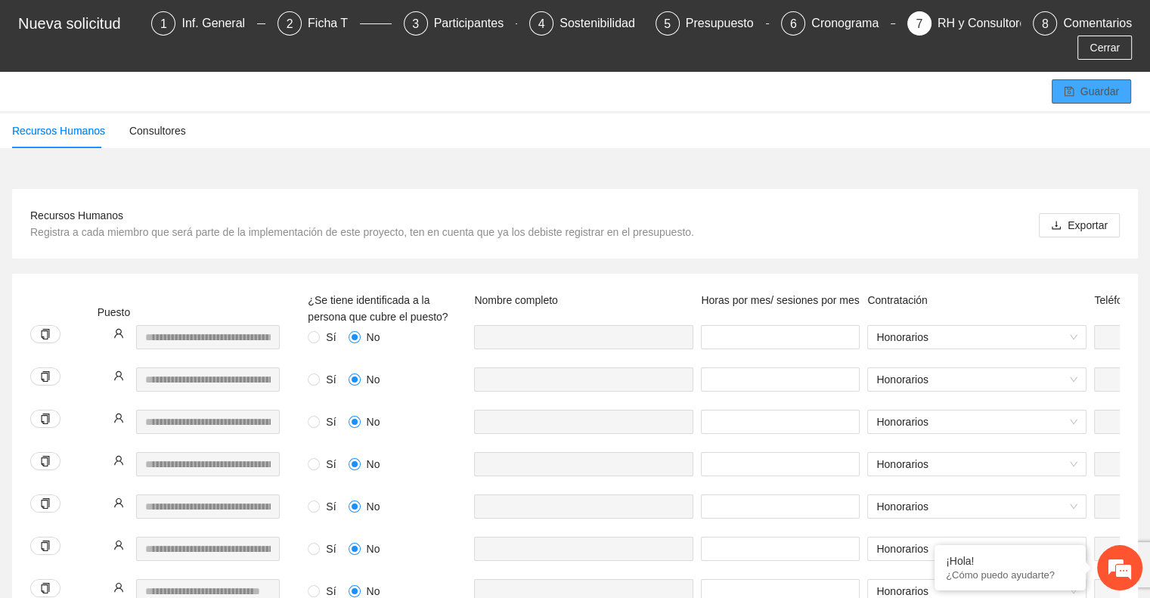
type input "***"
click at [1076, 79] on button "Guardar" at bounding box center [1091, 91] width 79 height 24
click at [1071, 87] on icon "save" at bounding box center [1069, 92] width 10 height 10
click at [1077, 79] on button "Guardar" at bounding box center [1091, 91] width 79 height 24
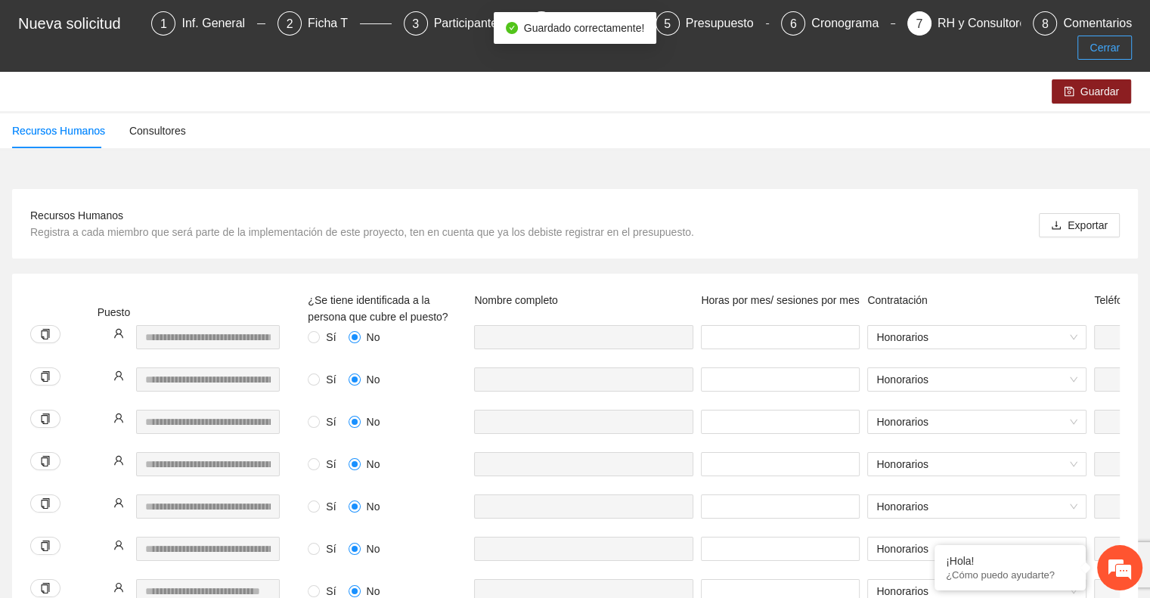
click at [1099, 39] on span "Cerrar" at bounding box center [1105, 47] width 30 height 17
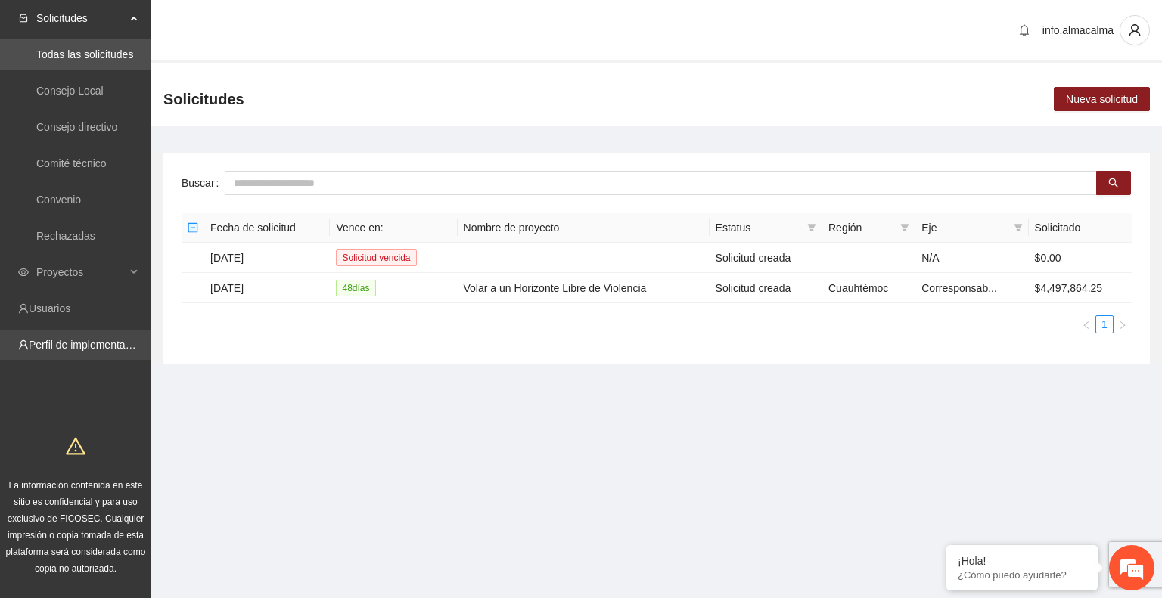
click at [60, 343] on link "Perfil de implementadora" at bounding box center [88, 345] width 118 height 12
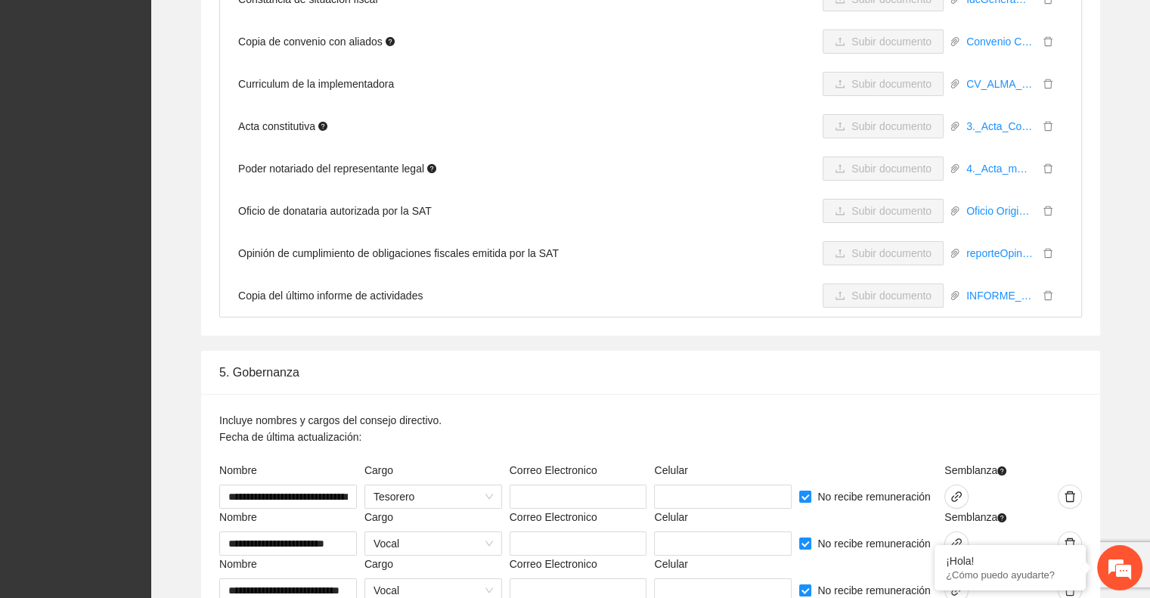
scroll to position [5307, 0]
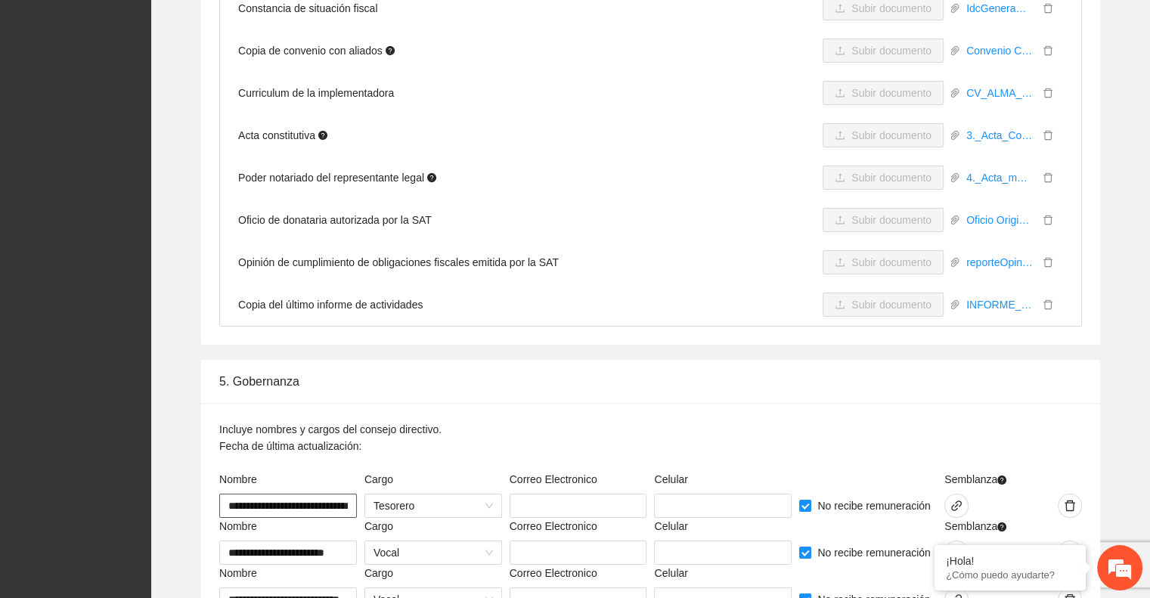
click at [343, 494] on input "**********" at bounding box center [288, 506] width 138 height 24
type input "*"
click at [343, 541] on input "**********" at bounding box center [288, 553] width 138 height 24
type input "*"
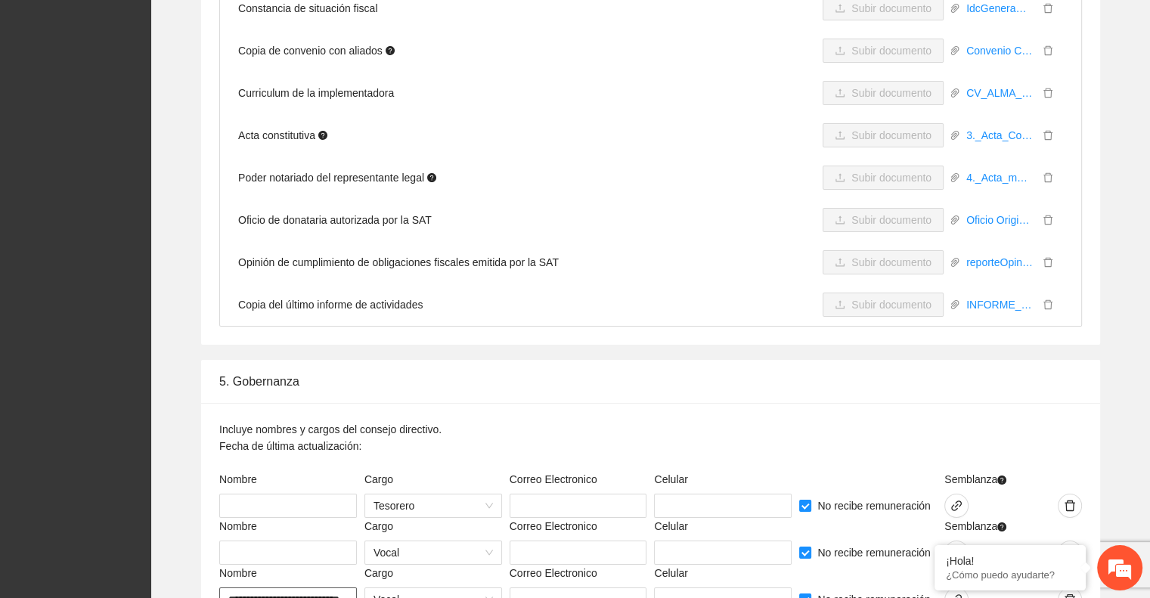
click at [346, 588] on input "**********" at bounding box center [288, 600] width 138 height 24
type input "*"
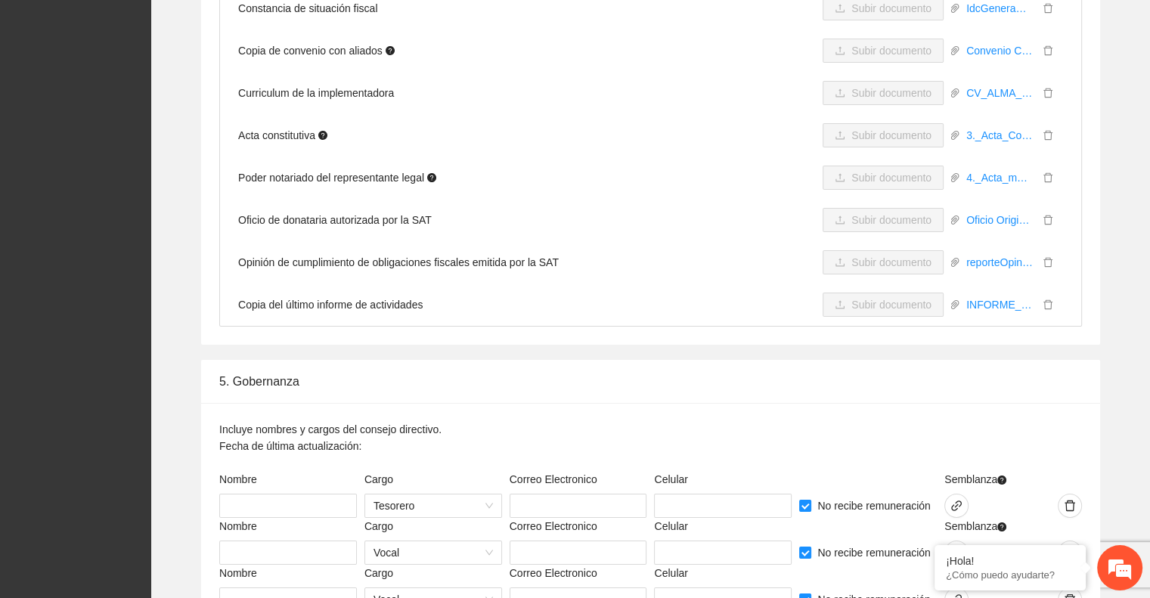
type input "*"
click at [278, 494] on input "text" at bounding box center [288, 506] width 138 height 24
type input "**********"
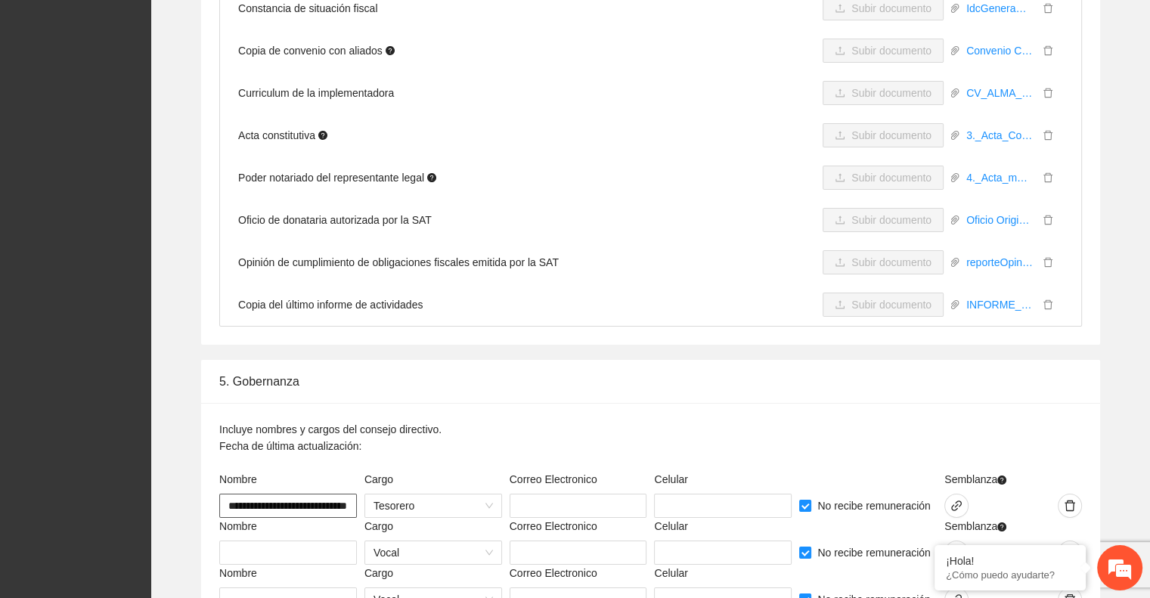
scroll to position [0, 33]
click at [431, 495] on span "Tesorero" at bounding box center [433, 506] width 119 height 23
click at [451, 495] on span "Tesorero" at bounding box center [433, 506] width 119 height 23
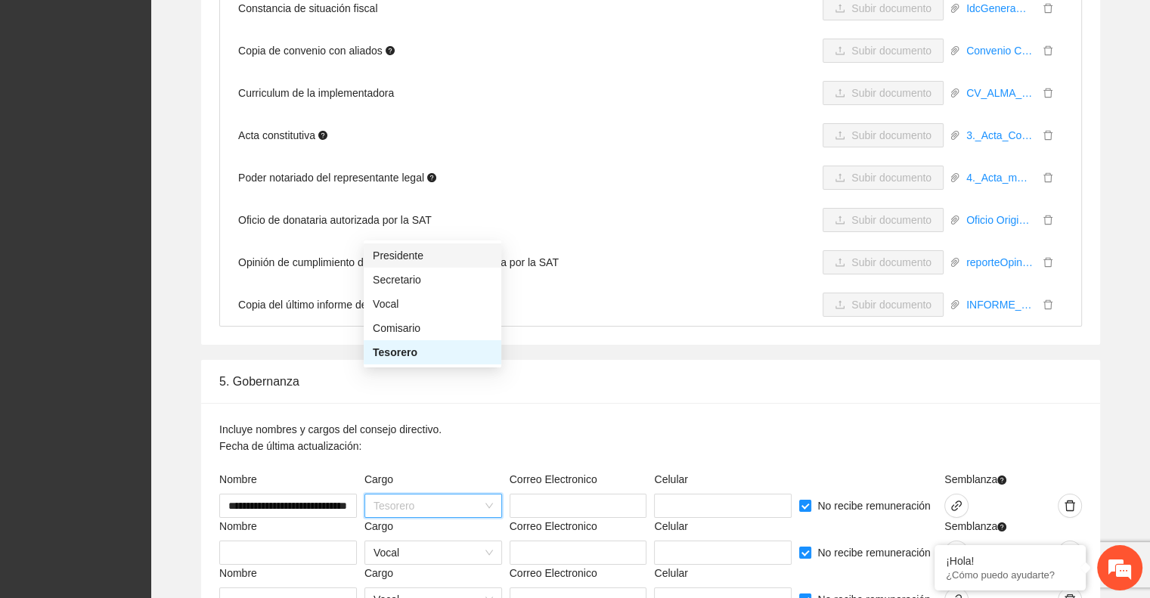
click at [417, 259] on div "Presidente" at bounding box center [432, 255] width 119 height 17
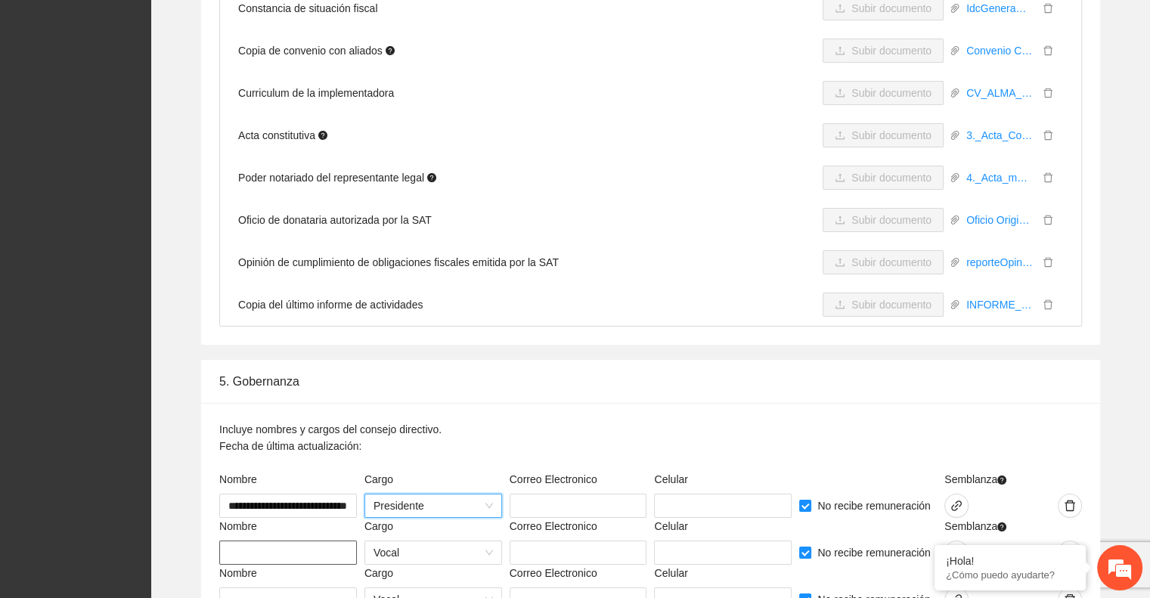
click at [308, 541] on input "text" at bounding box center [288, 553] width 138 height 24
type input "*"
type input "**********"
click at [309, 541] on input "**********" at bounding box center [288, 553] width 138 height 24
type input "**********"
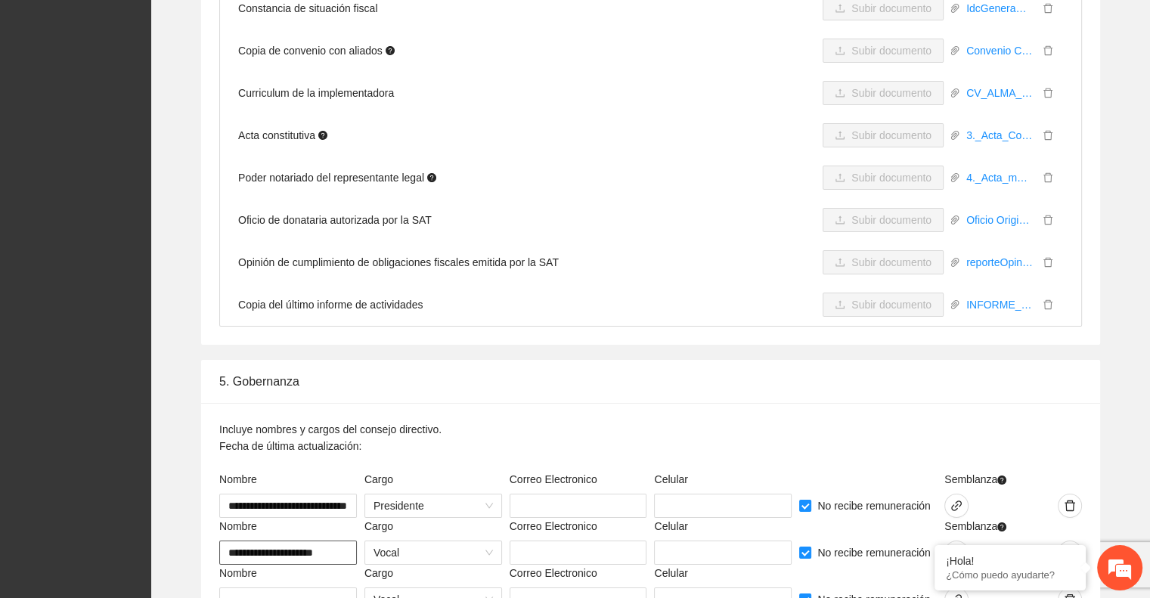
click at [343, 541] on input "**********" at bounding box center [288, 553] width 138 height 24
type input "**********"
click at [305, 588] on input "text" at bounding box center [288, 600] width 138 height 24
type input "**********"
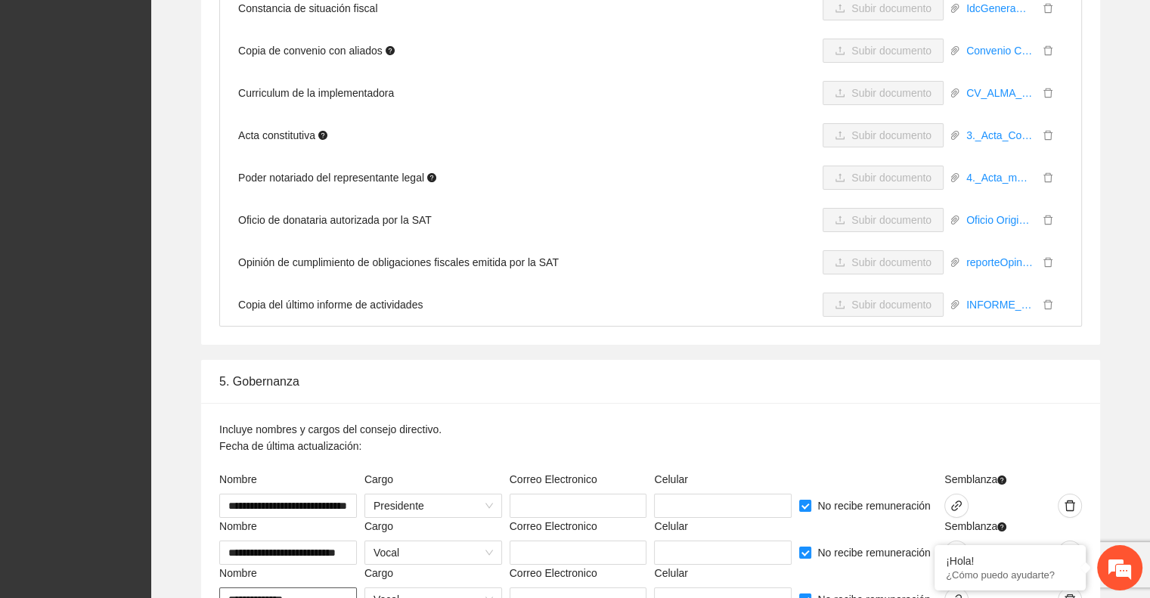
click at [335, 588] on input "**********" at bounding box center [288, 600] width 138 height 24
type input "**********"
click at [338, 588] on input "**********" at bounding box center [288, 600] width 138 height 24
type input "**********"
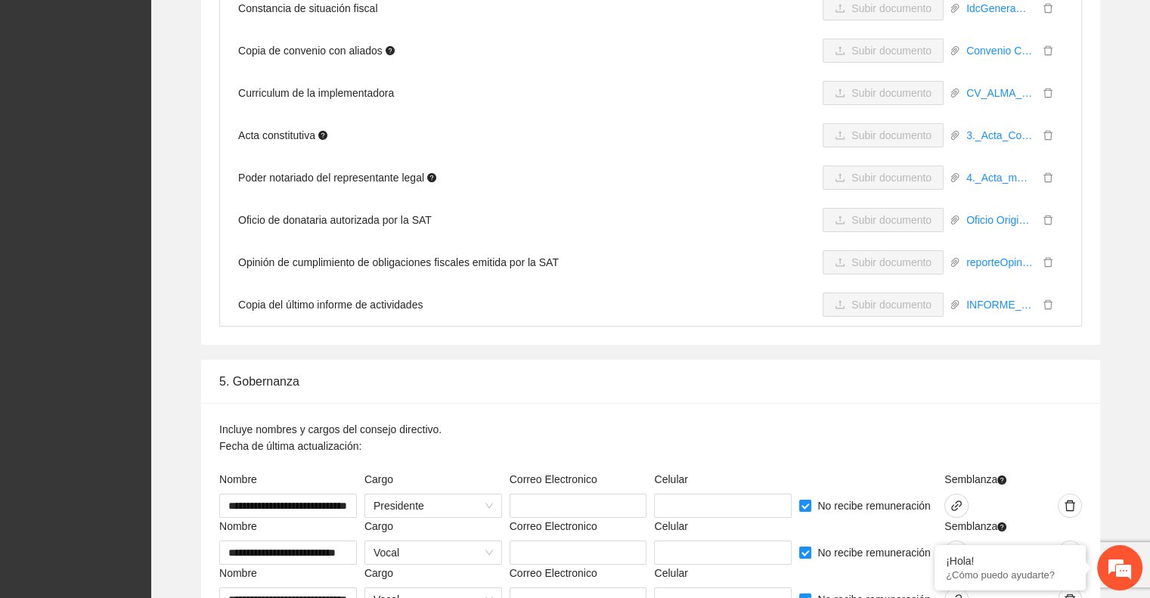
type input "**********"
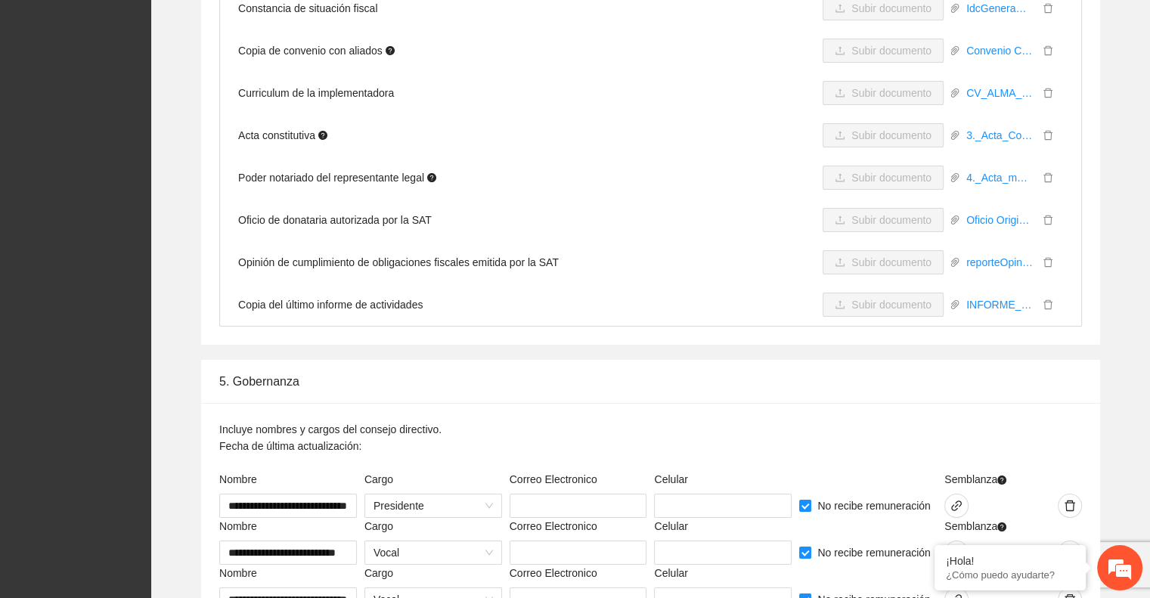
type input "**********"
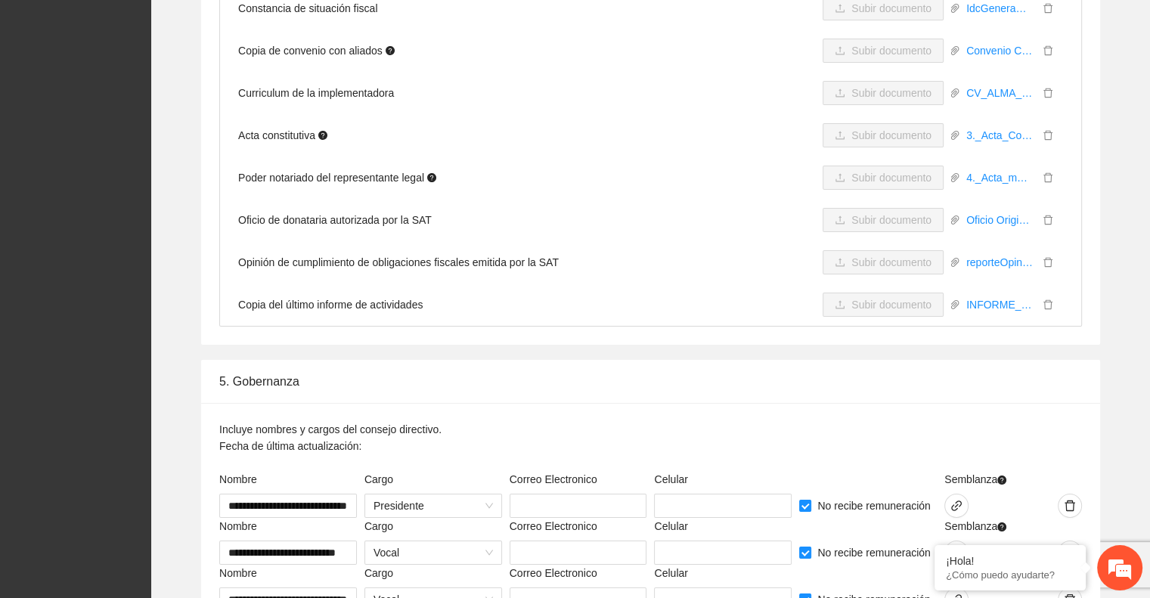
type input "**********"
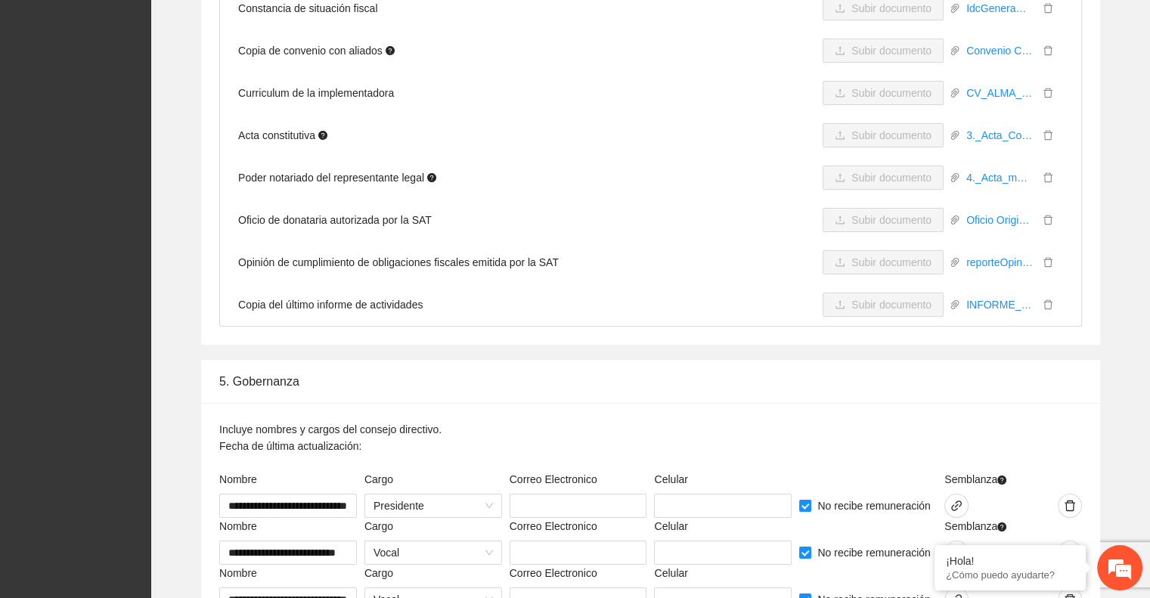
type input "**********"
click at [489, 542] on span "Vocal" at bounding box center [433, 553] width 119 height 23
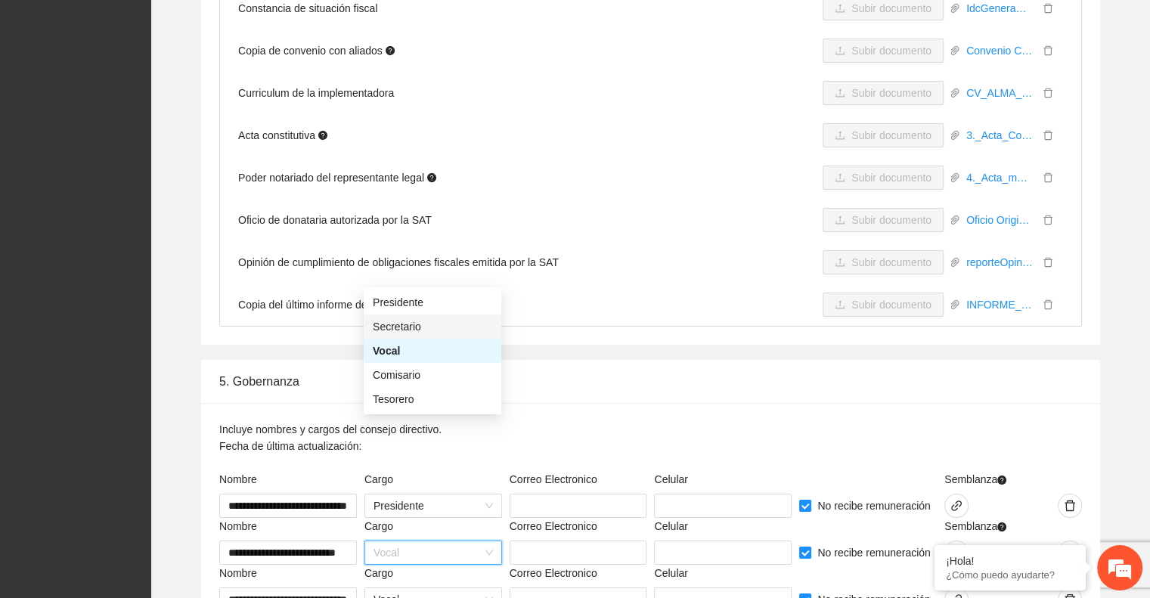
click at [455, 335] on div "Secretario" at bounding box center [433, 327] width 138 height 24
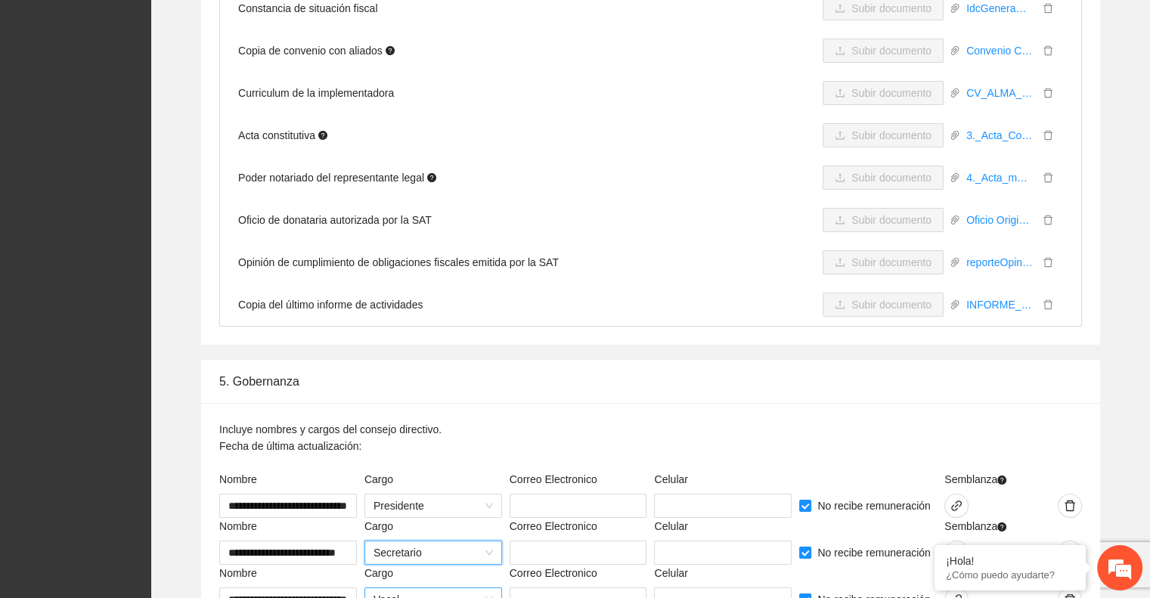
click at [406, 588] on span "Vocal" at bounding box center [433, 599] width 119 height 23
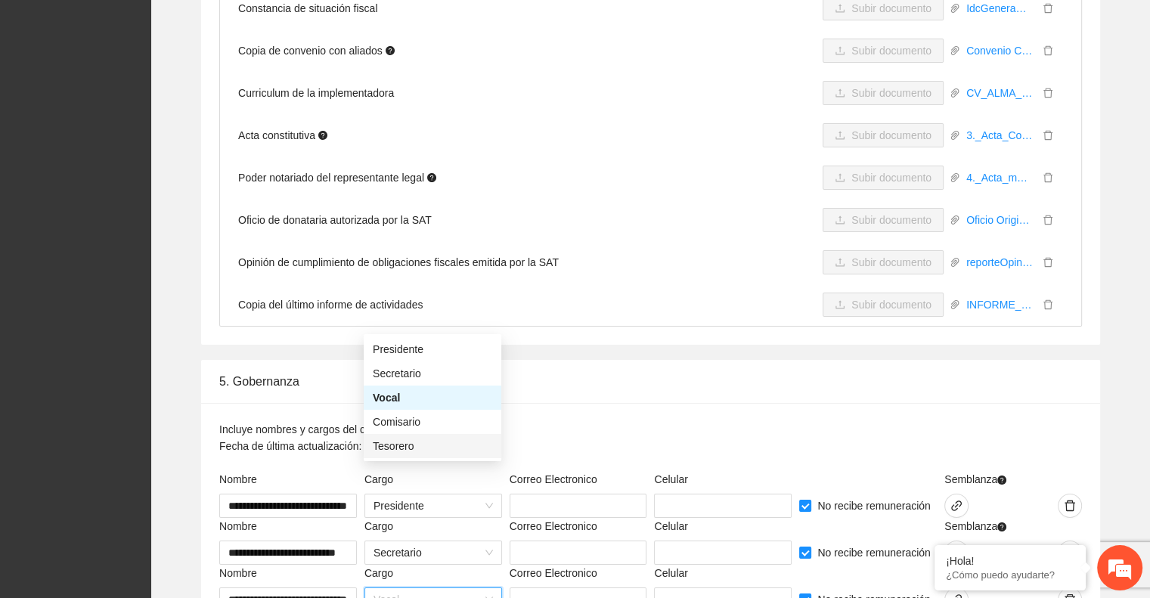
click at [414, 442] on div "Tesorero" at bounding box center [432, 446] width 119 height 17
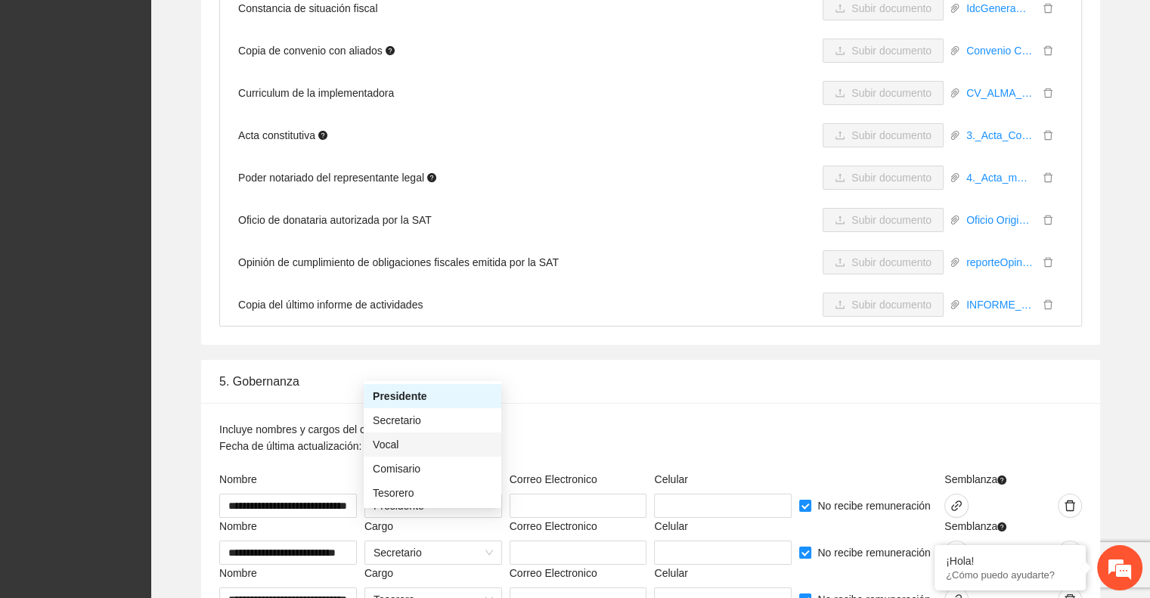
click at [408, 440] on div "Vocal" at bounding box center [432, 444] width 119 height 17
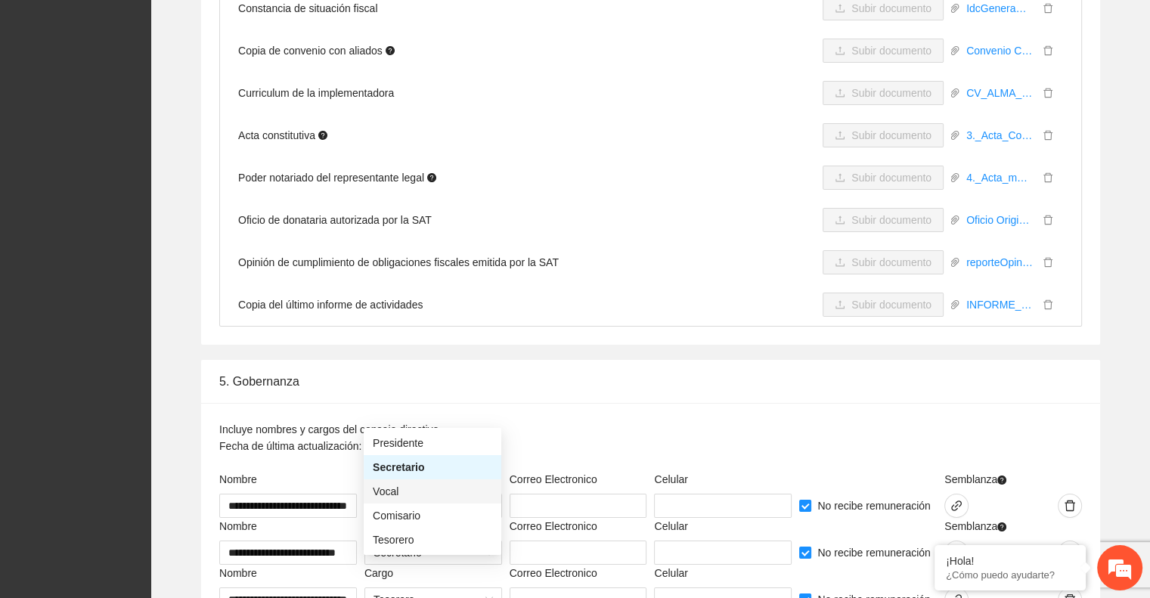
click at [418, 492] on div "Vocal" at bounding box center [432, 491] width 119 height 17
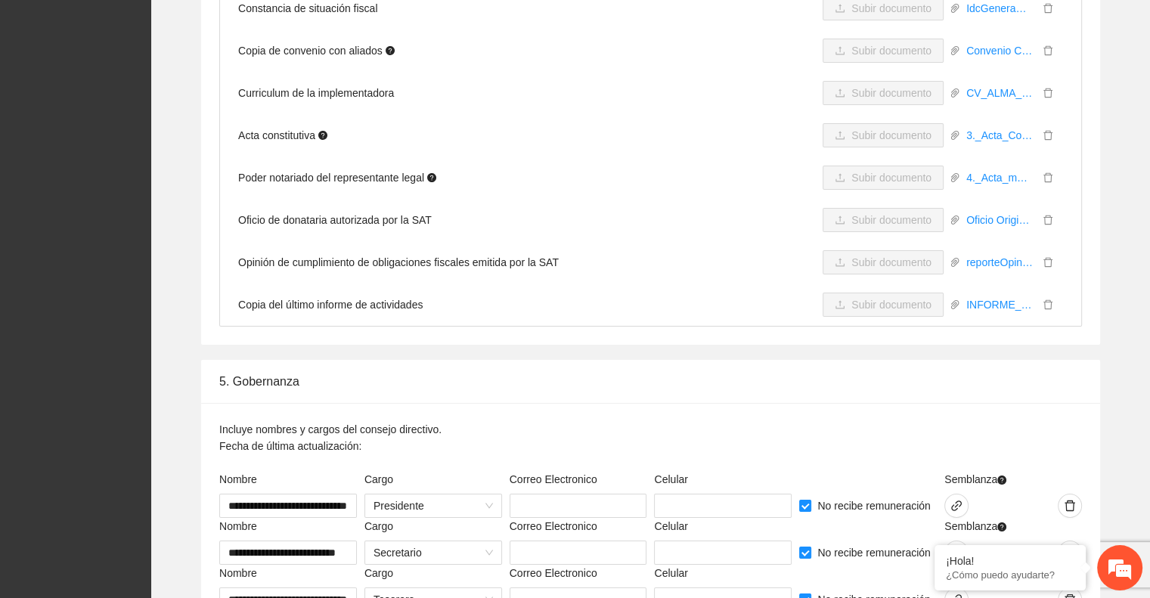
click at [425, 537] on div "Vocal" at bounding box center [432, 538] width 119 height 17
click at [570, 494] on input "text" at bounding box center [579, 506] width 138 height 24
type input "**********"
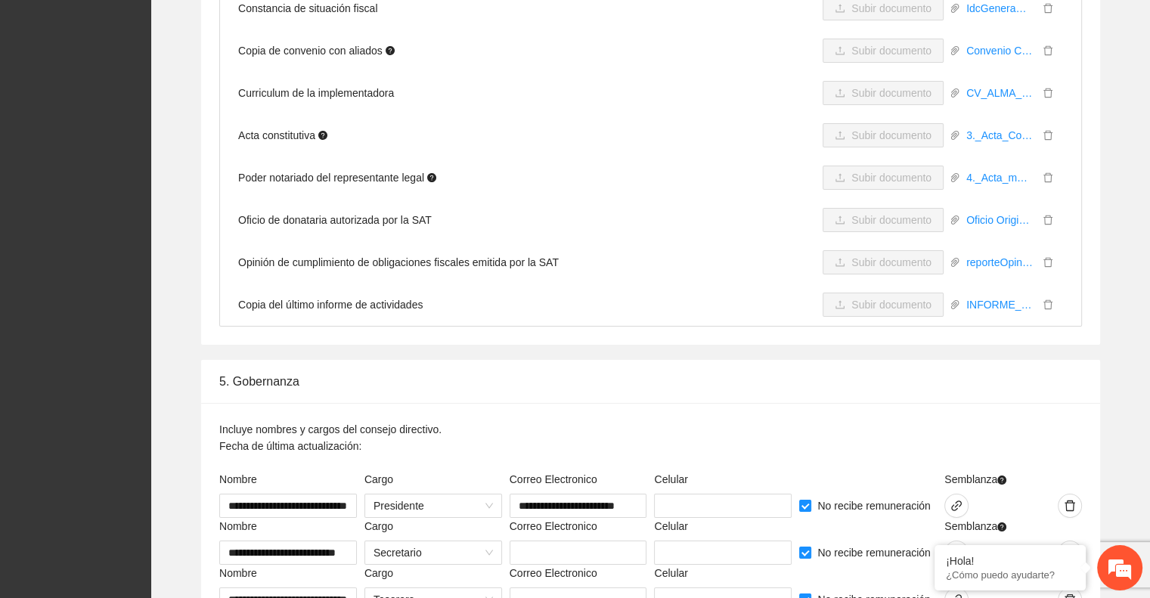
scroll to position [0, 0]
click at [535, 541] on input "text" at bounding box center [579, 553] width 138 height 24
paste input "**********"
type input "**********"
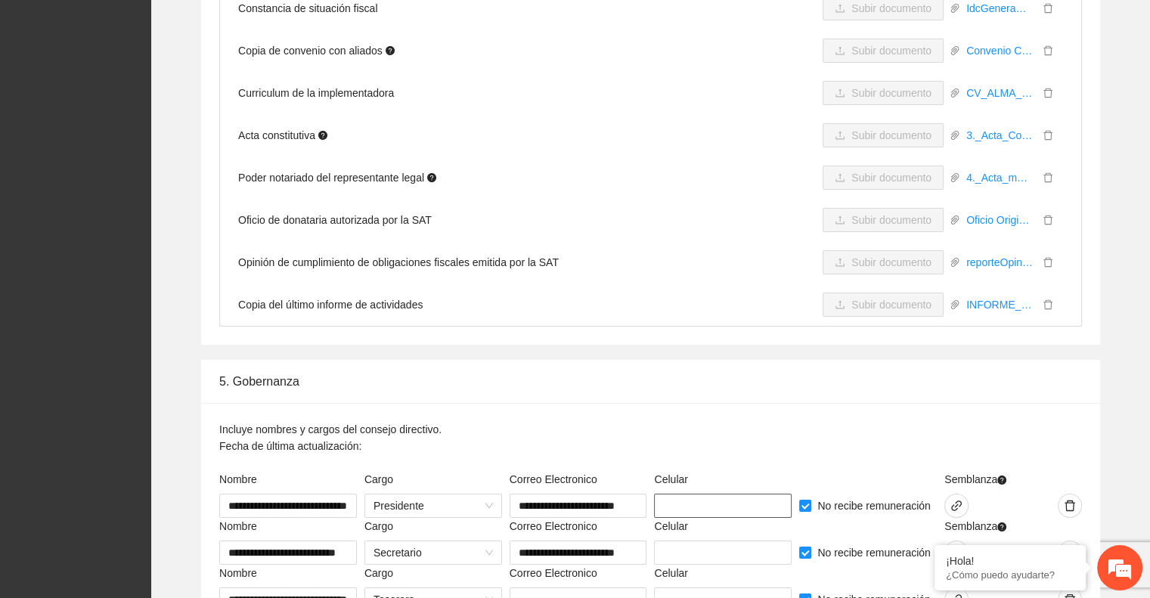
click at [673, 494] on input "text" at bounding box center [723, 506] width 138 height 24
type input "**********"
click at [684, 541] on input "text" at bounding box center [723, 553] width 138 height 24
type input "**********"
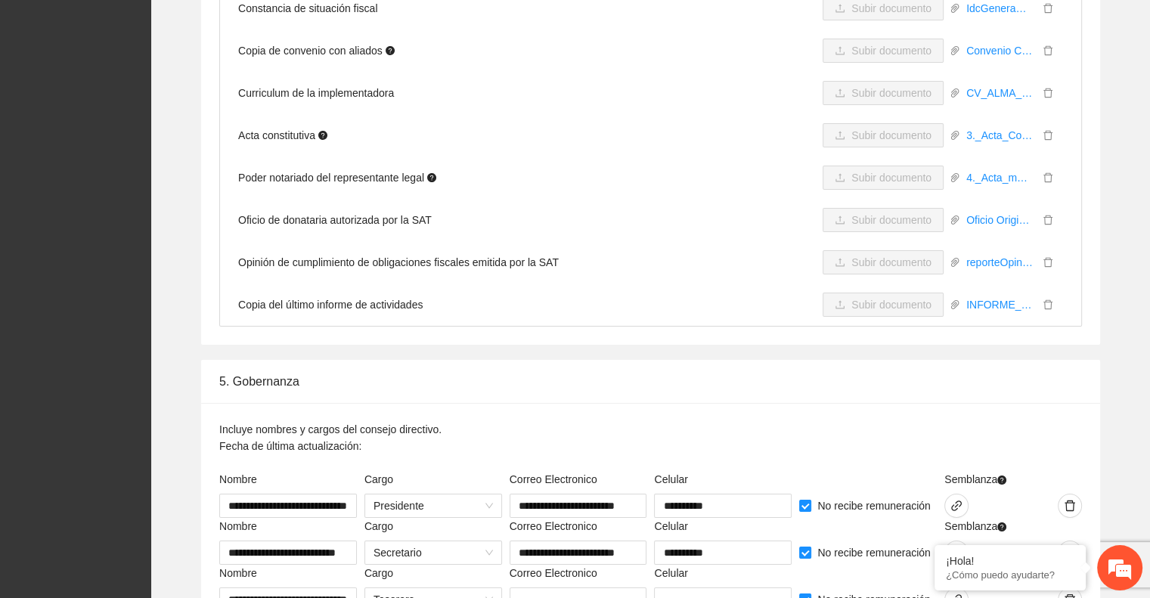
type input "**********"
click at [526, 588] on input "text" at bounding box center [579, 600] width 138 height 24
type input "**********"
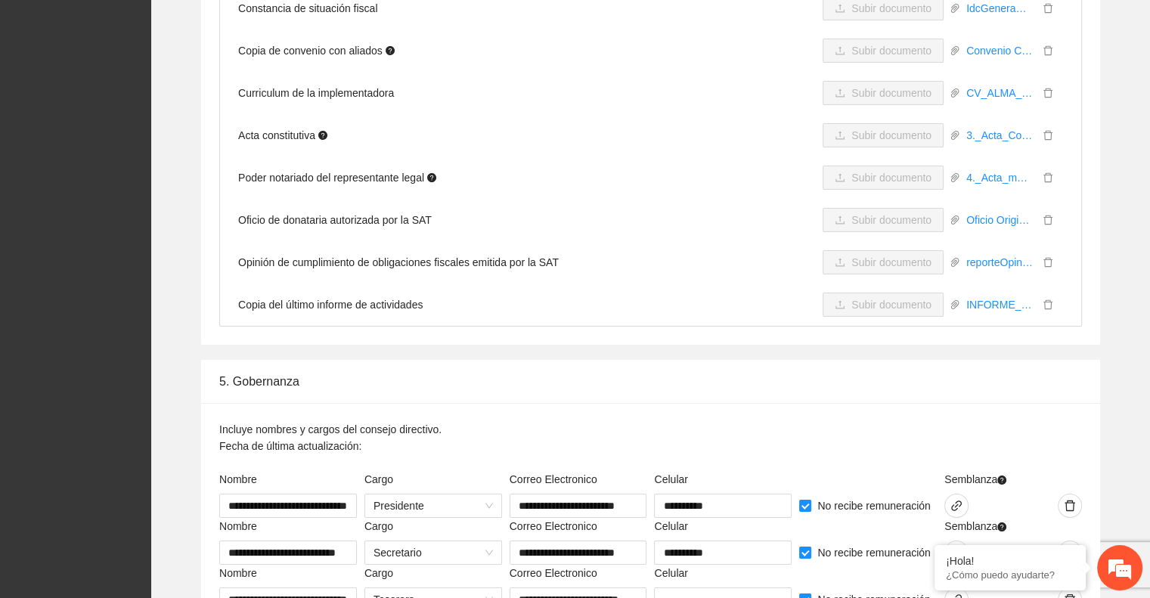
click at [687, 588] on input "text" at bounding box center [723, 600] width 138 height 24
type input "**********"
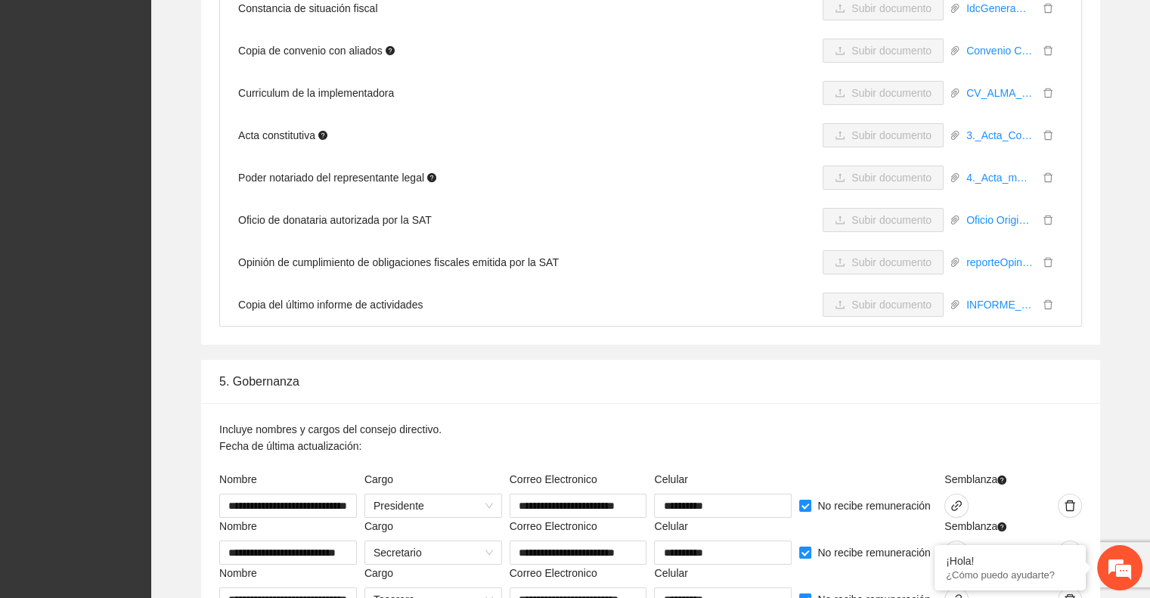
paste input "**********"
type input "**********"
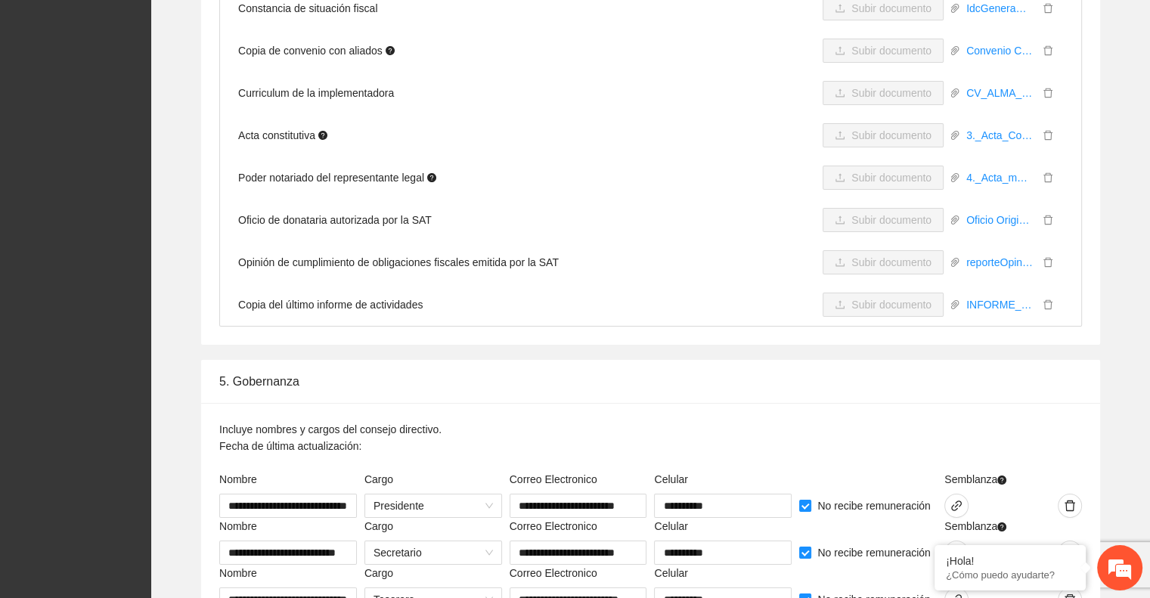
paste input "**********"
type input "**********"
paste input "**********"
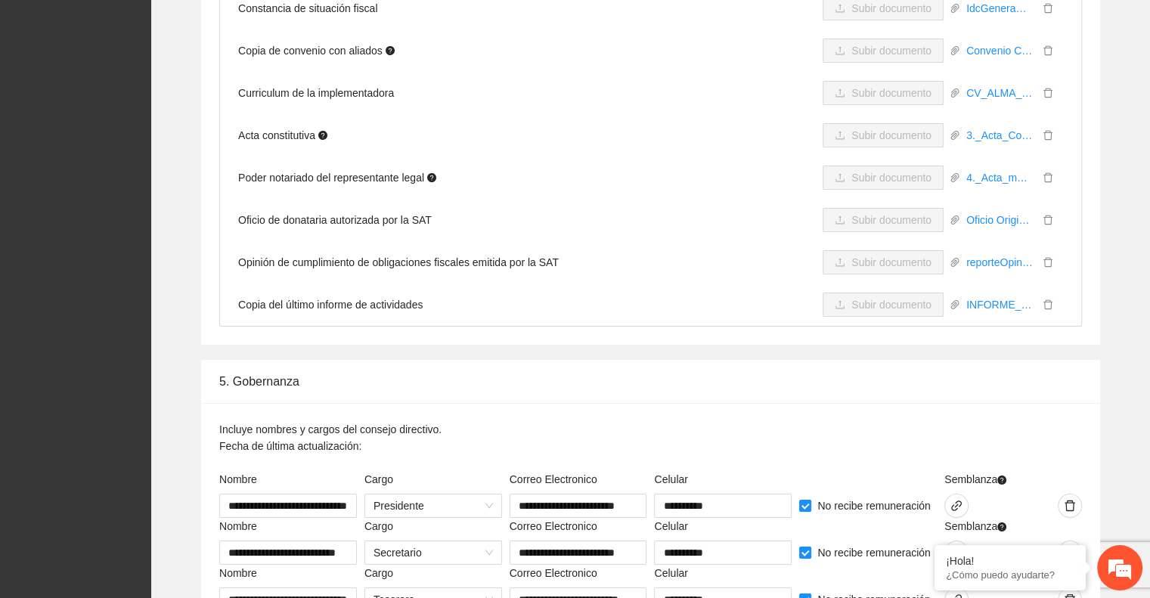
type input "**********"
paste input "**********"
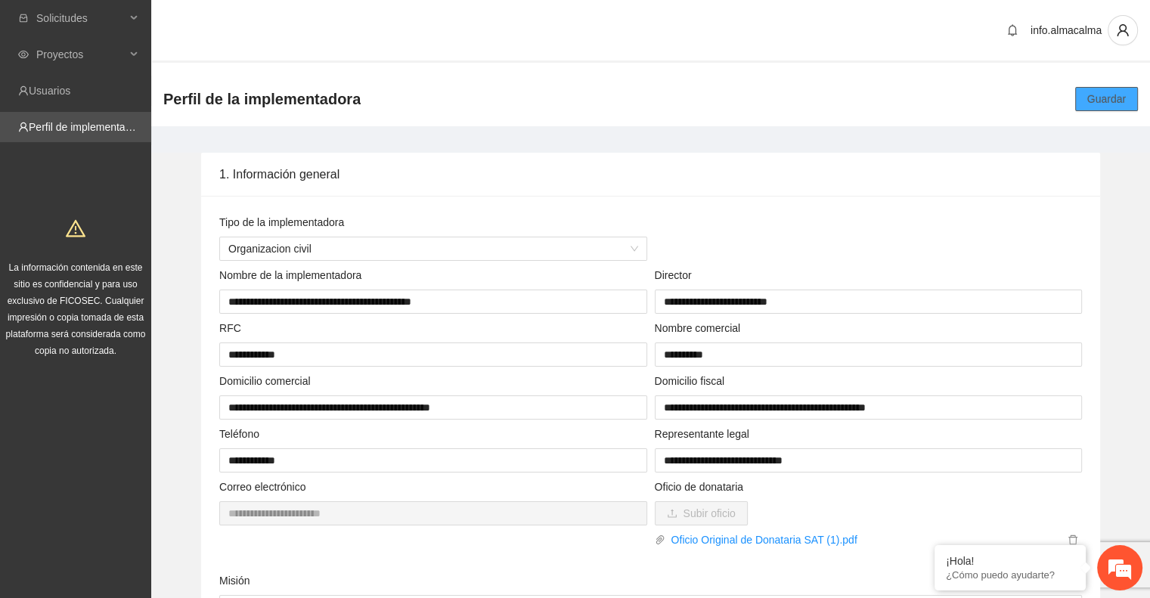
type input "**********"
click at [1088, 99] on span "Guardar" at bounding box center [1107, 99] width 39 height 17
click at [1094, 91] on span "Guardar" at bounding box center [1107, 99] width 39 height 17
click at [1114, 99] on span "Guardar" at bounding box center [1107, 99] width 39 height 17
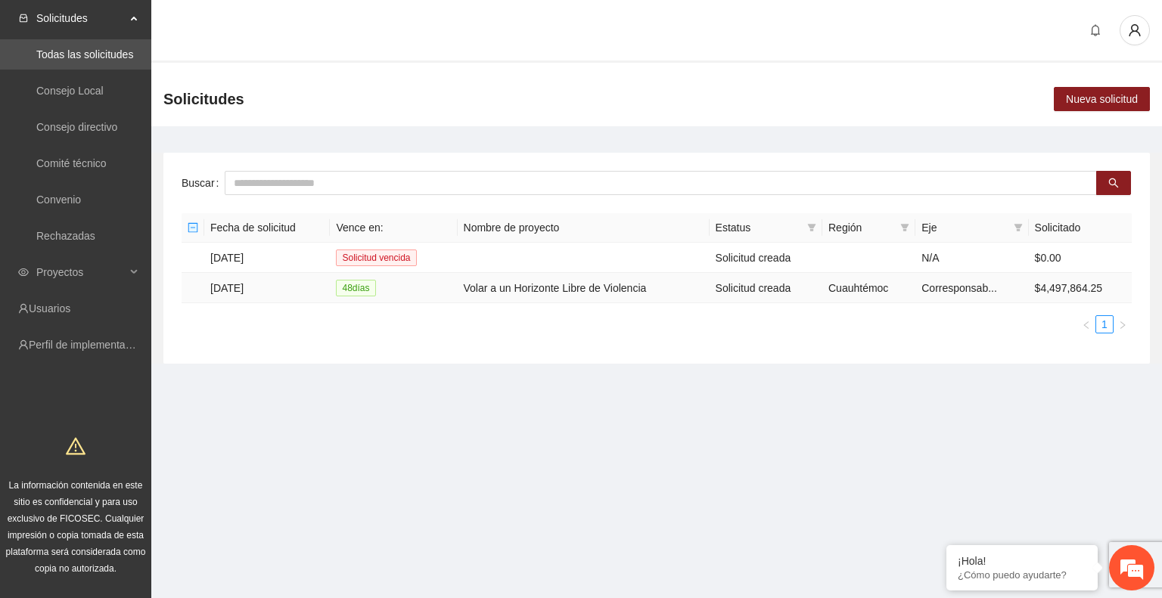
click at [244, 290] on td "[DATE]" at bounding box center [267, 288] width 126 height 30
click at [244, 290] on td "26/09/2025" at bounding box center [267, 288] width 126 height 30
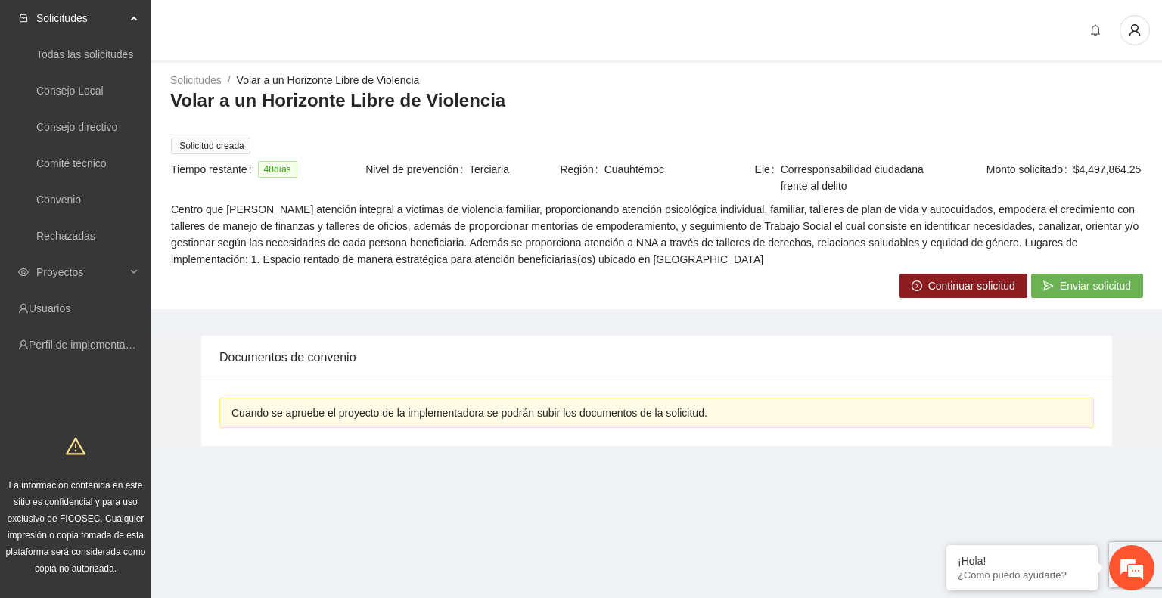
click at [923, 283] on button "Continuar solicitud" at bounding box center [963, 286] width 128 height 24
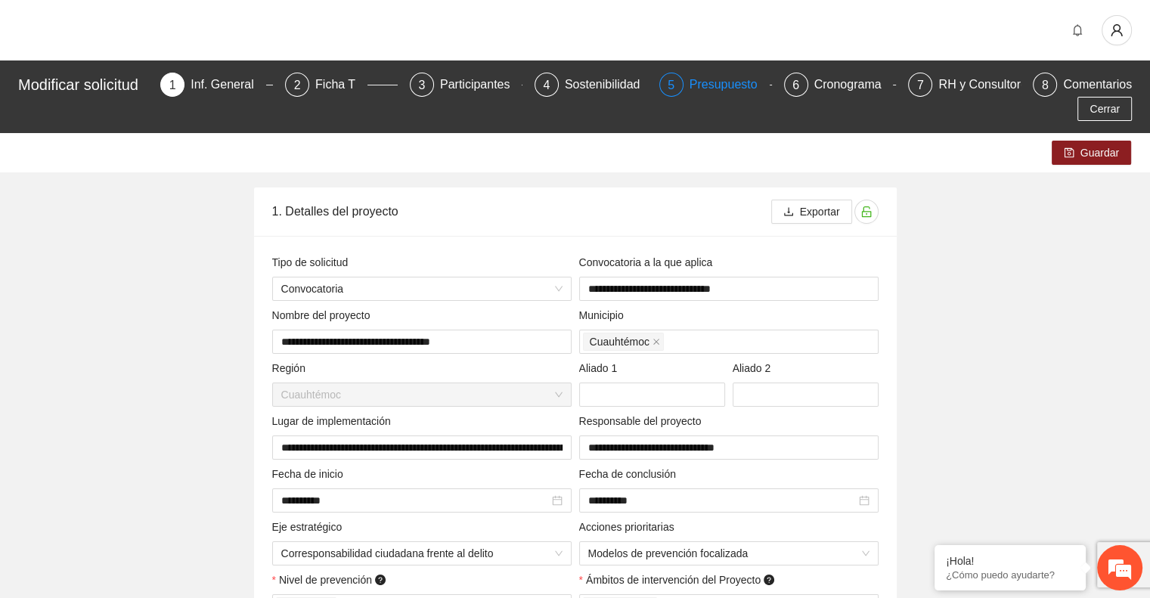
click at [726, 84] on div "Presupuesto" at bounding box center [730, 85] width 80 height 24
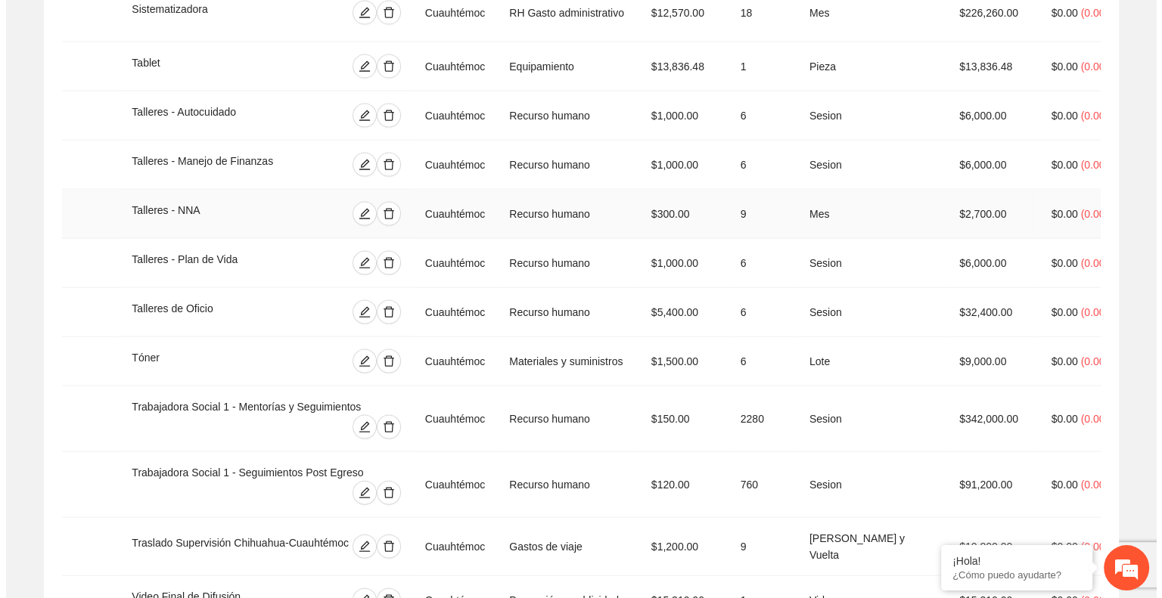
scroll to position [3394, 0]
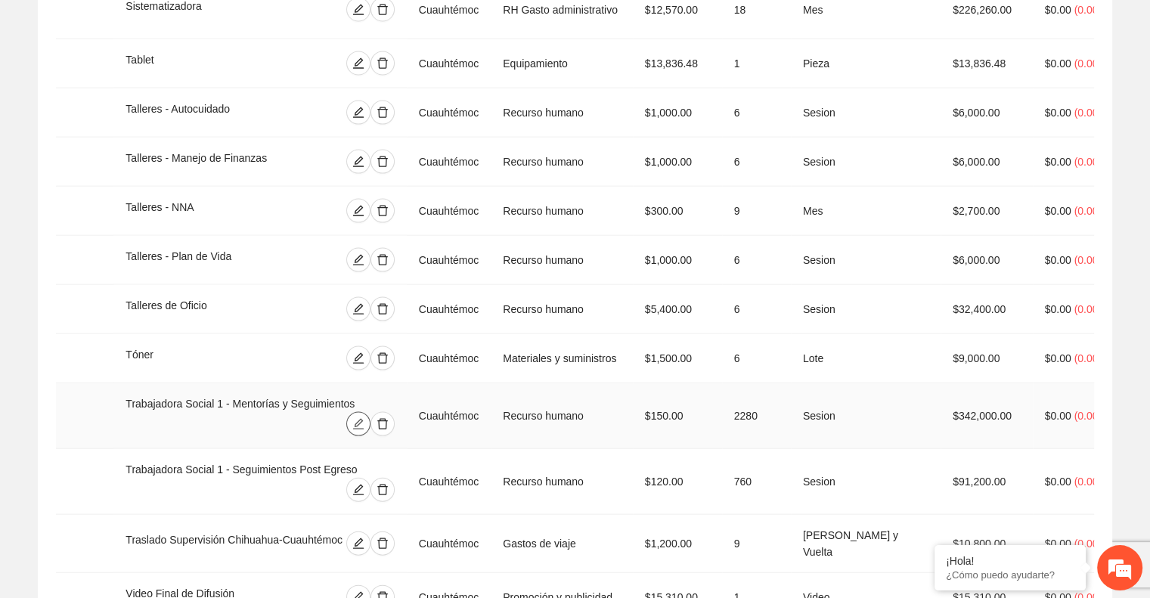
click at [371, 412] on button "button" at bounding box center [358, 424] width 24 height 24
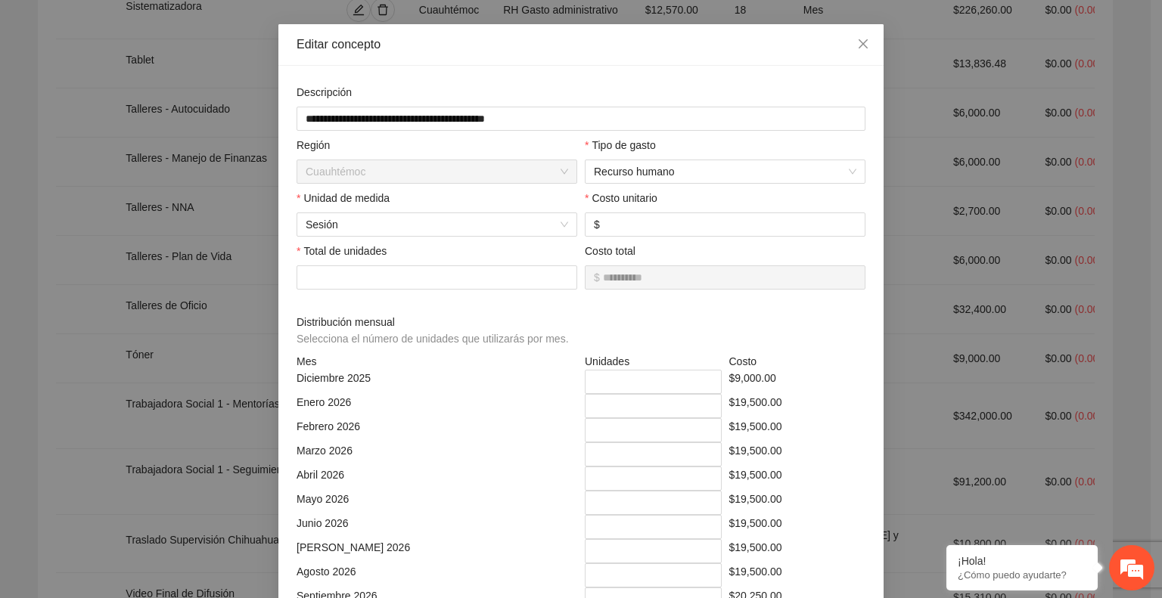
scroll to position [51, 0]
click at [858, 42] on icon "close" at bounding box center [863, 44] width 12 height 12
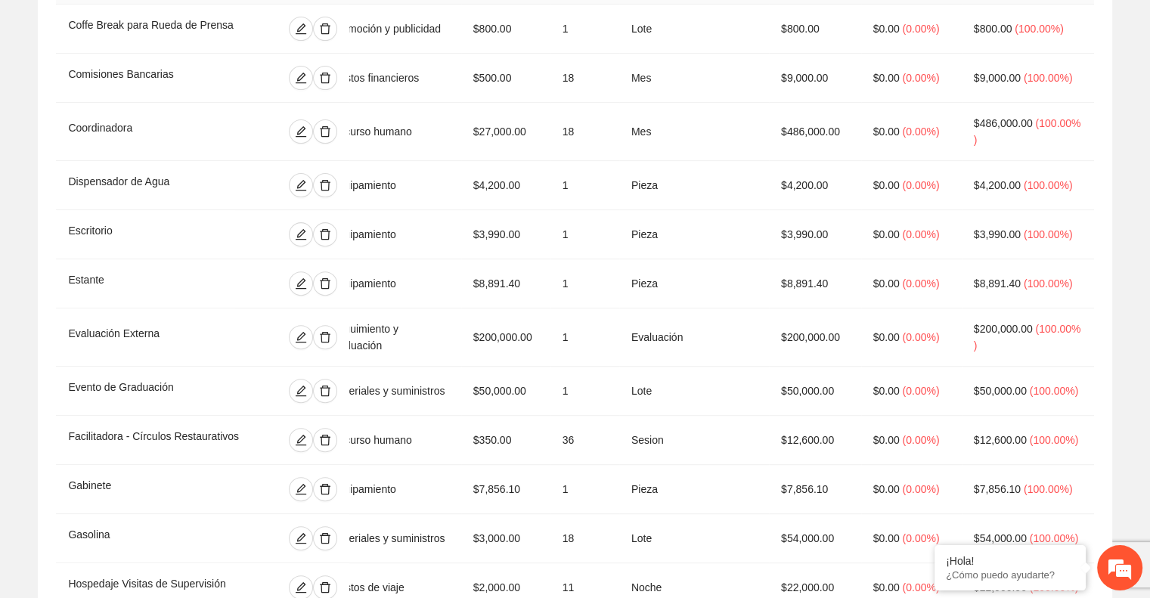
scroll to position [753, 0]
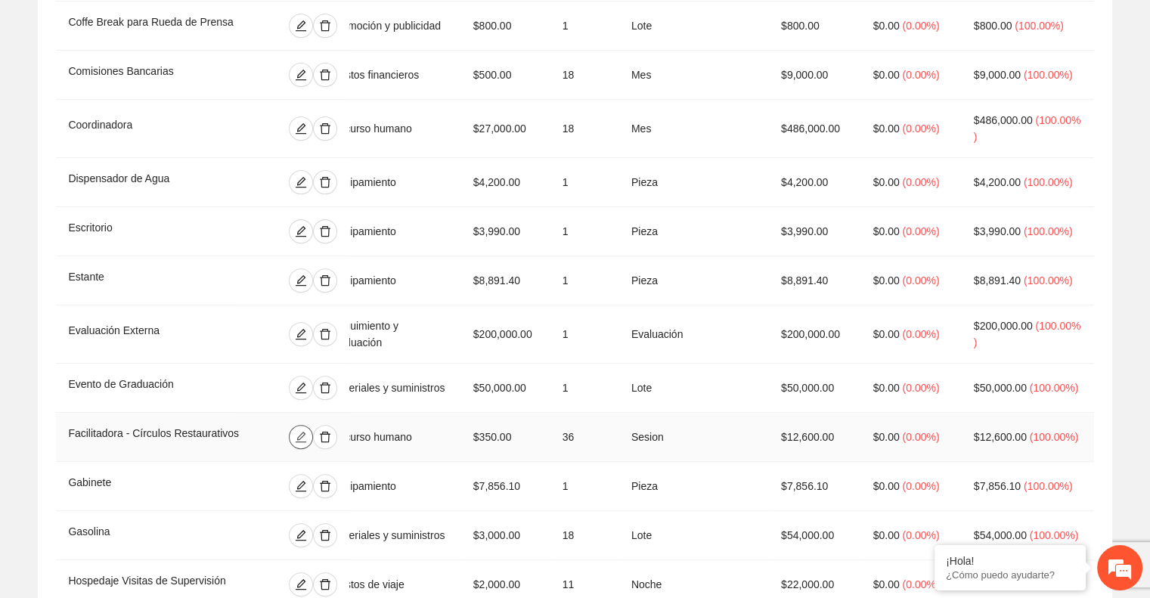
click at [306, 432] on icon "edit" at bounding box center [300, 437] width 11 height 11
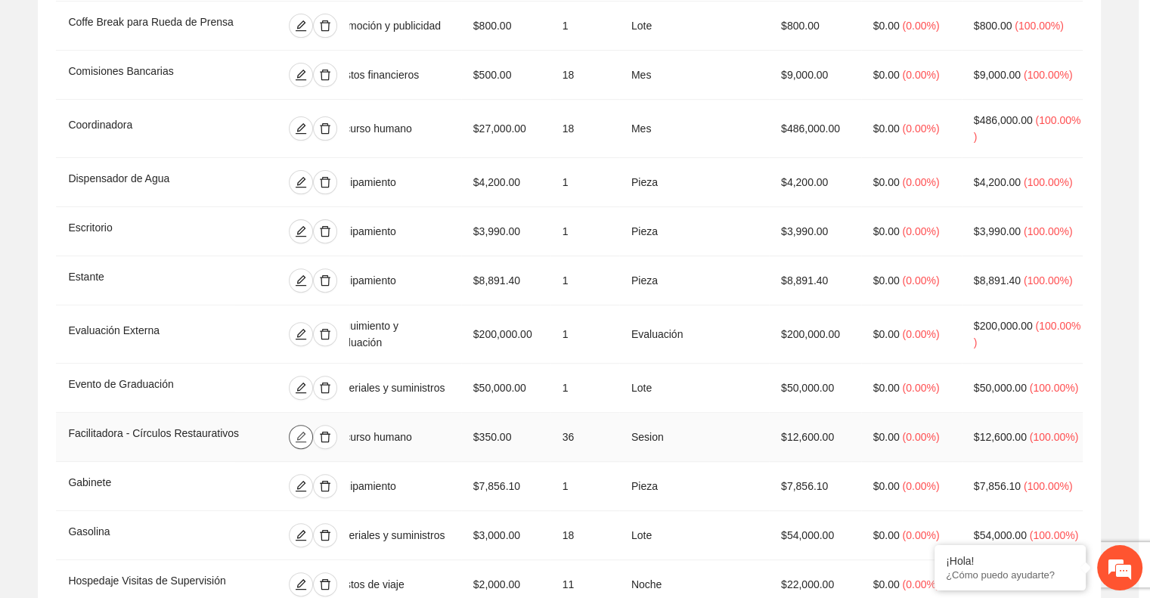
type input "*********"
type input "**********"
type input "***"
type input "**"
type input "*"
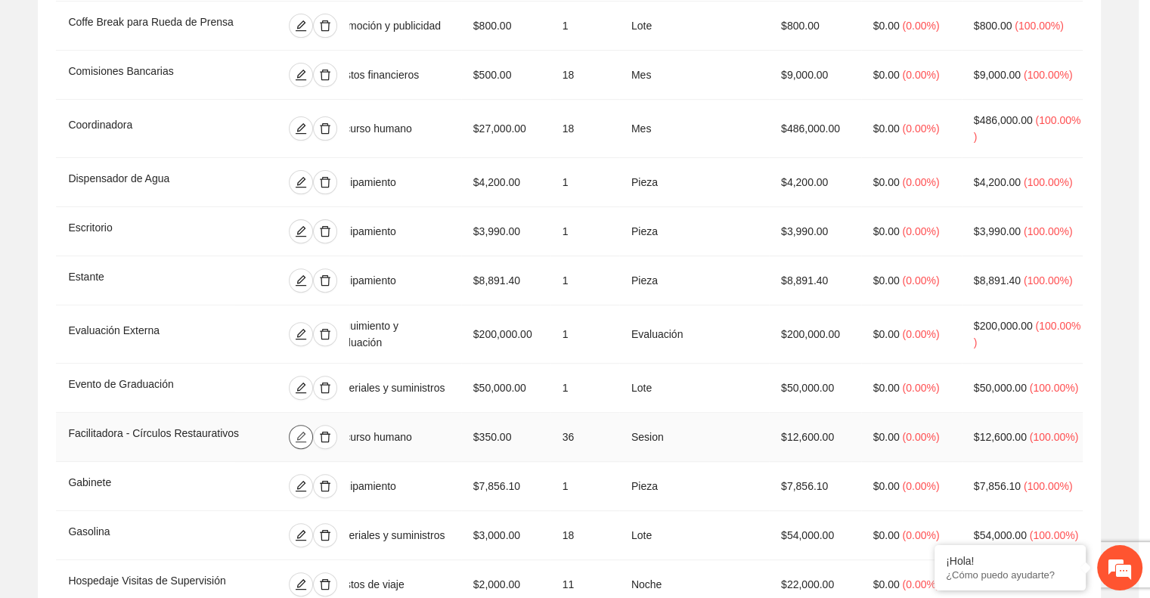
type input "*"
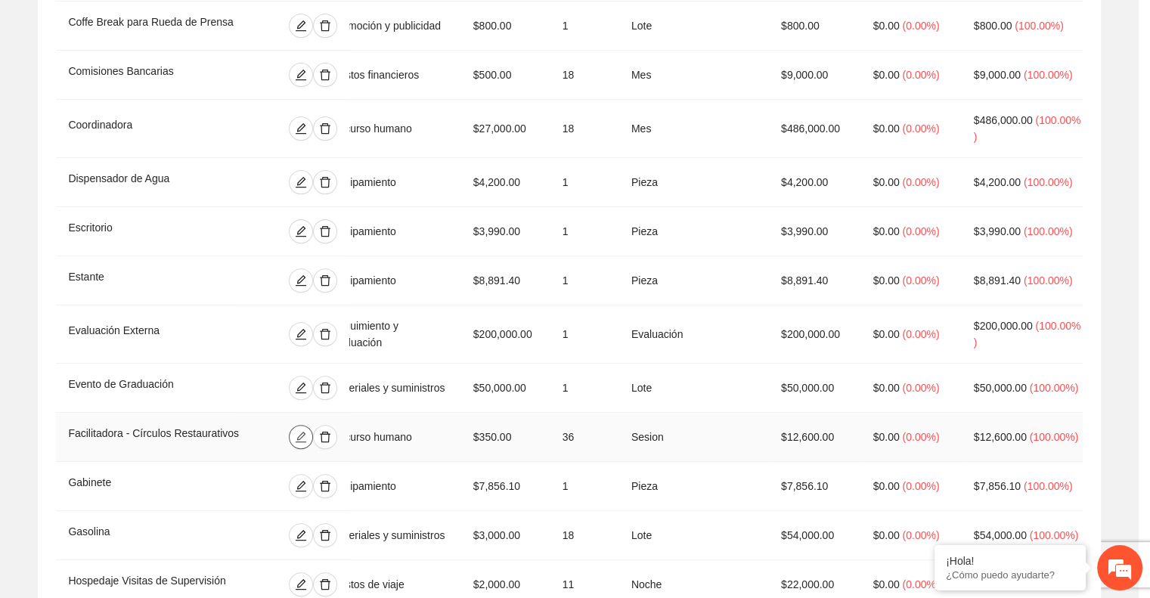
type input "*"
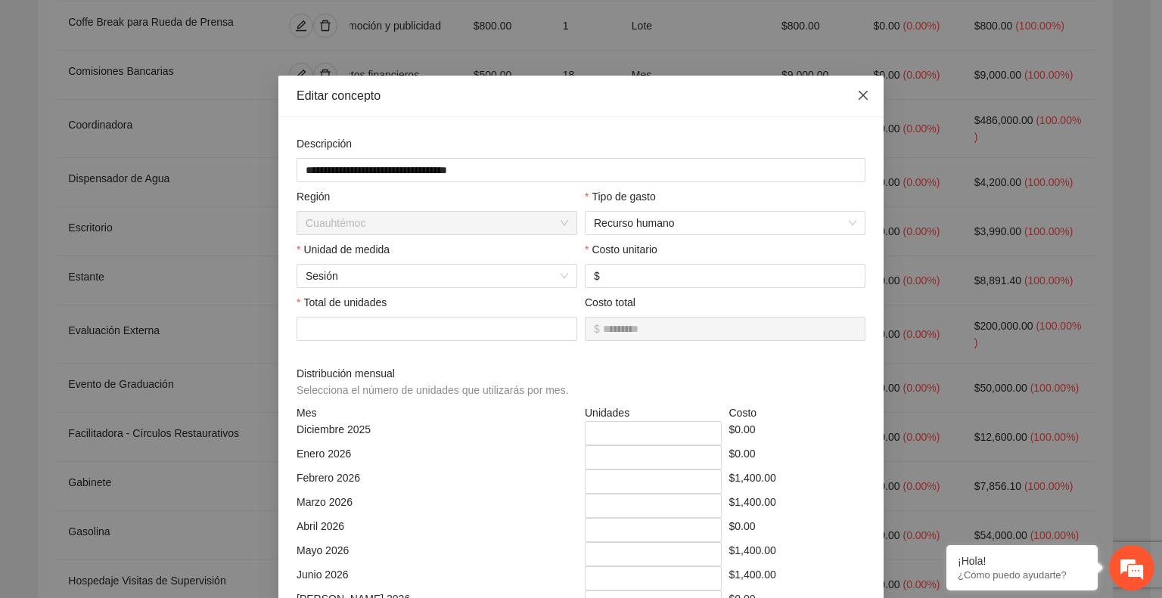
click at [858, 99] on icon "close" at bounding box center [862, 95] width 9 height 9
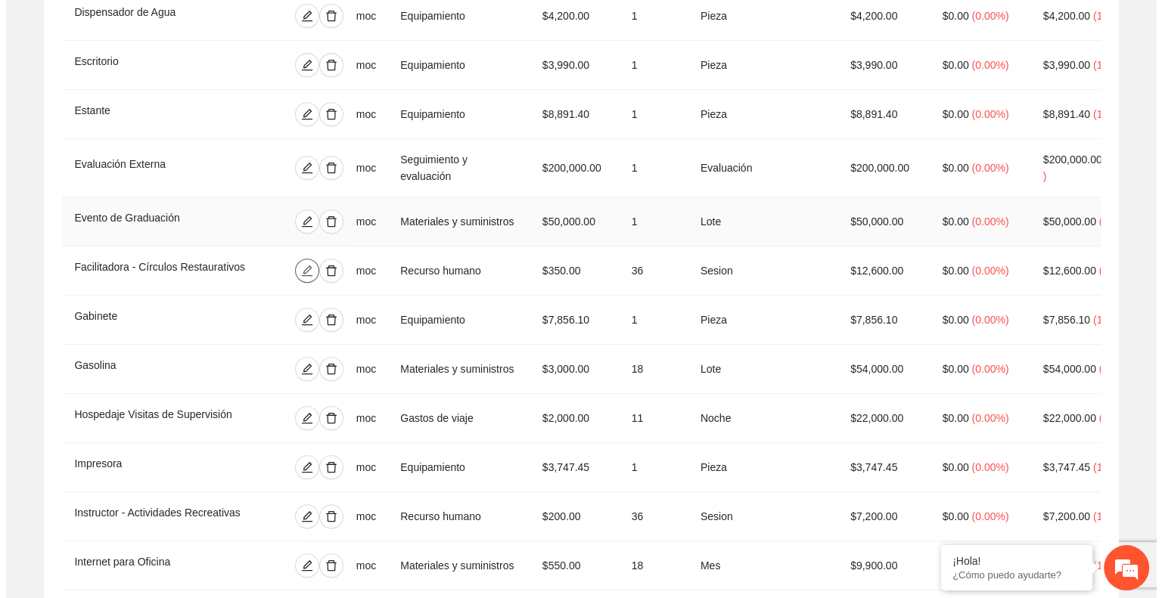
scroll to position [944, 0]
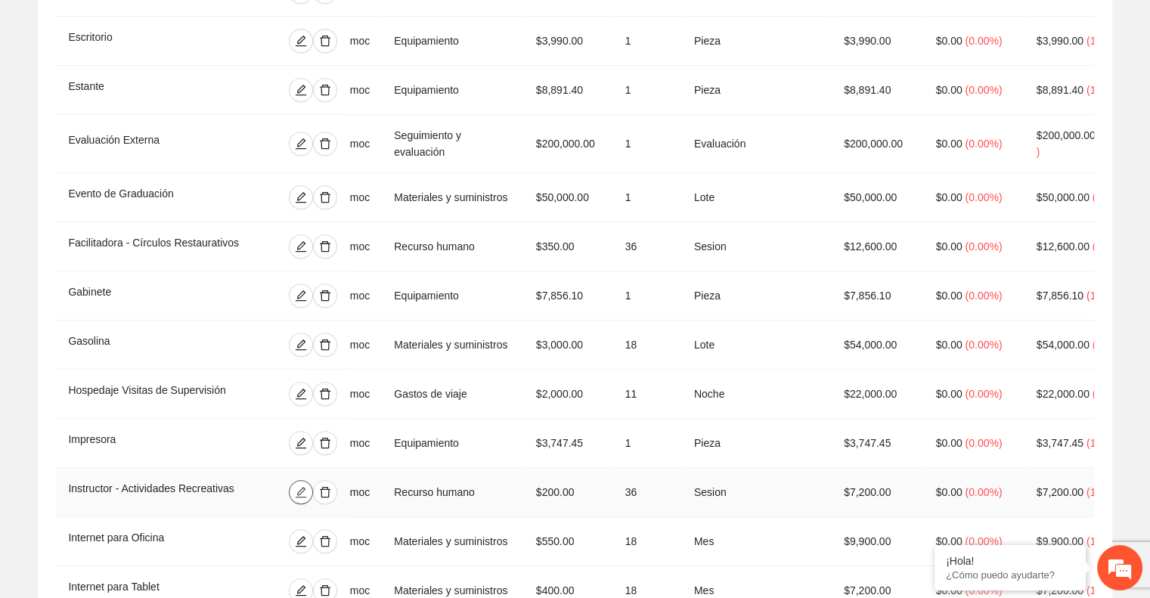
click at [306, 486] on icon "edit" at bounding box center [300, 492] width 12 height 12
type input "********"
type input "**********"
type input "***"
type input "**"
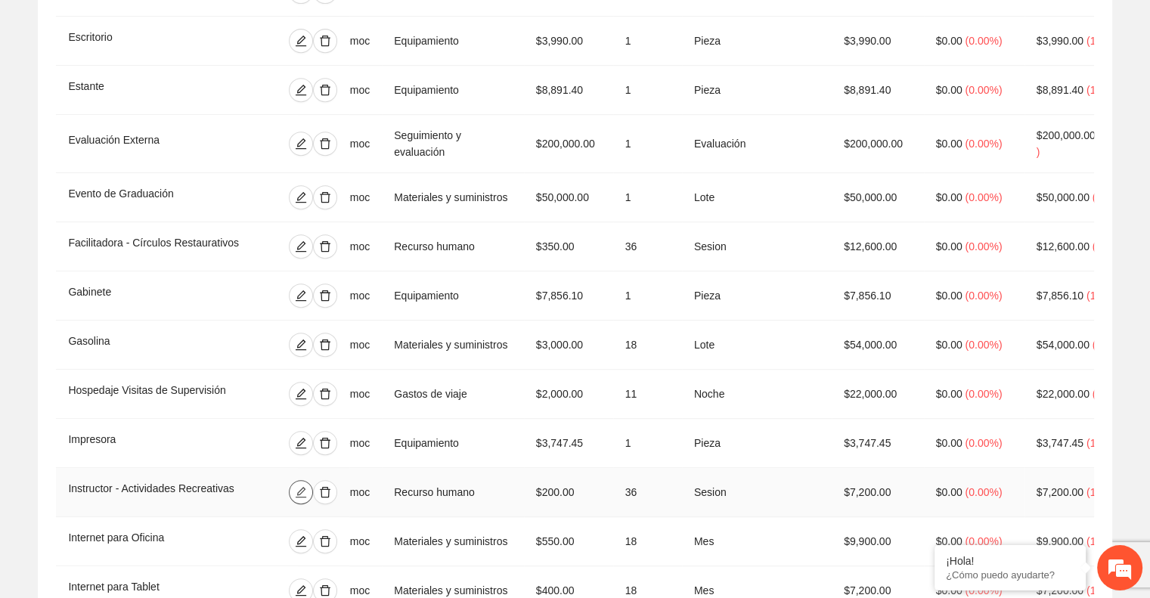
type input "*"
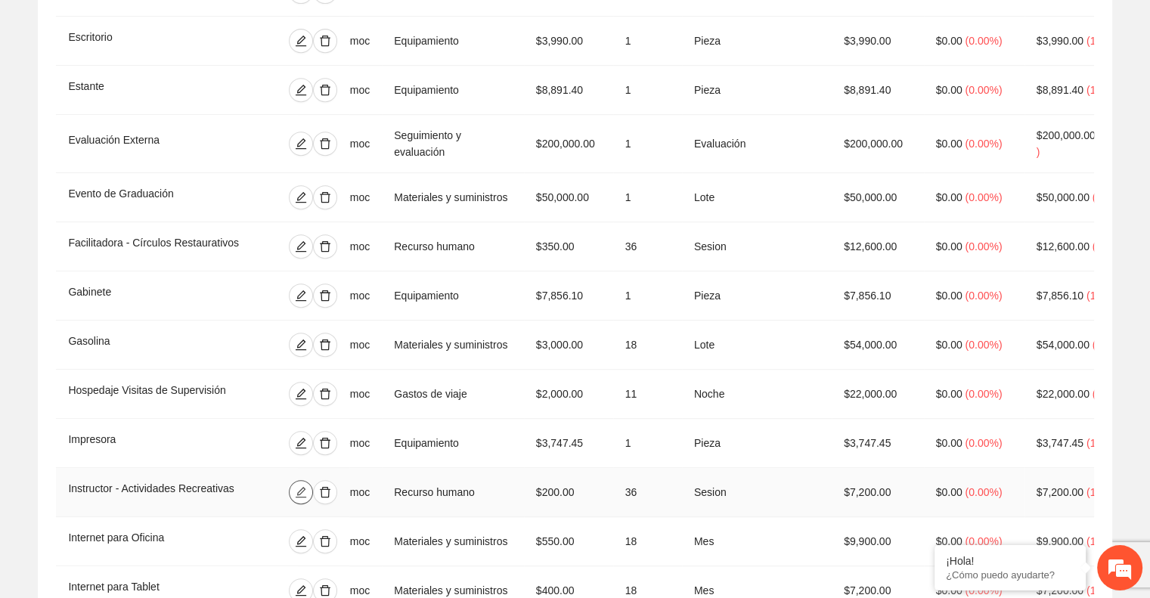
type input "*"
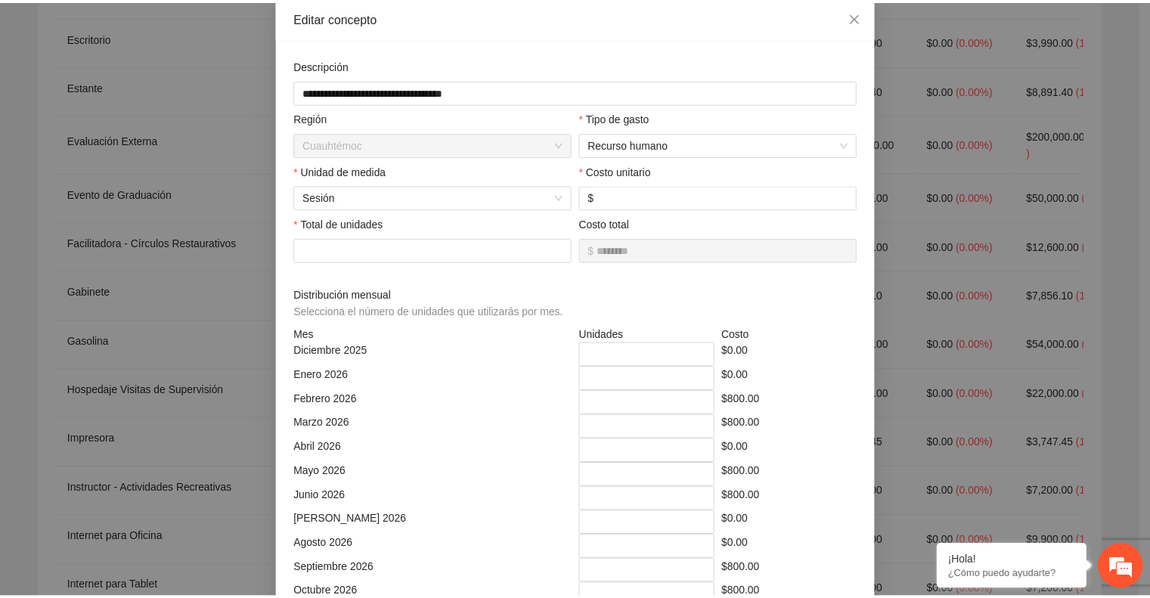
scroll to position [0, 0]
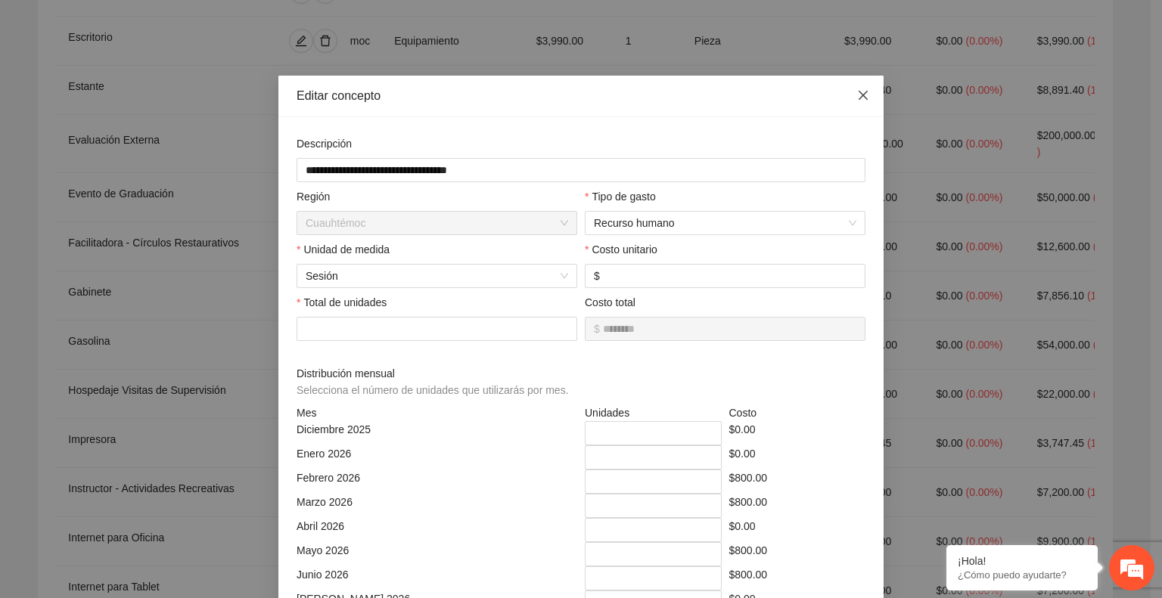
click at [857, 95] on icon "close" at bounding box center [863, 95] width 12 height 12
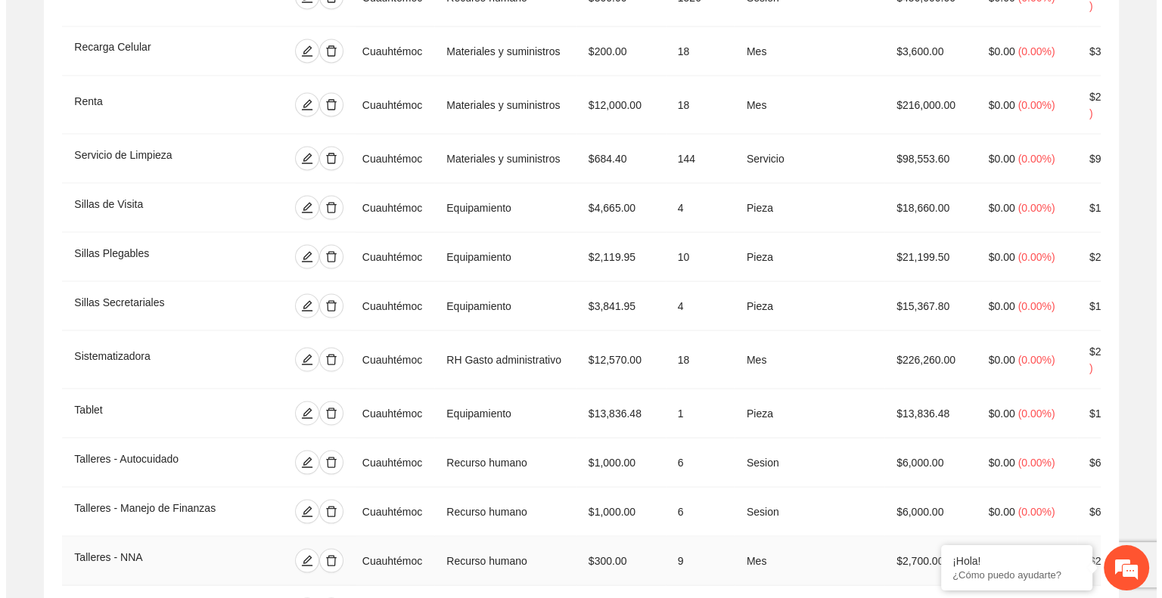
scroll to position [3045, 0]
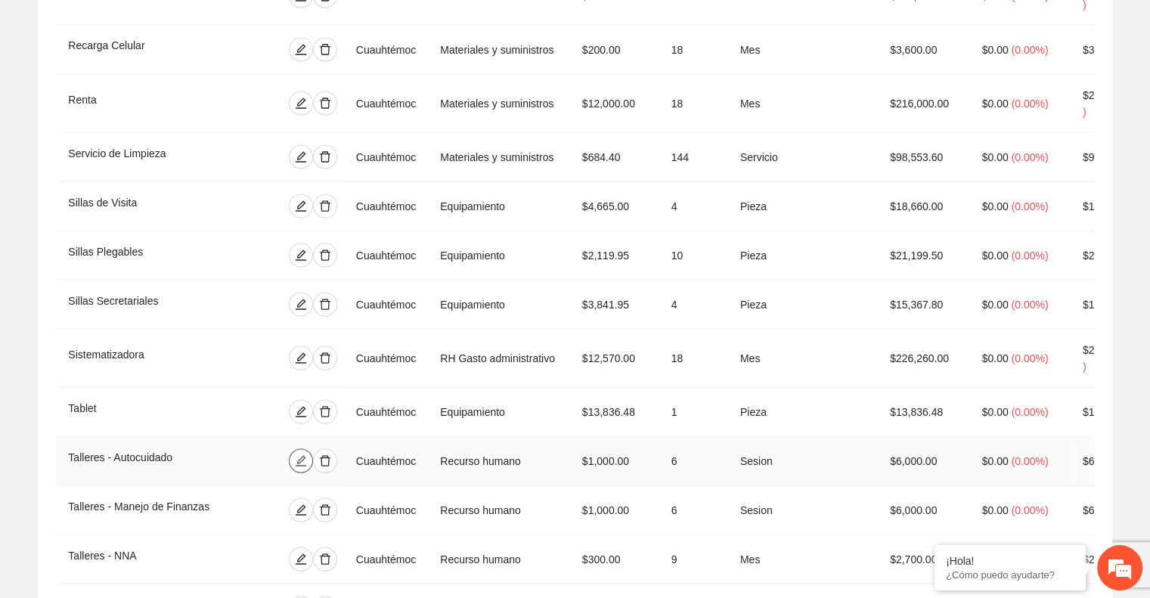
click at [312, 449] on button "button" at bounding box center [300, 461] width 24 height 24
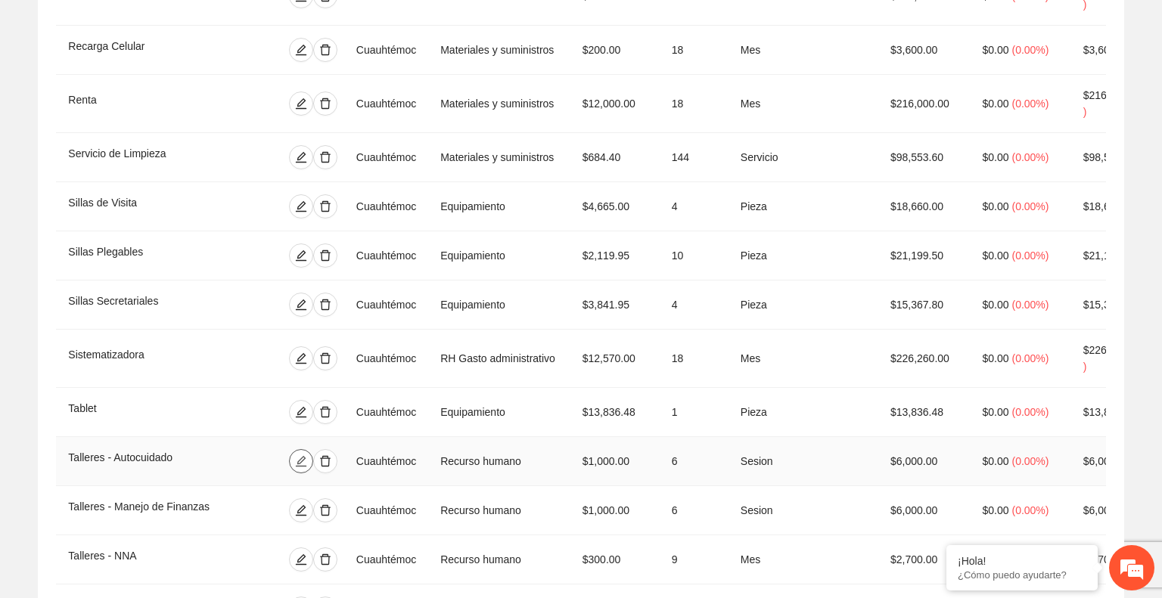
type input "********"
type input "**********"
type input "****"
type input "*"
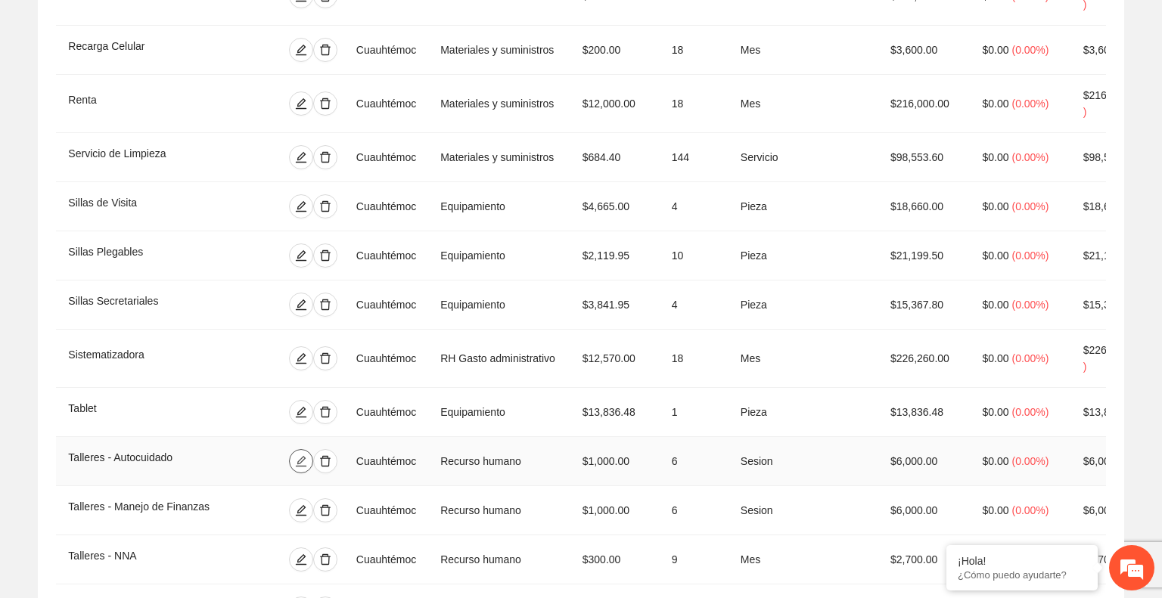
type input "*"
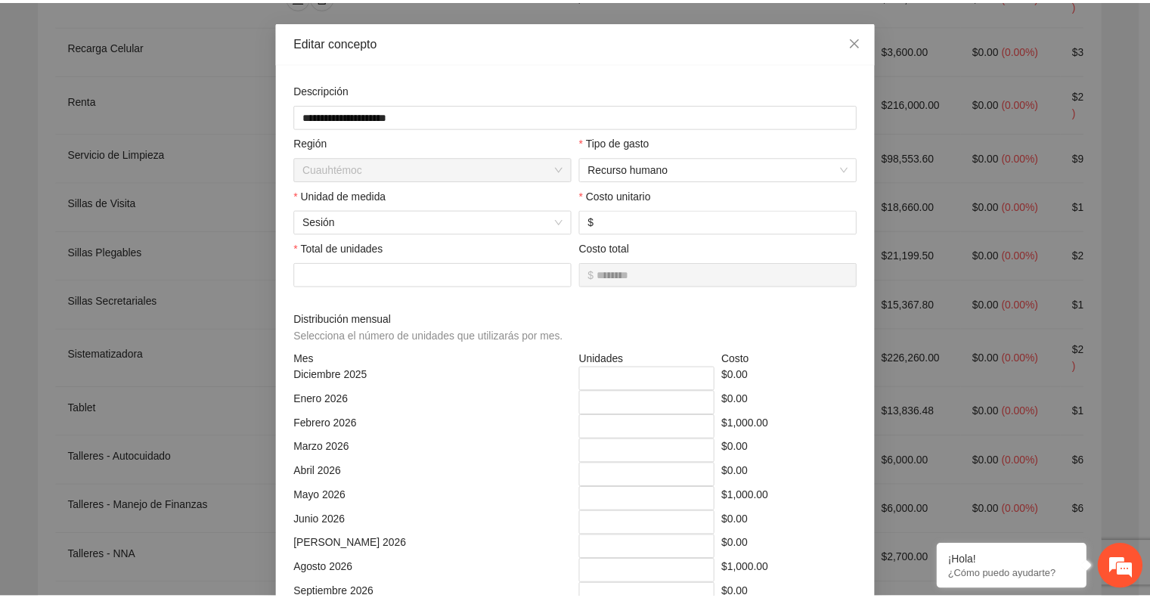
scroll to position [0, 0]
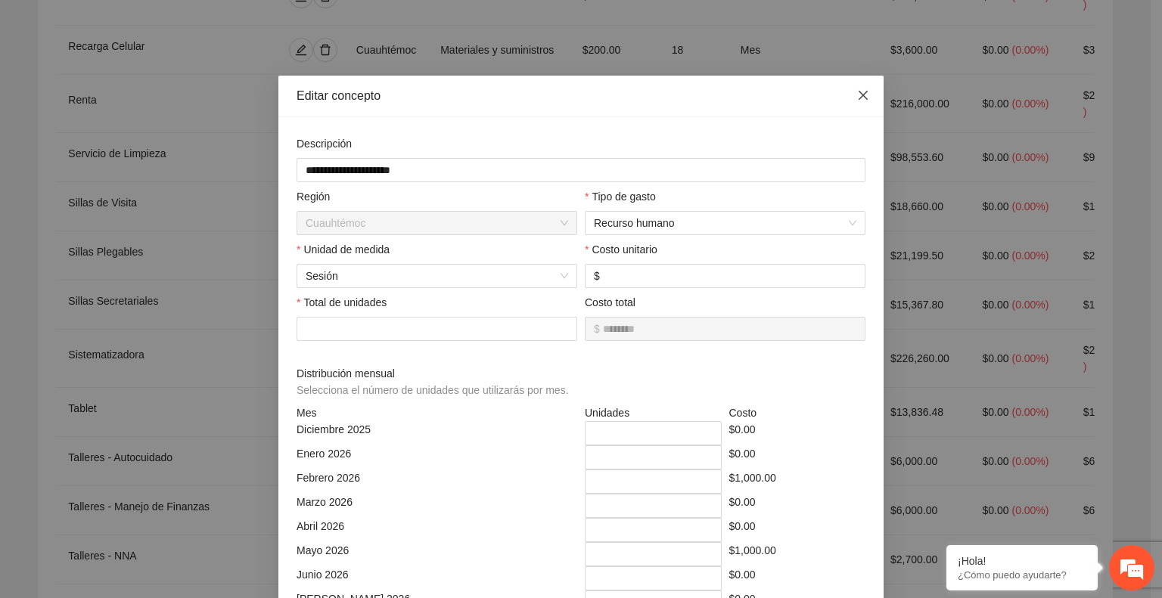
click at [858, 95] on icon "close" at bounding box center [862, 95] width 9 height 9
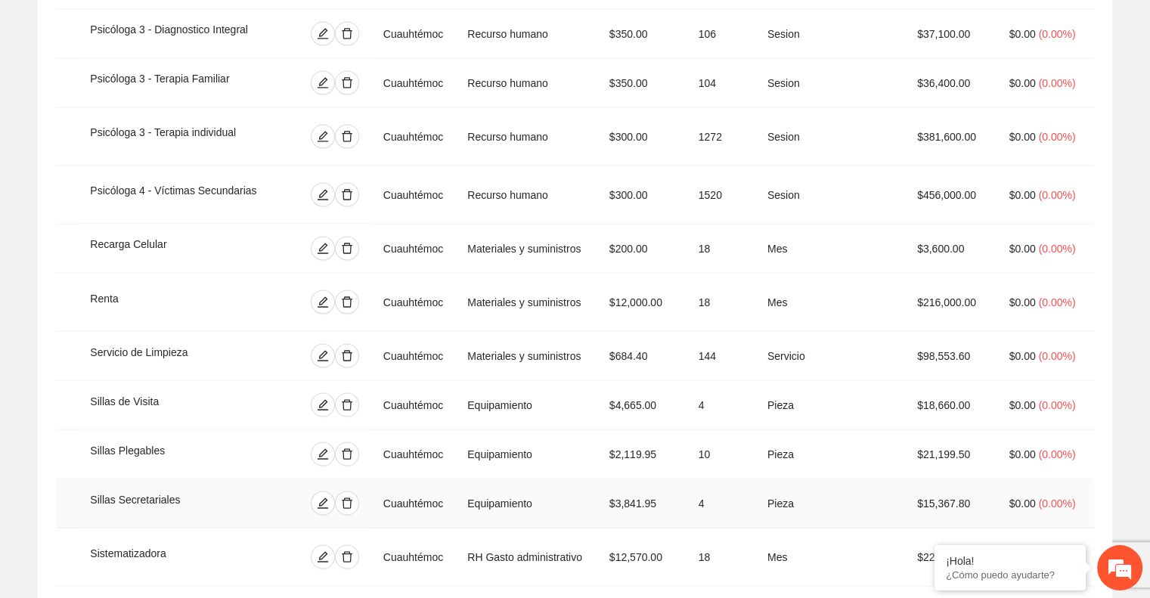
scroll to position [2850, 0]
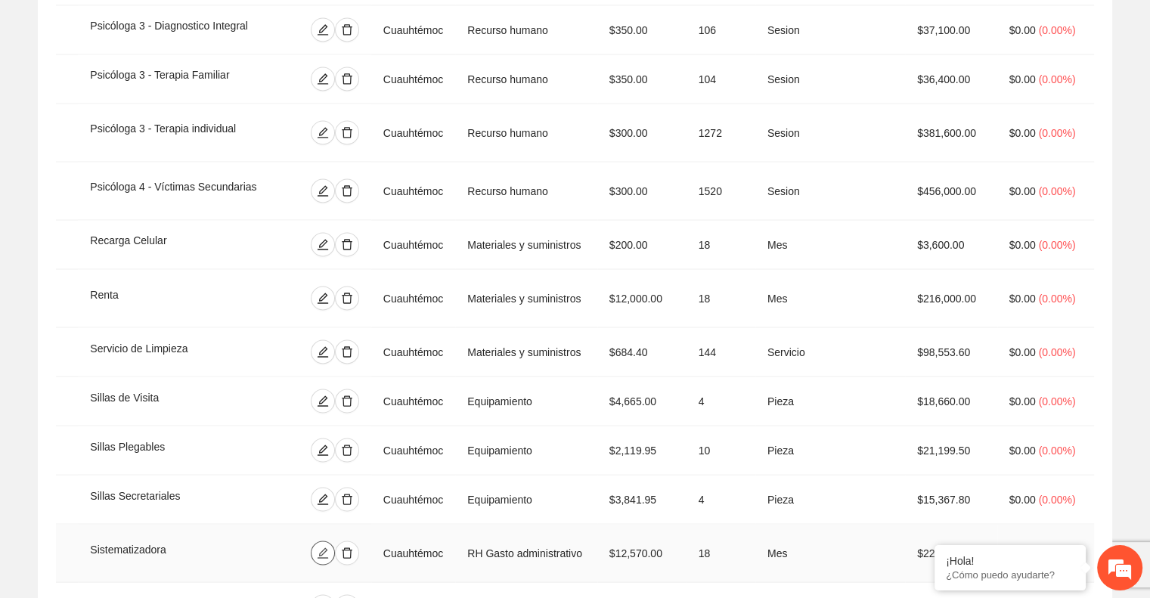
click at [329, 547] on icon "edit" at bounding box center [323, 553] width 12 height 12
type input "**********"
type input "*****"
type input "**"
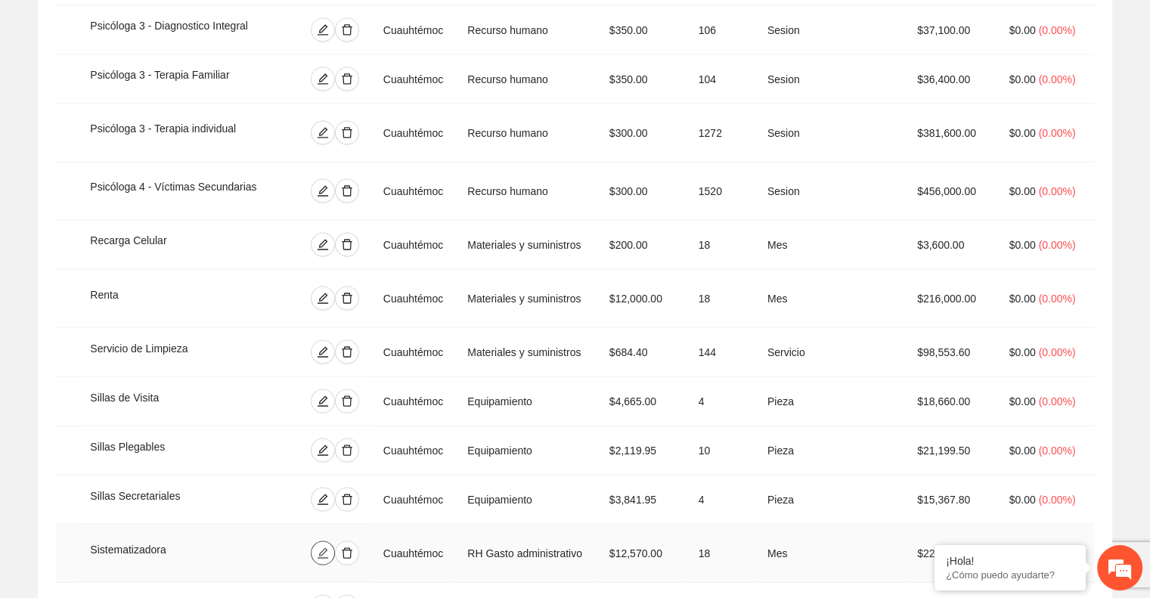
type input "*"
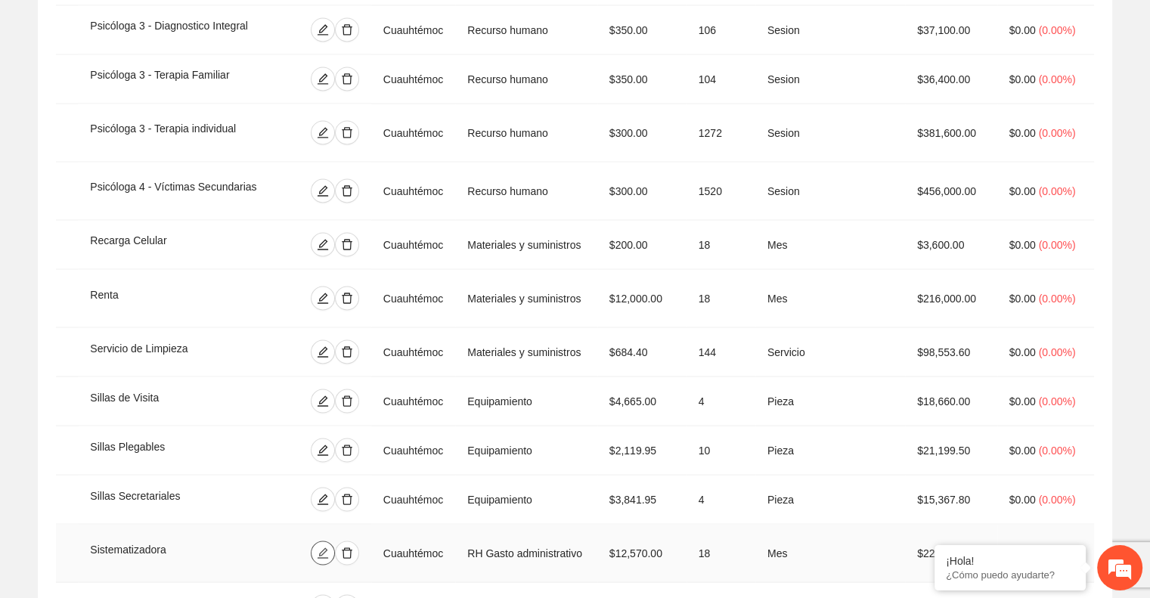
type input "*"
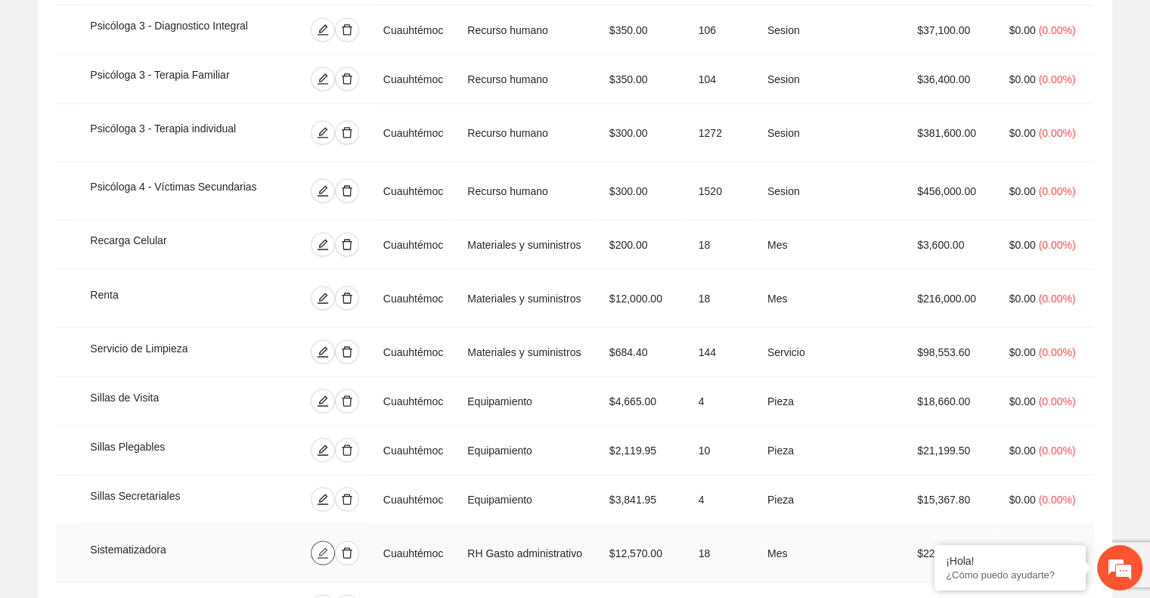
type input "*"
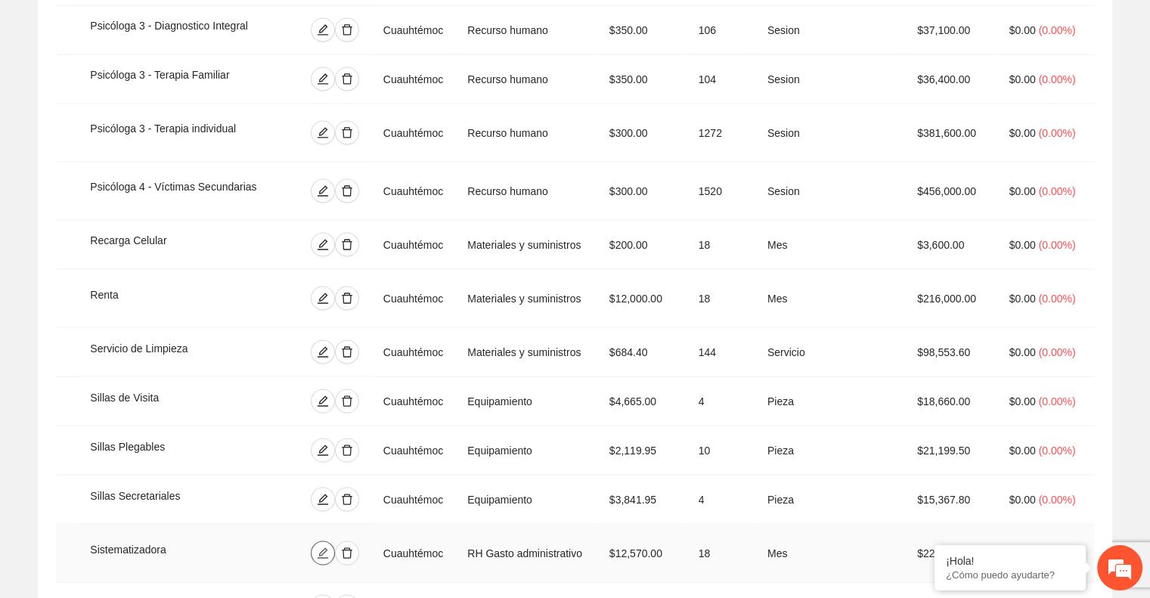
type input "*"
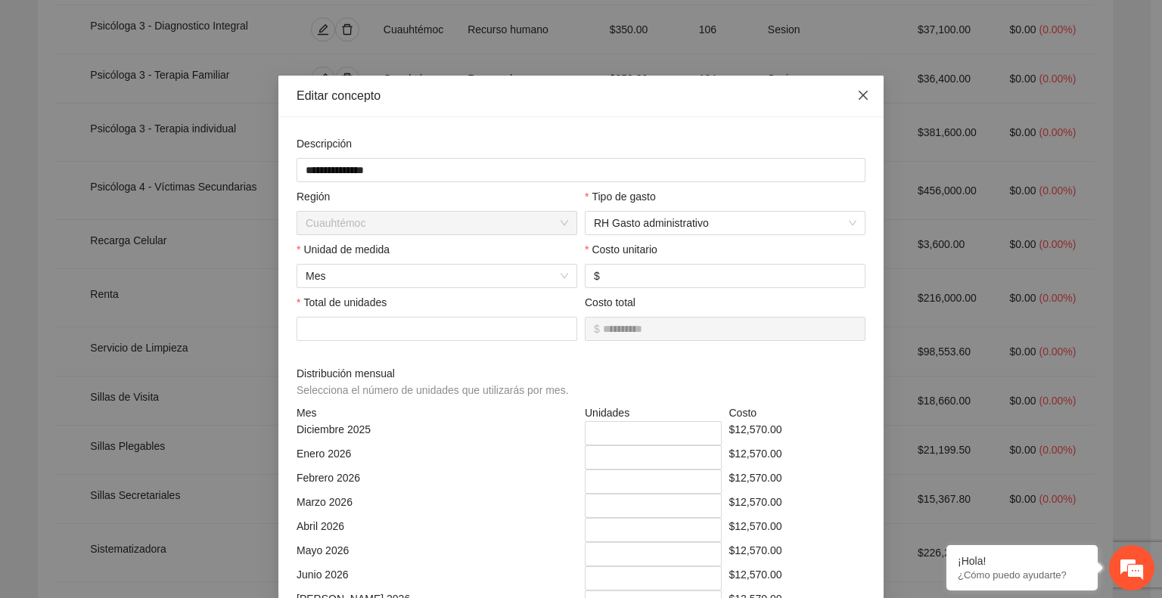
click at [858, 96] on icon "close" at bounding box center [863, 95] width 12 height 12
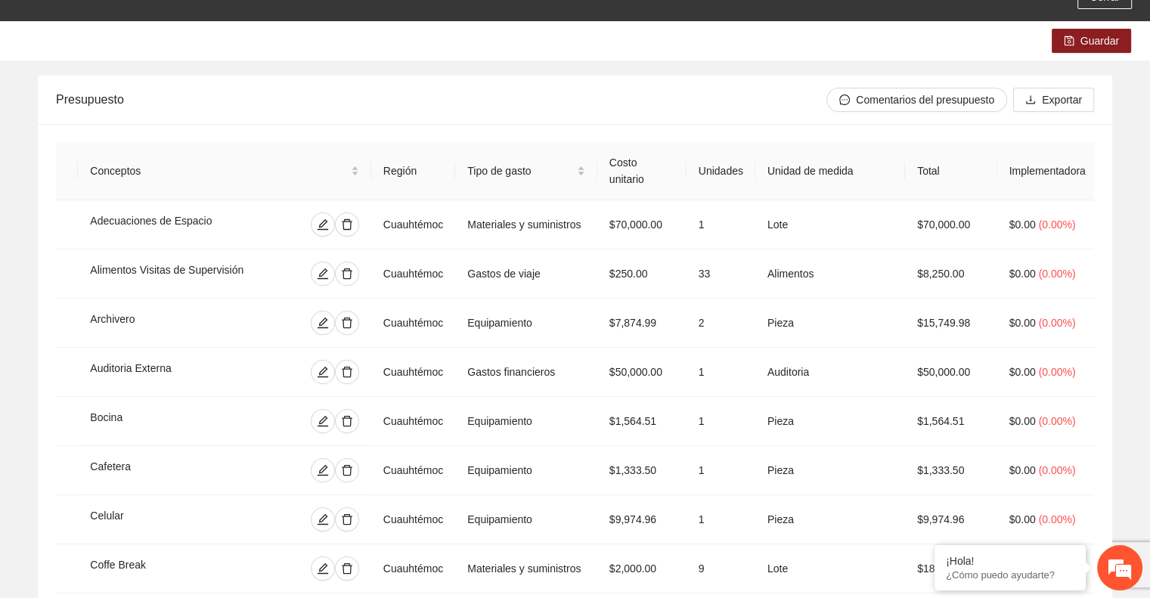
scroll to position [0, 0]
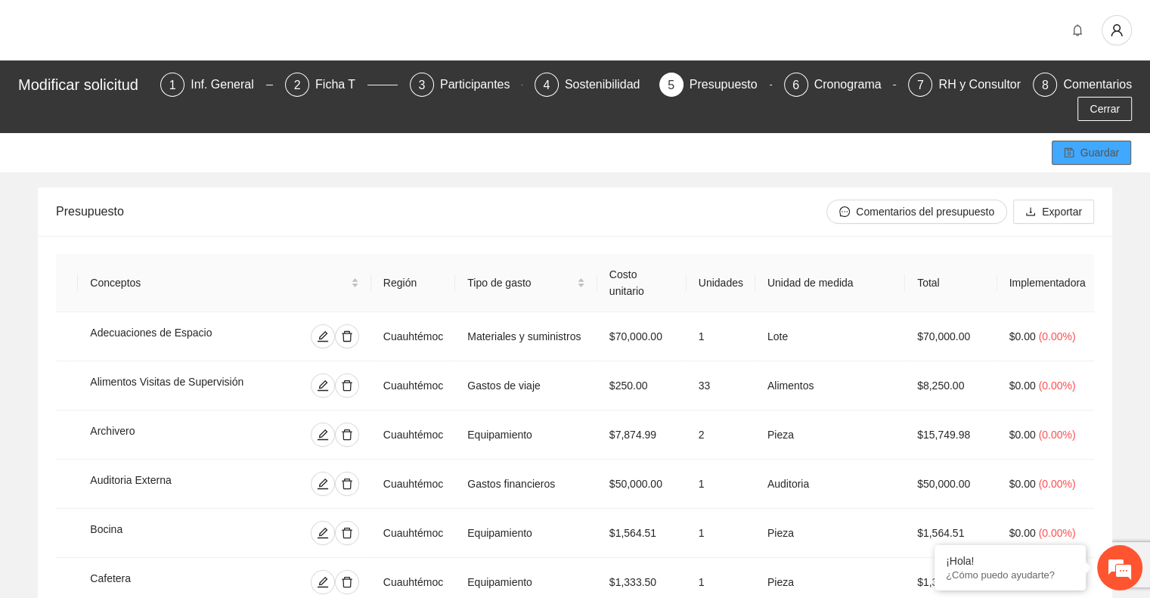
click at [1082, 158] on span "Guardar" at bounding box center [1100, 152] width 39 height 17
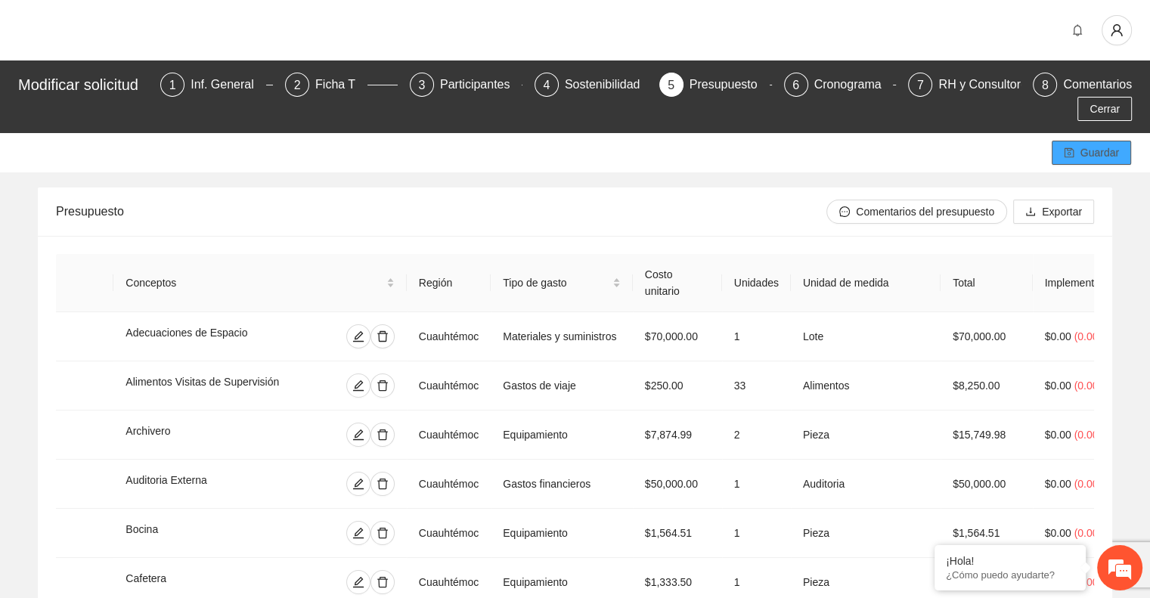
click at [1081, 150] on span "Guardar" at bounding box center [1100, 152] width 39 height 17
click at [478, 81] on div "Participantes" at bounding box center [481, 85] width 82 height 24
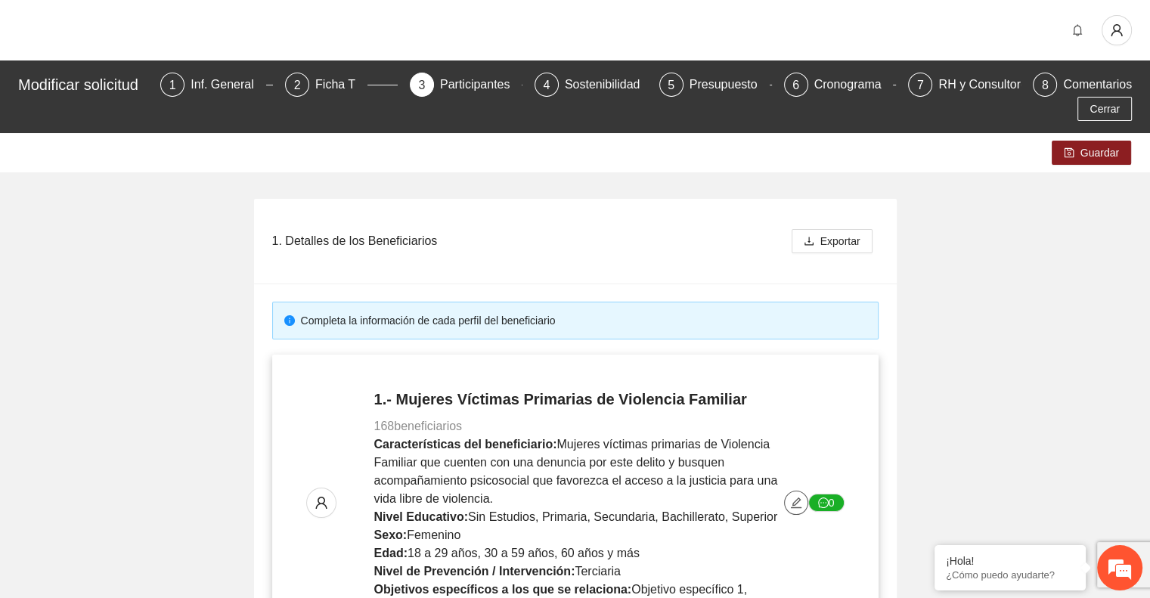
click at [796, 497] on icon "edit" at bounding box center [796, 503] width 12 height 12
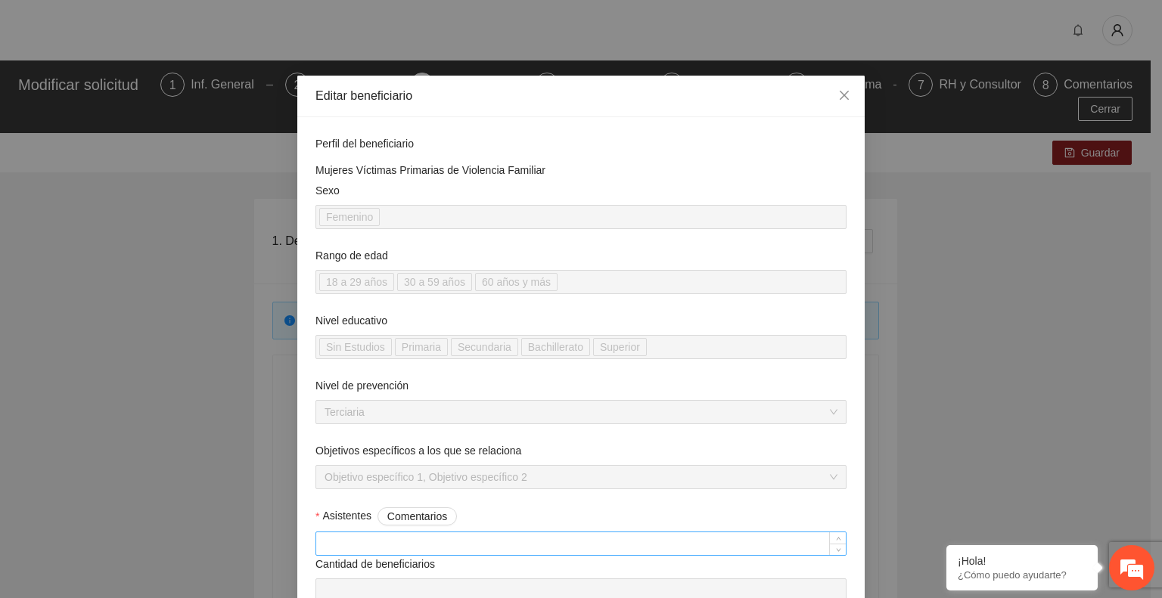
click at [350, 538] on input "Asistentes Comentarios" at bounding box center [580, 543] width 529 height 23
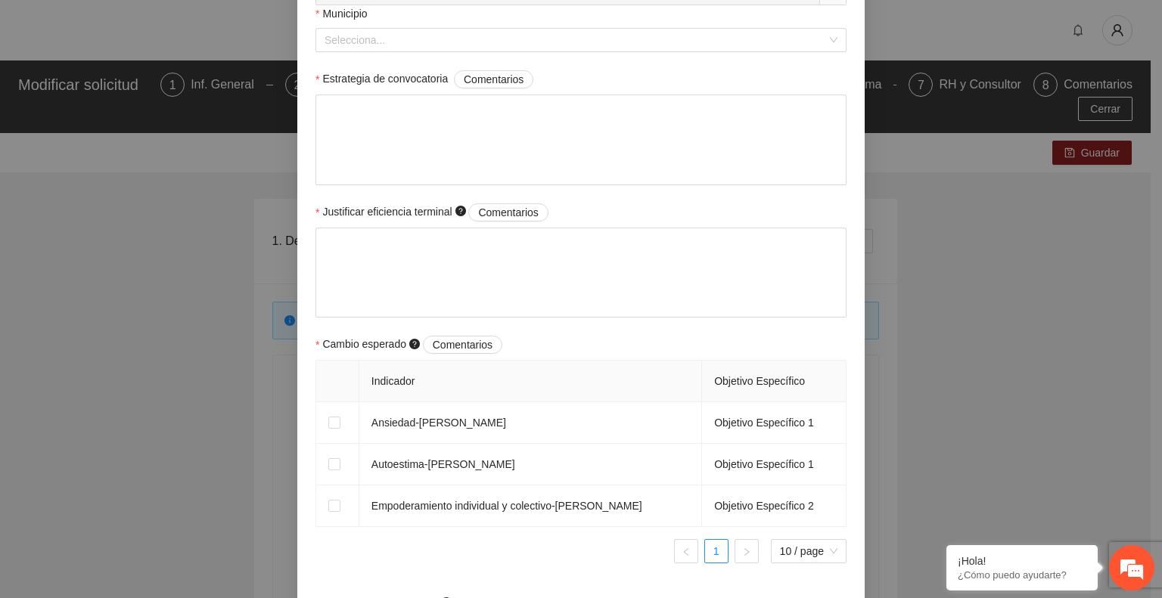
scroll to position [689, 0]
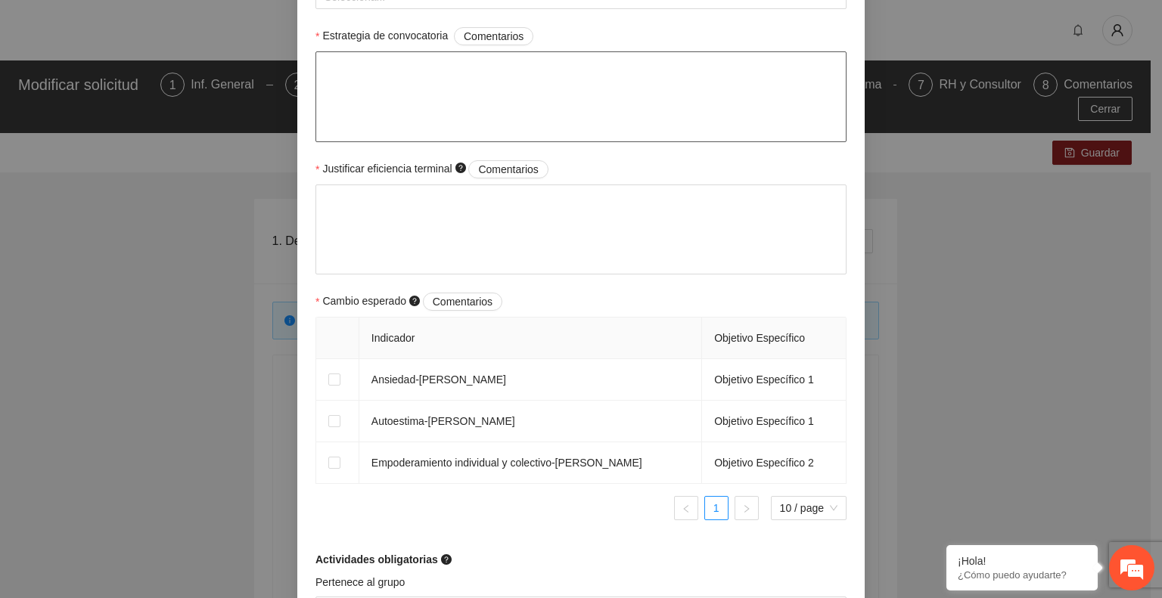
type input "***"
click at [402, 90] on textarea "Estrategia de convocatoria Comentarios" at bounding box center [580, 96] width 531 height 91
type textarea "*"
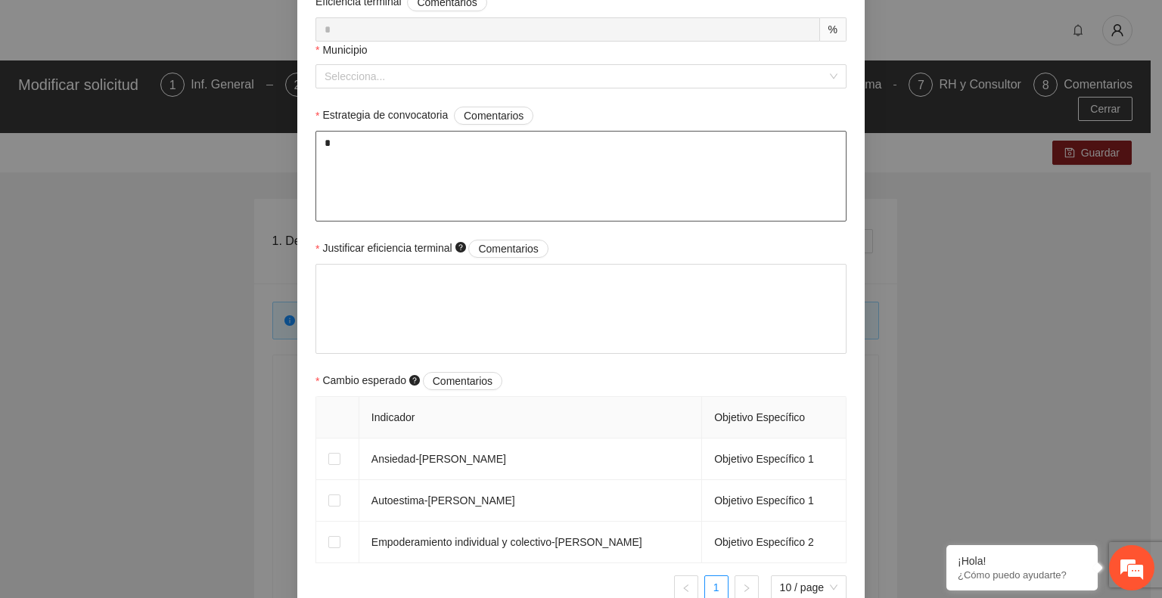
scroll to position [608, 0]
type textarea "*"
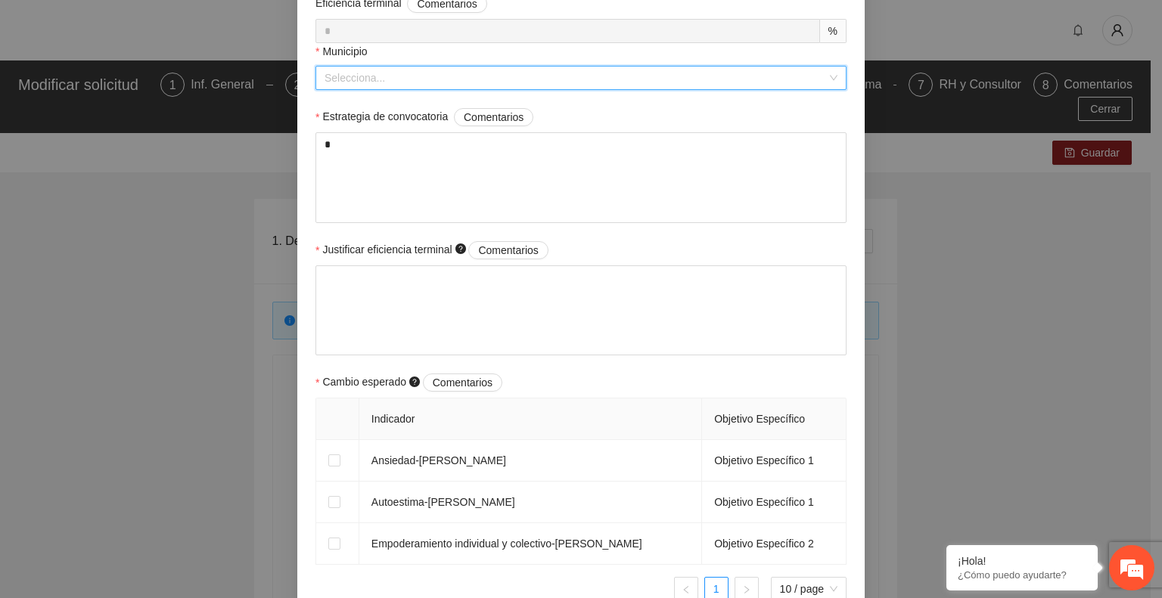
click at [380, 85] on input "Municipio" at bounding box center [575, 78] width 502 height 23
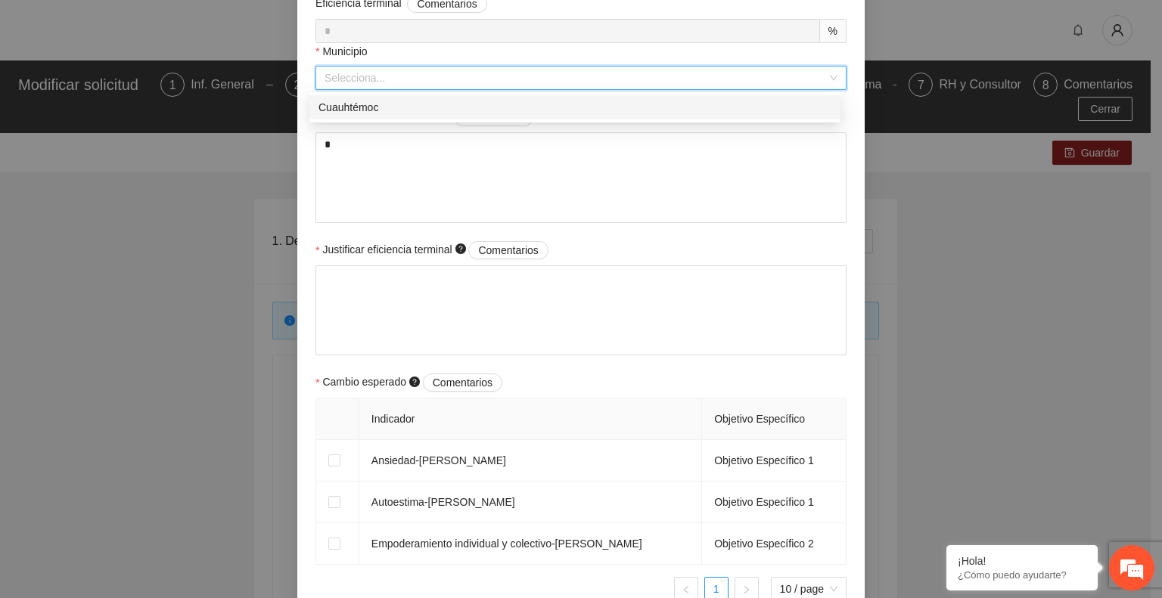
click at [364, 111] on div "Cuauhtémoc" at bounding box center [574, 107] width 513 height 17
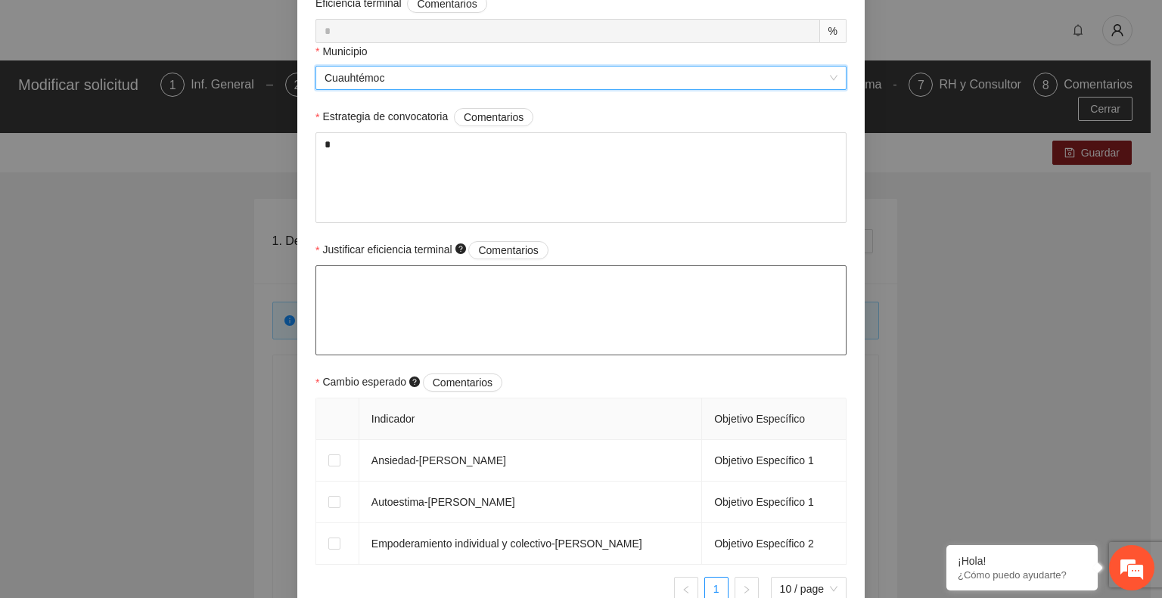
click at [390, 318] on textarea "Justificar eficiencia terminal Comentarios" at bounding box center [580, 310] width 531 height 91
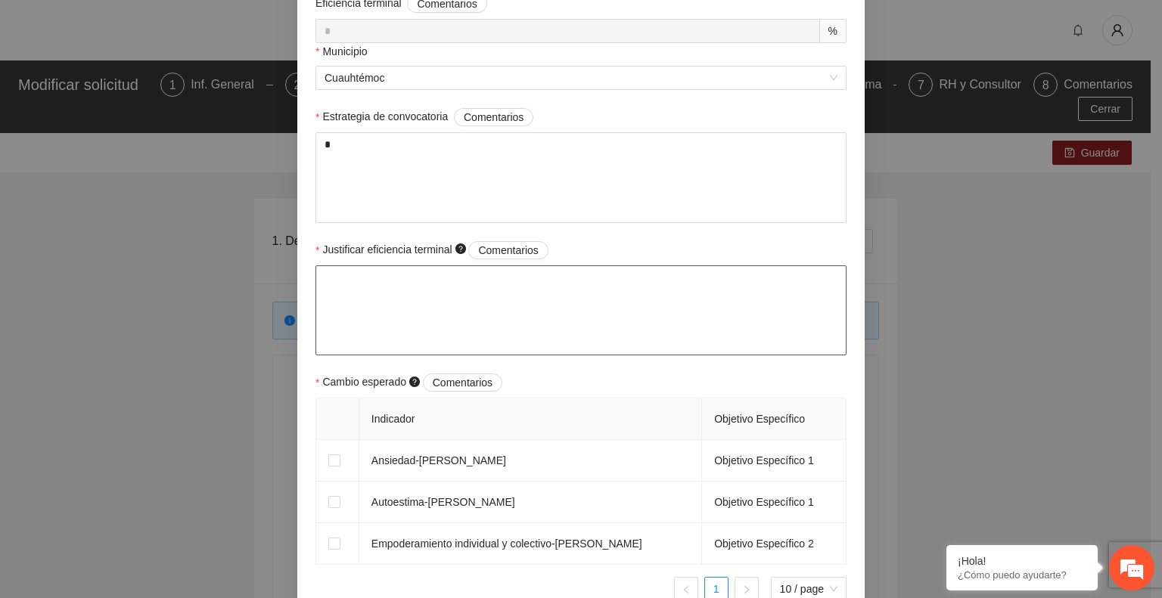
type textarea "*"
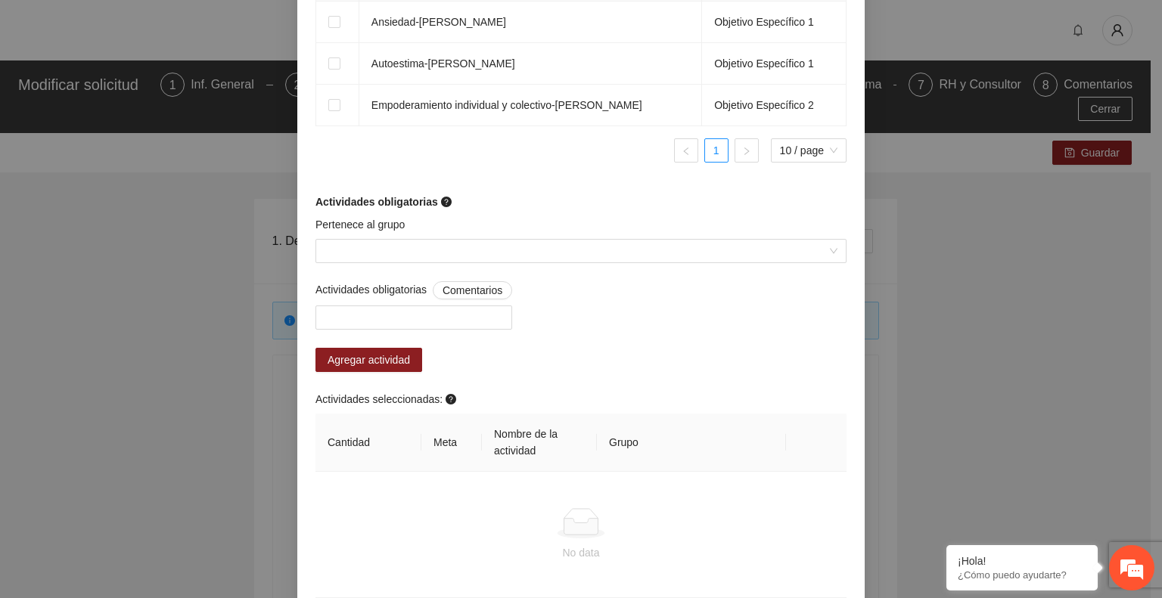
scroll to position [1171, 0]
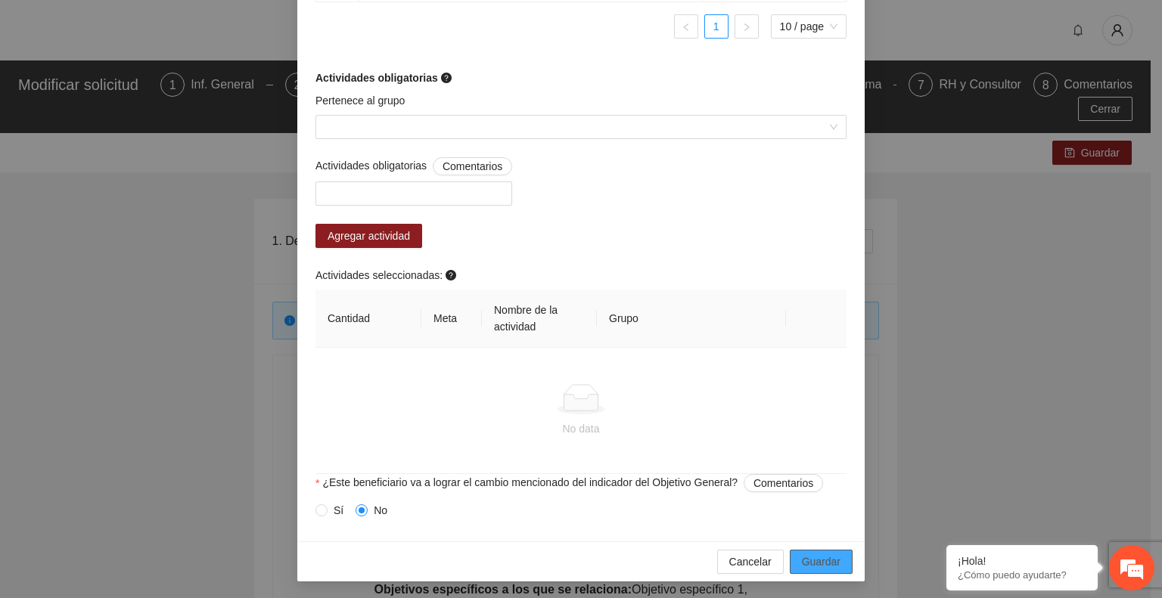
type textarea "*"
click at [814, 562] on span "Guardar" at bounding box center [821, 562] width 39 height 17
click at [794, 557] on button "Guardar" at bounding box center [821, 562] width 63 height 24
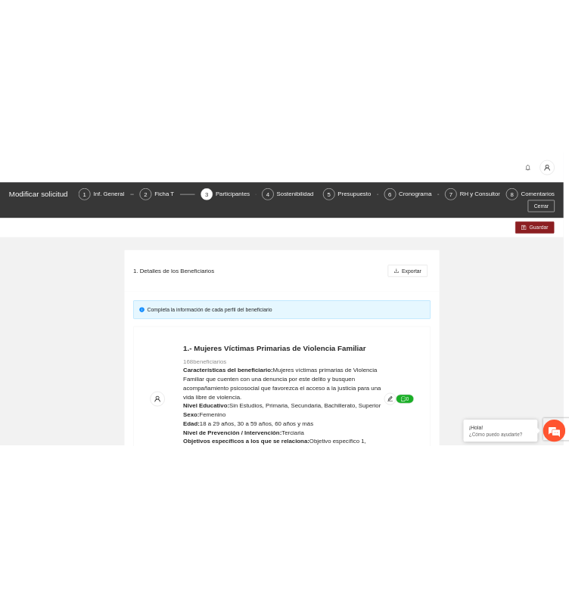
scroll to position [1049, 0]
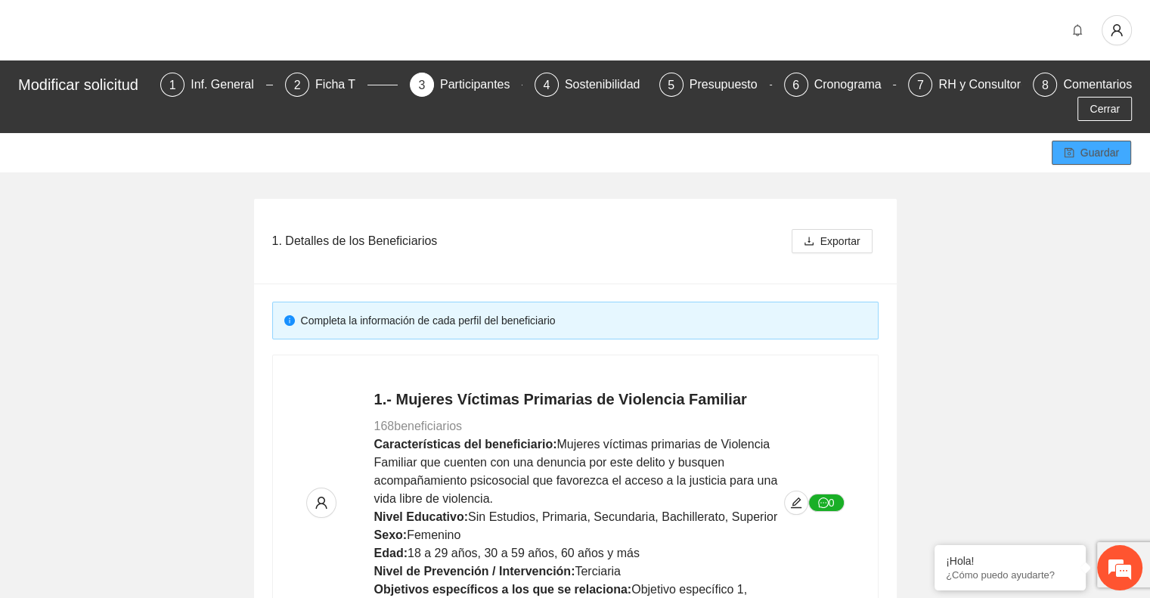
click at [1079, 154] on button "Guardar" at bounding box center [1091, 153] width 79 height 24
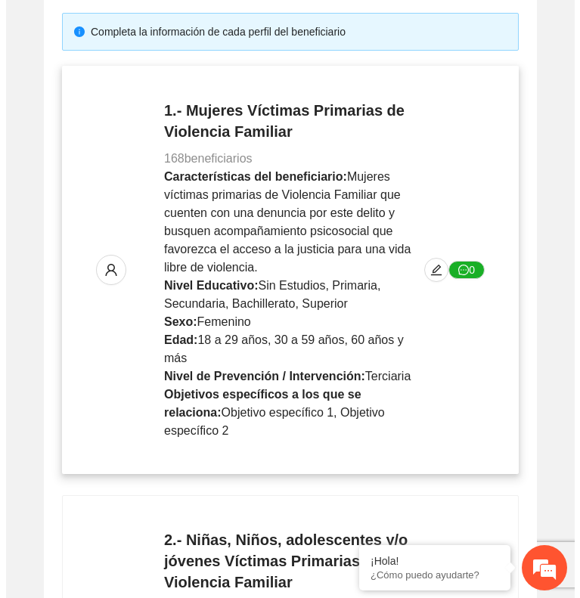
scroll to position [312, 0]
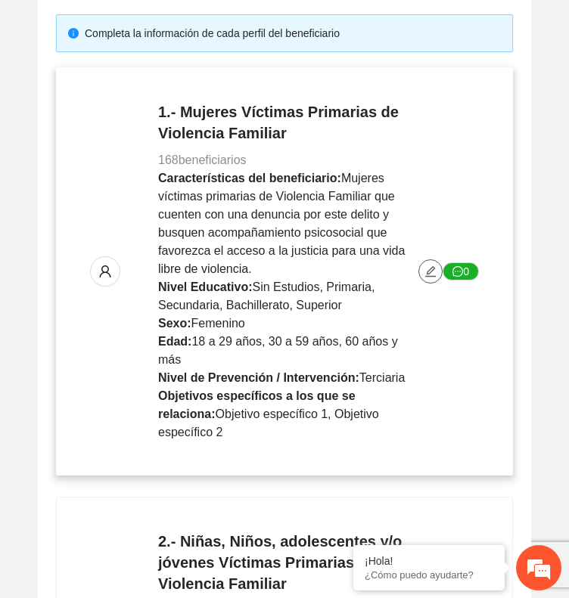
click at [427, 265] on icon "edit" at bounding box center [430, 271] width 12 height 12
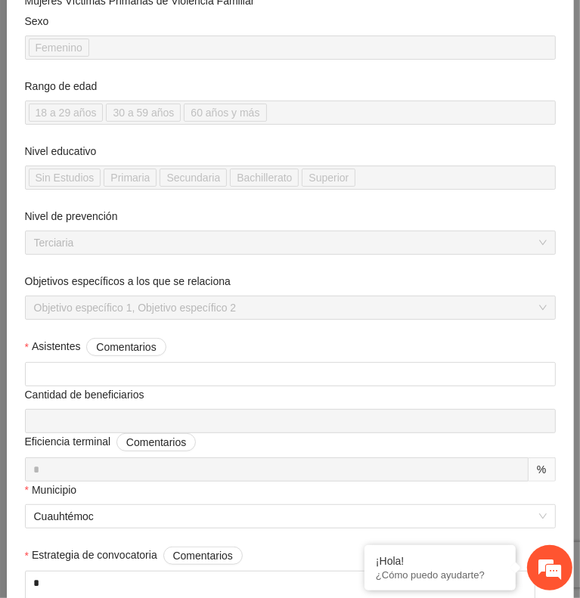
scroll to position [177, 0]
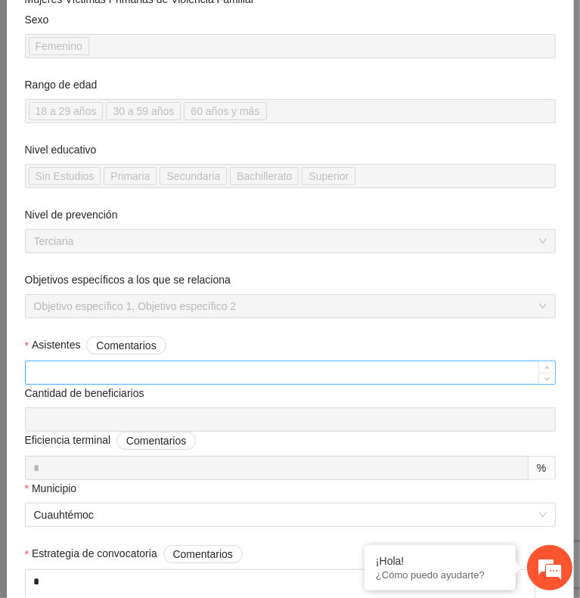
click at [76, 362] on input "***" at bounding box center [290, 373] width 529 height 23
type input "*"
type input "***"
type input "**"
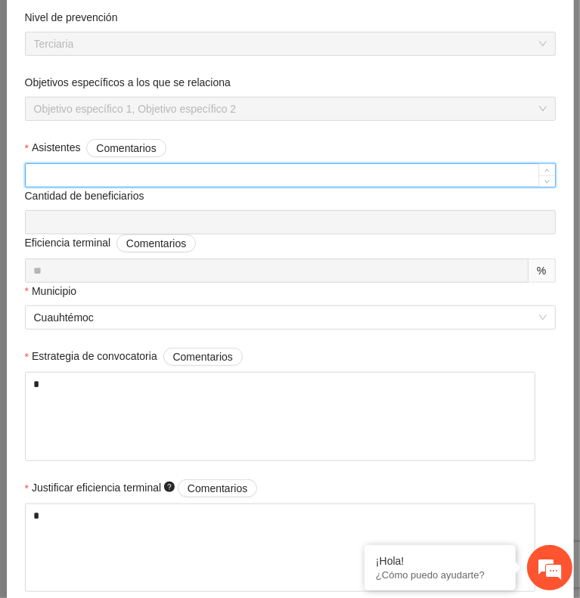
scroll to position [375, 0]
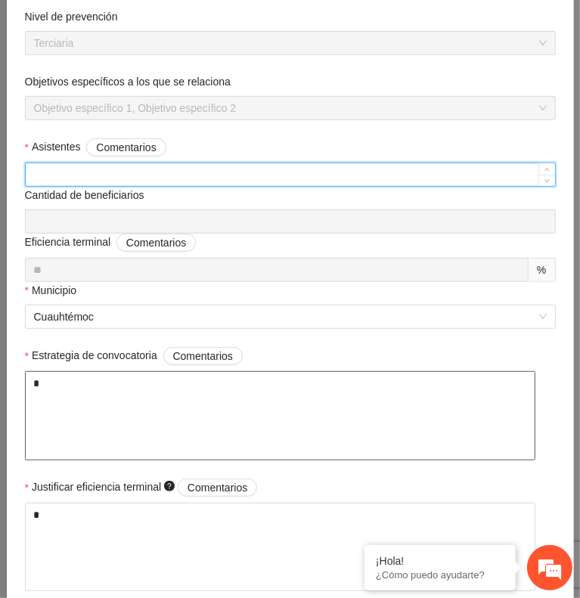
type input "***"
click at [79, 389] on textarea "*" at bounding box center [280, 415] width 511 height 89
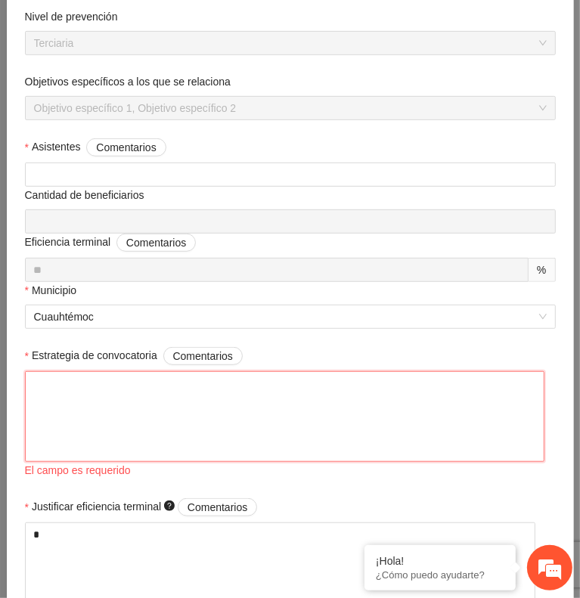
click at [64, 377] on textarea "Estrategia de convocatoria Comentarios" at bounding box center [285, 416] width 520 height 91
paste textarea "**********"
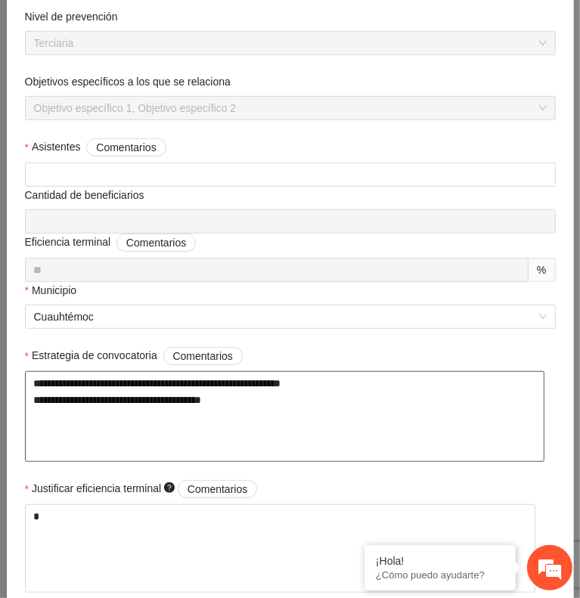
type textarea "**********"
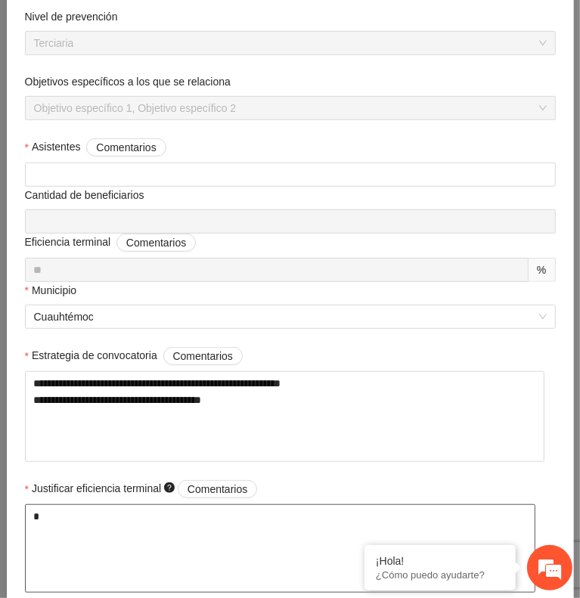
click at [62, 515] on textarea "*" at bounding box center [280, 548] width 511 height 89
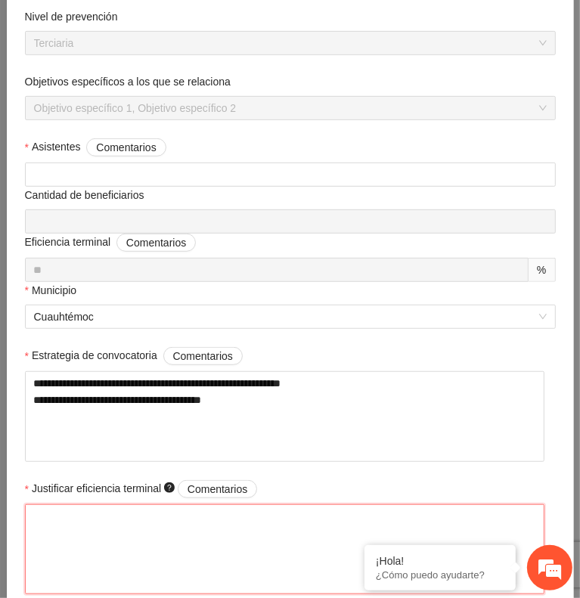
paste textarea "**********"
type textarea "**********"
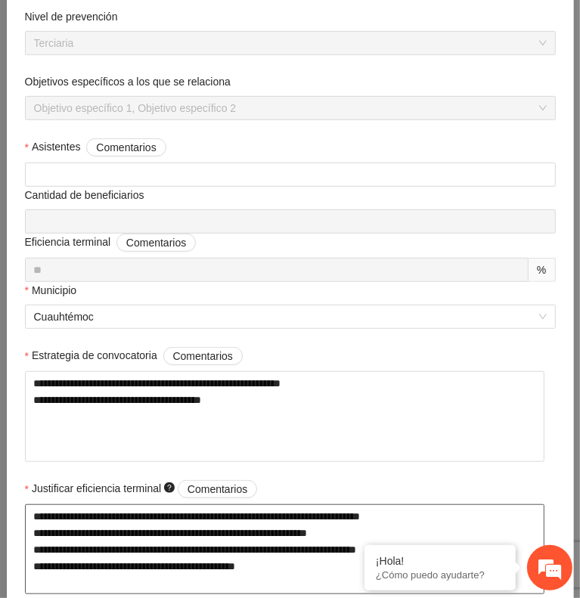
click at [30, 511] on textarea "**********" at bounding box center [285, 549] width 520 height 91
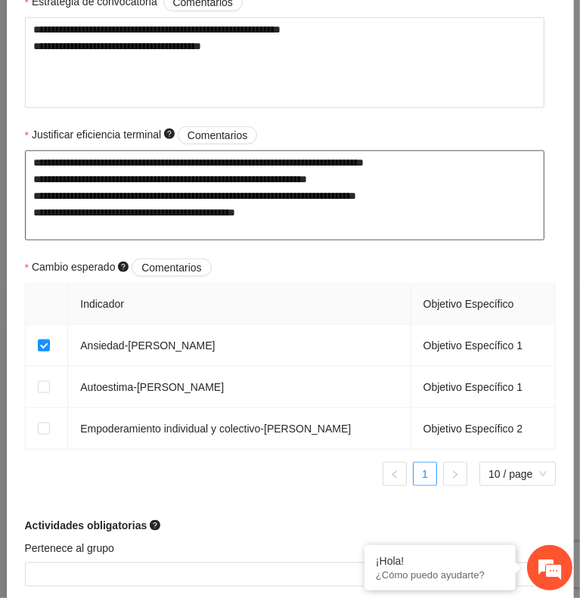
scroll to position [729, 0]
type textarea "**********"
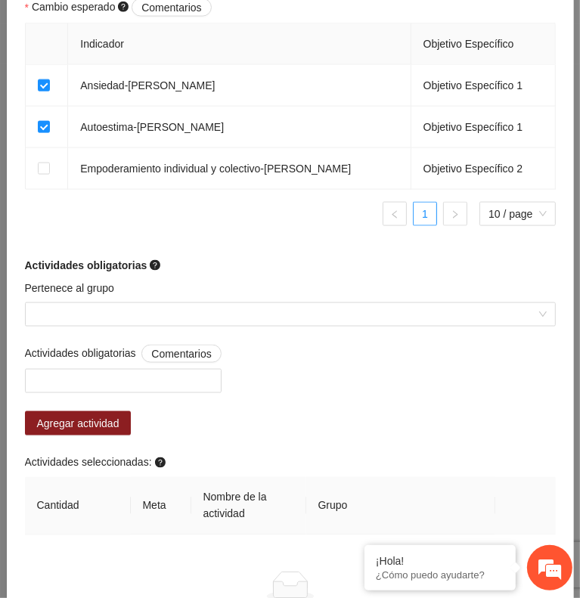
scroll to position [992, 0]
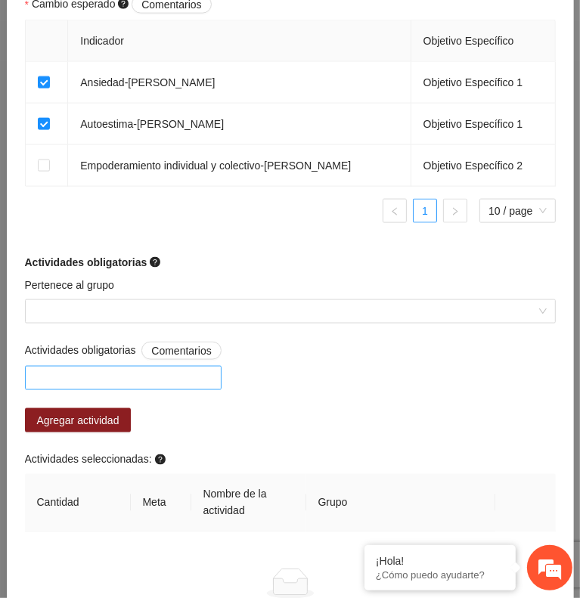
click at [195, 370] on div at bounding box center [123, 378] width 189 height 18
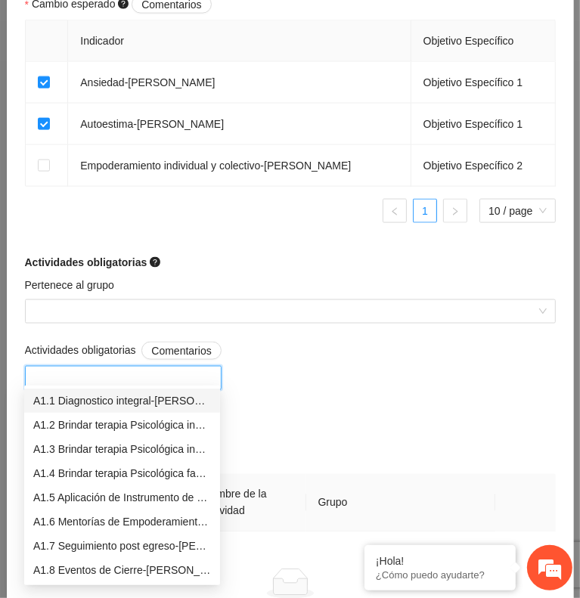
click at [156, 399] on div "A1.1 Diagnostico integral-Cuauhtémoc" at bounding box center [122, 401] width 178 height 17
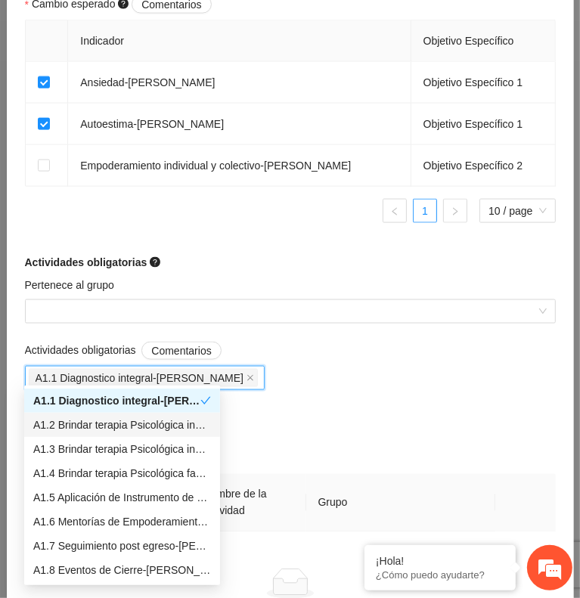
click at [138, 425] on div "A1.2 Brindar terapia Psicológica individual-Cuauhtémoc" at bounding box center [122, 425] width 178 height 17
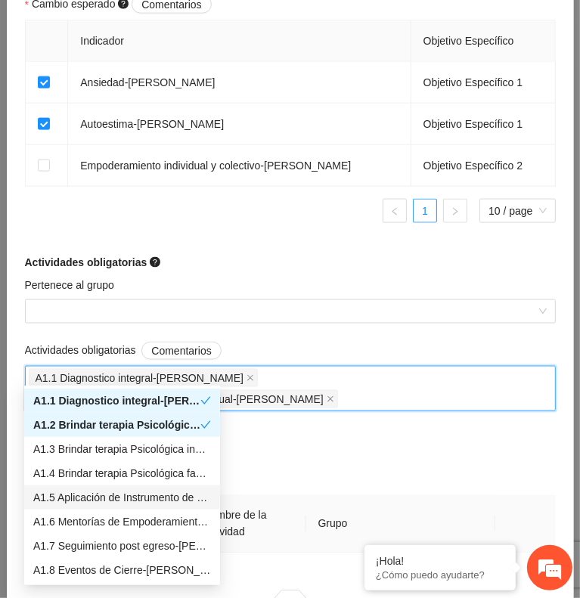
click at [119, 492] on div "A1.5 Aplicación de Instrumento de medición-Cuauhtémoc" at bounding box center [122, 497] width 178 height 17
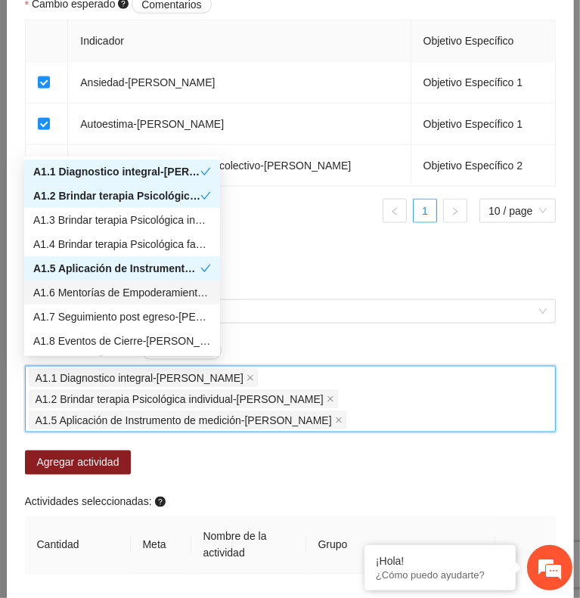
click at [123, 291] on div "A1.6 Mentorías de Empoderamiento y Seguimientos de Trabajo Social -Cuauhtémoc" at bounding box center [122, 292] width 178 height 17
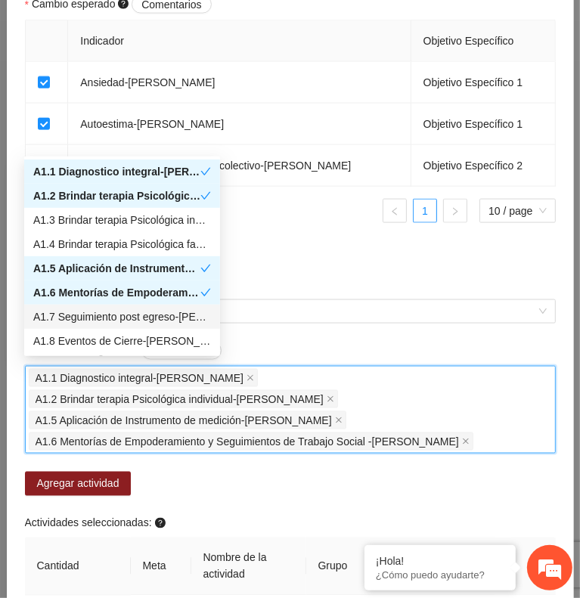
click at [113, 315] on div "A1.7 Seguimiento post egreso-Cuauhtémoc" at bounding box center [122, 317] width 178 height 17
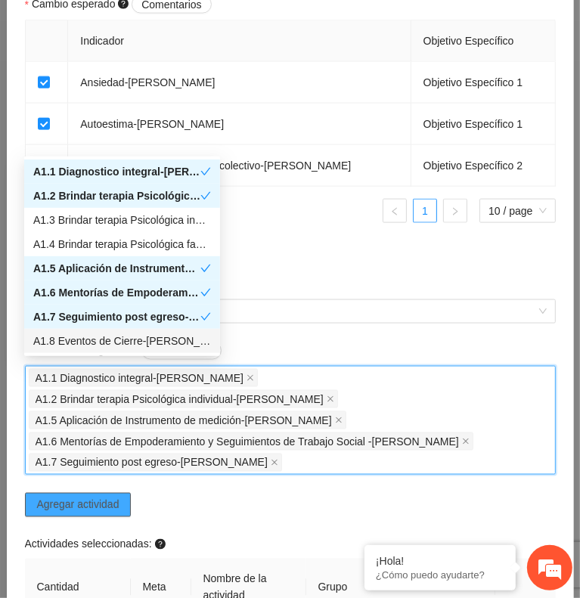
click at [97, 497] on span "Agregar actividad" at bounding box center [78, 505] width 82 height 17
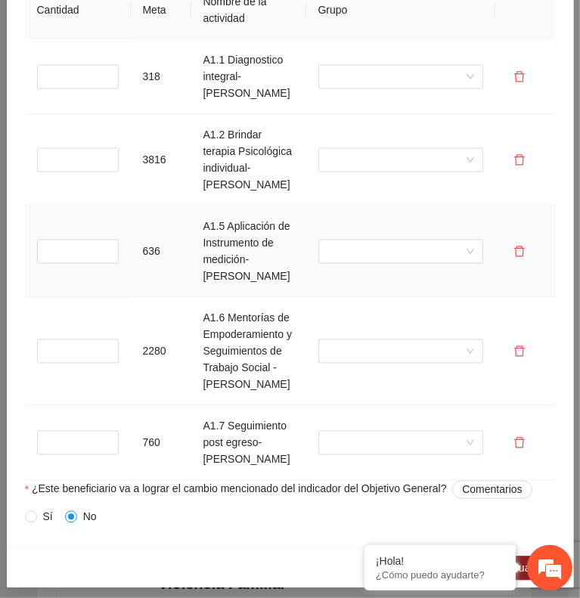
scroll to position [1485, 0]
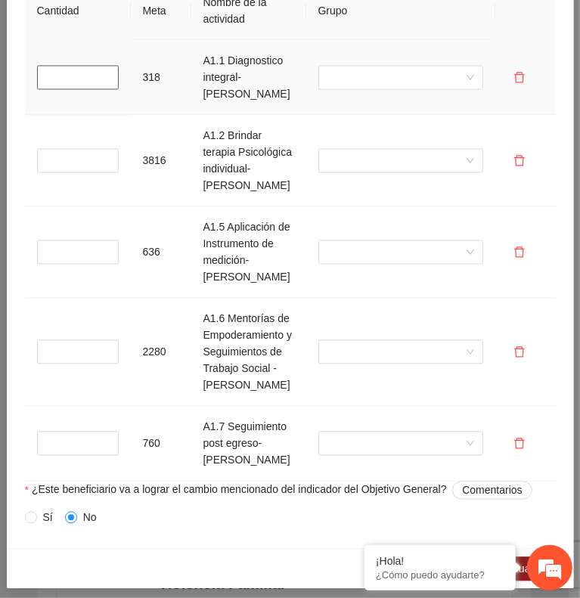
type input "*"
click at [106, 65] on input "*" at bounding box center [78, 77] width 82 height 24
click at [103, 158] on input "*" at bounding box center [78, 160] width 82 height 24
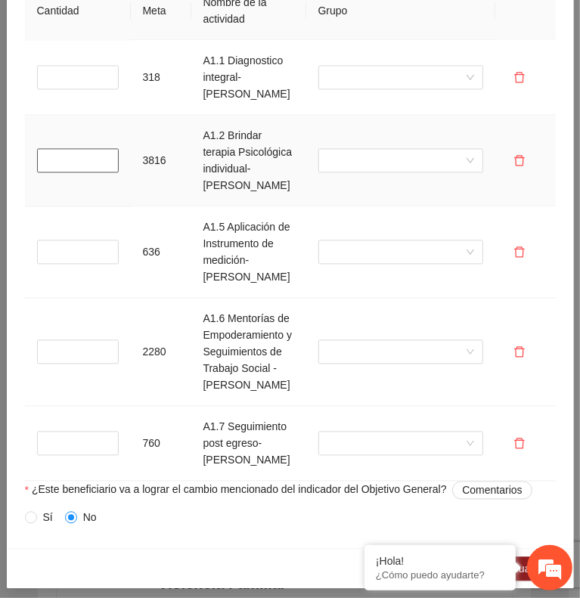
click at [103, 158] on input "*" at bounding box center [78, 160] width 82 height 24
type input "*"
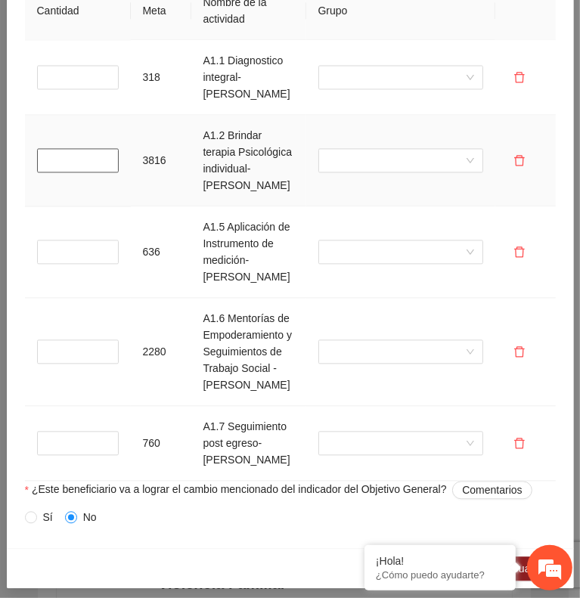
click at [103, 158] on input "*" at bounding box center [78, 160] width 82 height 24
click at [104, 259] on input "*" at bounding box center [78, 252] width 82 height 24
type input "*"
click at [104, 259] on input "*" at bounding box center [78, 252] width 82 height 24
click at [104, 364] on input "*" at bounding box center [78, 352] width 82 height 24
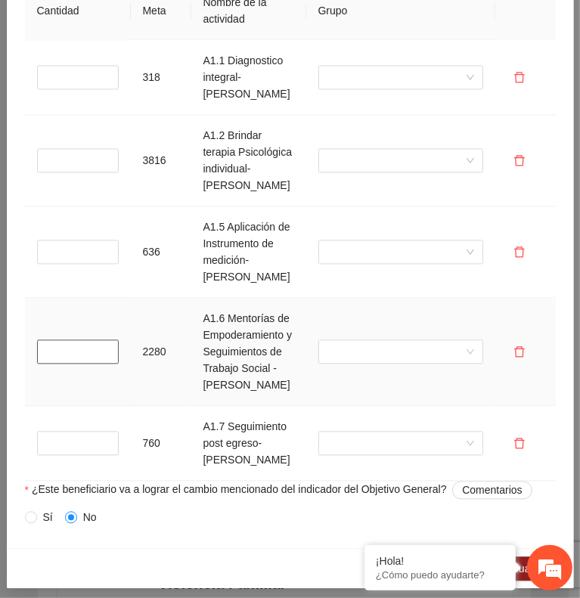
click at [104, 364] on input "*" at bounding box center [78, 352] width 82 height 24
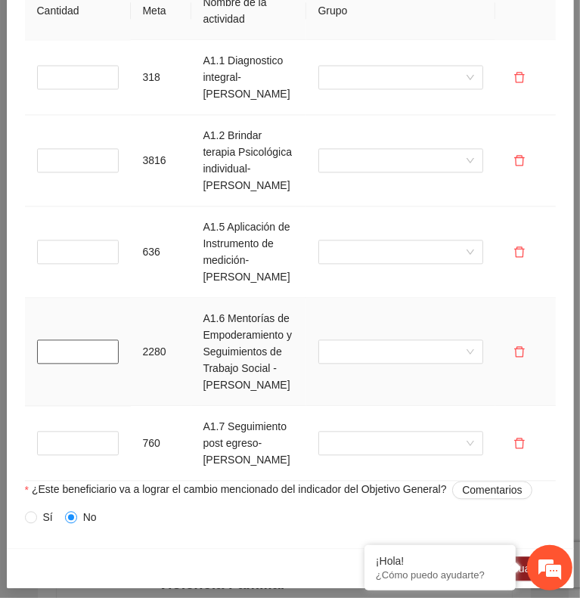
click at [104, 364] on input "*" at bounding box center [78, 352] width 82 height 24
type input "*"
click at [104, 364] on input "*" at bounding box center [78, 352] width 82 height 24
click at [104, 455] on input "*" at bounding box center [78, 443] width 82 height 24
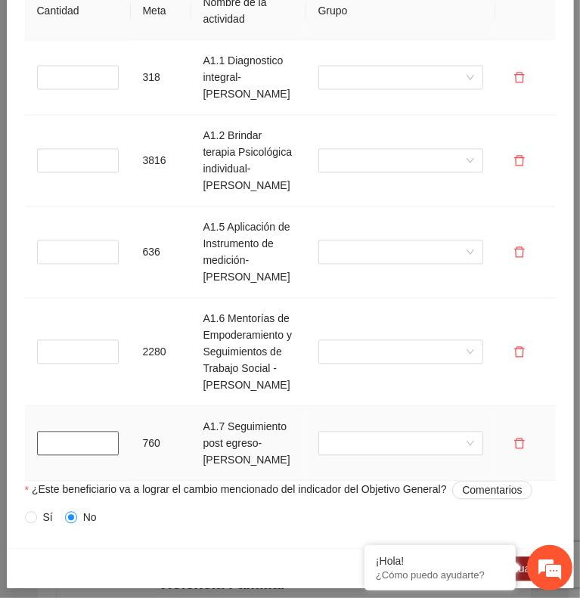
click at [104, 455] on input "*" at bounding box center [78, 443] width 82 height 24
type input "*"
click at [104, 455] on input "*" at bounding box center [78, 443] width 82 height 24
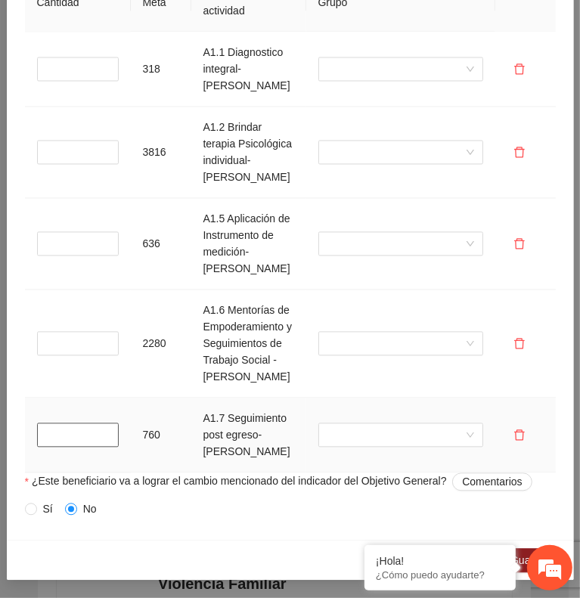
scroll to position [1535, 0]
click at [37, 507] on span "Sí" at bounding box center [48, 509] width 22 height 17
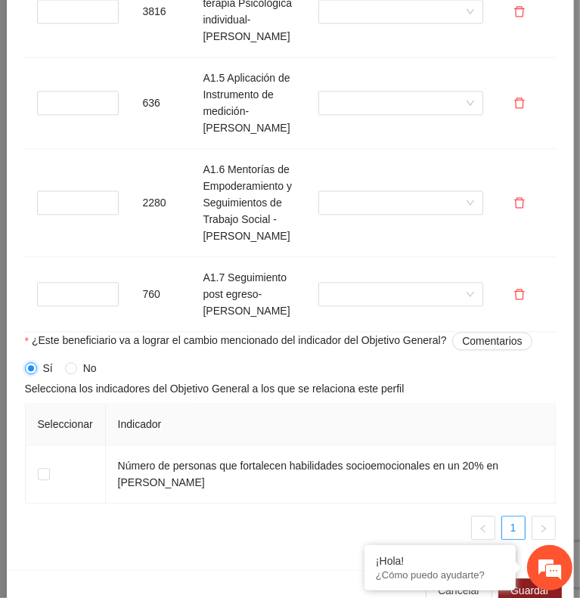
scroll to position [1706, 0]
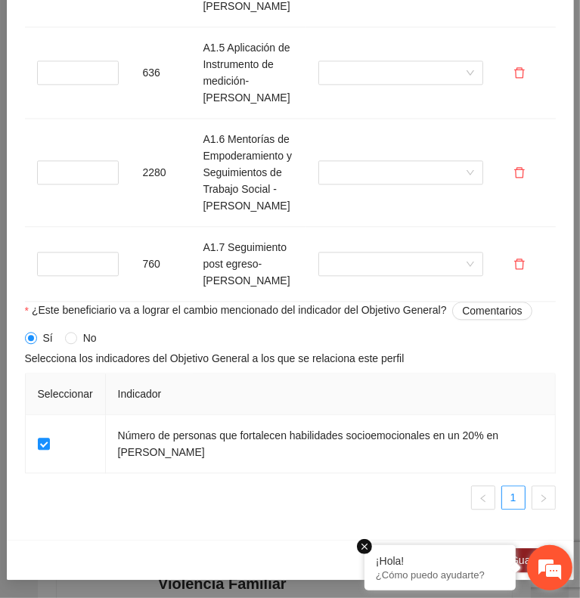
click at [365, 548] on em at bounding box center [364, 546] width 15 height 15
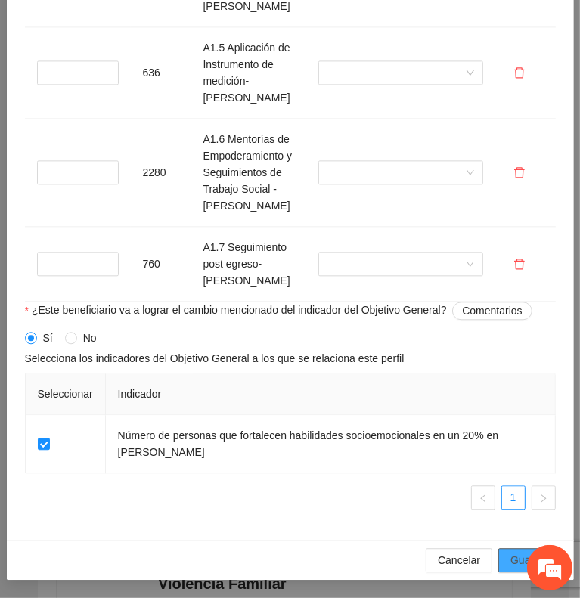
click at [498, 565] on button "Guardar" at bounding box center [529, 560] width 63 height 24
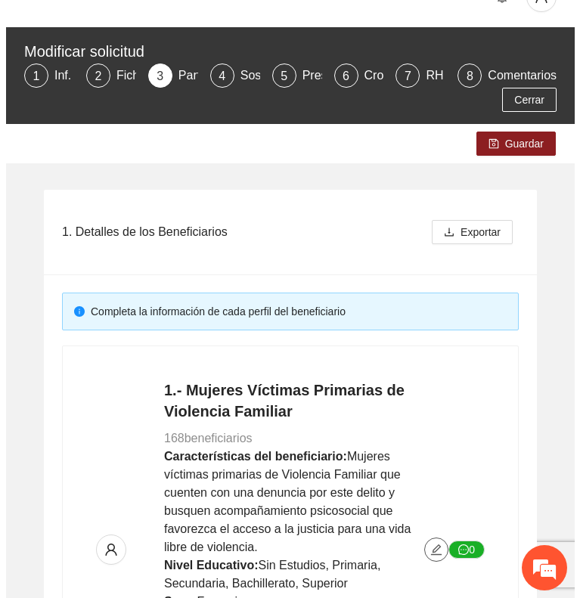
scroll to position [0, 0]
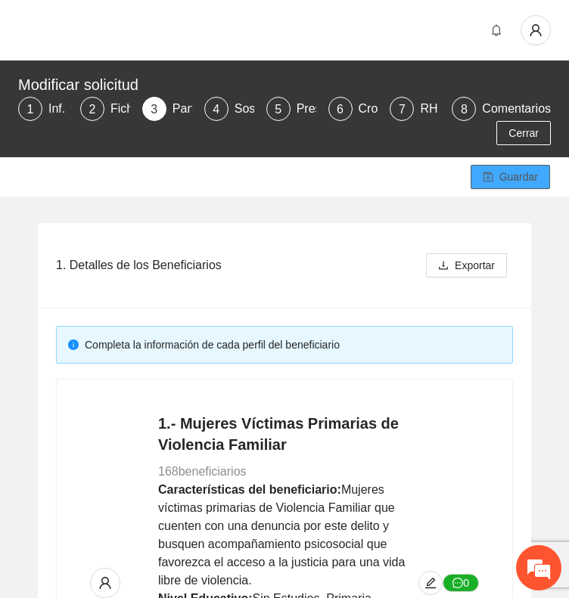
click at [502, 178] on span "Guardar" at bounding box center [518, 177] width 39 height 17
click at [500, 184] on span "Guardar" at bounding box center [518, 177] width 39 height 17
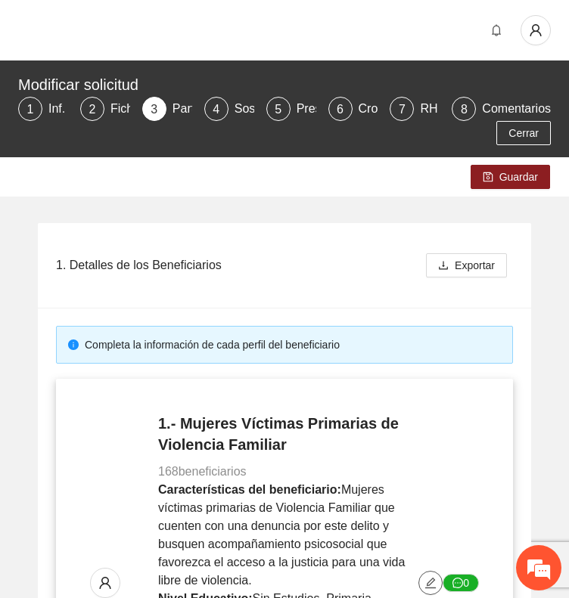
click at [433, 577] on icon "edit" at bounding box center [430, 583] width 12 height 12
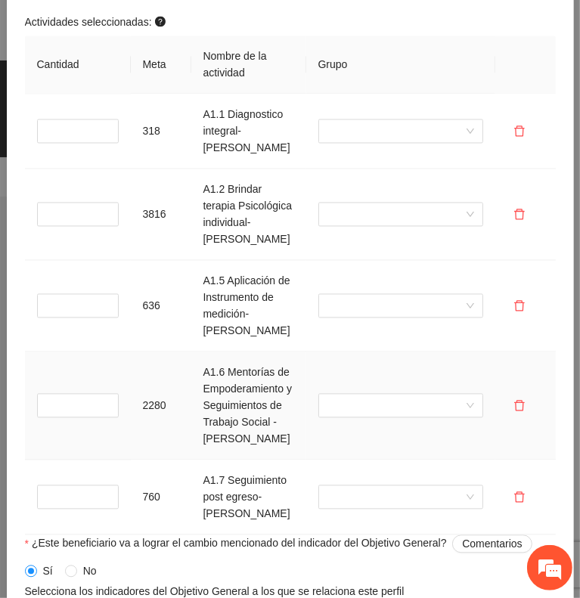
scroll to position [1706, 0]
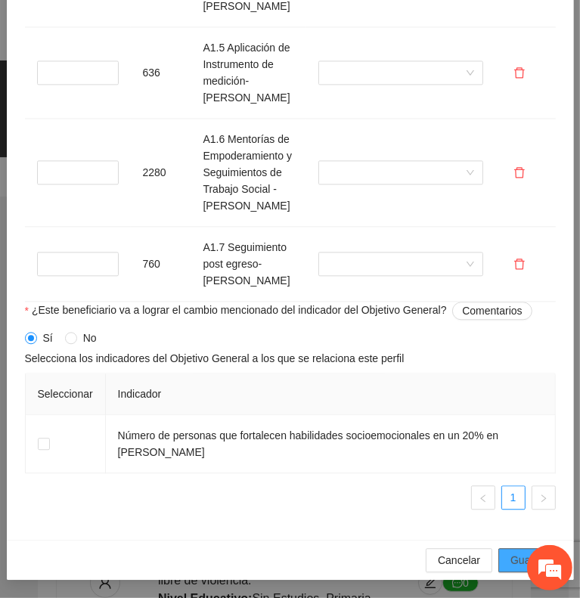
click at [498, 555] on button "Guardar" at bounding box center [529, 560] width 63 height 24
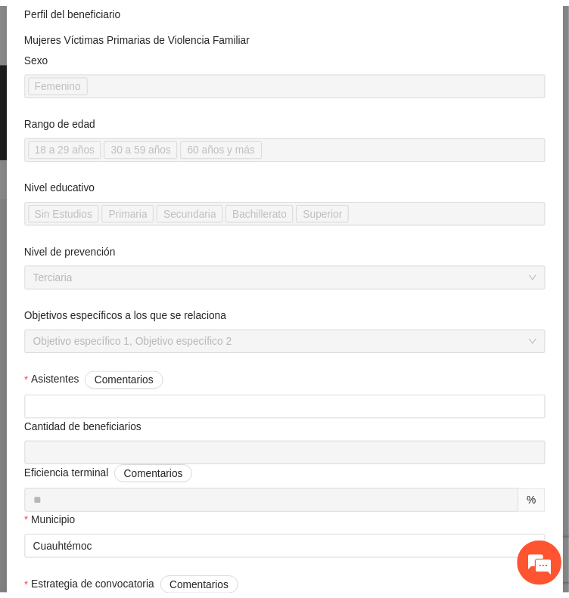
scroll to position [0, 0]
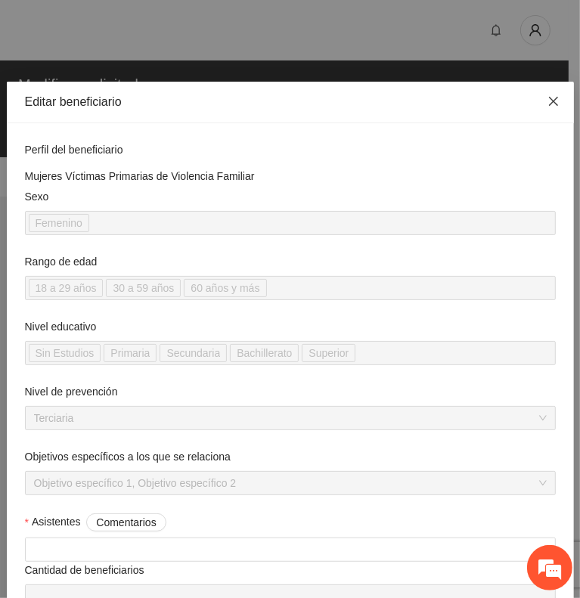
click at [548, 95] on icon "close" at bounding box center [554, 101] width 12 height 12
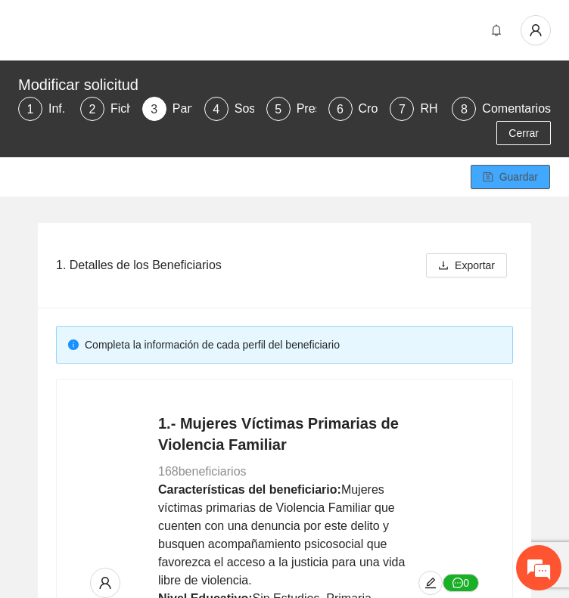
click at [495, 178] on button "Guardar" at bounding box center [509, 177] width 79 height 24
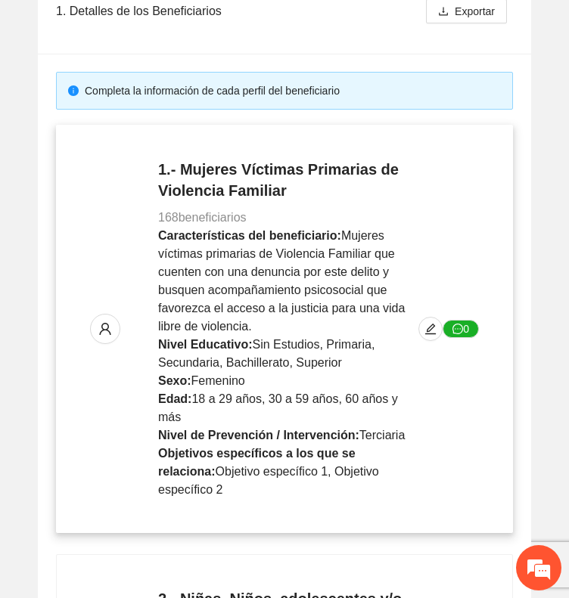
scroll to position [256, 0]
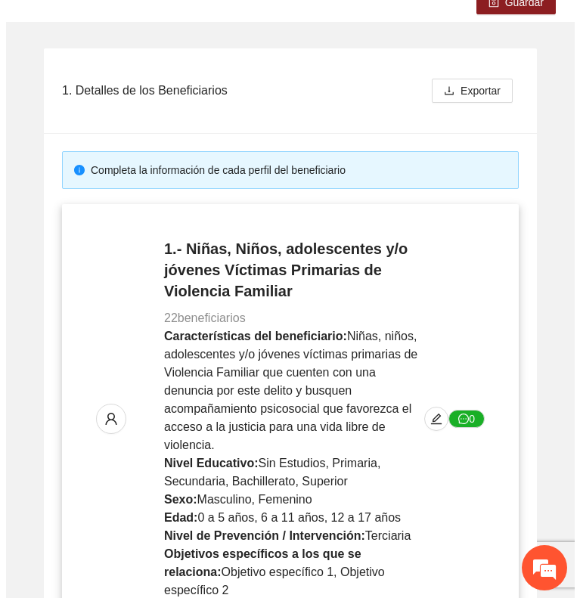
scroll to position [178, 0]
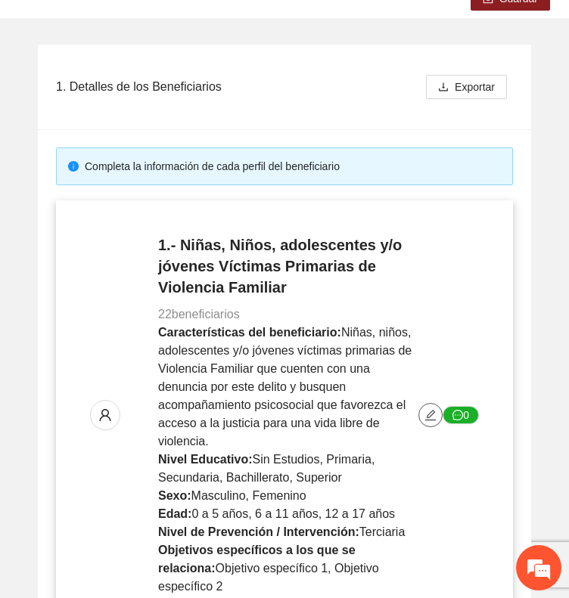
click at [427, 409] on icon "edit" at bounding box center [430, 415] width 12 height 12
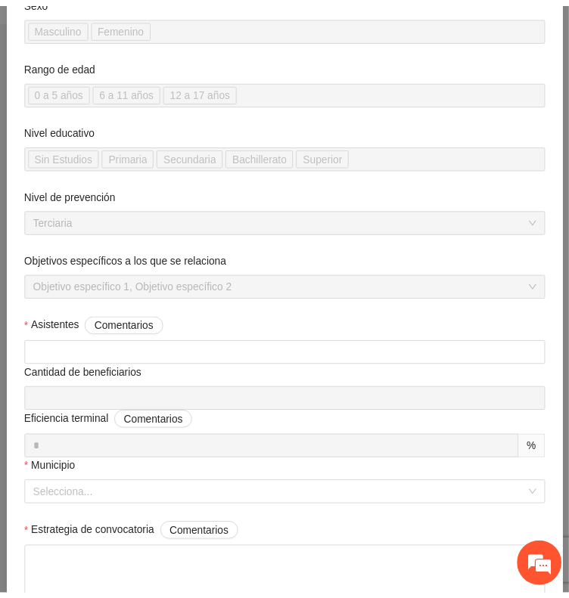
scroll to position [0, 0]
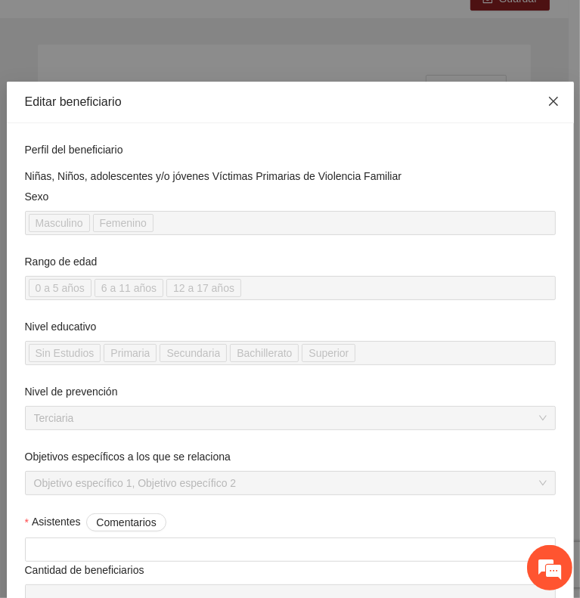
click at [548, 95] on icon "close" at bounding box center [554, 101] width 12 height 12
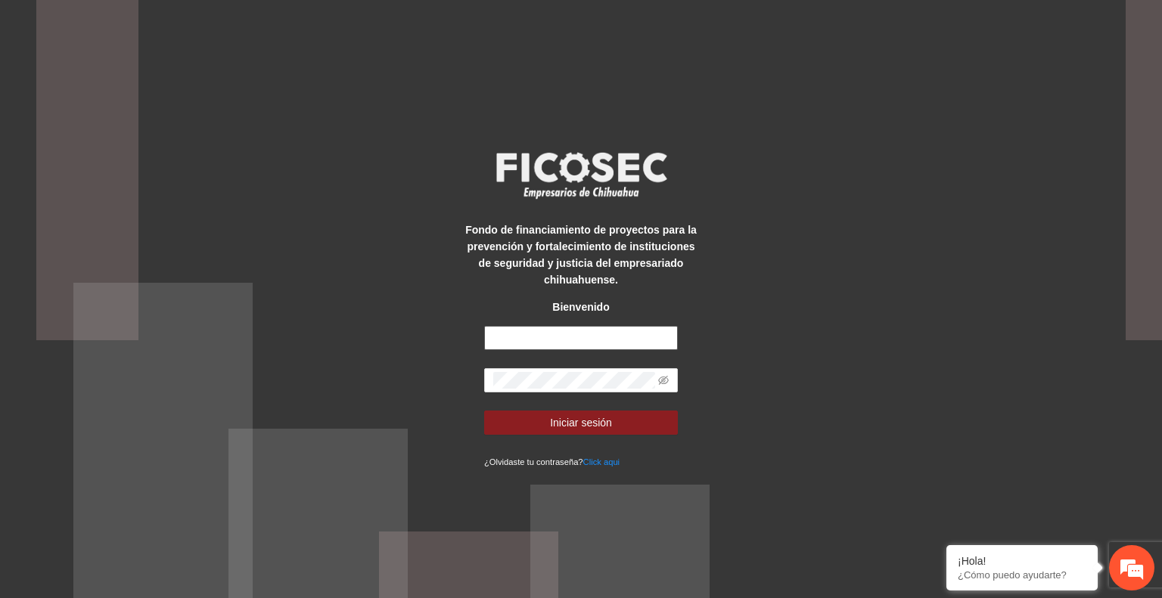
type input "**********"
click at [611, 420] on button "Iniciar sesión" at bounding box center [581, 423] width 194 height 24
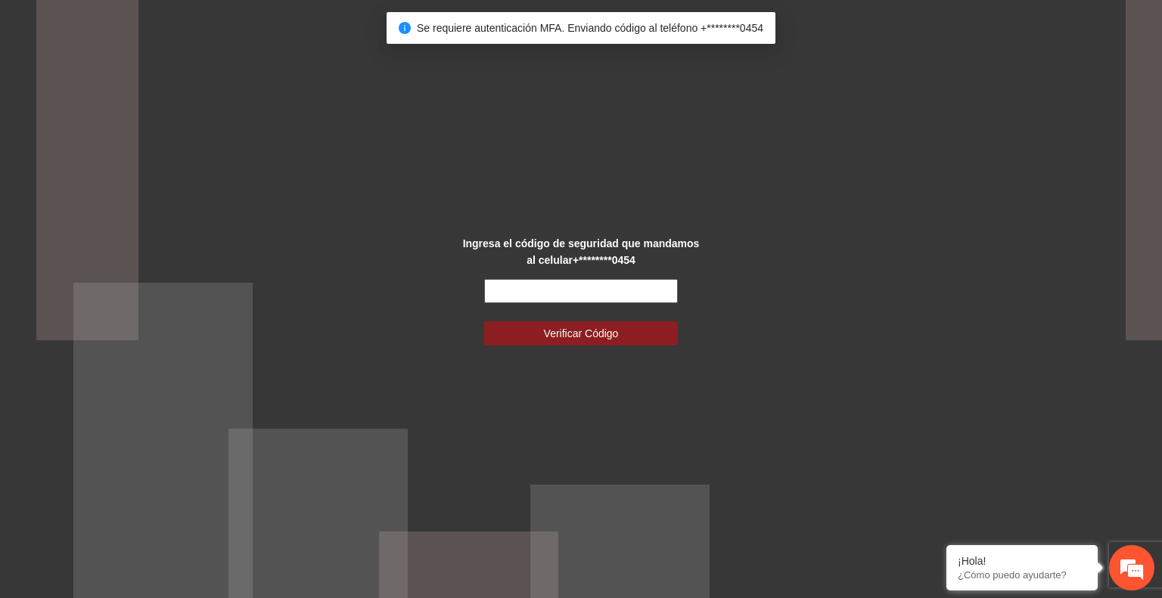
click at [526, 293] on input "text" at bounding box center [581, 291] width 194 height 24
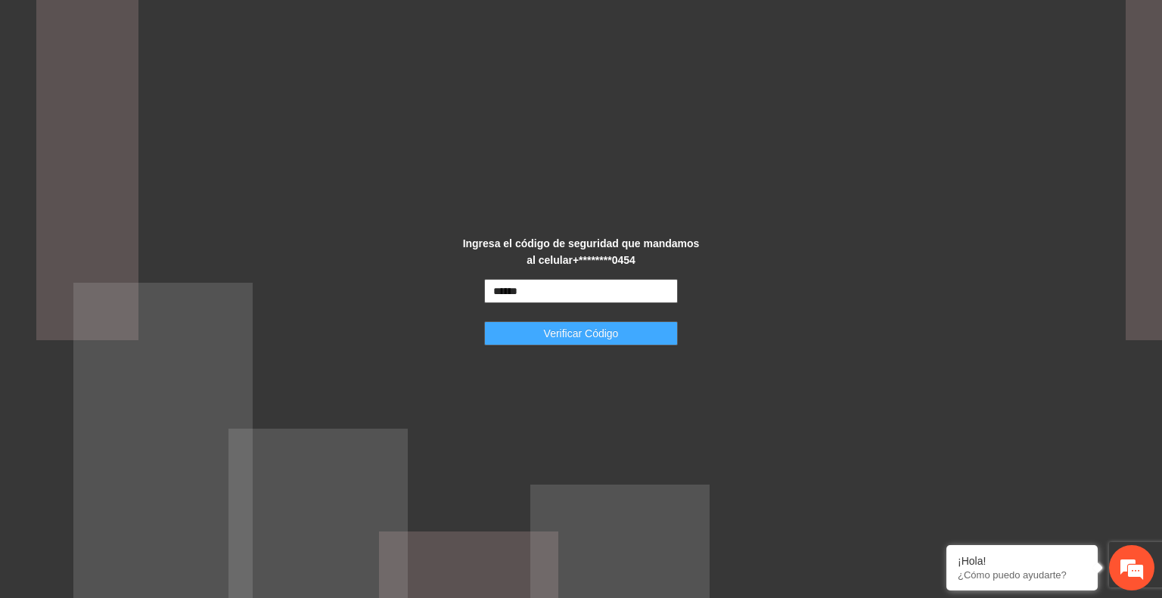
type input "******"
click at [563, 332] on span "Verificar Código" at bounding box center [581, 333] width 75 height 17
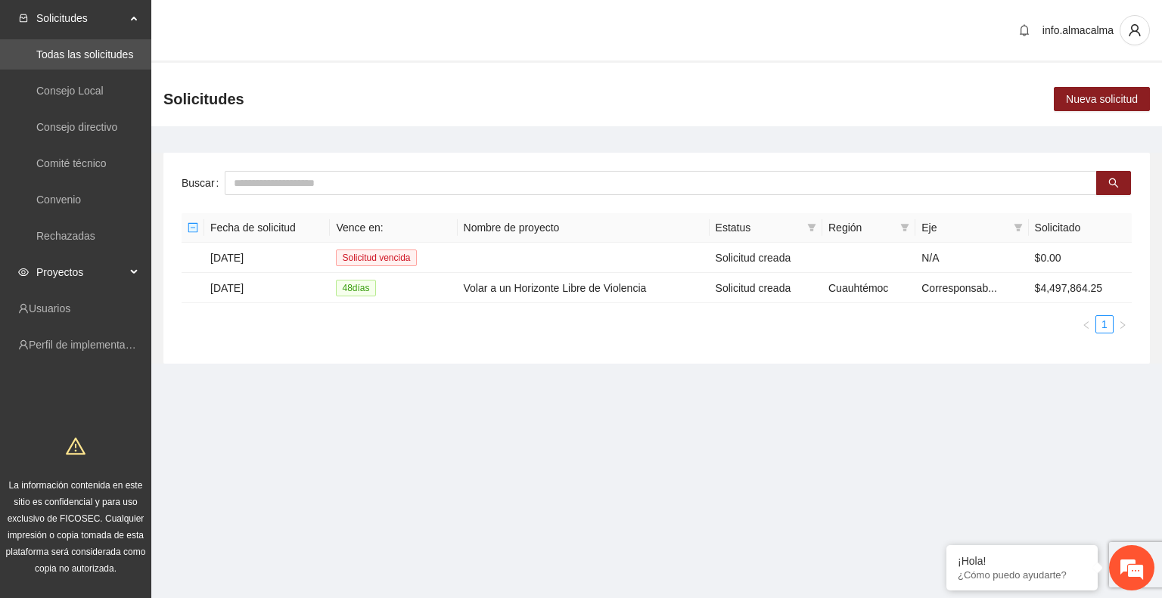
click at [133, 274] on div "Proyectos" at bounding box center [75, 272] width 151 height 30
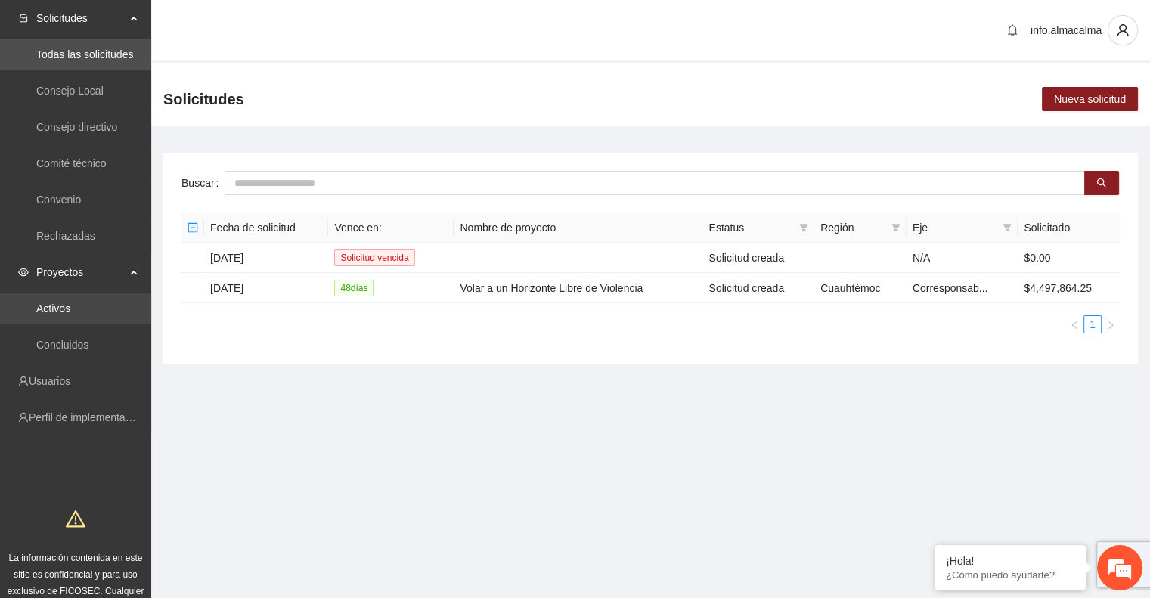
click at [70, 303] on link "Activos" at bounding box center [53, 309] width 34 height 12
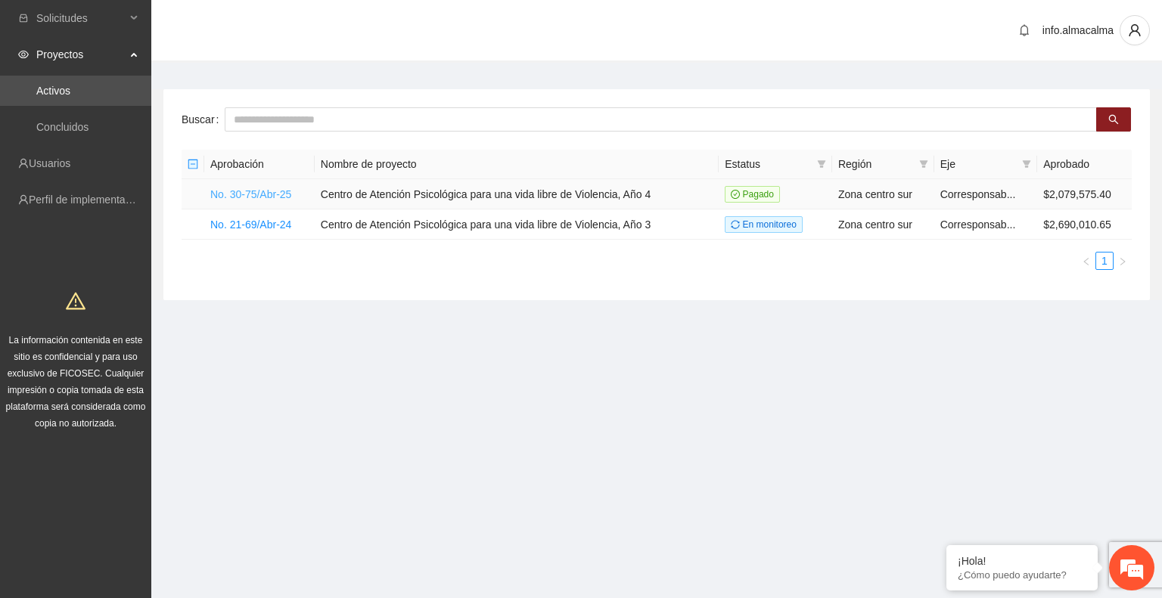
click at [251, 192] on link "No. 30-75/Abr-25" at bounding box center [250, 194] width 81 height 12
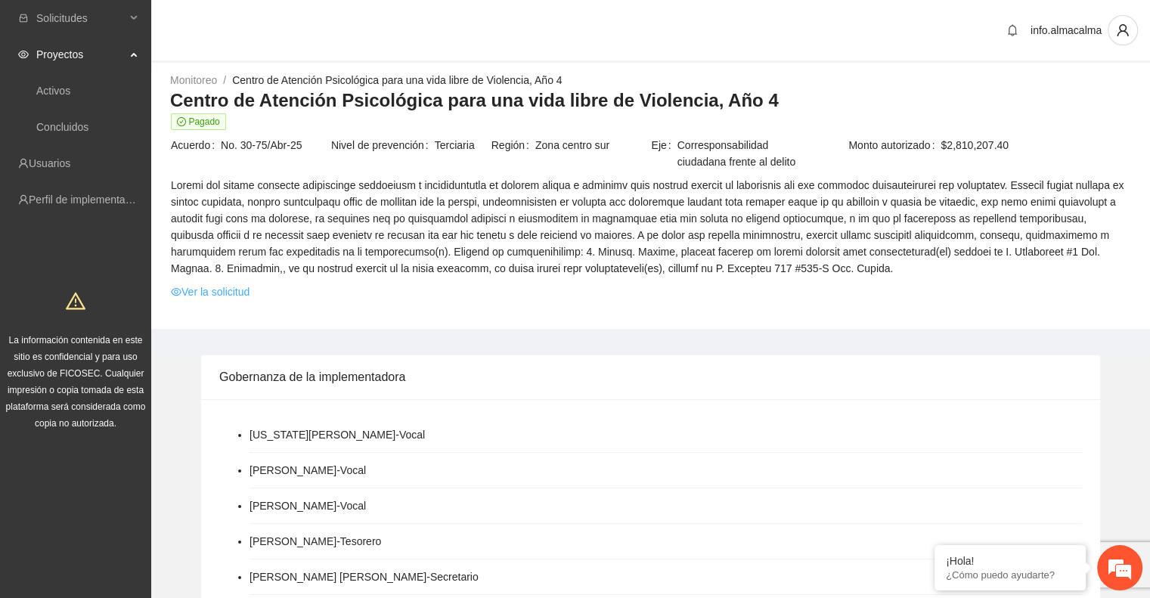
click at [242, 296] on link "Ver la solicitud" at bounding box center [210, 292] width 79 height 17
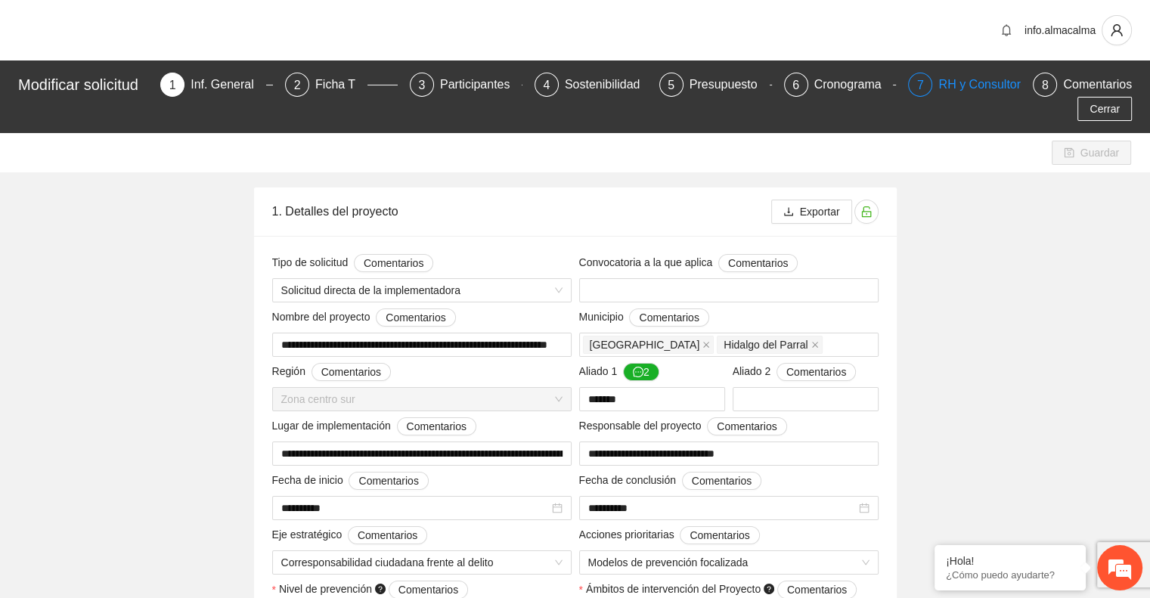
click at [1008, 90] on div "RH y Consultores" at bounding box center [992, 85] width 107 height 24
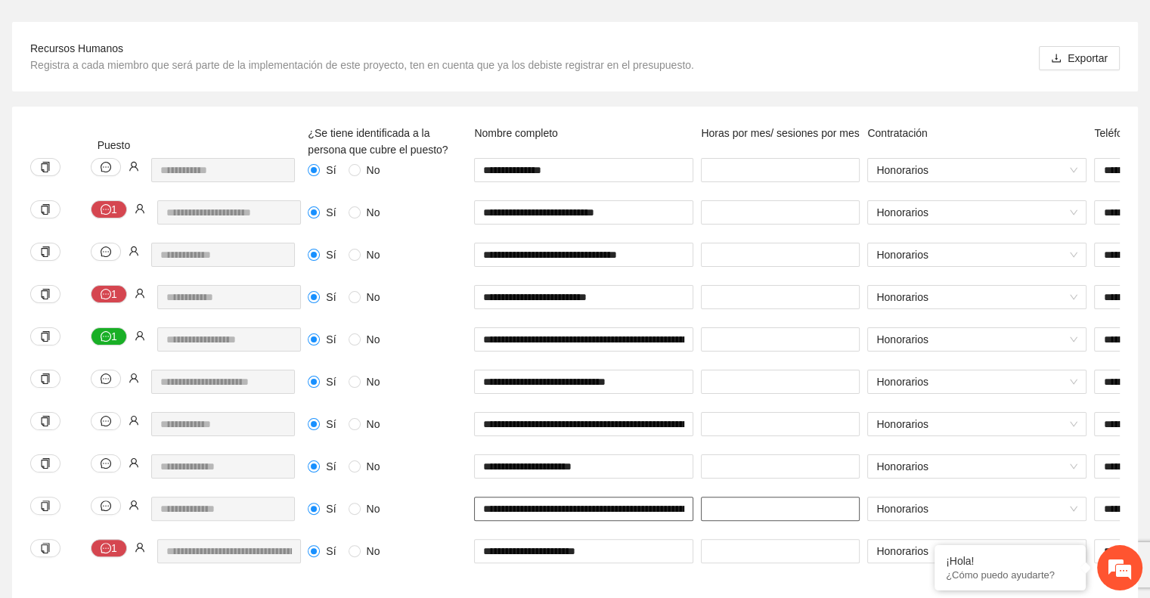
scroll to position [0, 82]
drag, startPoint x: 633, startPoint y: 488, endPoint x: 760, endPoint y: 478, distance: 127.4
click at [760, 497] on div "**********" at bounding box center [1026, 518] width 1445 height 42
click at [122, 497] on div "**********" at bounding box center [168, 518] width 285 height 42
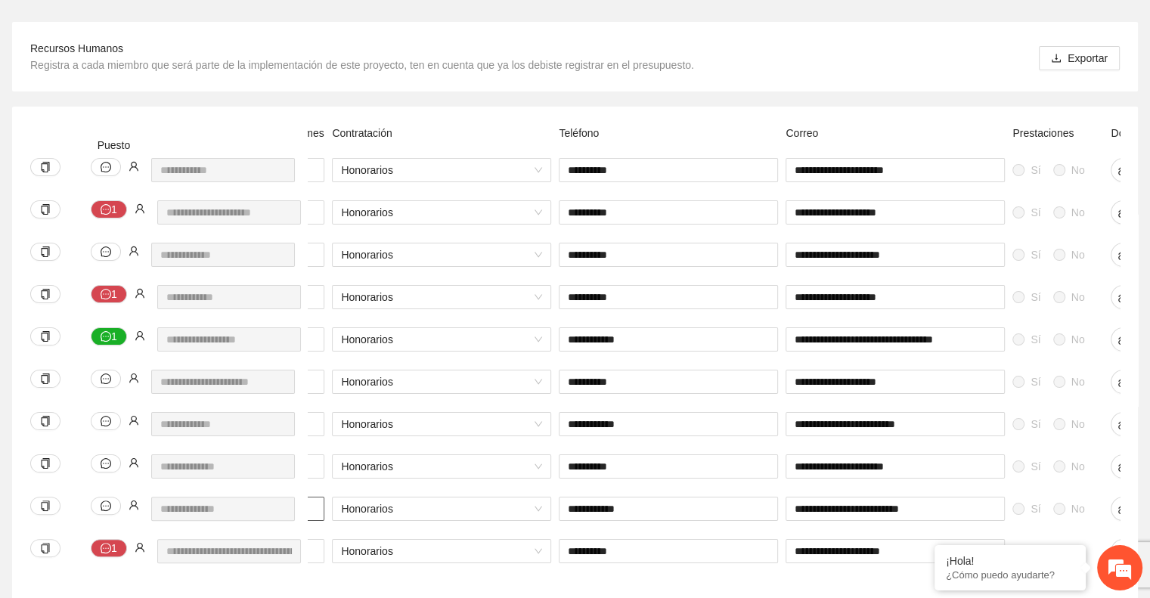
scroll to position [0, 628]
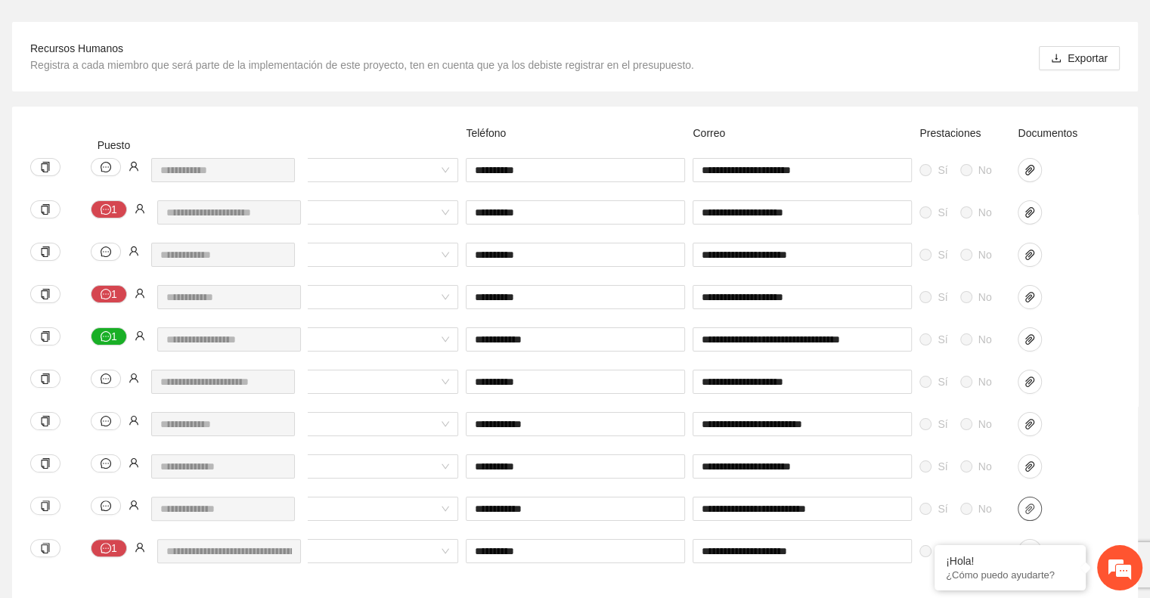
click at [1029, 497] on button "button" at bounding box center [1030, 509] width 24 height 24
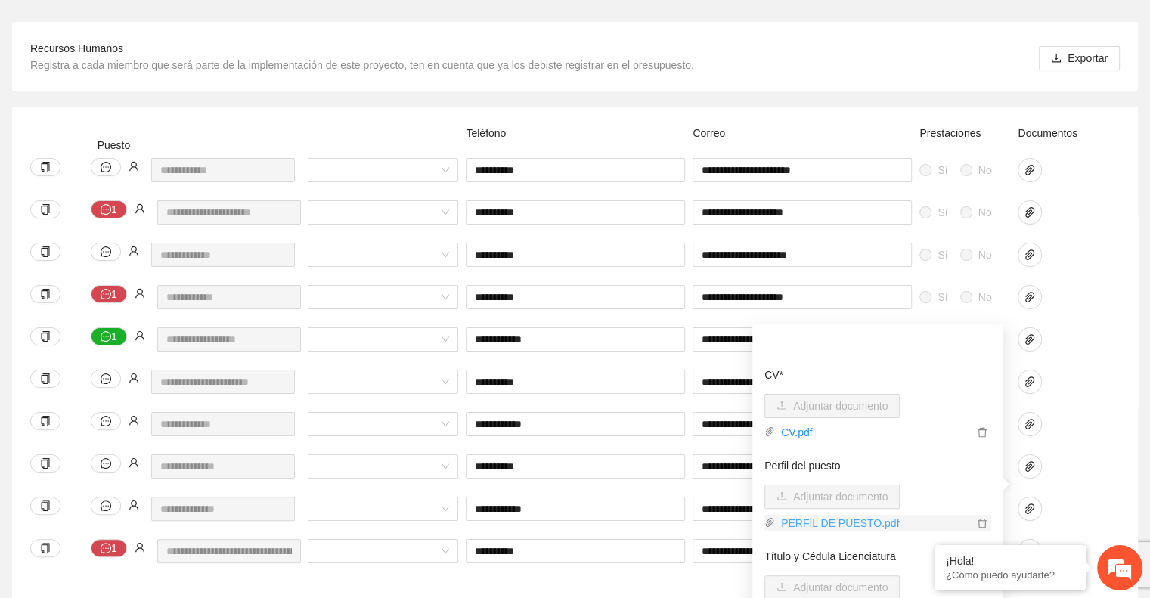
click at [847, 520] on link "PERFIL DE PUESTO.pdf" at bounding box center [874, 523] width 198 height 17
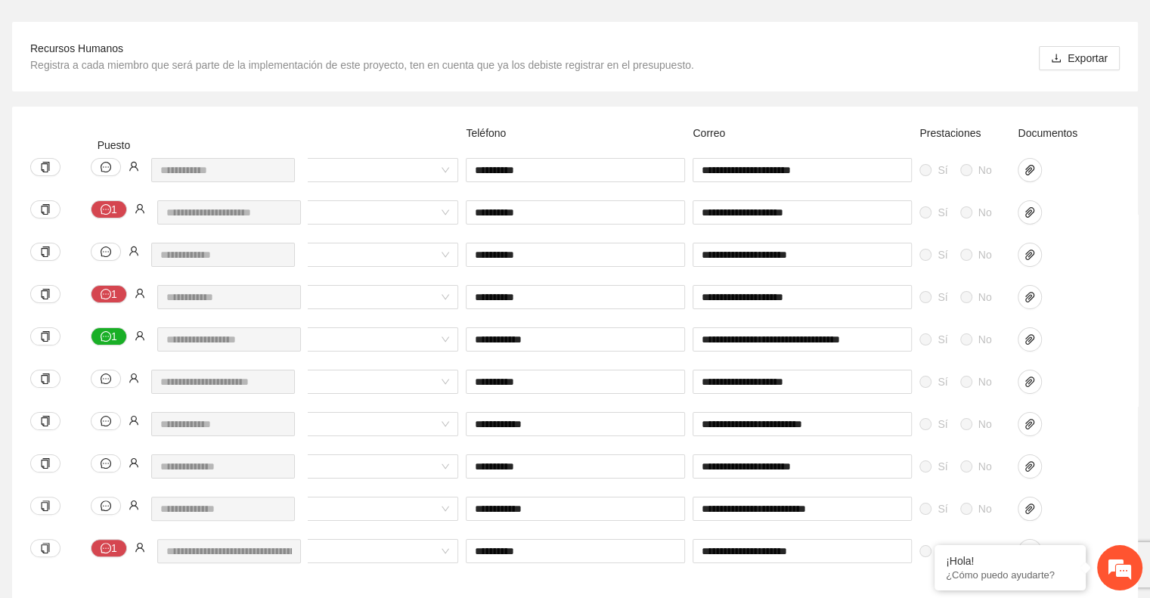
click at [1081, 158] on div at bounding box center [1052, 170] width 68 height 24
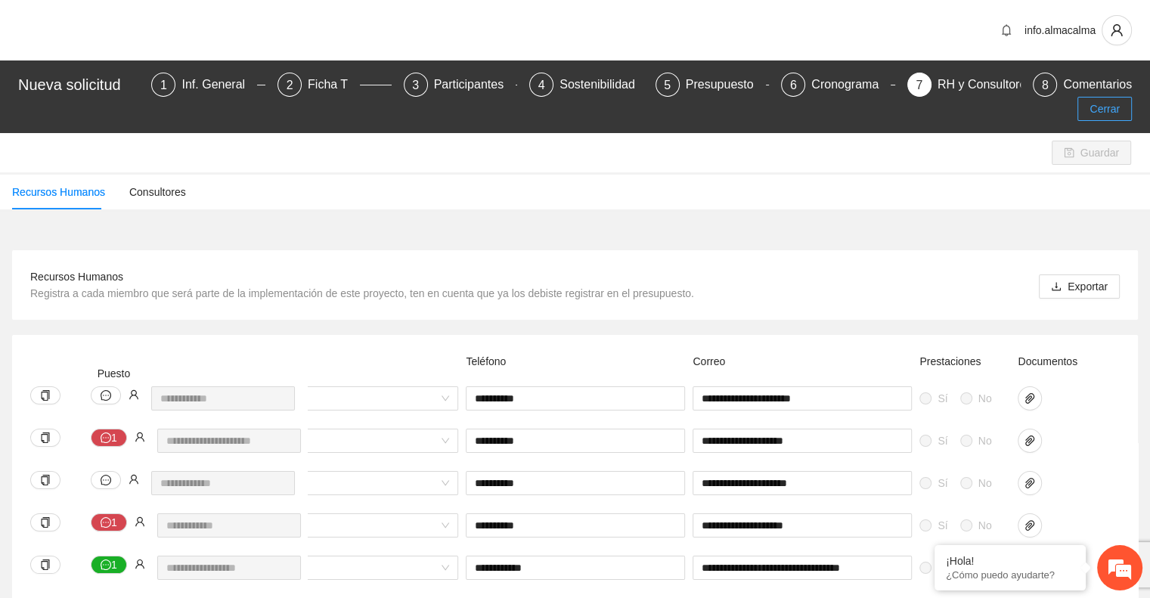
click at [1109, 72] on div "Nueva solicitud 1 Inf. General 2 Ficha T 3 Participantes 4 Sostenibilidad 5 Pre…" at bounding box center [575, 97] width 1150 height 73
click at [1094, 101] on span "Cerrar" at bounding box center [1105, 109] width 30 height 17
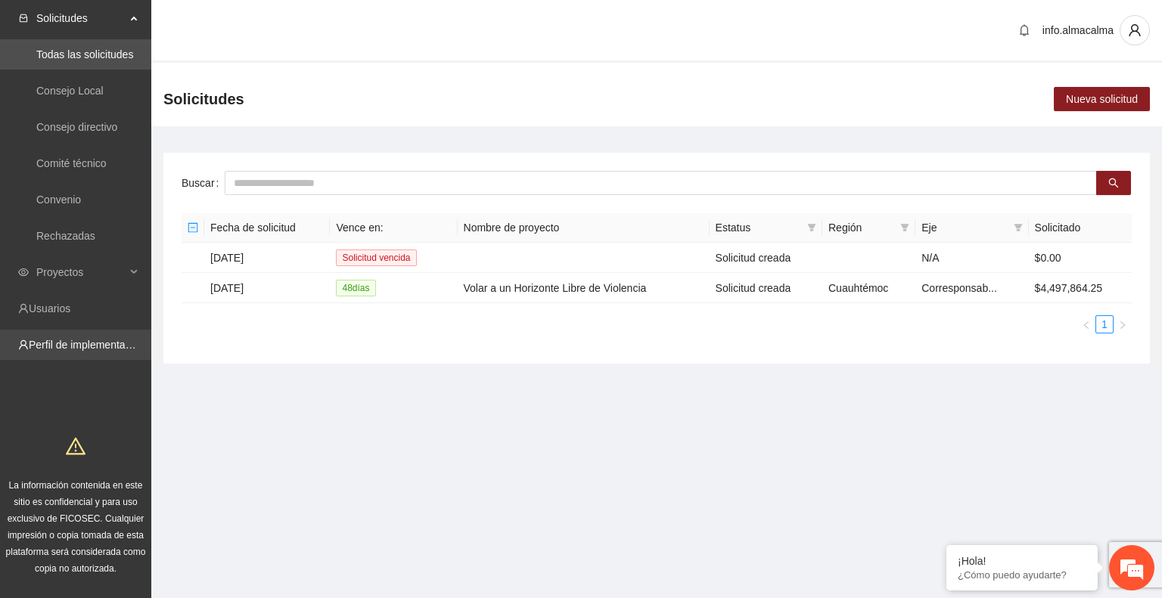
click at [94, 345] on link "Perfil de implementadora" at bounding box center [88, 345] width 118 height 12
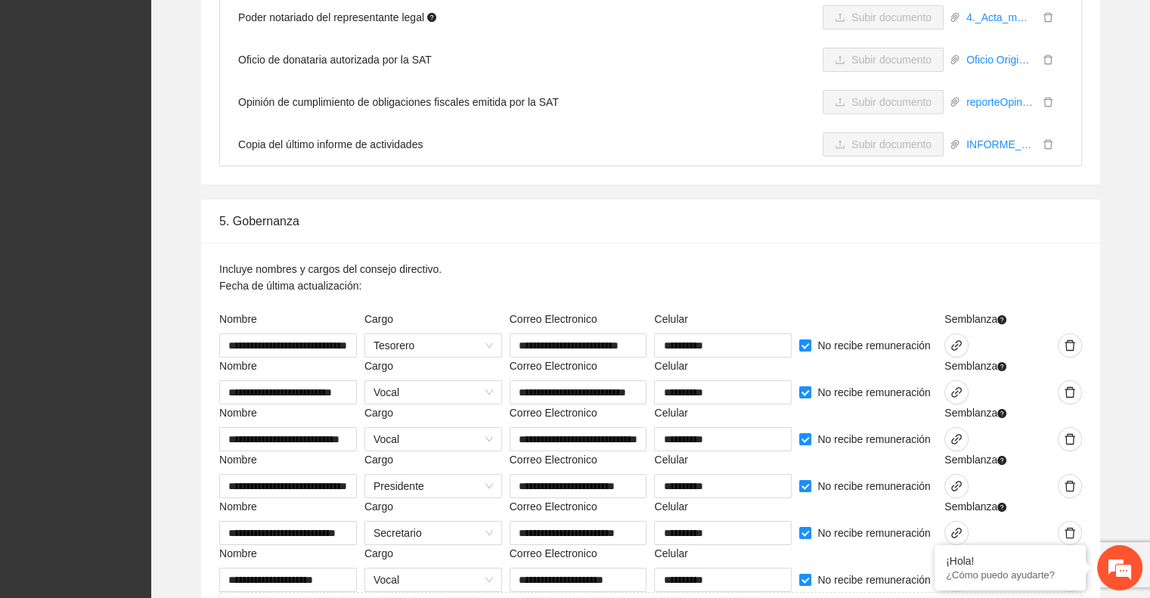
scroll to position [5385, 0]
click at [954, 339] on icon "link" at bounding box center [957, 345] width 12 height 12
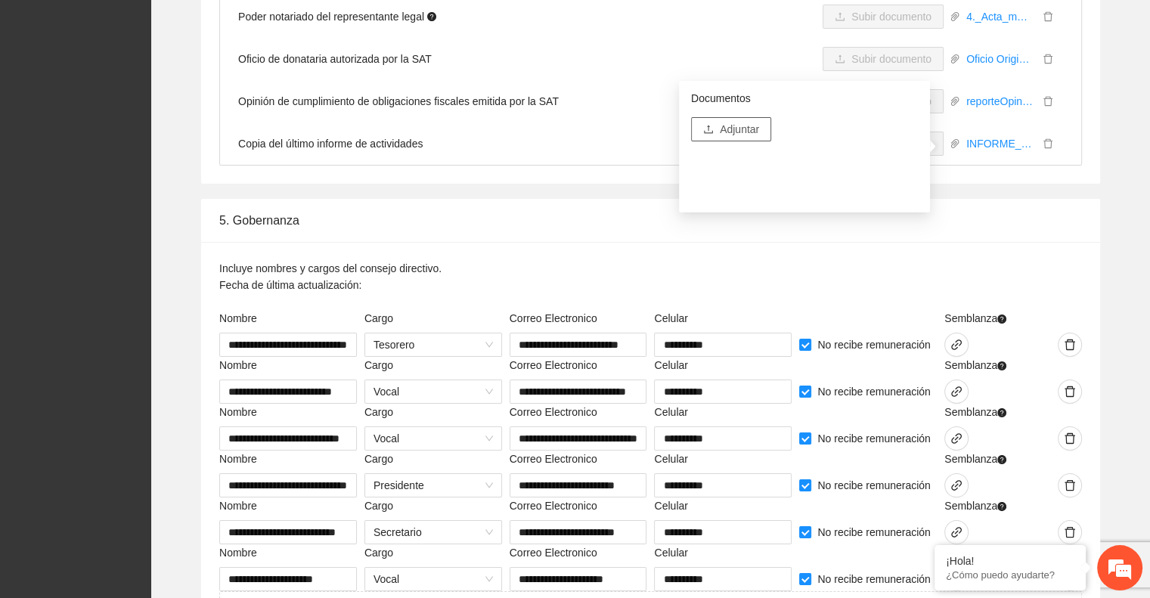
click at [736, 127] on span "Adjuntar" at bounding box center [739, 129] width 39 height 17
click at [951, 386] on icon "link" at bounding box center [957, 392] width 12 height 12
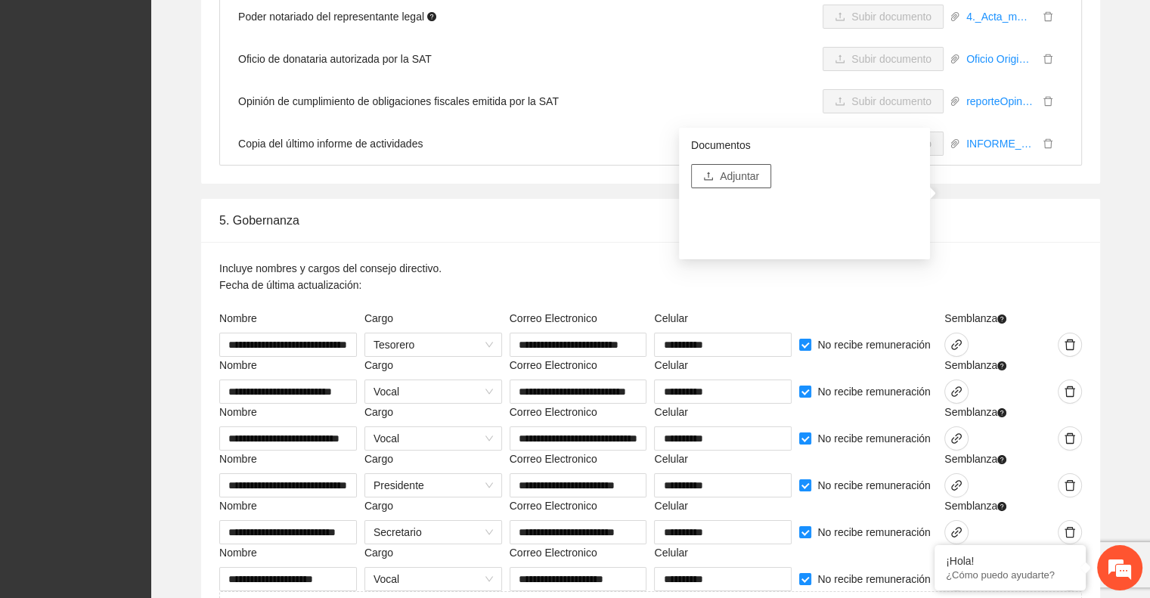
click at [744, 180] on span "Adjuntar" at bounding box center [739, 176] width 39 height 17
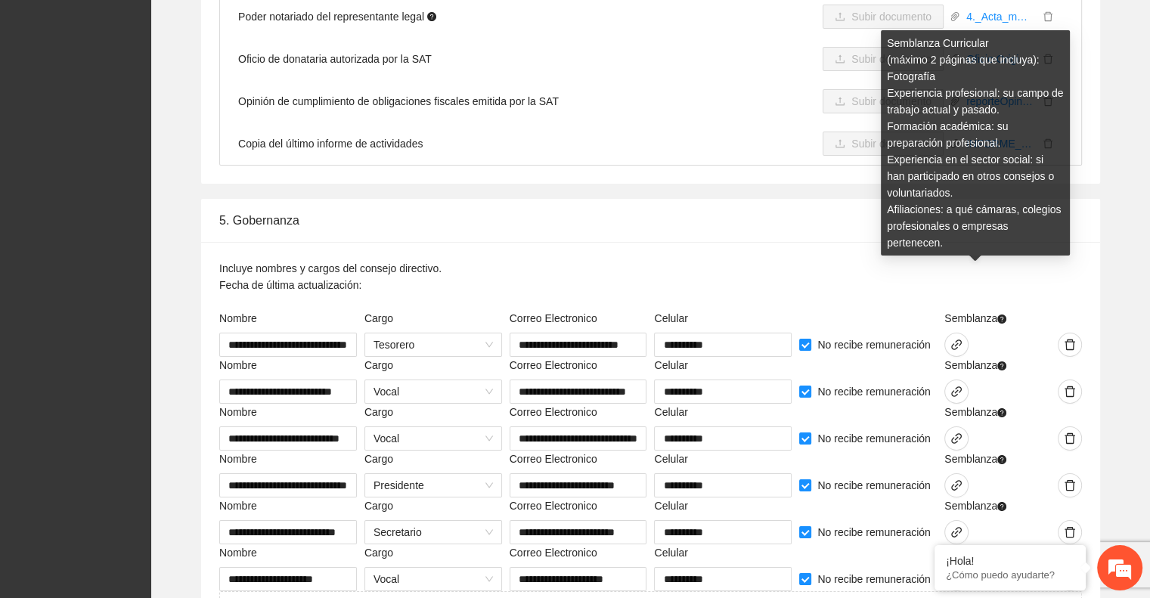
click at [957, 241] on div "Semblanza Curricular (máximo 2 páginas que incluya): Fotografía Experiencia pro…" at bounding box center [975, 148] width 189 height 236
click at [956, 427] on button "button" at bounding box center [957, 439] width 24 height 24
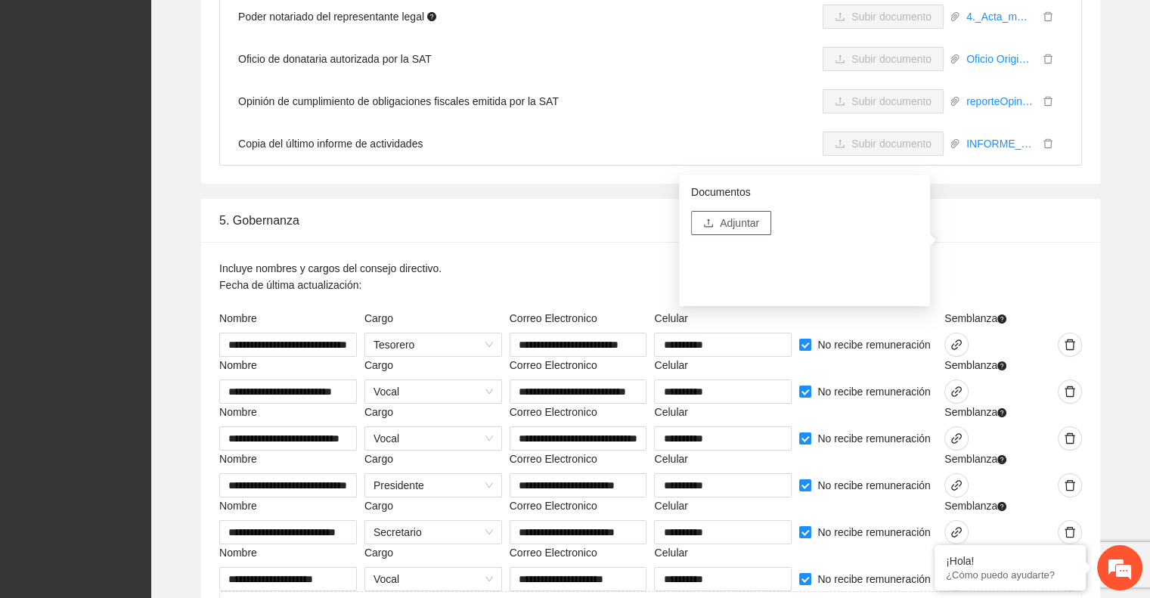
click at [741, 225] on span "Adjuntar" at bounding box center [739, 223] width 39 height 17
click at [960, 479] on icon "link" at bounding box center [957, 485] width 12 height 12
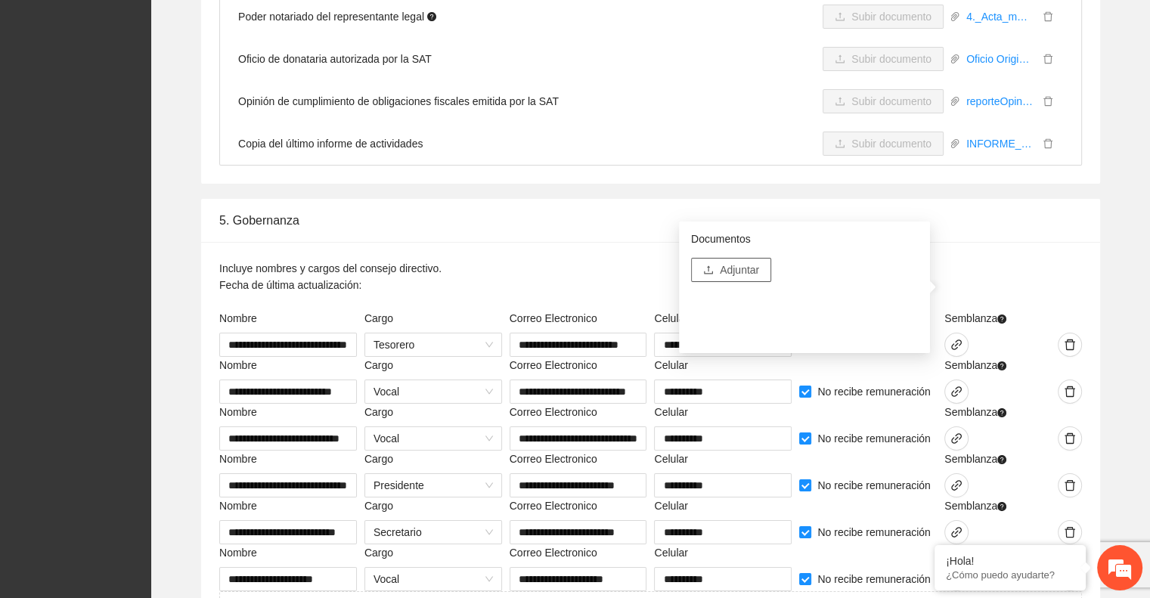
click at [732, 281] on button "Adjuntar" at bounding box center [731, 270] width 80 height 24
click at [957, 527] on icon "link" at bounding box center [956, 532] width 11 height 11
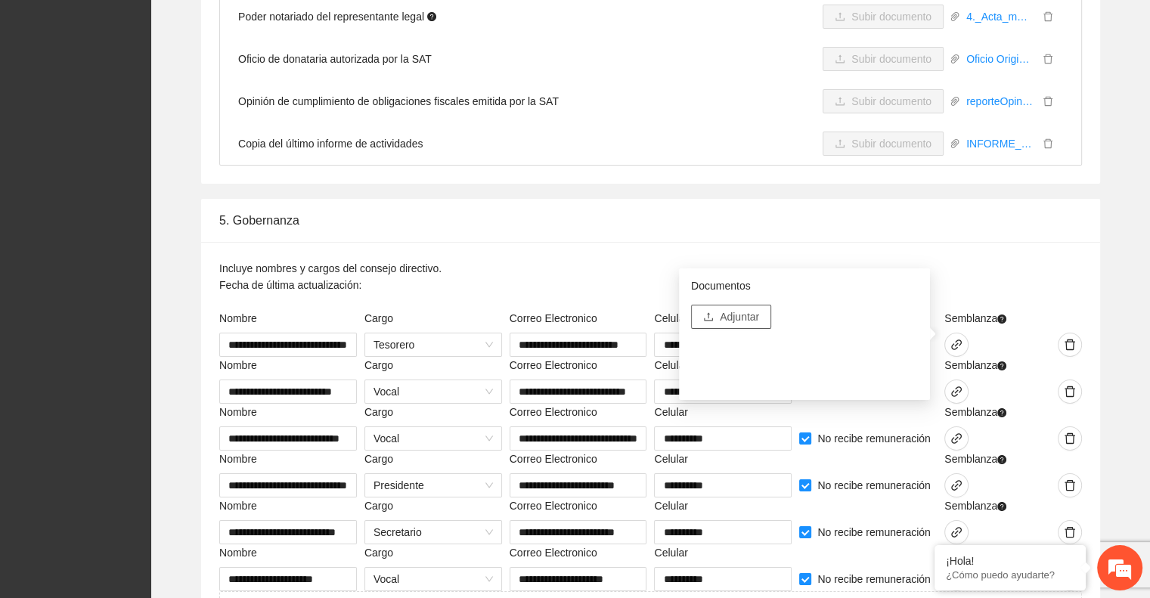
click at [745, 321] on span "Adjuntar" at bounding box center [739, 317] width 39 height 17
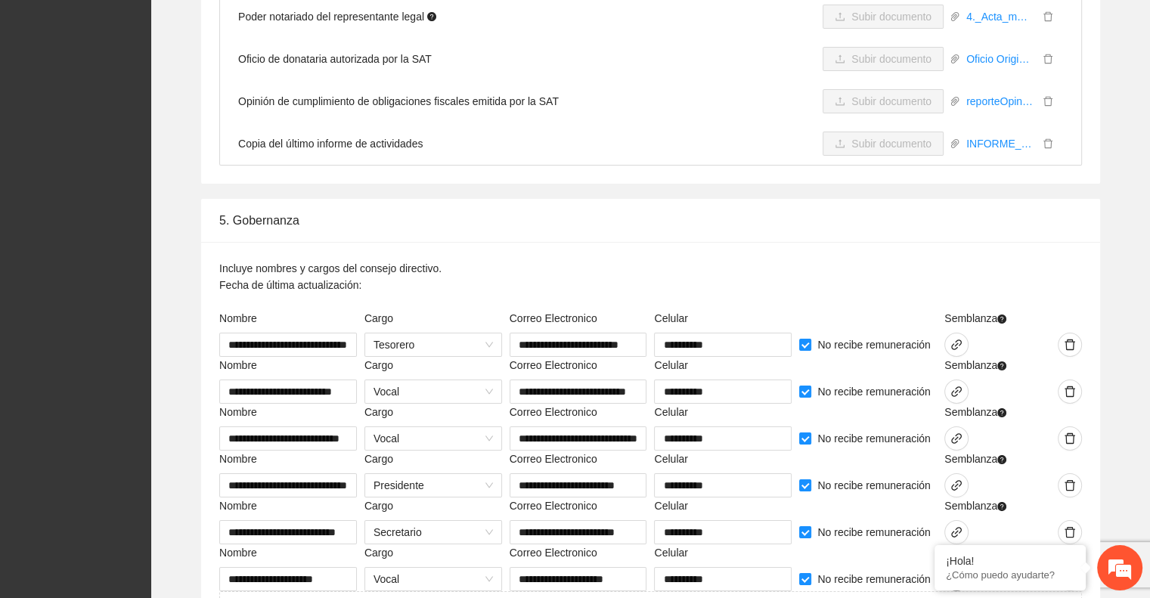
click at [958, 574] on icon "link" at bounding box center [956, 579] width 11 height 11
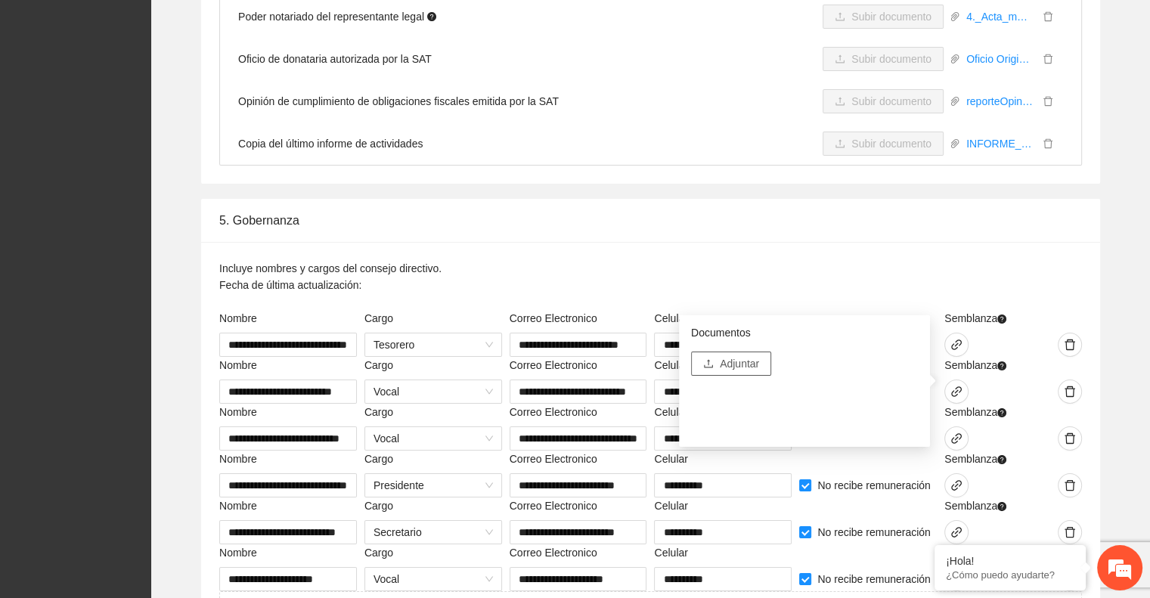
click at [738, 357] on span "Adjuntar" at bounding box center [739, 363] width 39 height 17
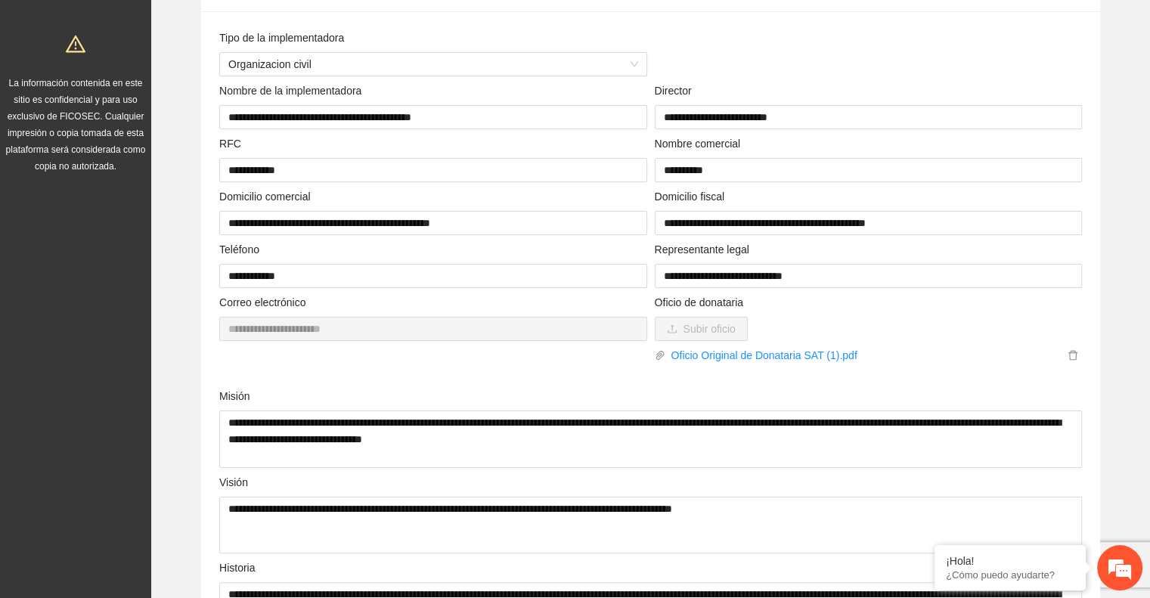
scroll to position [0, 0]
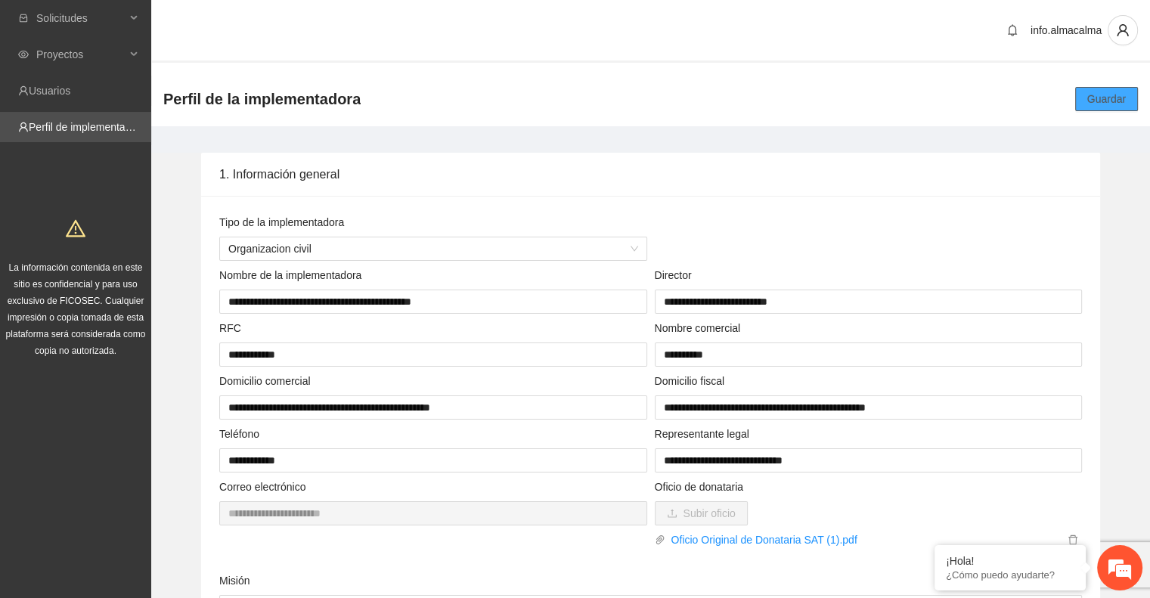
click at [1114, 92] on span "Guardar" at bounding box center [1107, 99] width 39 height 17
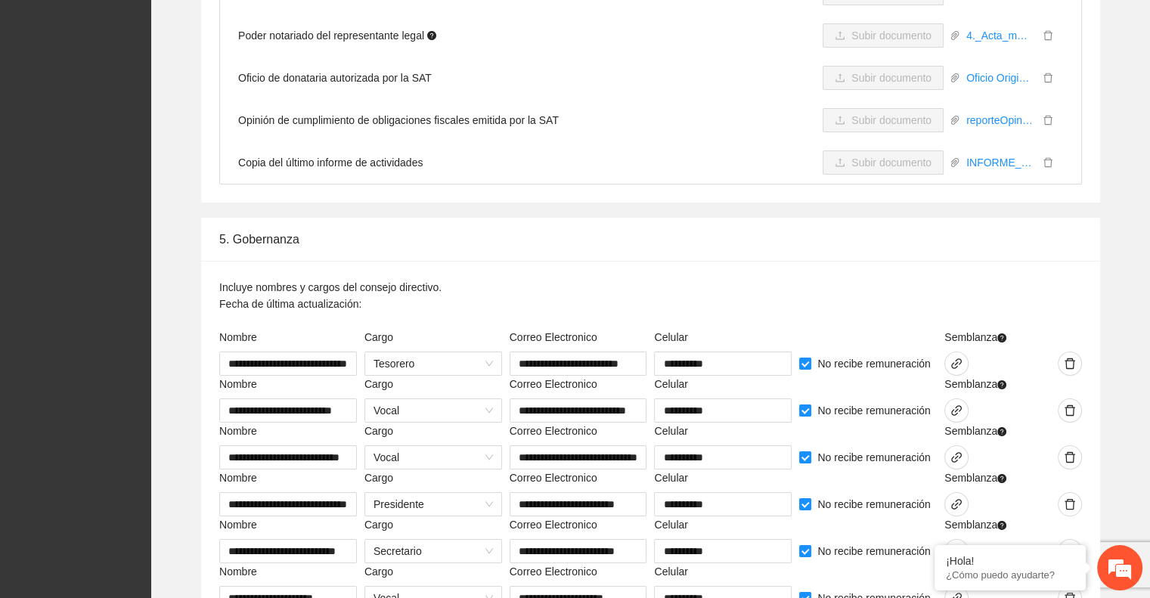
scroll to position [5367, 0]
click at [955, 357] on icon "link" at bounding box center [957, 363] width 12 height 12
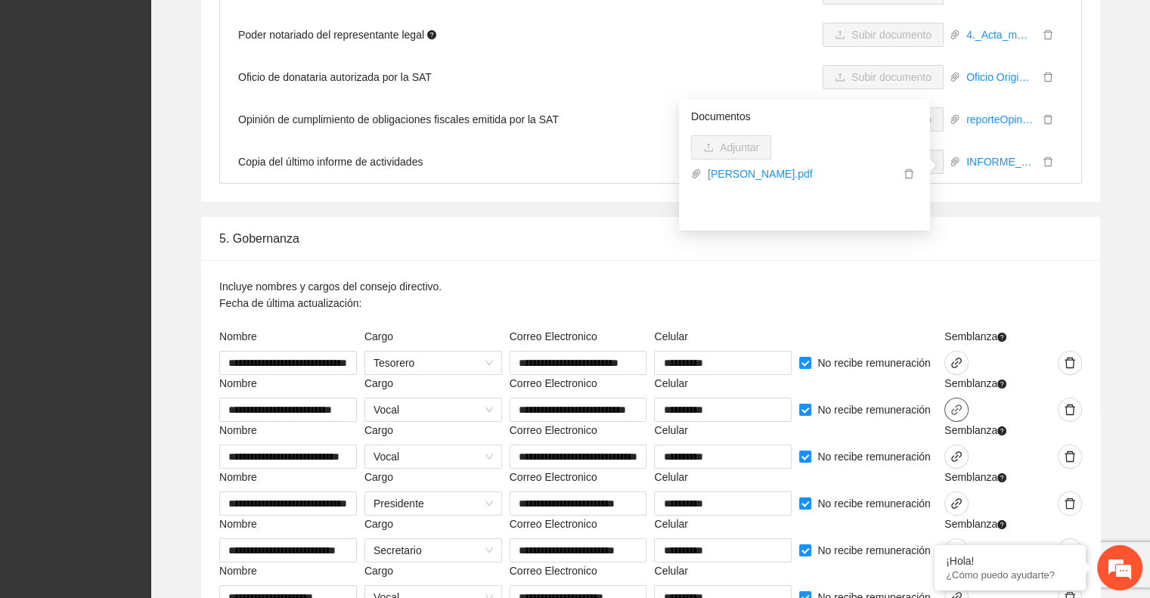
click at [955, 405] on icon "link" at bounding box center [956, 410] width 11 height 11
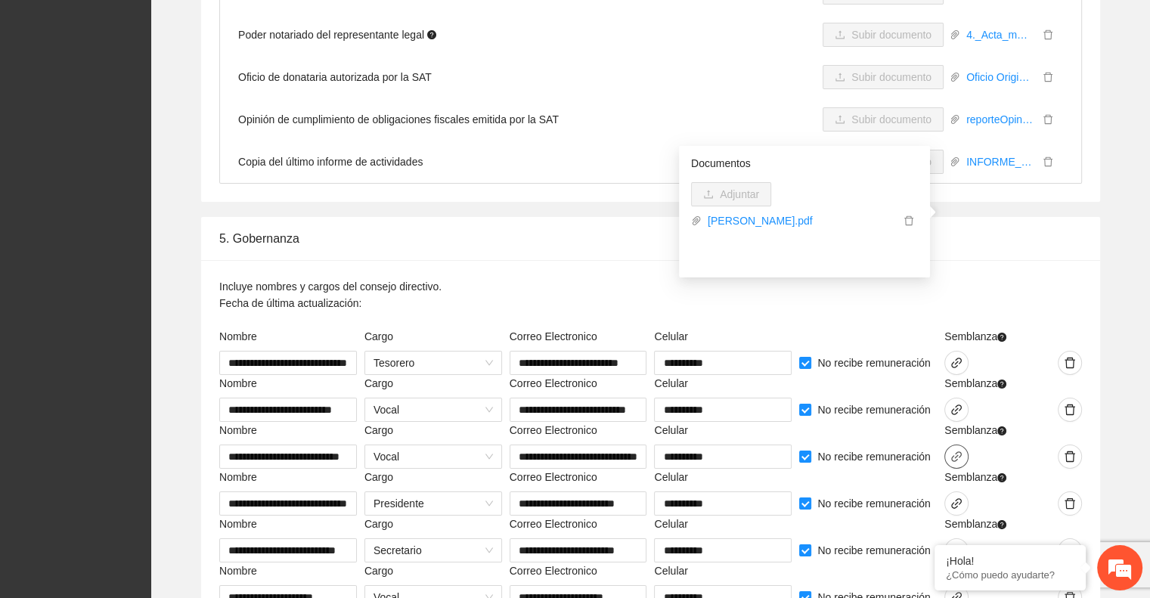
click at [955, 451] on icon "link" at bounding box center [957, 457] width 12 height 12
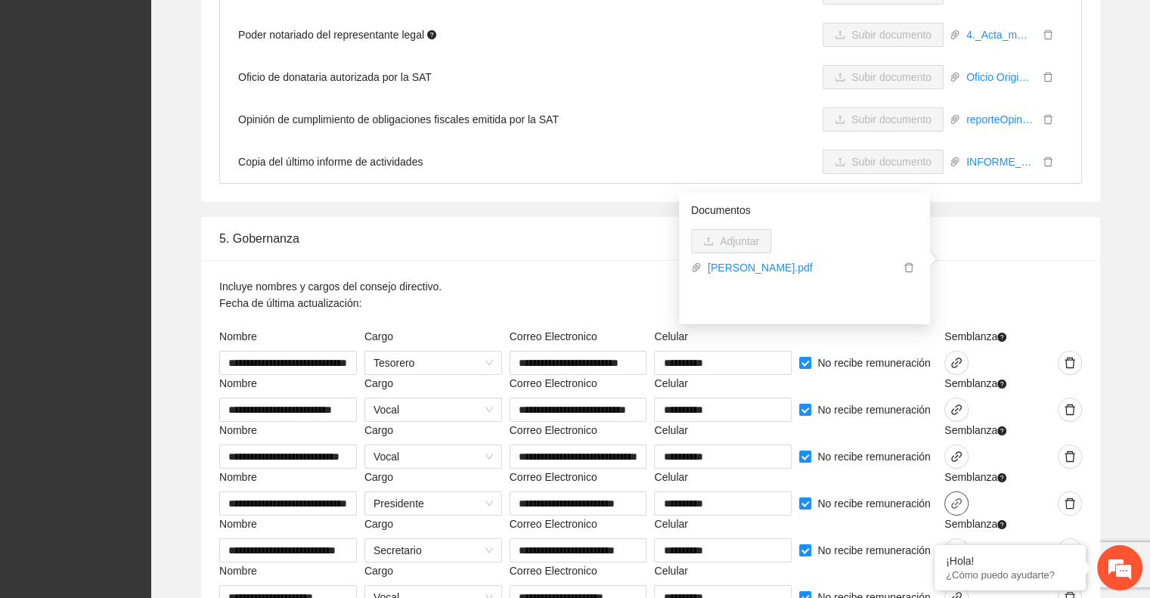
click at [957, 498] on icon "link" at bounding box center [957, 504] width 12 height 12
click at [959, 545] on icon "link" at bounding box center [956, 550] width 11 height 11
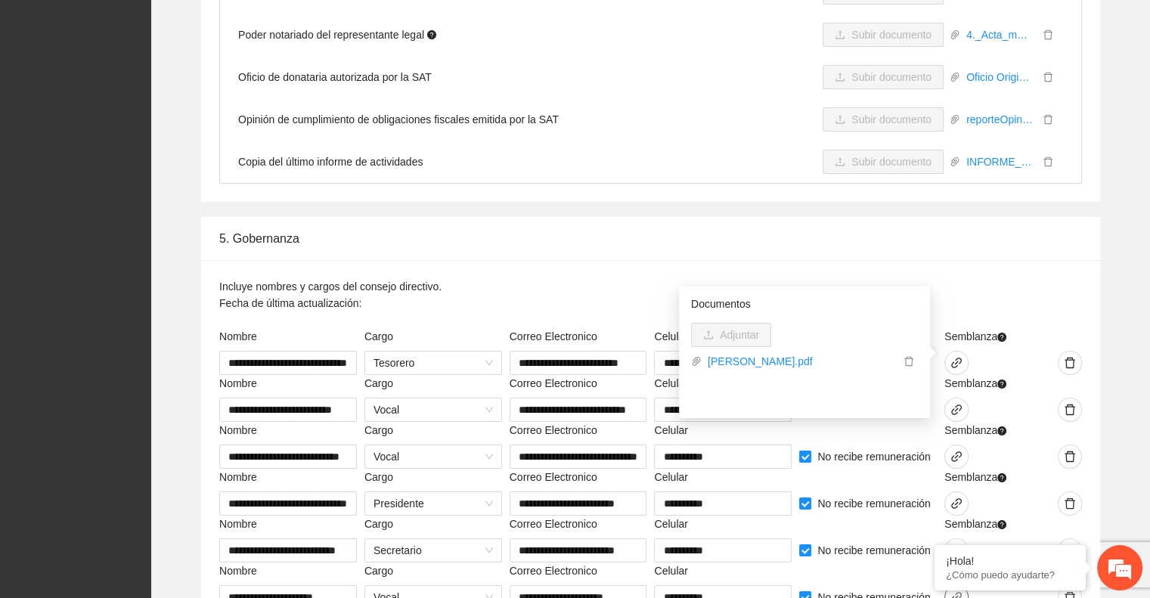
click at [956, 591] on icon "link" at bounding box center [957, 597] width 12 height 12
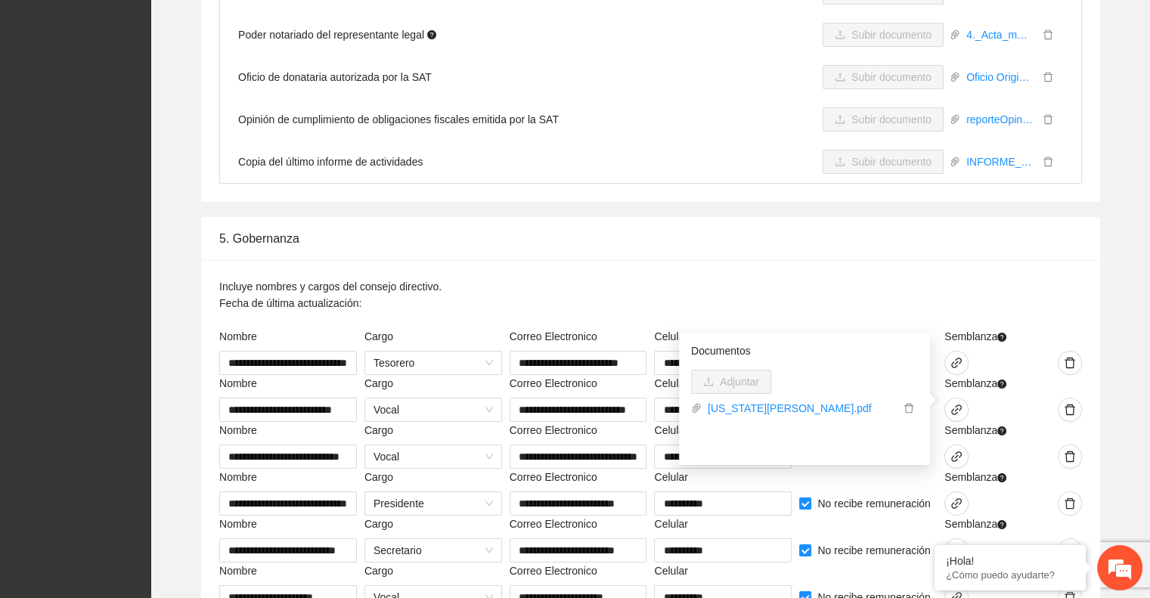
click at [1122, 314] on div "**********" at bounding box center [650, 434] width 975 height 435
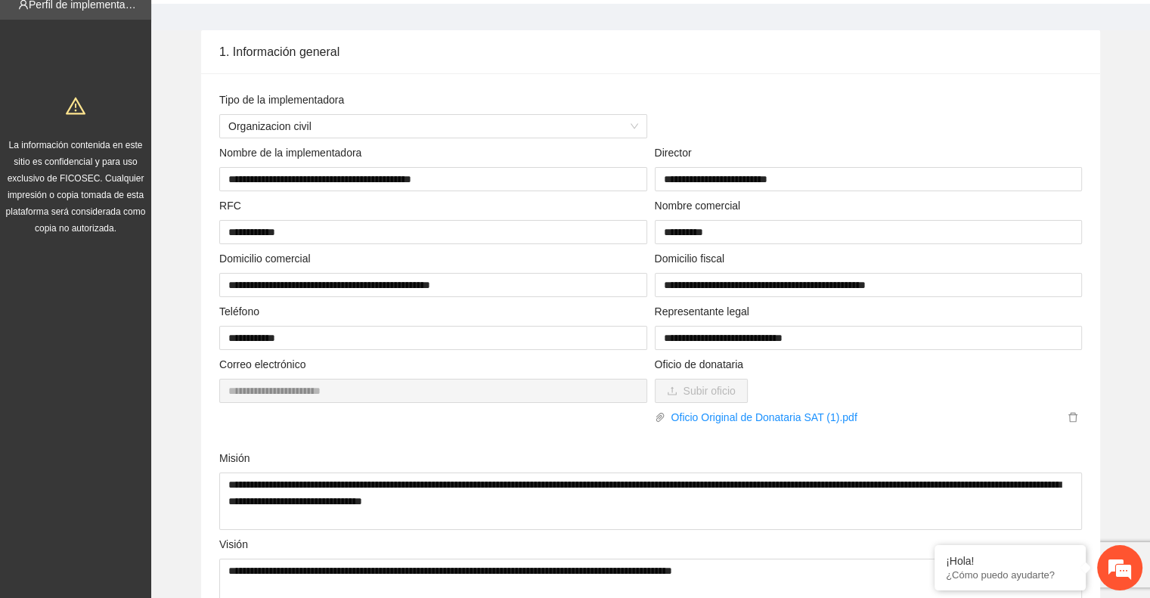
scroll to position [0, 0]
